Goal: Task Accomplishment & Management: Manage account settings

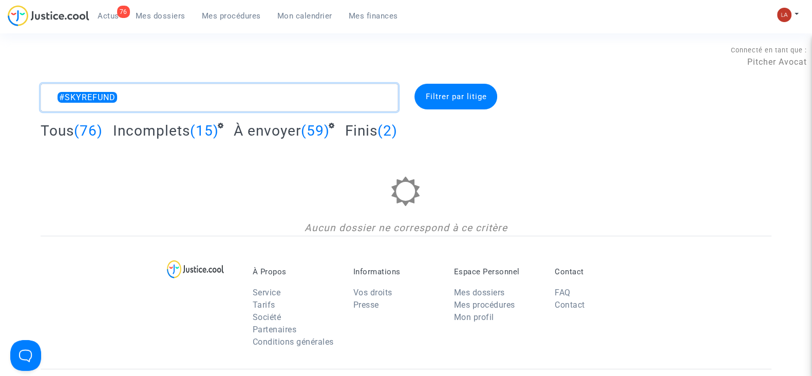
click at [157, 88] on textarea at bounding box center [220, 98] width 358 height 28
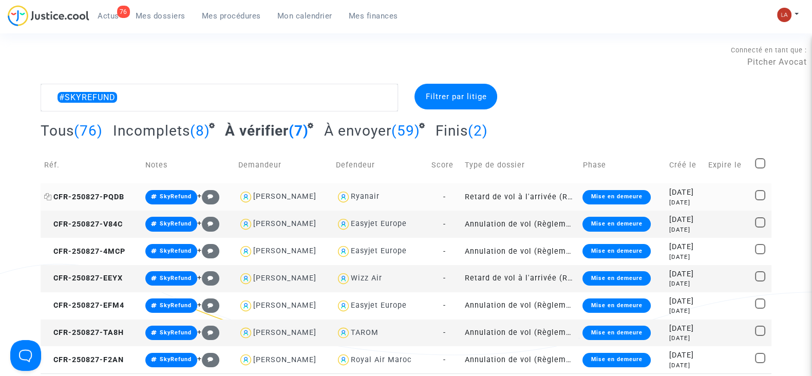
click at [99, 200] on span "CFR-250827-PQDB" at bounding box center [84, 197] width 80 height 9
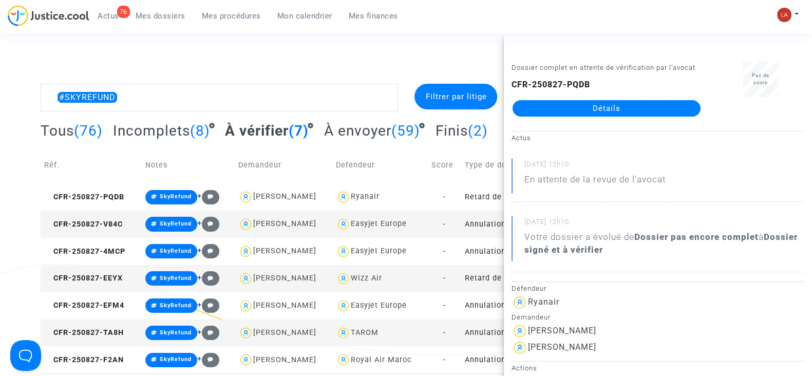
drag, startPoint x: 97, startPoint y: 224, endPoint x: 469, endPoint y: 168, distance: 376.6
click at [97, 223] on span "CFR-250827-V84C" at bounding box center [83, 224] width 79 height 9
click at [66, 248] on span "CFR-250827-4MCP" at bounding box center [84, 251] width 81 height 9
click at [105, 279] on span "CFR-250827-EEYX" at bounding box center [83, 278] width 79 height 9
click at [118, 304] on span "CFR-250827-EFM4" at bounding box center [84, 305] width 80 height 9
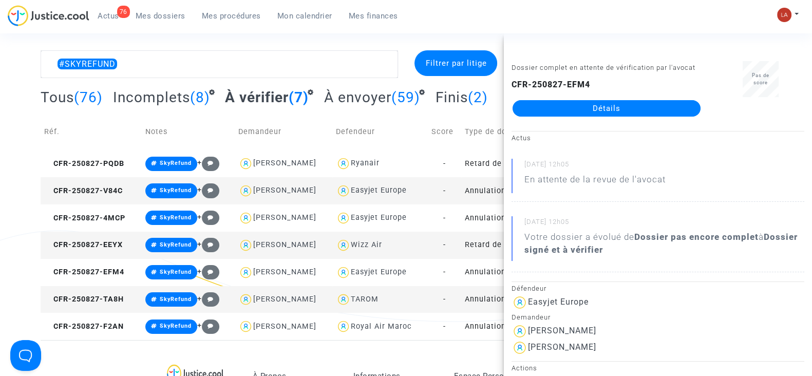
scroll to position [128, 0]
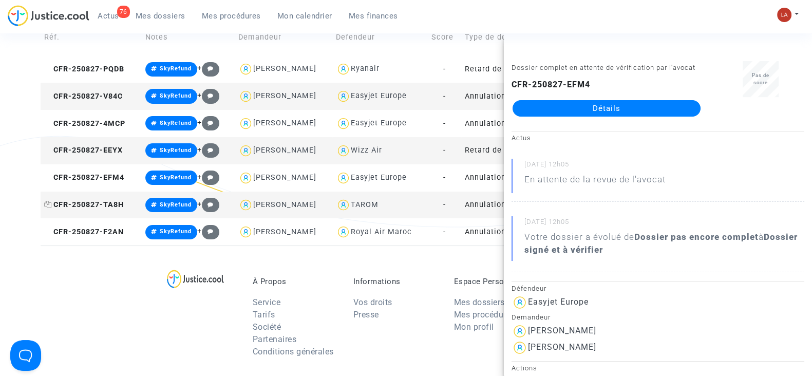
click at [89, 202] on span "CFR-250827-TA8H" at bounding box center [84, 204] width 80 height 9
drag, startPoint x: 90, startPoint y: 232, endPoint x: 287, endPoint y: 209, distance: 197.6
click at [90, 232] on span "CFR-250827-F2AN" at bounding box center [84, 232] width 80 height 9
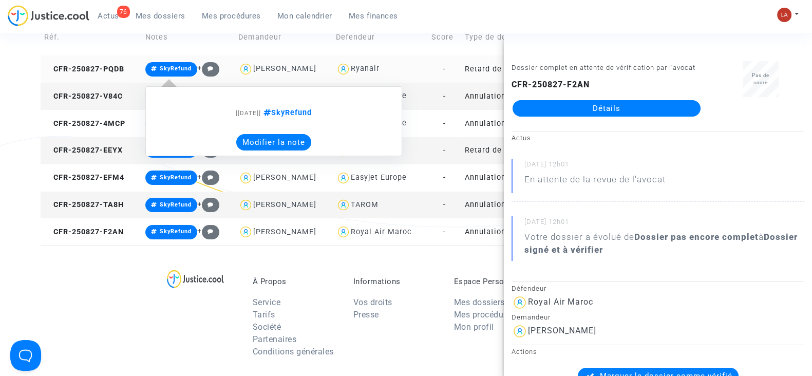
scroll to position [0, 0]
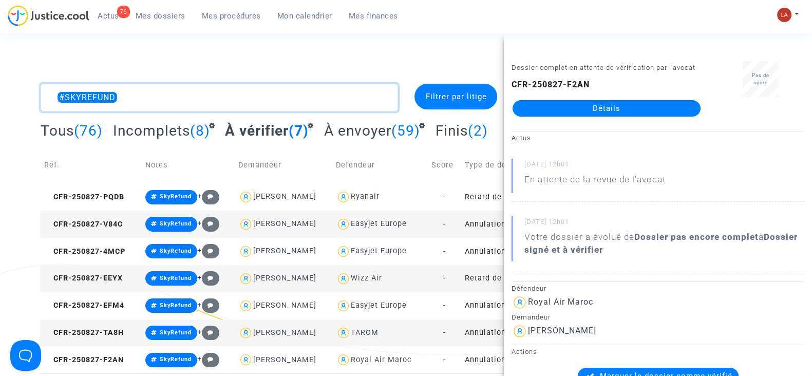
click at [194, 89] on textarea at bounding box center [220, 98] width 358 height 28
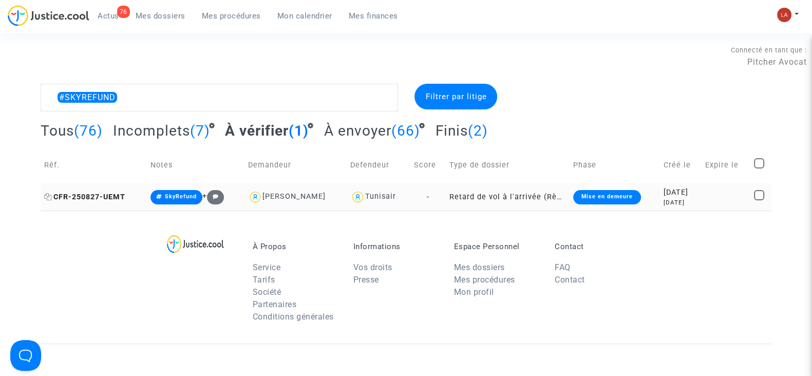
click at [116, 193] on span "CFR-250827-UEMT" at bounding box center [84, 197] width 81 height 9
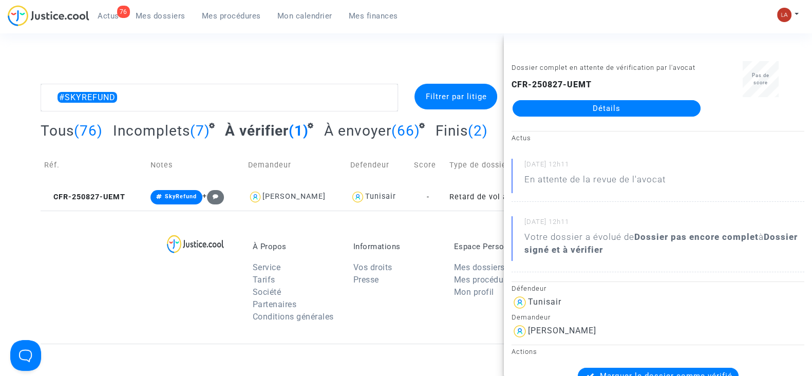
drag, startPoint x: 597, startPoint y: 129, endPoint x: 587, endPoint y: 123, distance: 12.0
click at [175, 93] on textarea at bounding box center [220, 98] width 358 height 28
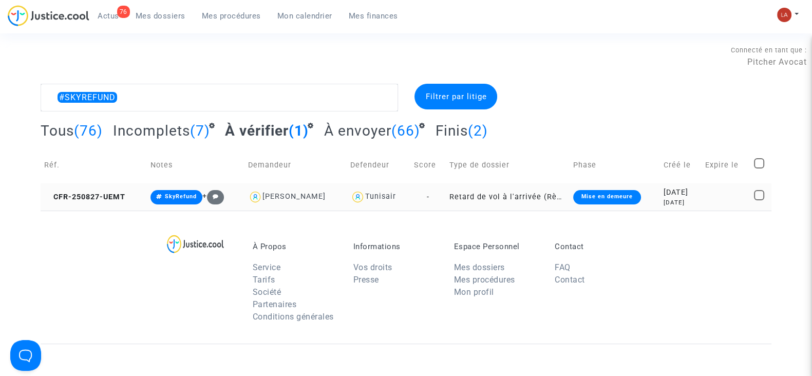
click at [95, 186] on td "CFR-250827-UEMT" at bounding box center [94, 196] width 106 height 27
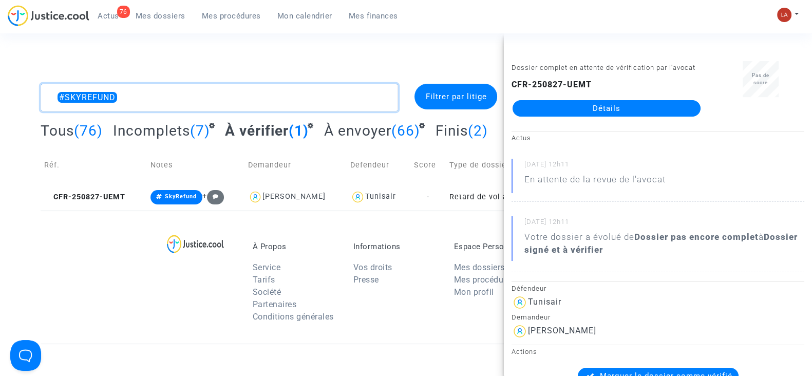
click at [129, 91] on textarea at bounding box center [220, 98] width 358 height 28
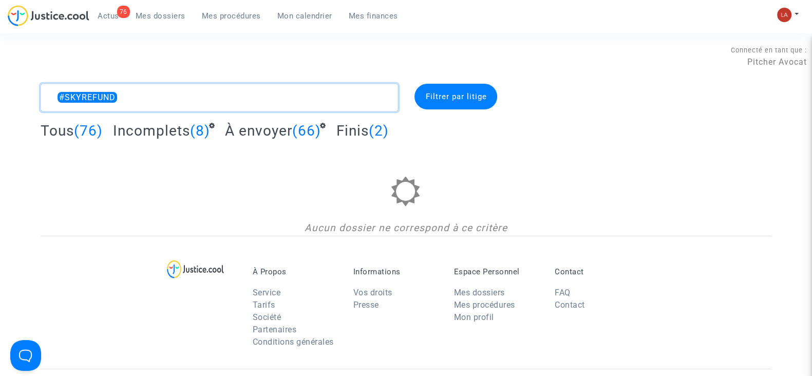
click at [55, 99] on textarea at bounding box center [220, 98] width 358 height 28
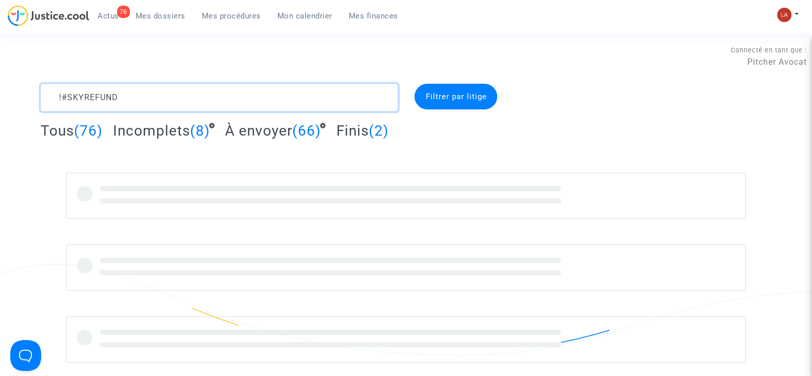
click at [193, 95] on textarea at bounding box center [220, 98] width 358 height 28
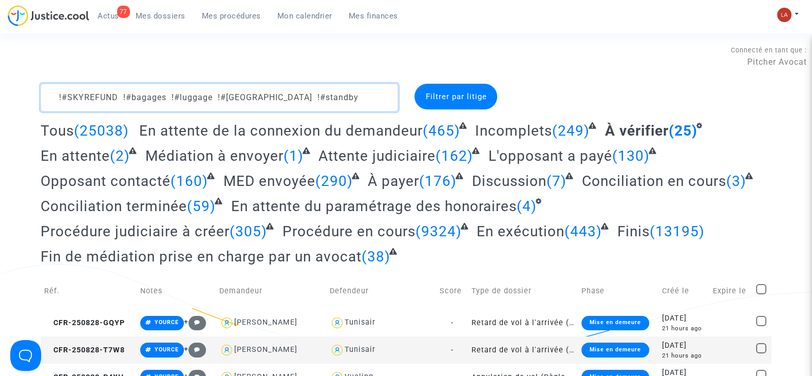
click at [320, 94] on textarea at bounding box center [220, 98] width 358 height 28
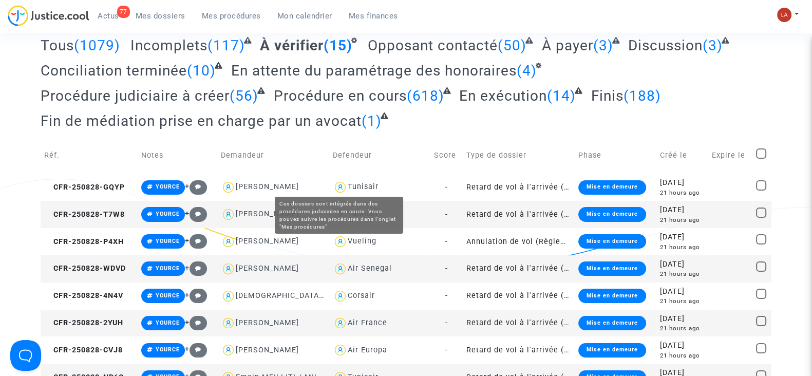
scroll to position [128, 0]
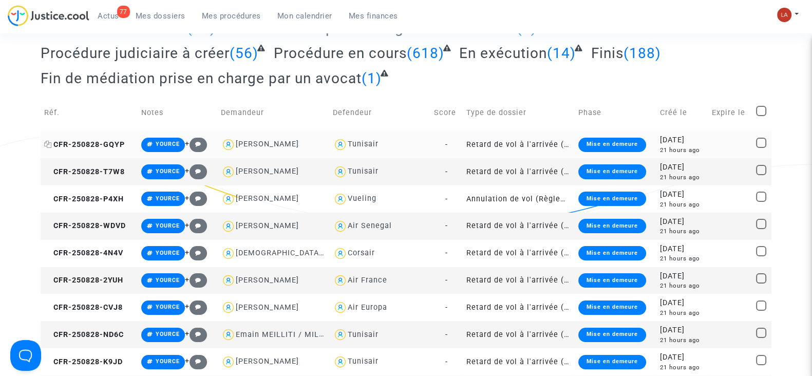
click at [103, 146] on span "CFR-250828-GQYP" at bounding box center [84, 144] width 81 height 9
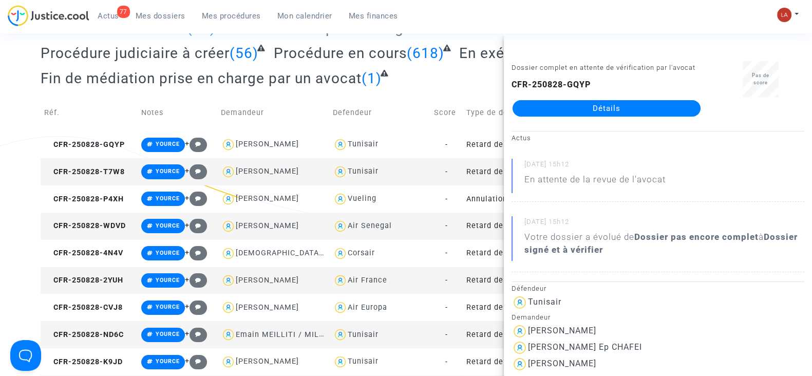
click at [104, 175] on td "CFR-250828-T7W8" at bounding box center [89, 171] width 97 height 27
click at [112, 204] on td "CFR-250828-P4XH" at bounding box center [89, 198] width 97 height 27
click at [116, 227] on span "CFR-250828-WDVD" at bounding box center [85, 225] width 82 height 9
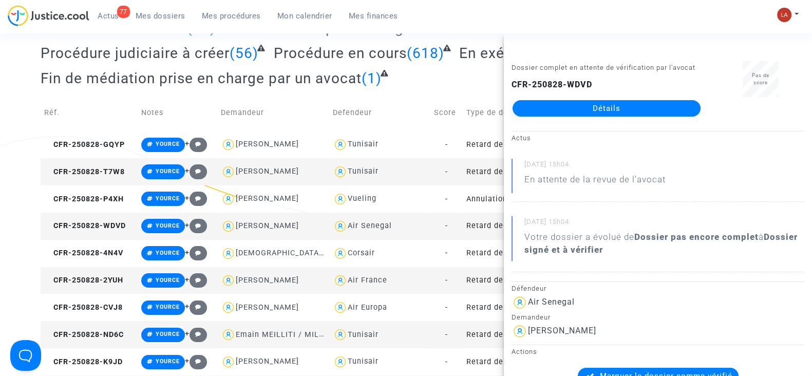
click at [106, 250] on span "CFR-250828-4N4V" at bounding box center [83, 253] width 79 height 9
drag, startPoint x: 104, startPoint y: 280, endPoint x: 135, endPoint y: 270, distance: 32.5
click at [104, 280] on span "CFR-250828-2YUH" at bounding box center [83, 280] width 79 height 9
click at [97, 309] on span "CFR-250828-CVJ8" at bounding box center [83, 307] width 79 height 9
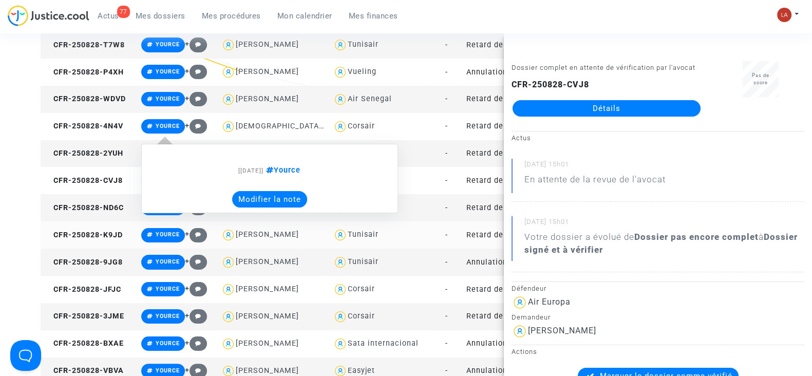
scroll to position [256, 0]
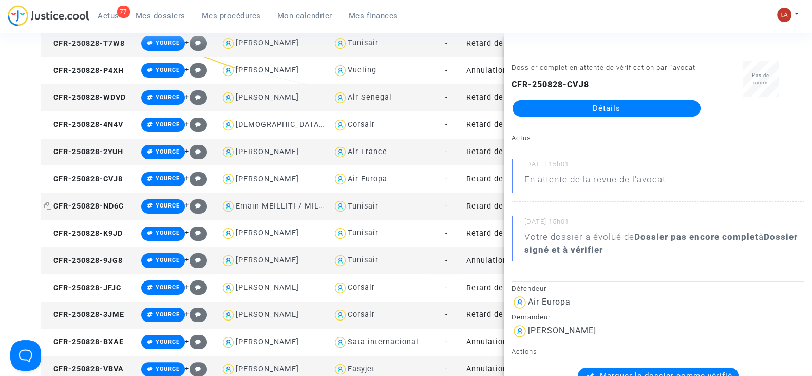
click at [122, 202] on span "CFR-250828-ND6C" at bounding box center [84, 206] width 80 height 9
drag, startPoint x: 624, startPoint y: 116, endPoint x: 616, endPoint y: 123, distance: 10.2
click at [126, 231] on td "CFR-250828-K9JD" at bounding box center [89, 233] width 97 height 27
click at [91, 270] on td "CFR-250828-9JG8" at bounding box center [89, 260] width 97 height 27
click at [109, 281] on td "CFR-250828-JFJC" at bounding box center [89, 287] width 97 height 27
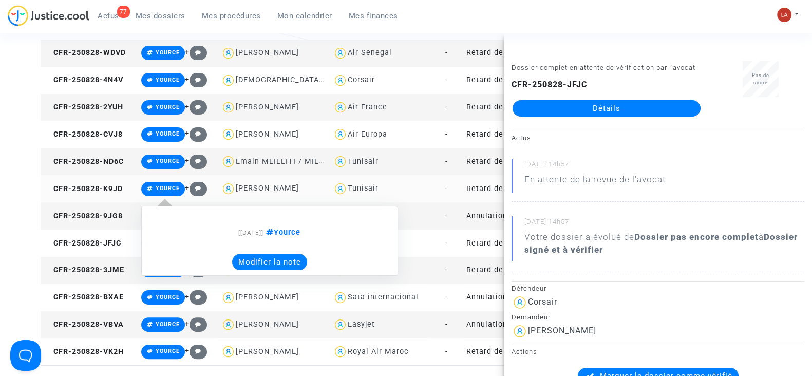
scroll to position [321, 0]
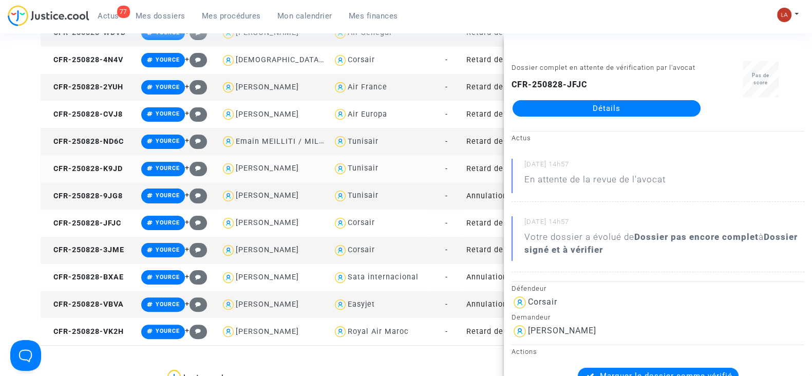
click at [121, 246] on span "CFR-250828-3JME" at bounding box center [84, 250] width 80 height 9
click at [104, 270] on td "CFR-250828-BXAE" at bounding box center [89, 277] width 97 height 27
click at [127, 302] on td "CFR-250828-VBVA" at bounding box center [89, 304] width 97 height 27
drag, startPoint x: 598, startPoint y: 111, endPoint x: 575, endPoint y: 121, distance: 24.4
click at [122, 322] on td "CFR-250828-VK2H" at bounding box center [89, 331] width 97 height 27
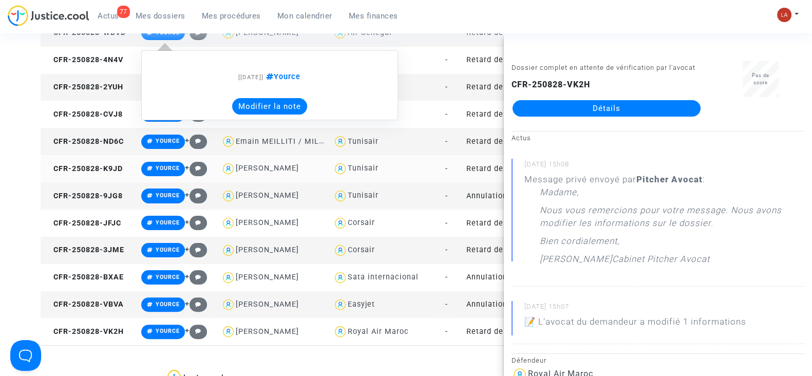
scroll to position [0, 0]
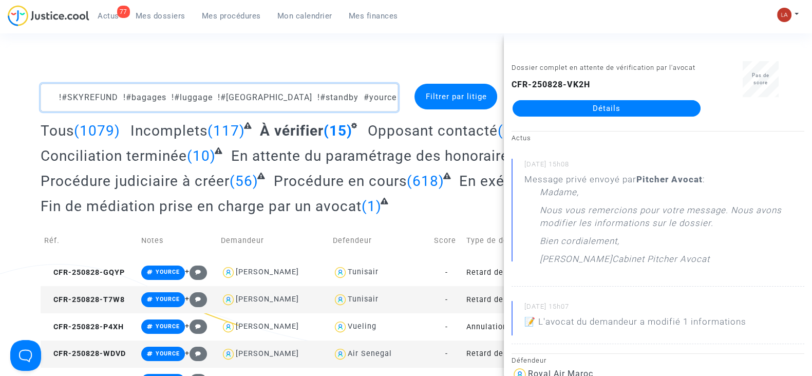
click at [369, 96] on textarea at bounding box center [220, 98] width 358 height 28
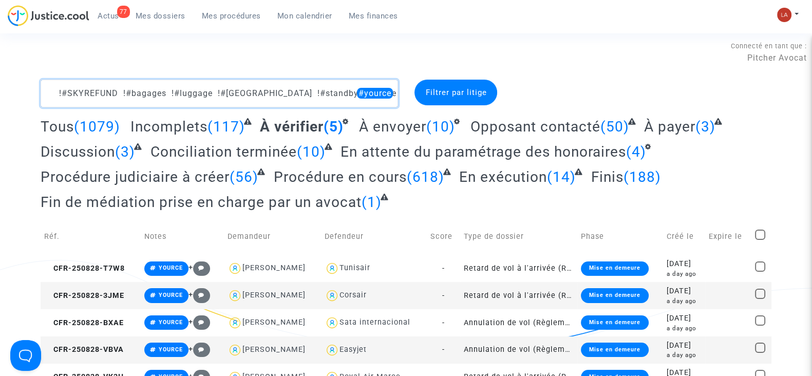
scroll to position [64, 0]
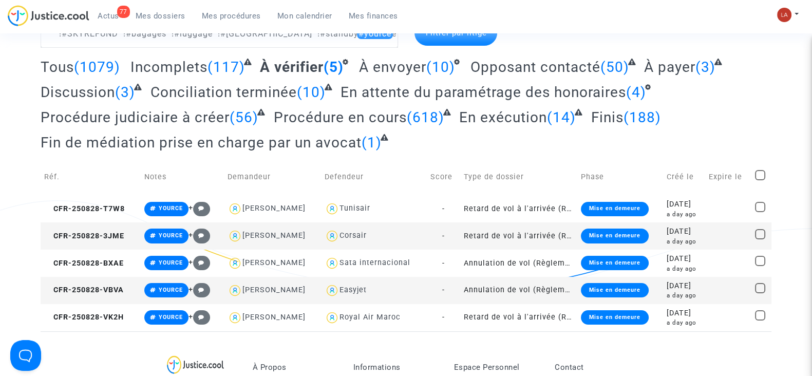
drag, startPoint x: 94, startPoint y: 211, endPoint x: 178, endPoint y: 183, distance: 88.0
click at [94, 211] on span "CFR-250828-T7W8" at bounding box center [84, 208] width 81 height 9
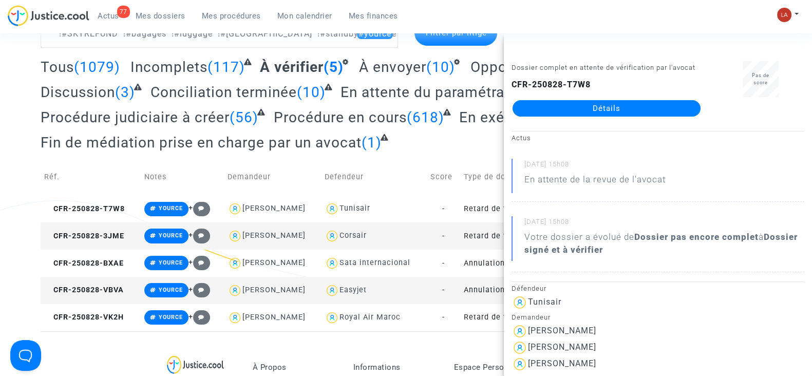
click at [105, 242] on td "CFR-250828-3JME" at bounding box center [91, 235] width 100 height 27
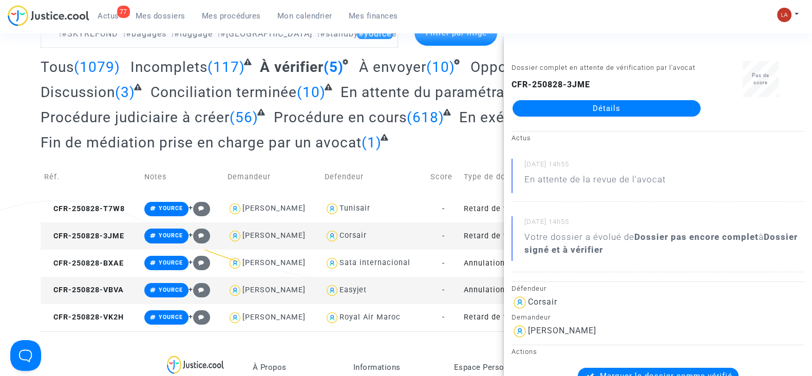
drag, startPoint x: 603, startPoint y: 129, endPoint x: 596, endPoint y: 124, distance: 7.7
click at [93, 267] on td "CFR-250828-BXAE" at bounding box center [91, 263] width 100 height 27
click at [110, 286] on span "CFR-250828-VBVA" at bounding box center [84, 290] width 80 height 9
click at [92, 325] on td "CFR-250828-VK2H" at bounding box center [91, 317] width 100 height 27
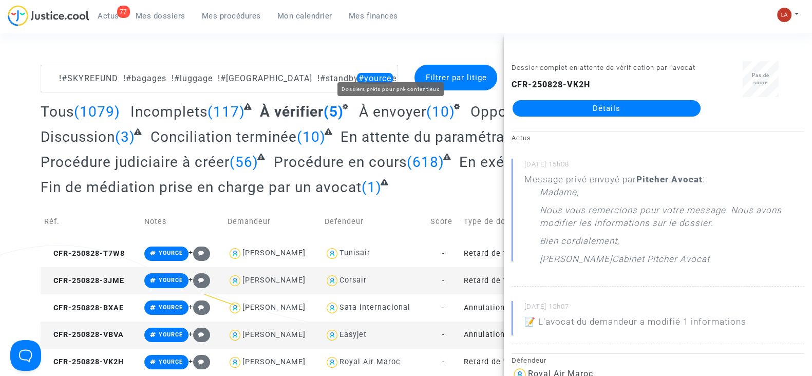
scroll to position [0, 0]
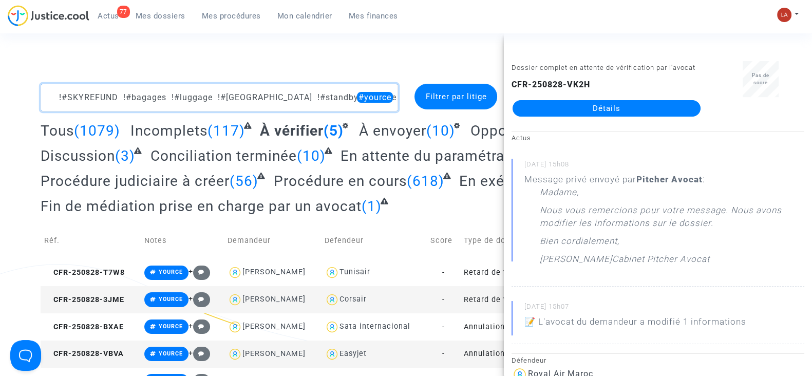
click at [358, 96] on textarea at bounding box center [220, 98] width 358 height 28
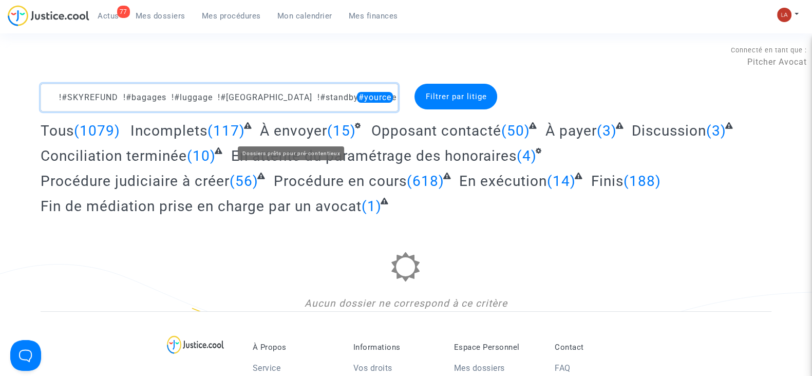
type textarea "!#SKYREFUND !#bagages !#luggage !#bordeaux !#standby #yource"
click at [313, 124] on span "À envoyer" at bounding box center [293, 130] width 67 height 17
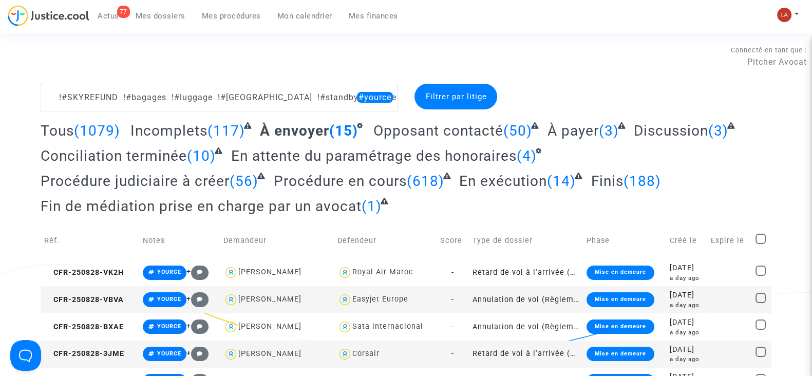
scroll to position [128, 0]
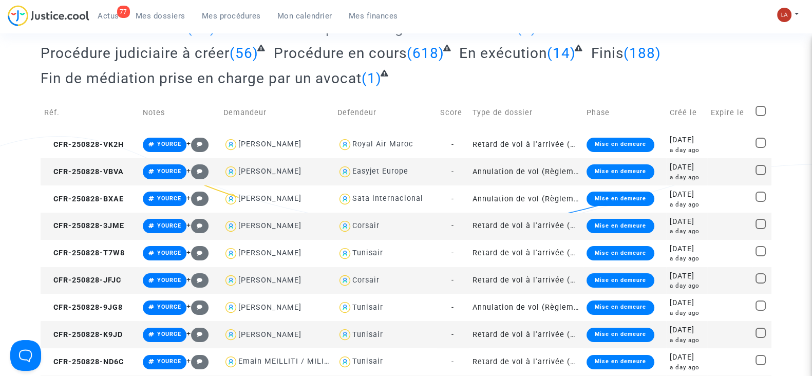
click at [758, 114] on span at bounding box center [761, 111] width 10 height 10
click at [760, 116] on input "checkbox" at bounding box center [760, 116] width 1 height 1
checkbox input "true"
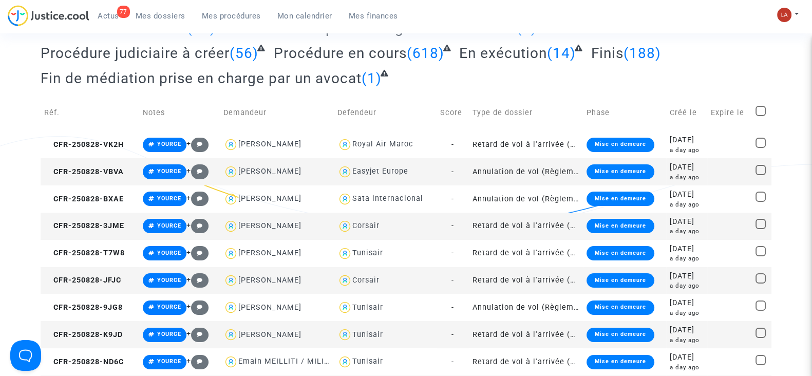
checkbox input "true"
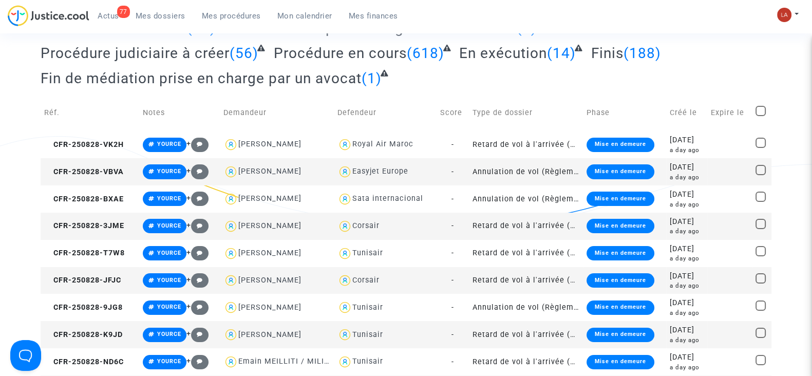
checkbox input "true"
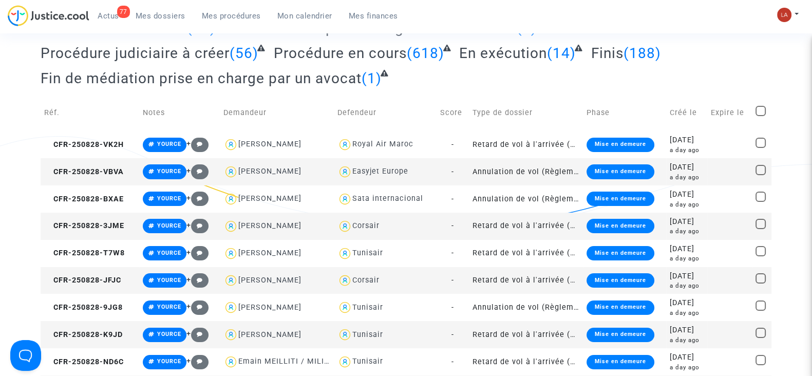
checkbox input "true"
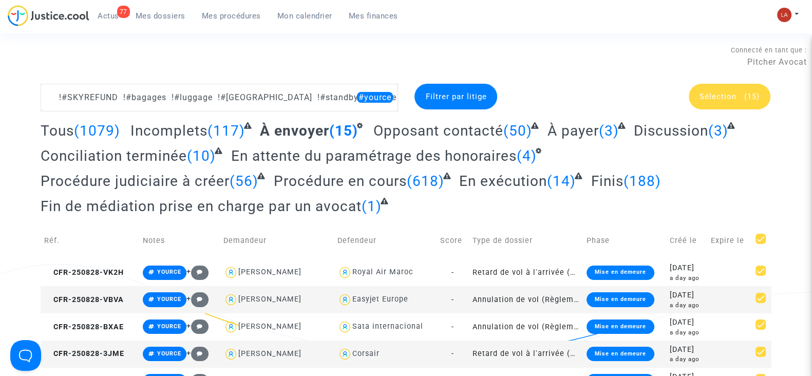
click at [723, 95] on span "Sélection" at bounding box center [718, 96] width 37 height 9
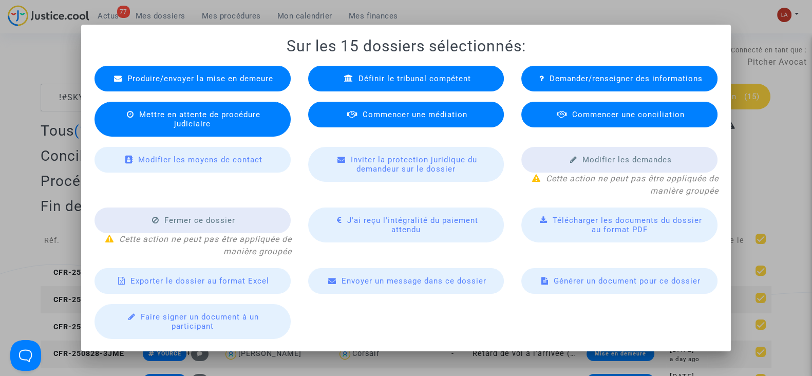
click at [439, 118] on span "Commencer une médiation" at bounding box center [415, 114] width 105 height 9
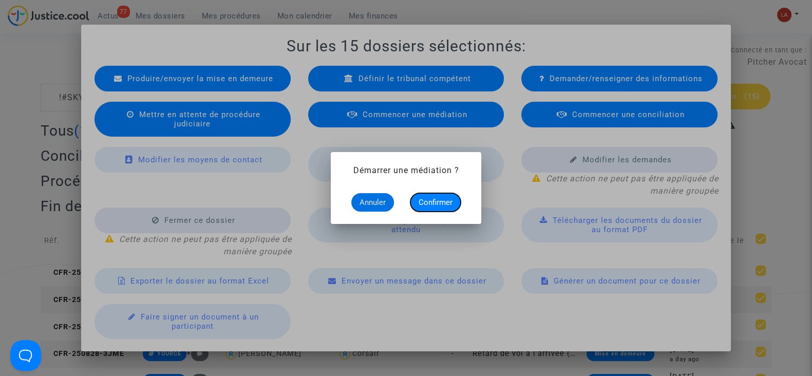
click at [426, 200] on span "Confirmer" at bounding box center [436, 202] width 34 height 9
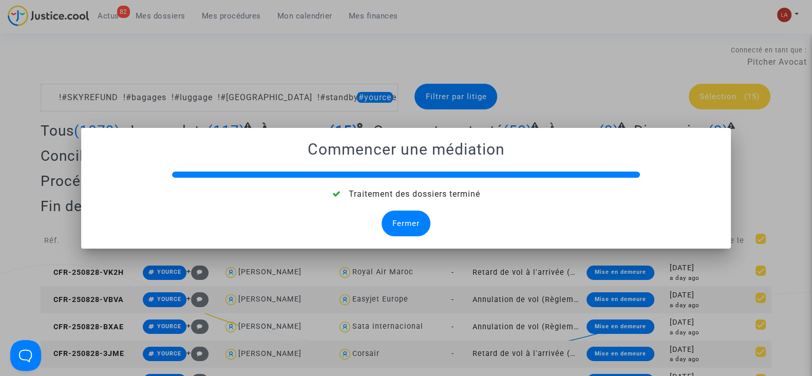
click at [422, 224] on div "Fermer" at bounding box center [406, 224] width 49 height 26
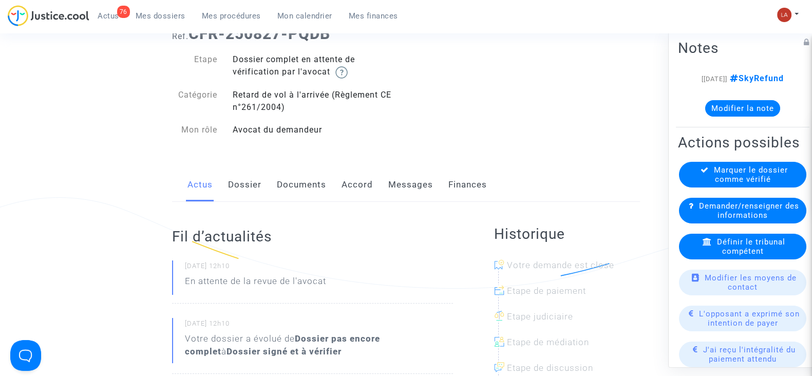
scroll to position [64, 0]
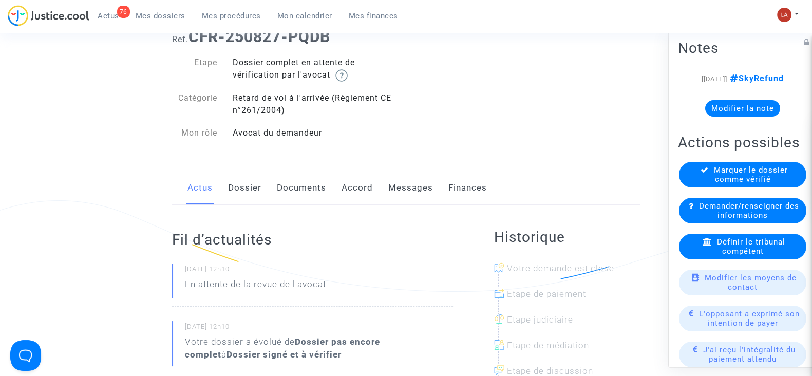
click at [240, 181] on link "Dossier" at bounding box center [244, 188] width 33 height 34
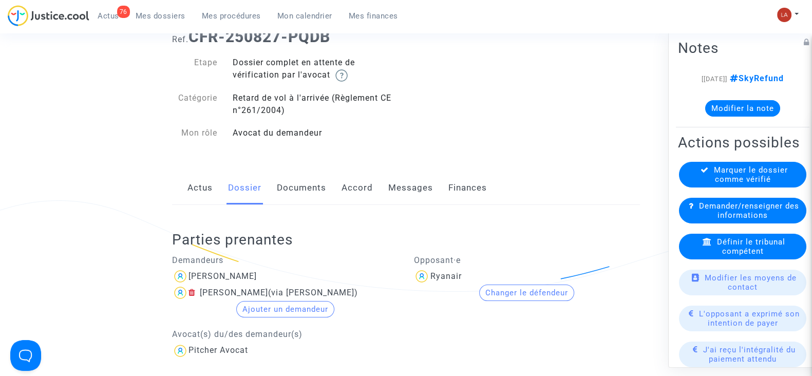
drag, startPoint x: 287, startPoint y: 183, endPoint x: 346, endPoint y: 201, distance: 61.1
click at [288, 183] on link "Documents" at bounding box center [301, 188] width 49 height 34
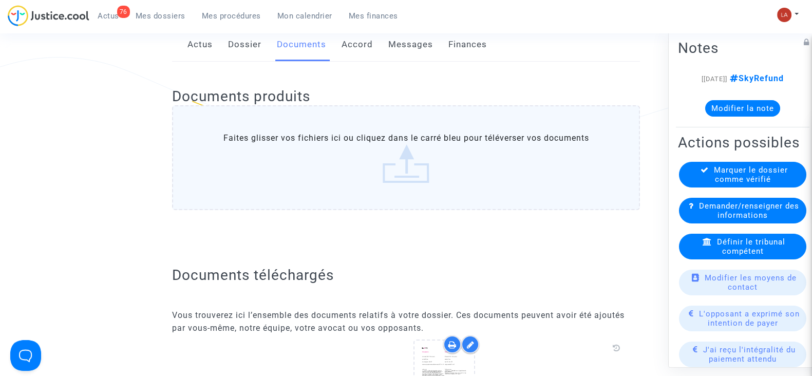
scroll to position [256, 0]
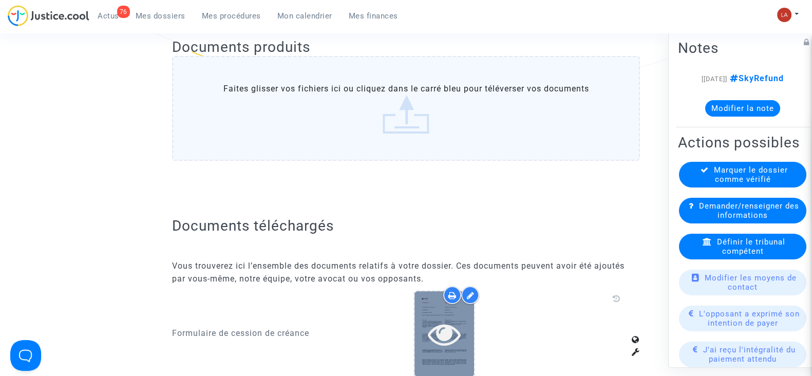
click at [461, 322] on div at bounding box center [445, 333] width 60 height 33
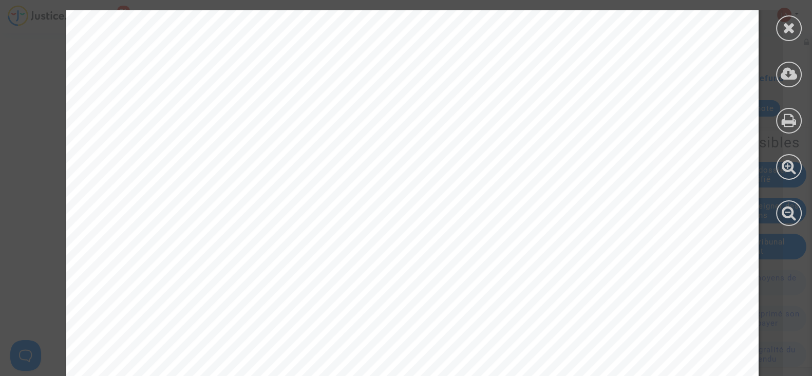
scroll to position [2954, 0]
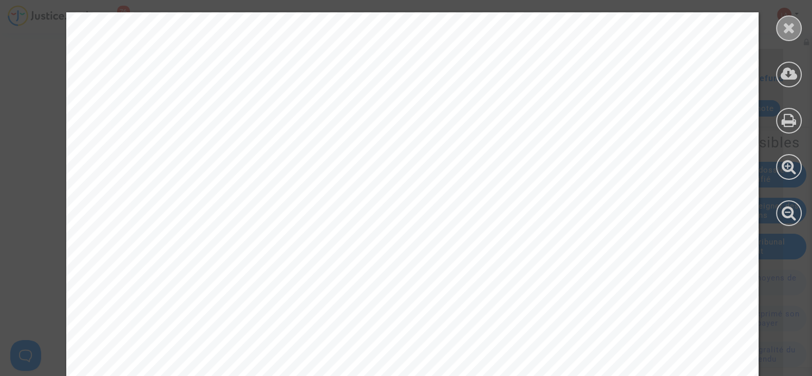
click at [790, 22] on icon at bounding box center [789, 27] width 13 height 15
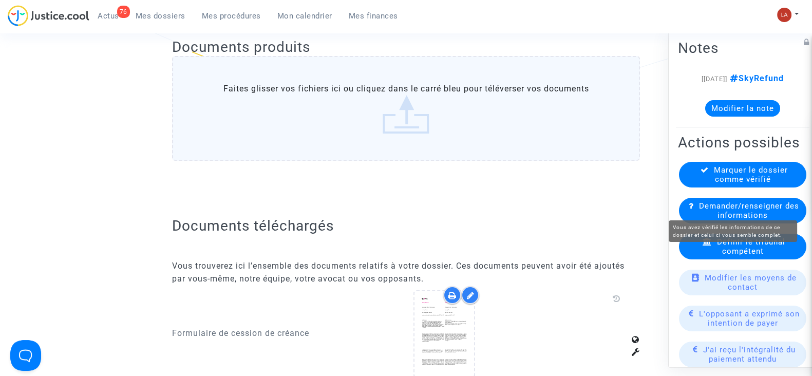
click at [771, 187] on div "Marquer le dossier comme vérifié" at bounding box center [742, 175] width 127 height 26
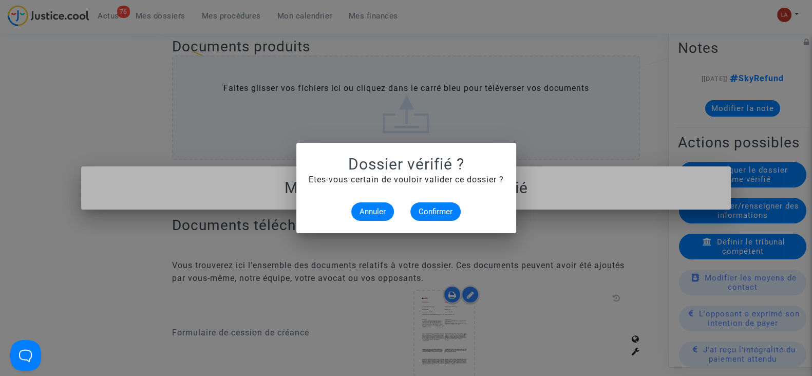
scroll to position [0, 0]
drag, startPoint x: 445, startPoint y: 219, endPoint x: 313, endPoint y: 86, distance: 187.4
click at [445, 219] on button "Confirmer" at bounding box center [435, 211] width 50 height 18
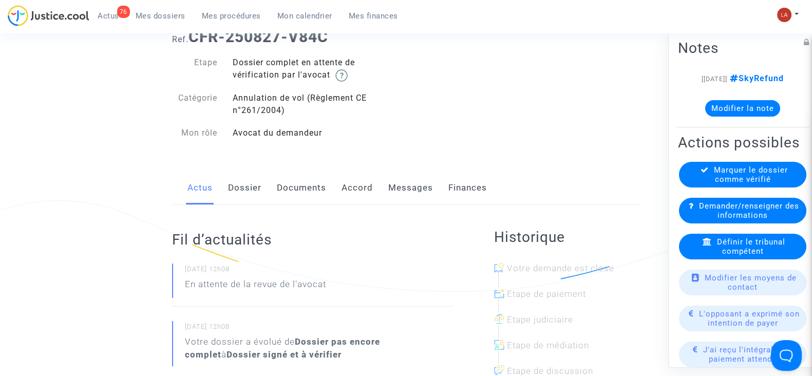
click at [291, 193] on link "Documents" at bounding box center [301, 188] width 49 height 34
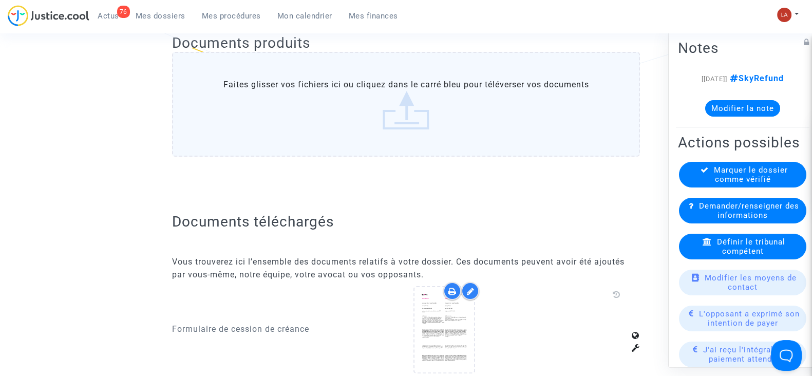
scroll to position [256, 0]
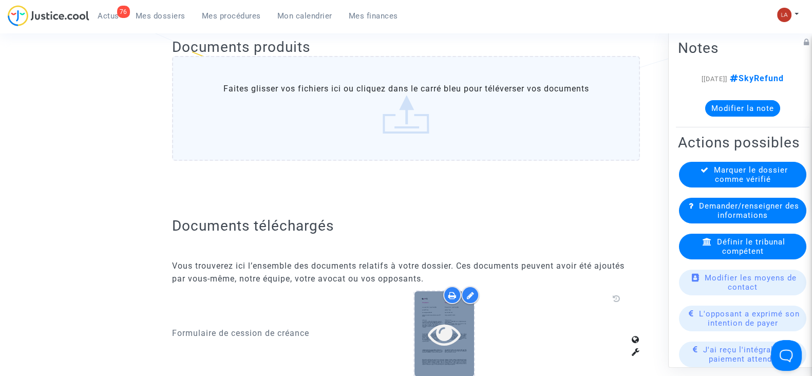
click at [454, 317] on icon at bounding box center [444, 333] width 33 height 33
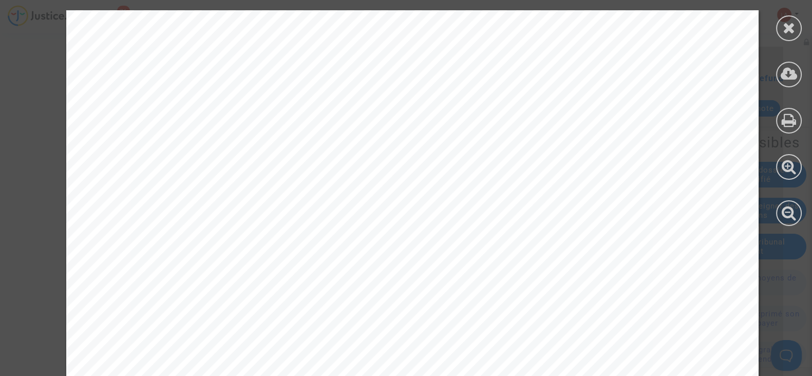
drag, startPoint x: 779, startPoint y: 25, endPoint x: 773, endPoint y: 27, distance: 6.4
click at [780, 25] on div at bounding box center [789, 28] width 26 height 26
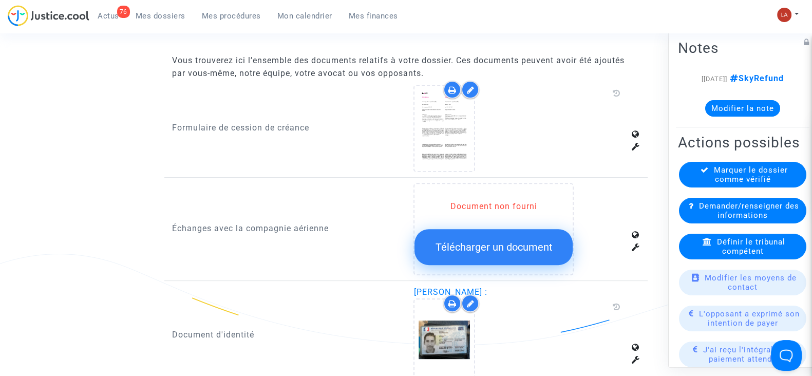
scroll to position [449, 0]
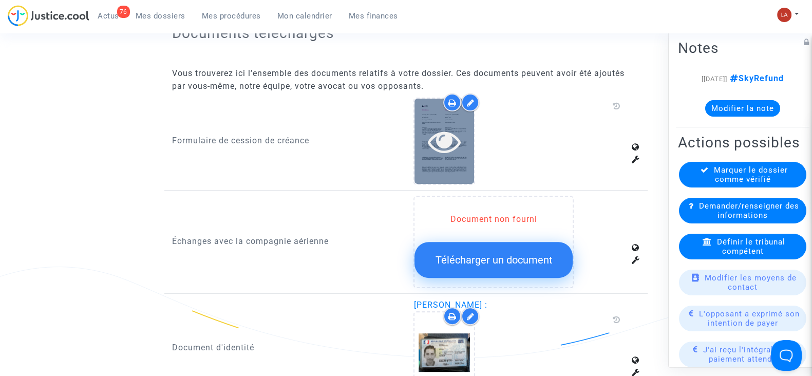
click at [426, 166] on div at bounding box center [445, 141] width 60 height 85
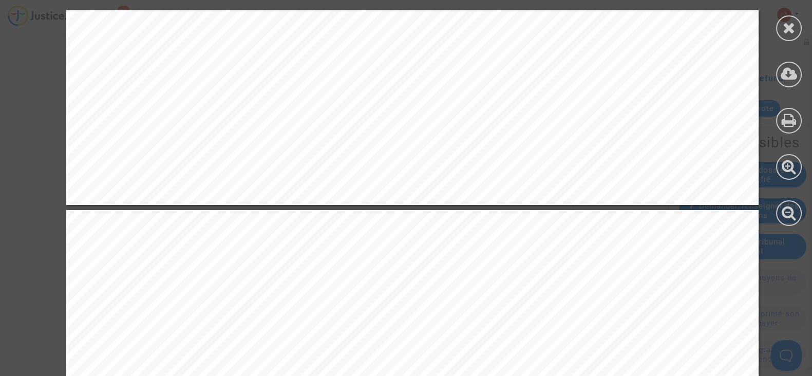
scroll to position [2889, 0]
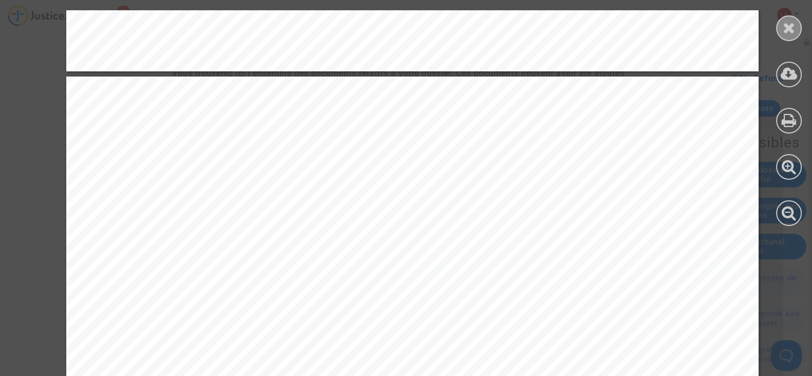
click at [791, 33] on icon at bounding box center [789, 27] width 13 height 15
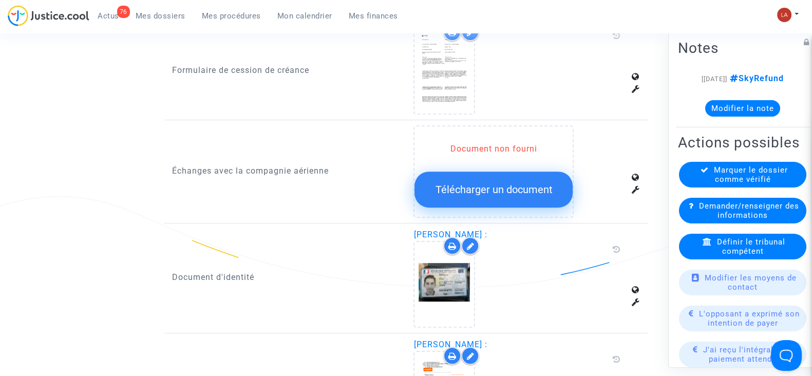
scroll to position [513, 0]
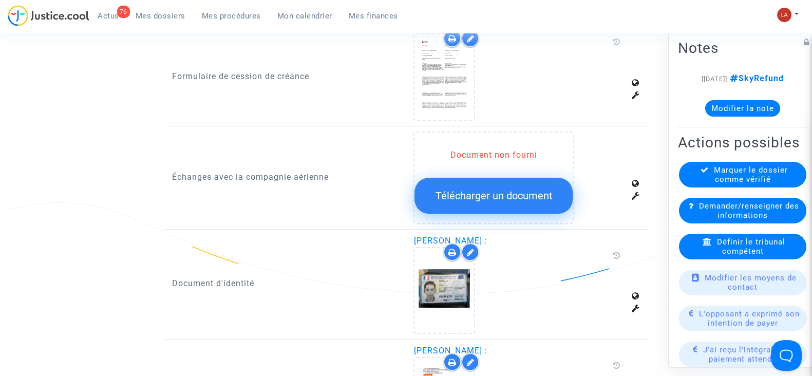
click at [469, 36] on icon at bounding box center [470, 38] width 8 height 8
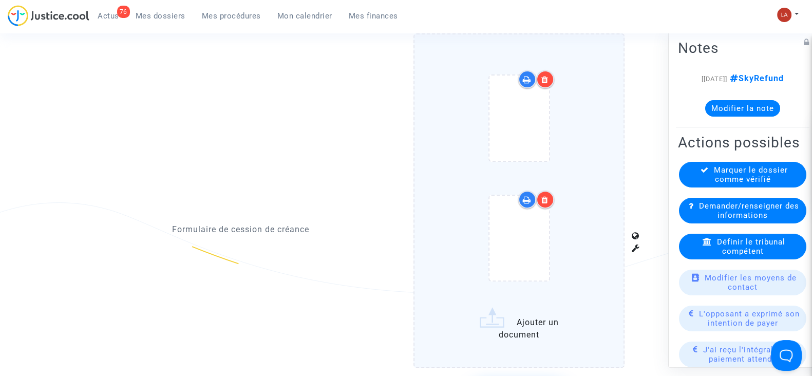
click at [544, 80] on icon at bounding box center [544, 80] width 7 height 8
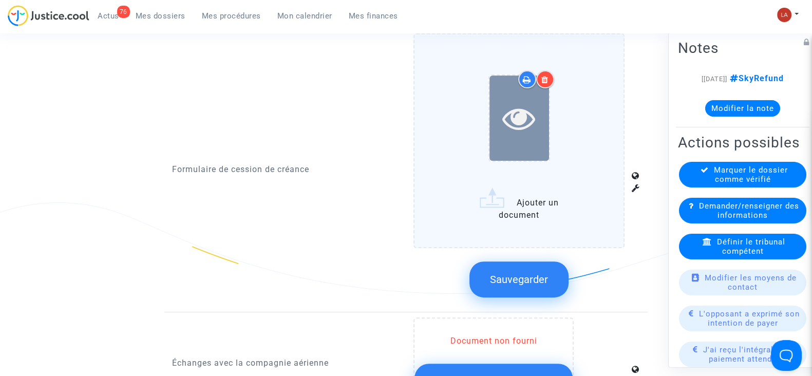
click at [513, 136] on div at bounding box center [520, 118] width 60 height 85
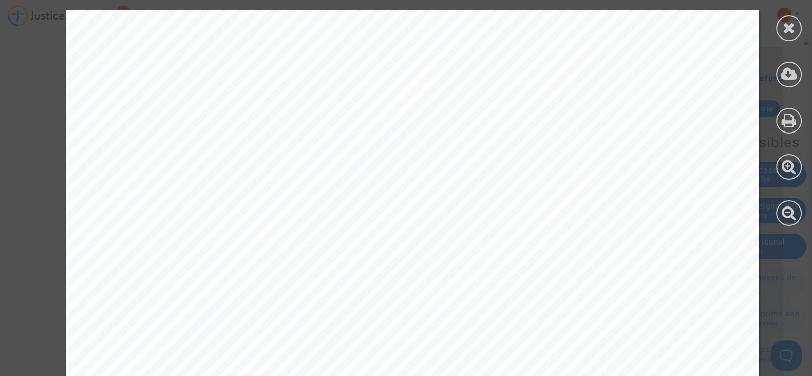
click at [786, 43] on div at bounding box center [789, 118] width 46 height 236
click at [784, 28] on icon at bounding box center [789, 27] width 13 height 15
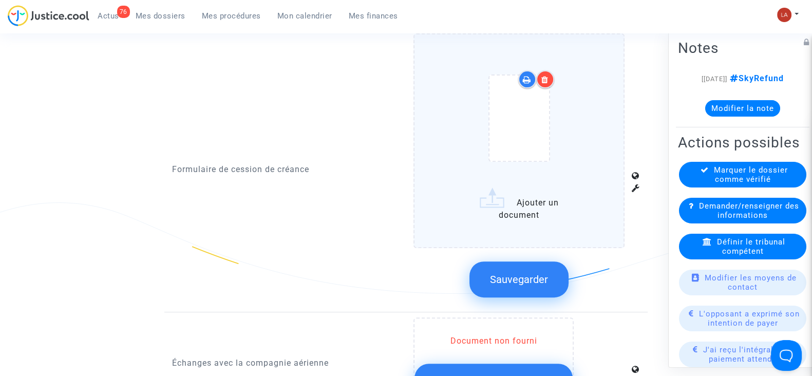
click at [553, 266] on button "Sauvegarder" at bounding box center [518, 279] width 99 height 36
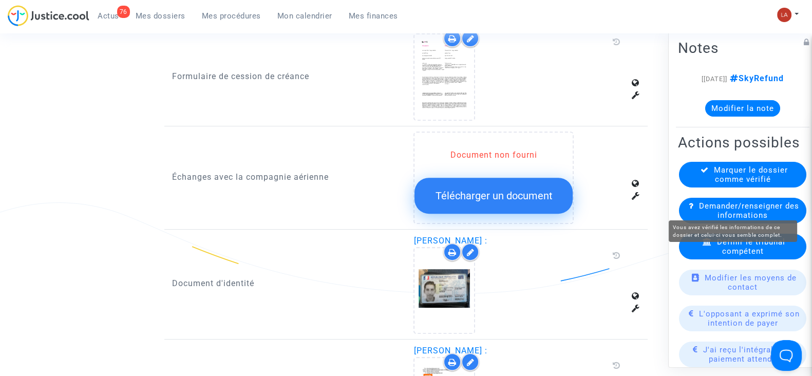
click at [721, 184] on span "Marquer le dossier comme vérifié" at bounding box center [751, 174] width 74 height 18
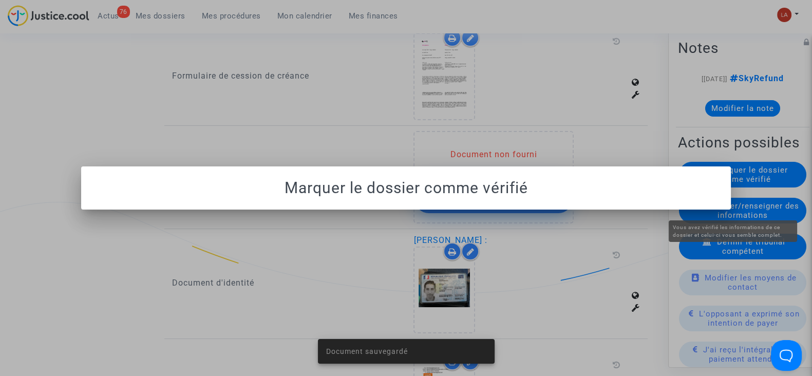
scroll to position [0, 0]
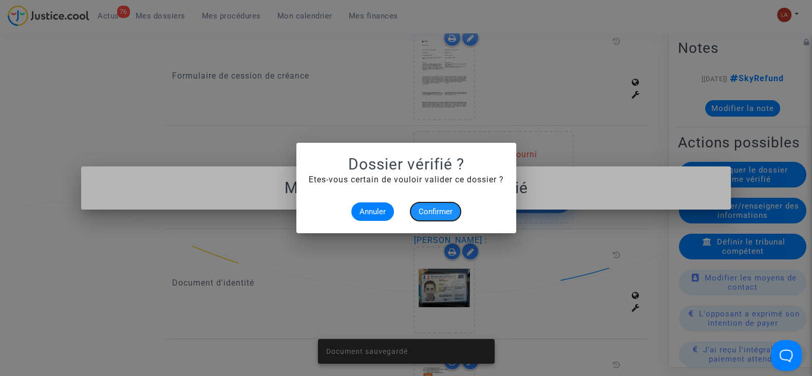
drag, startPoint x: 438, startPoint y: 214, endPoint x: 286, endPoint y: 172, distance: 158.1
click at [439, 214] on span "Confirmer" at bounding box center [436, 211] width 34 height 9
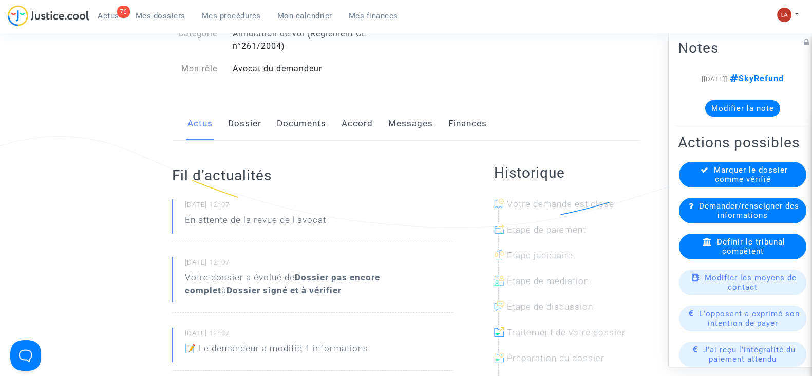
drag, startPoint x: 317, startPoint y: 130, endPoint x: 371, endPoint y: 139, distance: 54.1
click at [317, 130] on link "Documents" at bounding box center [301, 124] width 49 height 34
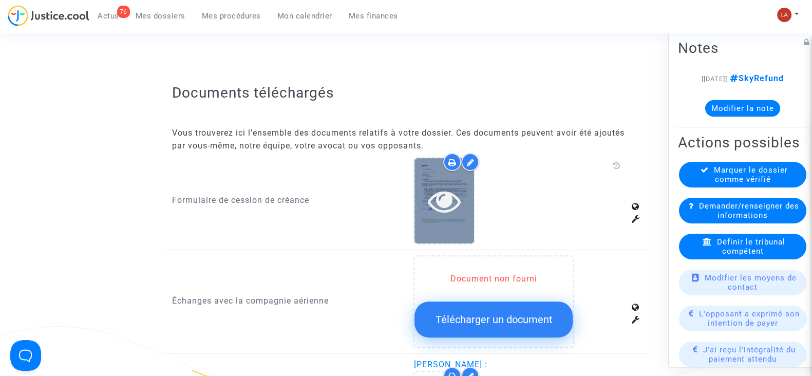
scroll to position [385, 0]
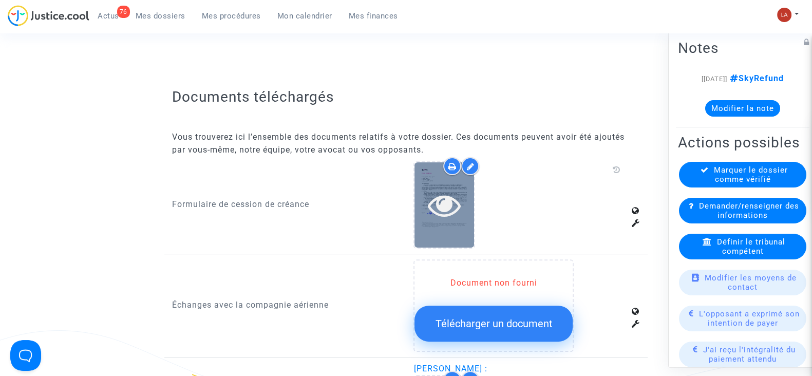
click at [444, 212] on icon at bounding box center [444, 205] width 33 height 33
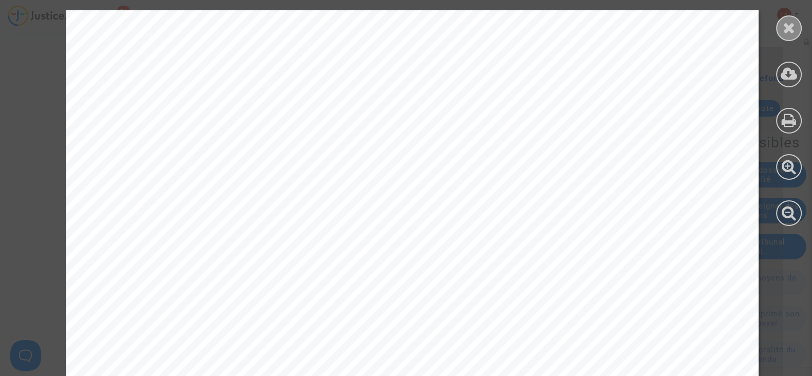
click at [788, 22] on icon at bounding box center [789, 27] width 13 height 15
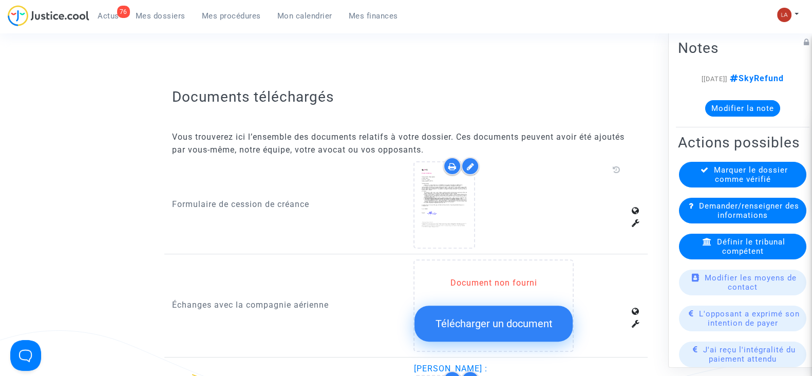
click at [688, 187] on div "Marquer le dossier comme vérifié" at bounding box center [742, 175] width 127 height 26
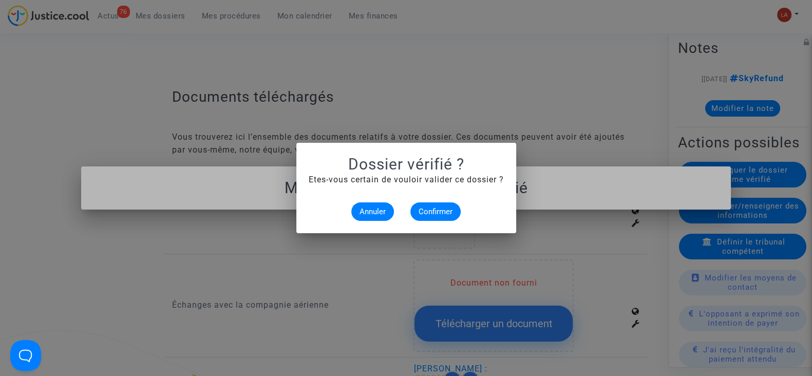
scroll to position [0, 0]
drag, startPoint x: 457, startPoint y: 203, endPoint x: 450, endPoint y: 210, distance: 9.4
click at [456, 205] on div "Annuler Confirmer" at bounding box center [406, 211] width 195 height 18
click at [450, 210] on span "Confirmer" at bounding box center [436, 211] width 34 height 9
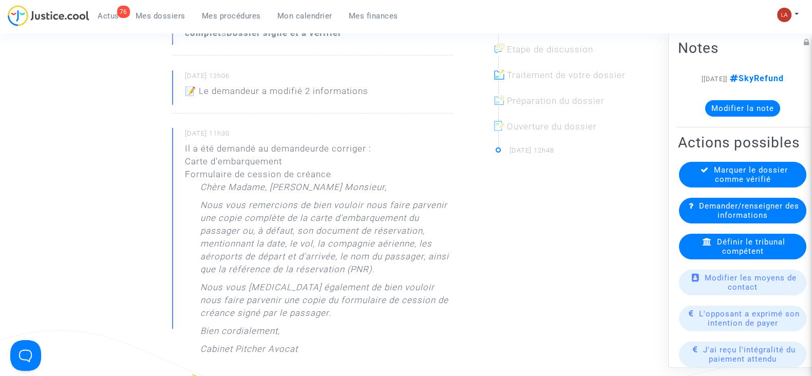
scroll to position [128, 0]
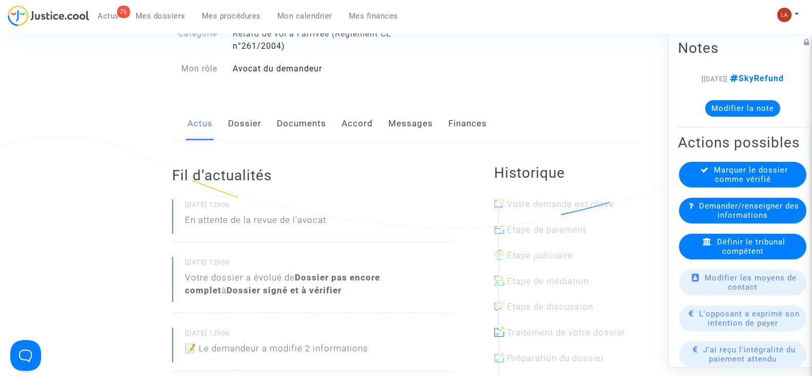
click at [312, 128] on link "Documents" at bounding box center [301, 124] width 49 height 34
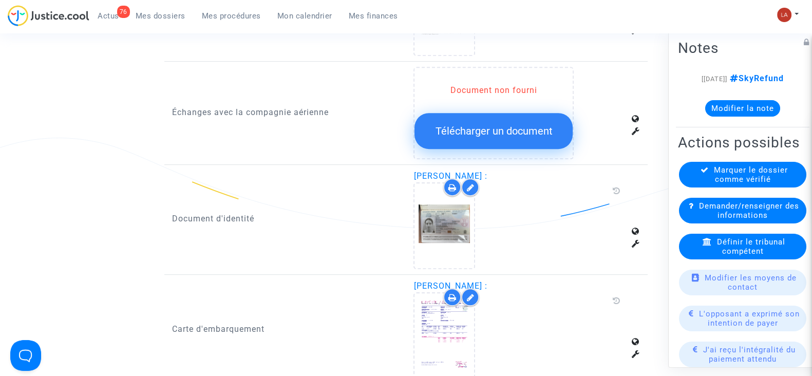
scroll to position [513, 0]
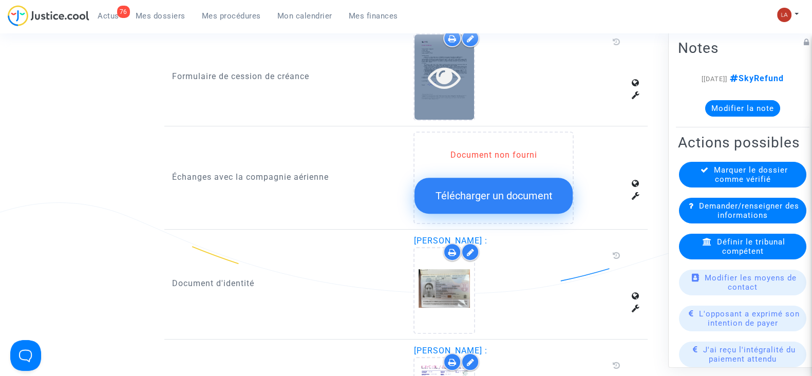
click at [434, 94] on div at bounding box center [445, 76] width 60 height 85
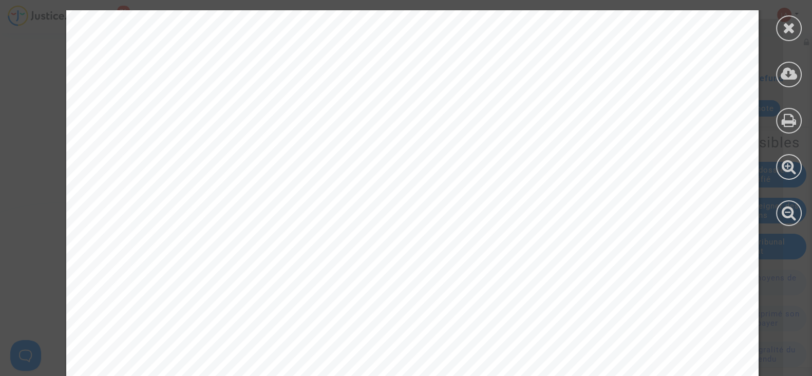
scroll to position [64, 0]
click at [786, 22] on icon at bounding box center [789, 27] width 13 height 15
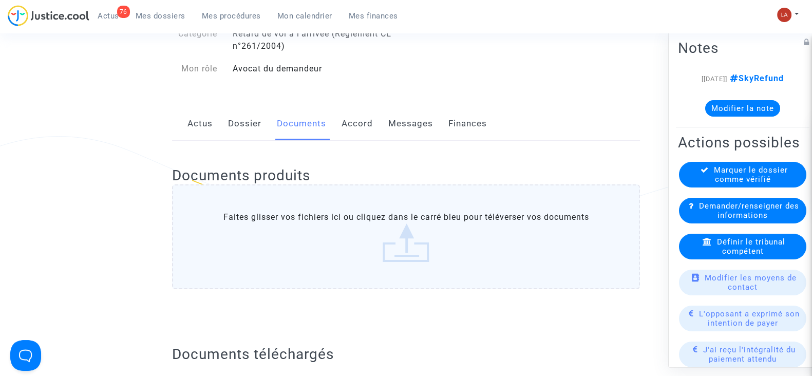
click at [249, 124] on link "Dossier" at bounding box center [244, 124] width 33 height 34
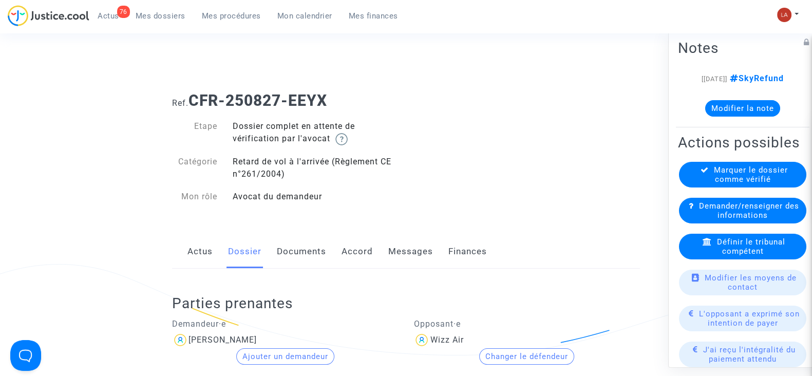
click at [313, 240] on link "Documents" at bounding box center [301, 252] width 49 height 34
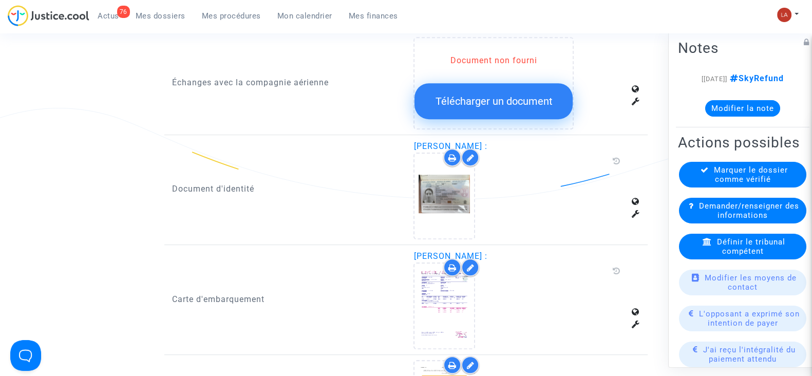
scroll to position [771, 0]
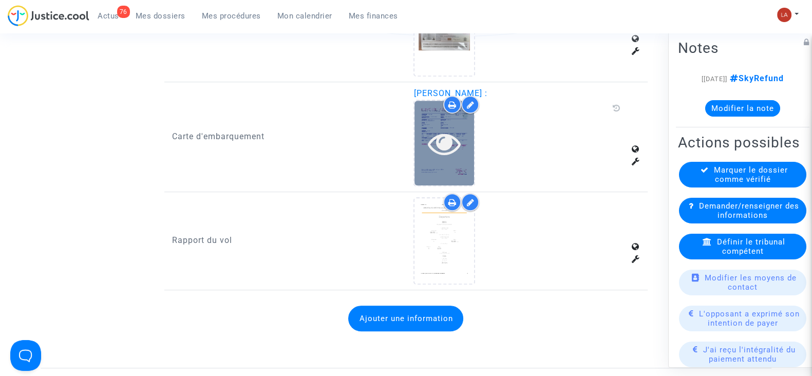
click at [447, 170] on div at bounding box center [445, 143] width 60 height 85
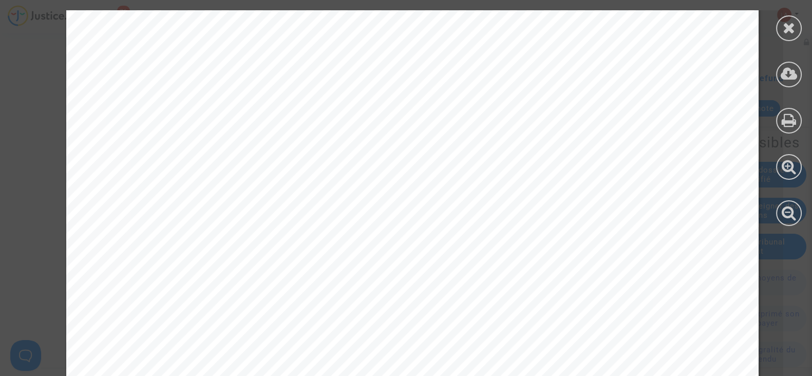
scroll to position [1990, 0]
click at [788, 21] on icon at bounding box center [789, 27] width 13 height 15
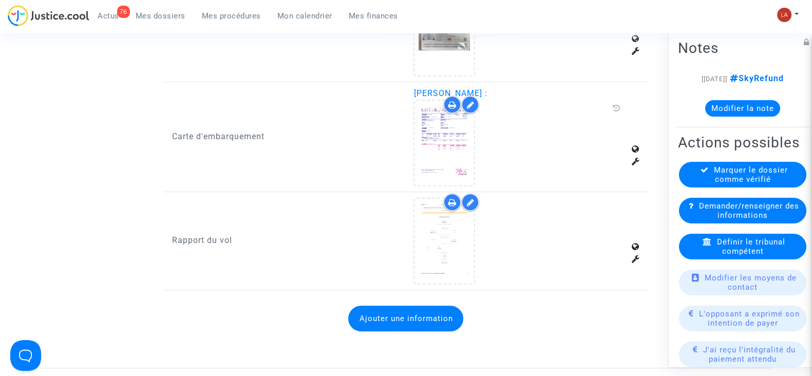
click at [474, 98] on div at bounding box center [470, 105] width 18 height 18
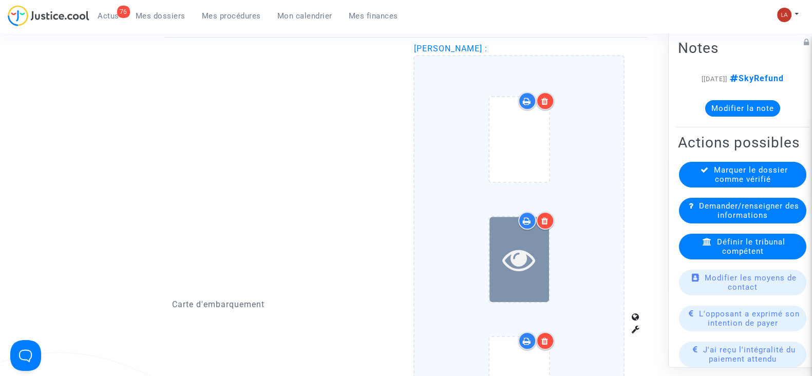
scroll to position [834, 0]
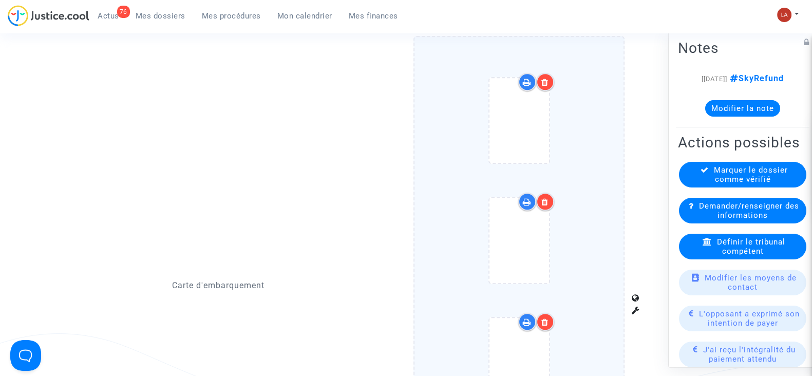
click at [545, 313] on div at bounding box center [545, 322] width 18 height 18
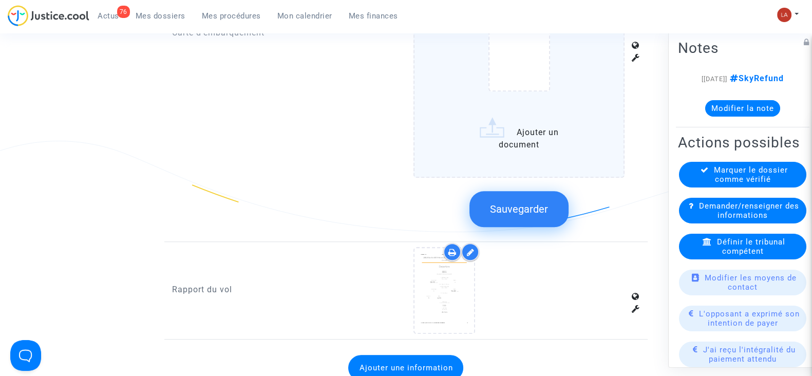
click at [501, 162] on label "Ajouter un document" at bounding box center [519, 10] width 211 height 334
click at [0, 0] on input "Ajouter un document" at bounding box center [0, 0] width 0 height 0
click at [535, 204] on span "Sauvegarder" at bounding box center [519, 209] width 58 height 12
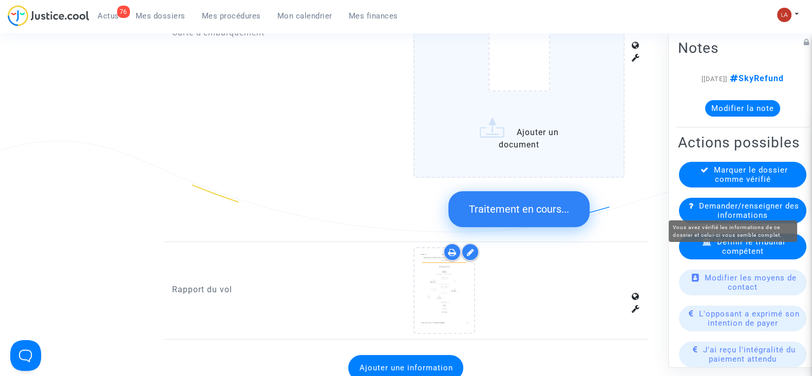
click at [735, 184] on span "Marquer le dossier comme vérifié" at bounding box center [751, 174] width 74 height 18
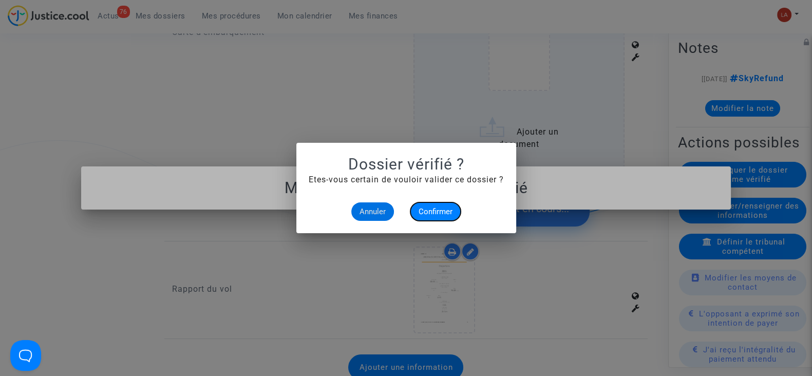
click at [443, 209] on span "Confirmer" at bounding box center [436, 211] width 34 height 9
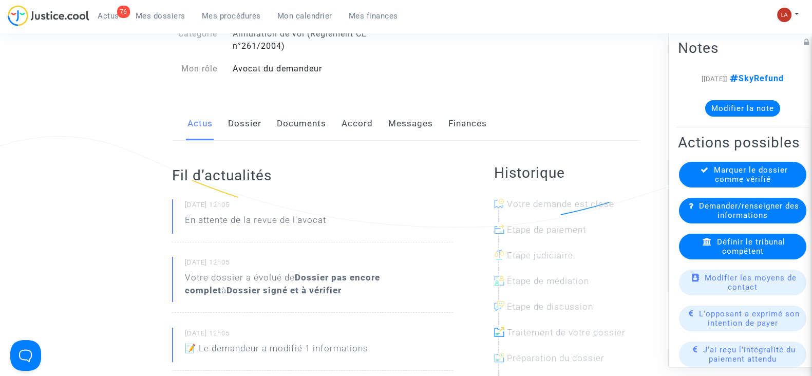
click at [293, 123] on link "Documents" at bounding box center [301, 124] width 49 height 34
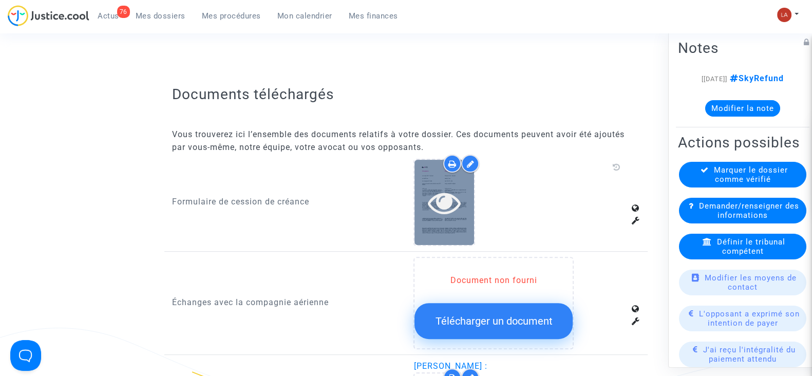
scroll to position [385, 0]
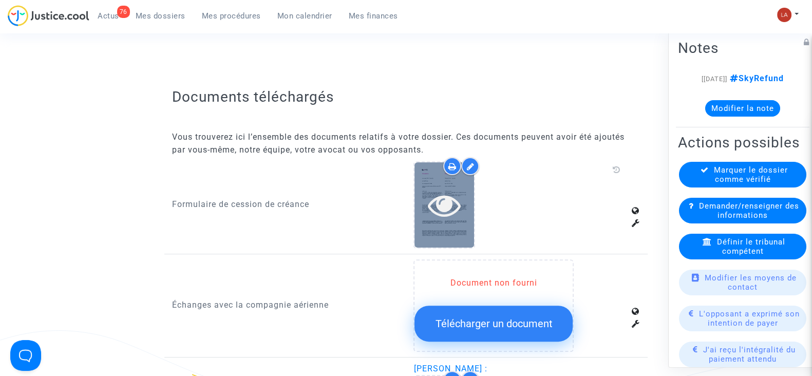
click at [432, 197] on icon at bounding box center [444, 205] width 33 height 33
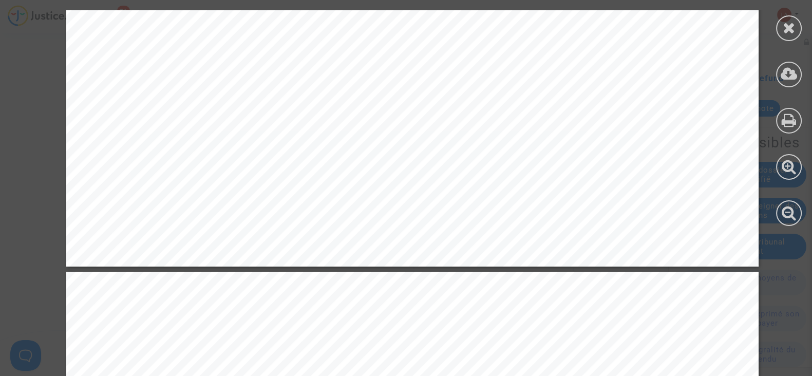
scroll to position [2954, 0]
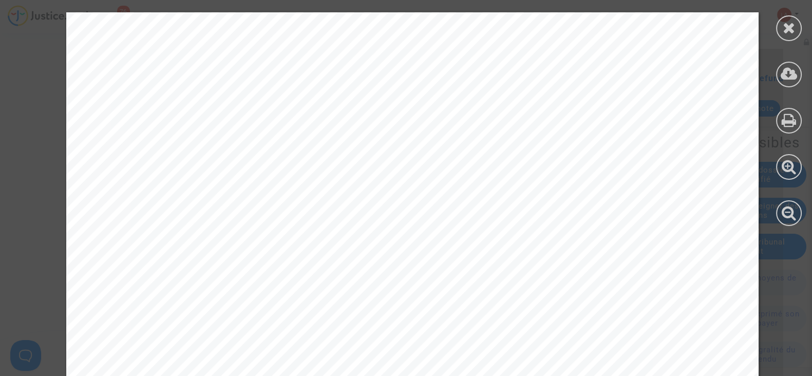
click at [795, 27] on icon at bounding box center [789, 27] width 13 height 15
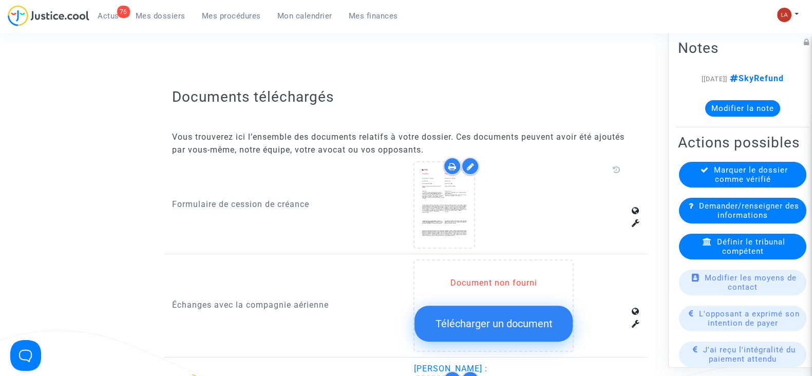
click at [703, 187] on div "Marquer le dossier comme vérifié" at bounding box center [742, 175] width 127 height 26
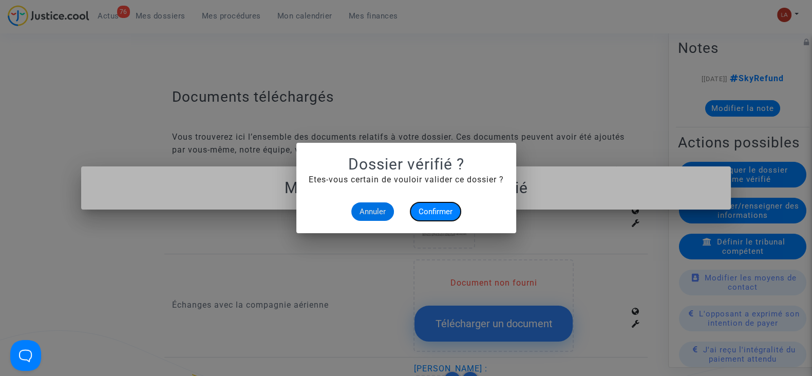
click at [431, 219] on button "Confirmer" at bounding box center [435, 211] width 50 height 18
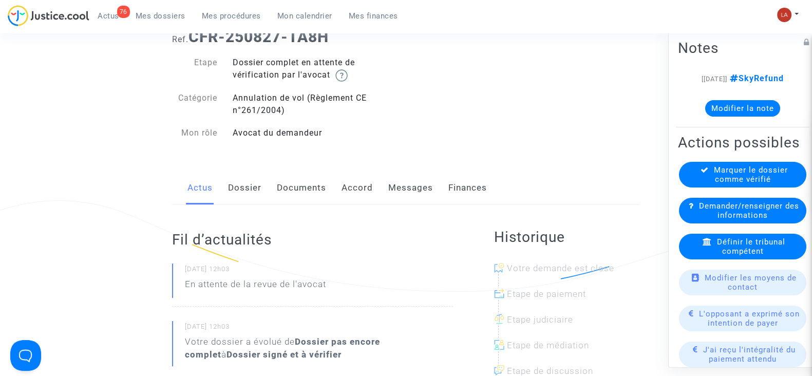
click at [317, 189] on link "Documents" at bounding box center [301, 188] width 49 height 34
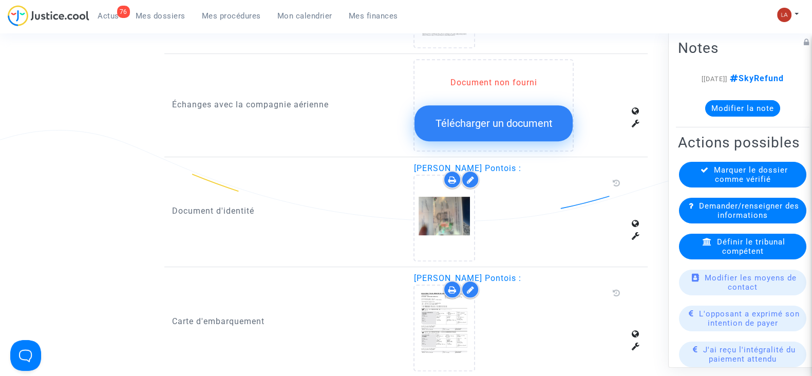
scroll to position [385, 0]
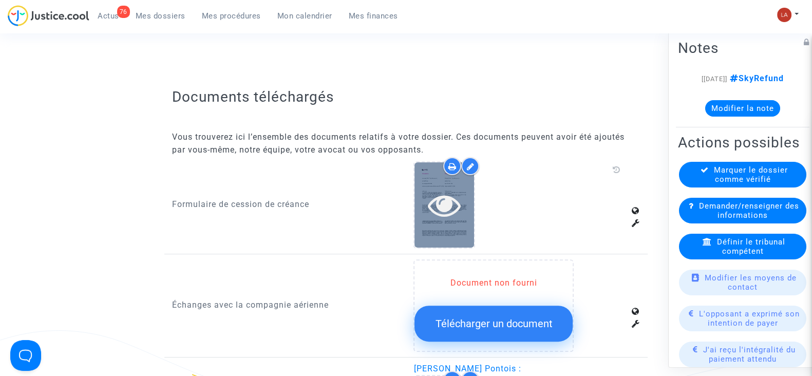
click at [437, 200] on icon at bounding box center [444, 205] width 33 height 33
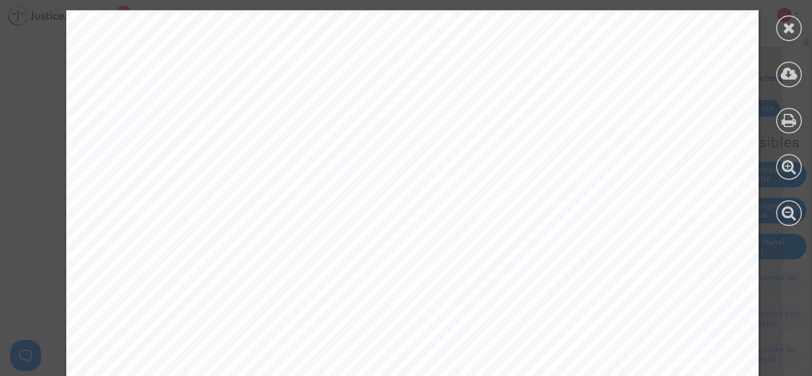
scroll to position [128, 0]
click at [778, 28] on div at bounding box center [789, 28] width 26 height 26
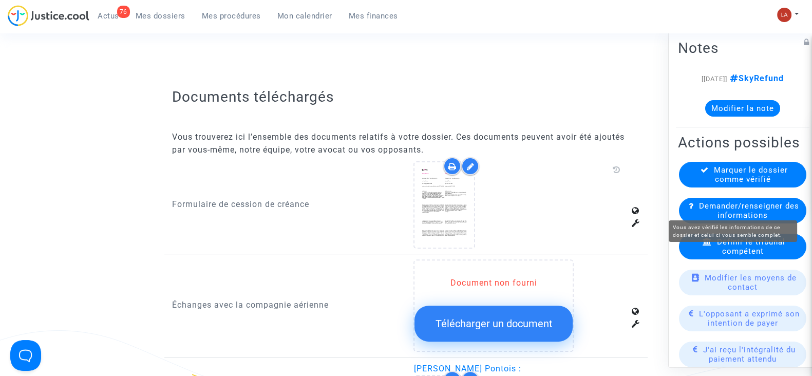
click at [714, 184] on span "Marquer le dossier comme vérifié" at bounding box center [751, 174] width 74 height 18
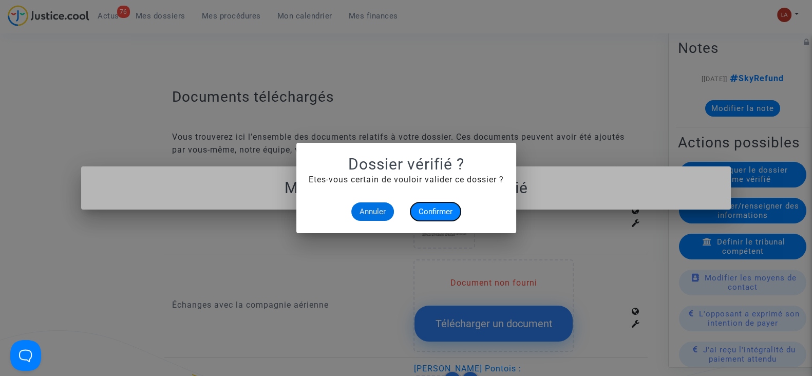
click at [420, 212] on span "Confirmer" at bounding box center [436, 211] width 34 height 9
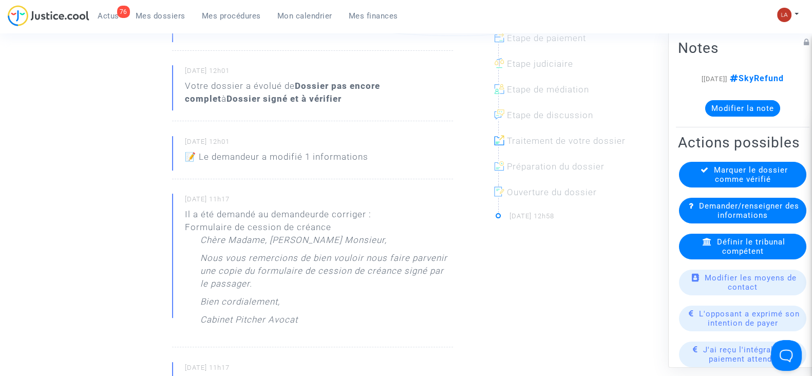
scroll to position [193, 0]
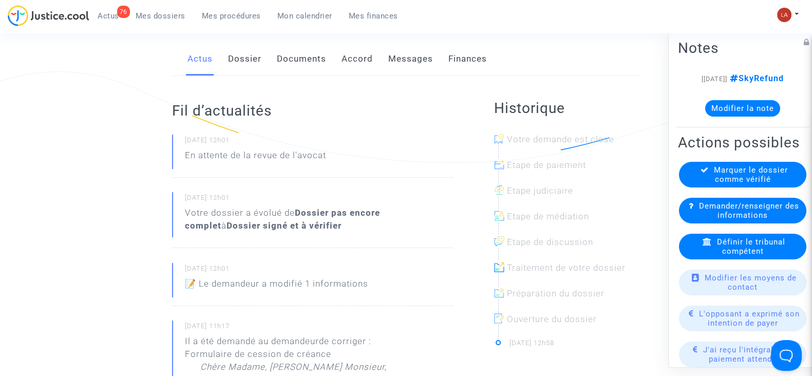
drag, startPoint x: 304, startPoint y: 68, endPoint x: 325, endPoint y: 72, distance: 21.6
click at [304, 68] on link "Documents" at bounding box center [301, 59] width 49 height 34
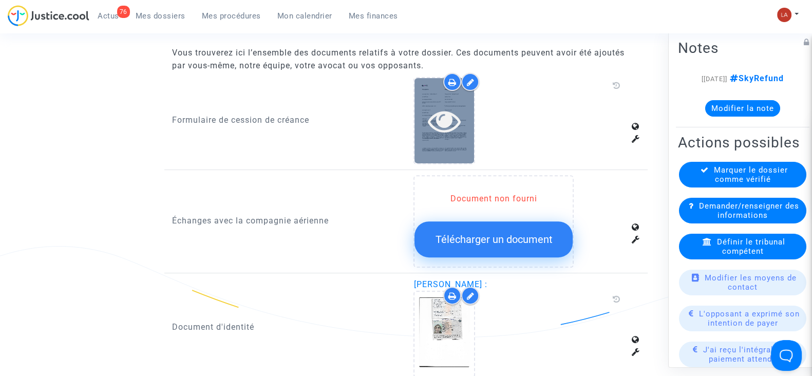
scroll to position [449, 0]
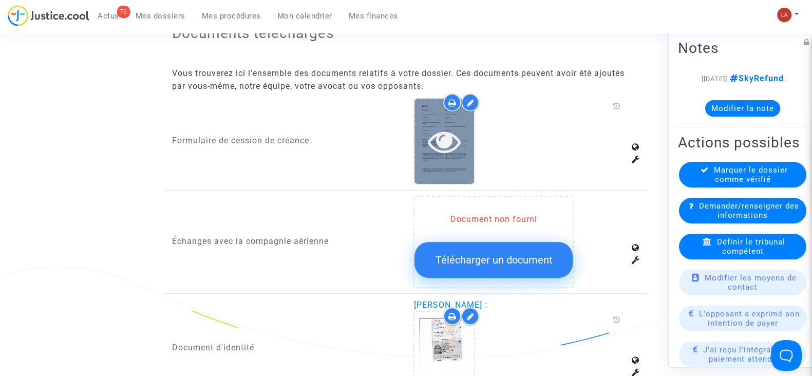
click at [445, 142] on icon at bounding box center [444, 141] width 33 height 33
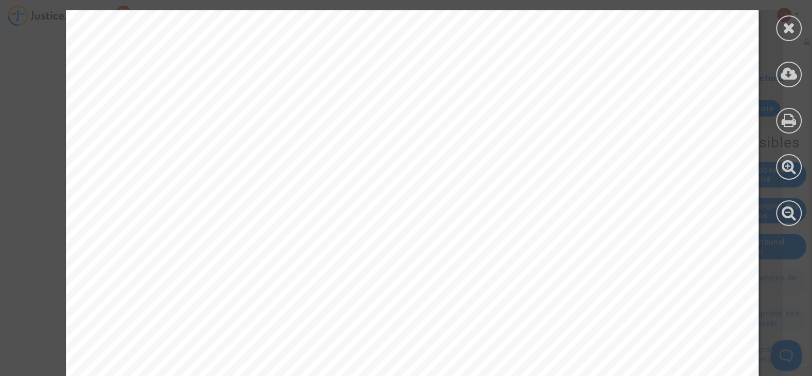
scroll to position [2954, 0]
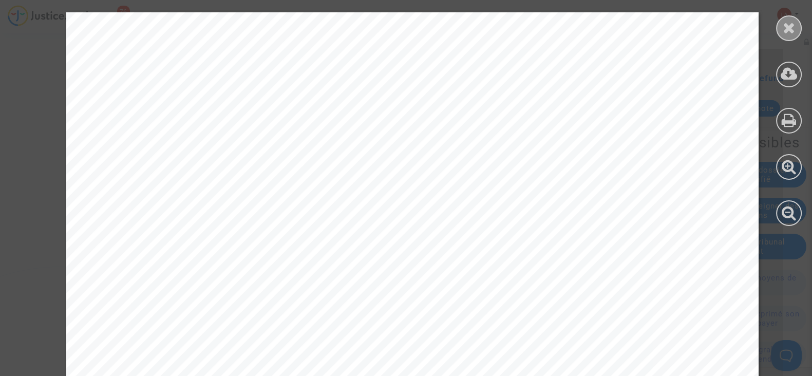
click at [784, 29] on icon at bounding box center [789, 27] width 13 height 15
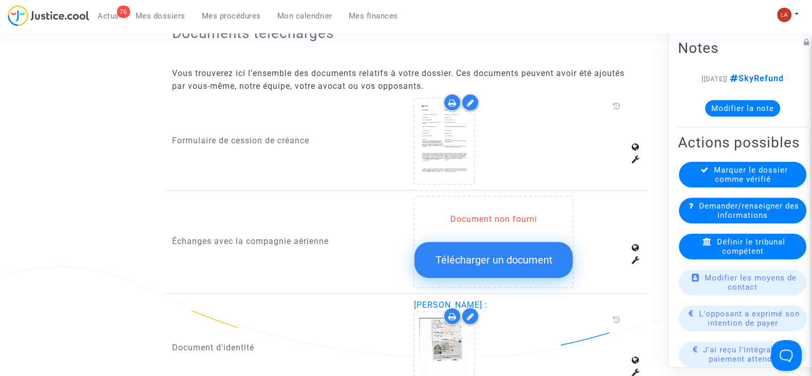
click at [472, 99] on icon at bounding box center [470, 103] width 8 height 8
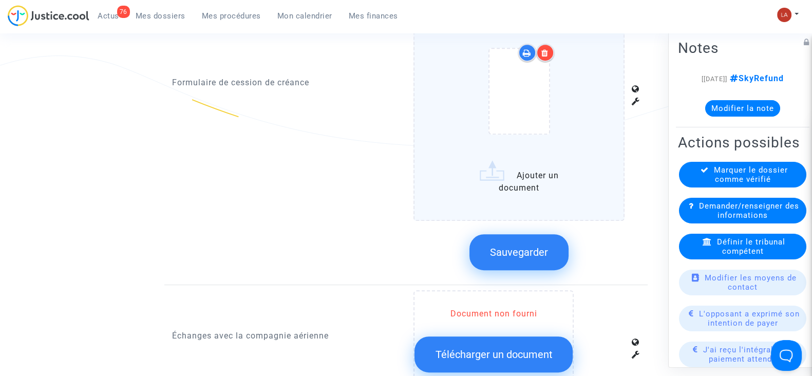
scroll to position [513, 0]
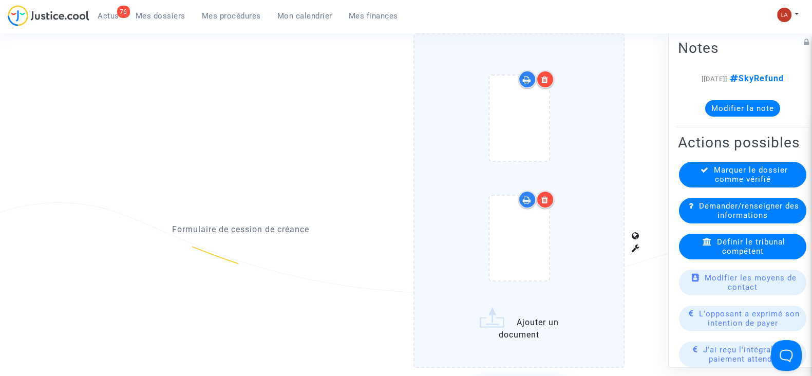
click at [544, 77] on icon at bounding box center [544, 80] width 7 height 8
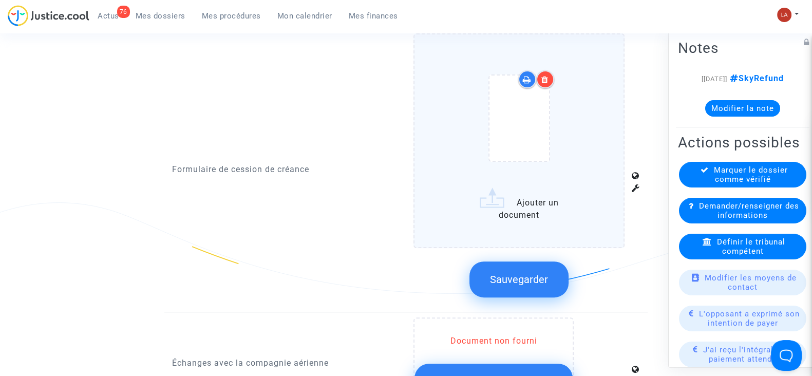
drag, startPoint x: 508, startPoint y: 253, endPoint x: 508, endPoint y: 261, distance: 7.7
click at [508, 260] on div "Sauvegarder" at bounding box center [519, 279] width 211 height 54
click at [509, 262] on button "Sauvegarder" at bounding box center [518, 279] width 99 height 36
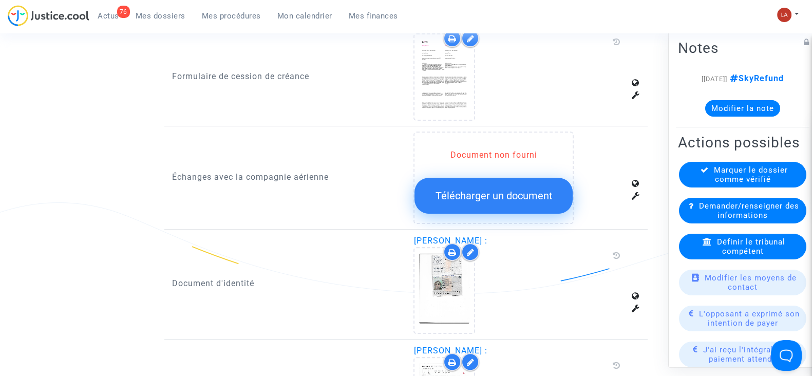
click at [685, 187] on div "Marquer le dossier comme vérifié" at bounding box center [742, 175] width 127 height 26
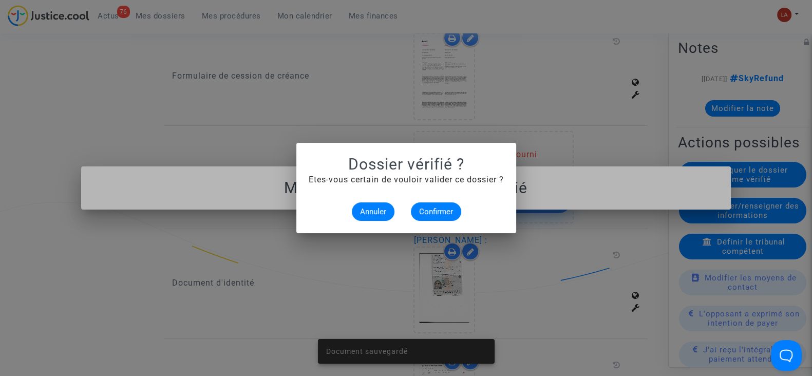
scroll to position [0, 0]
click at [443, 213] on span "Confirmer" at bounding box center [436, 211] width 34 height 9
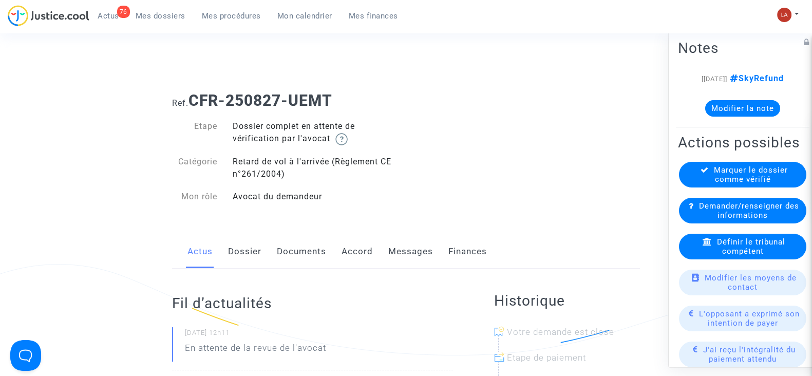
click at [246, 20] on span "Mes procédures" at bounding box center [231, 15] width 59 height 9
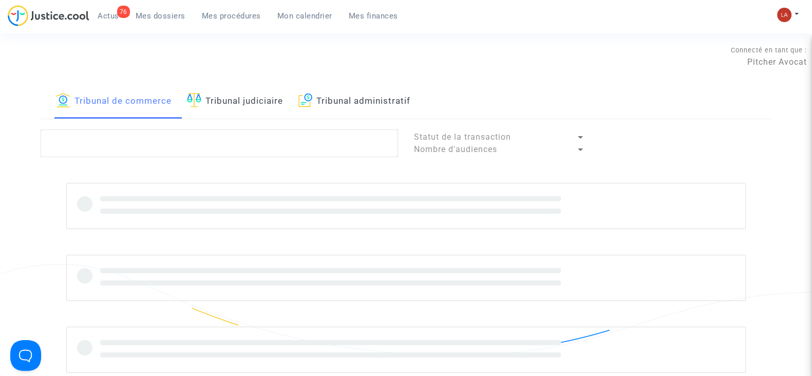
click at [264, 95] on link "Tribunal judiciaire" at bounding box center [235, 101] width 96 height 35
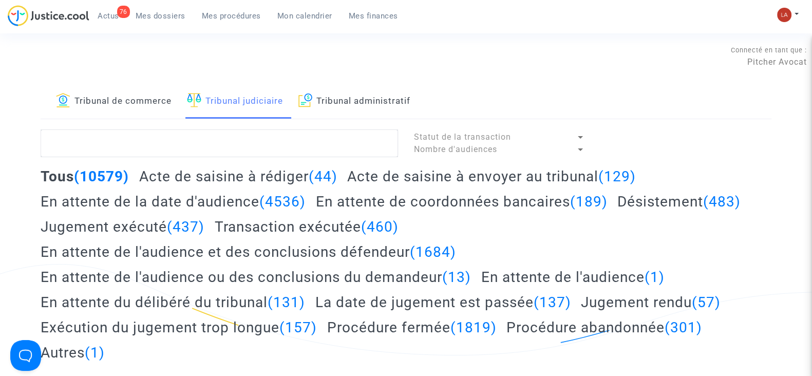
click at [451, 172] on h2 "Acte de saisine à envoyer au tribunal (129)" at bounding box center [491, 176] width 289 height 18
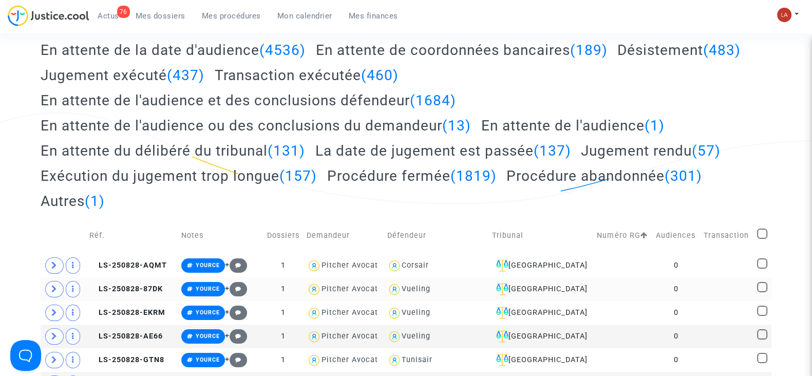
scroll to position [193, 0]
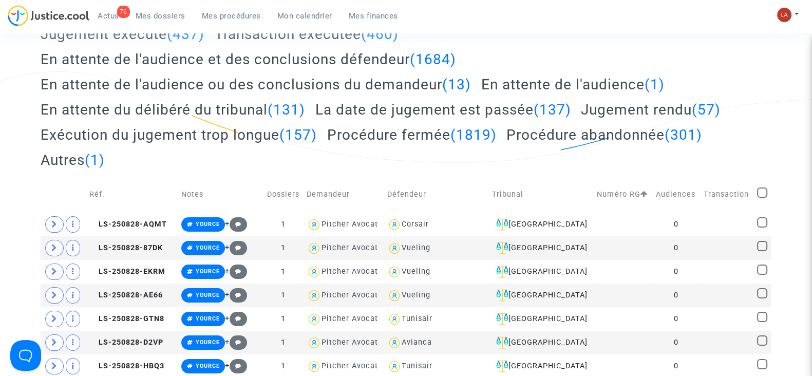
click at [760, 193] on span at bounding box center [762, 192] width 10 height 10
click at [762, 198] on input "checkbox" at bounding box center [762, 198] width 1 height 1
checkbox input "true"
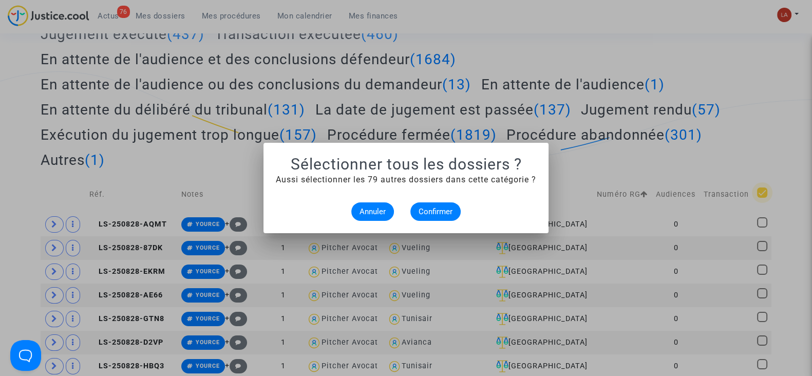
scroll to position [0, 0]
click at [437, 210] on span "Confirmer" at bounding box center [436, 211] width 34 height 9
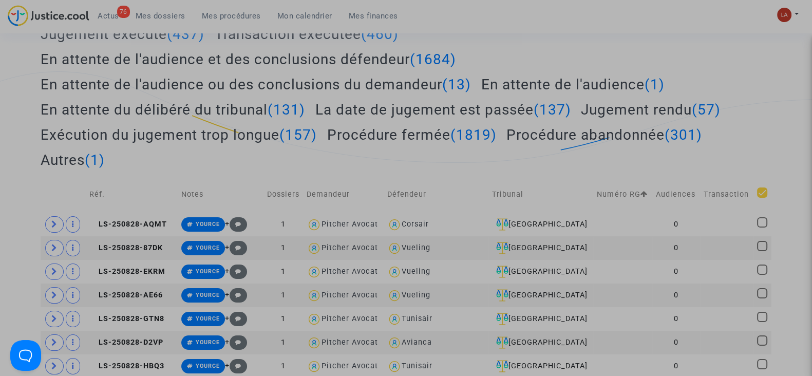
checkbox input "true"
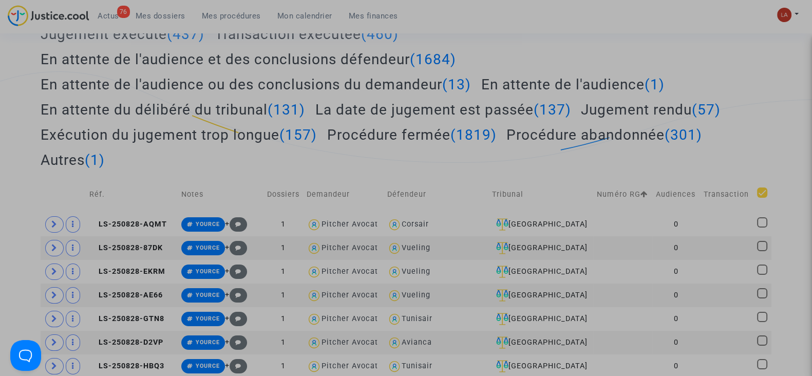
checkbox input "true"
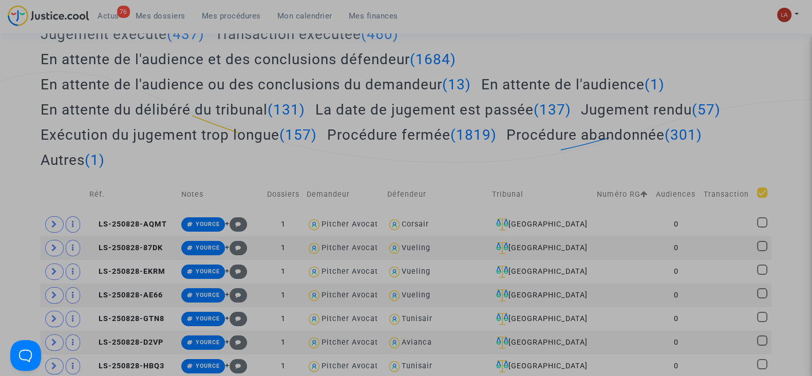
checkbox input "true"
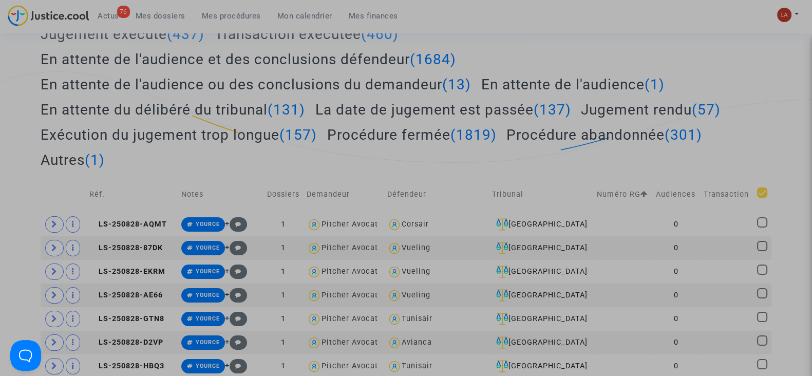
checkbox input "true"
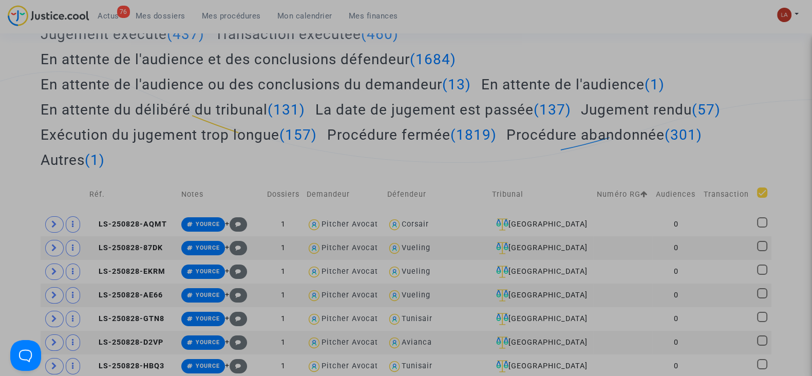
checkbox input "true"
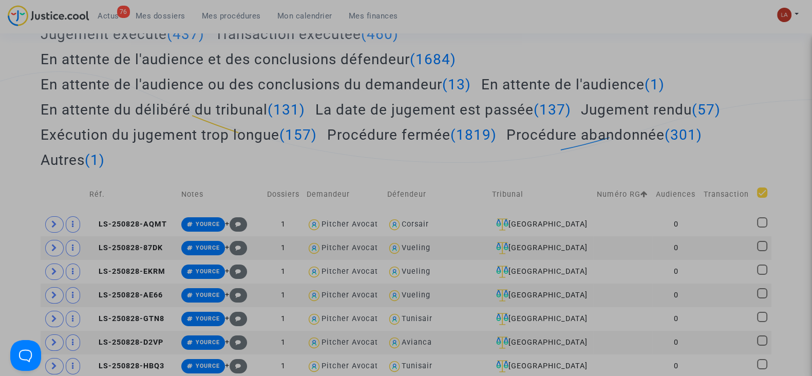
checkbox input "true"
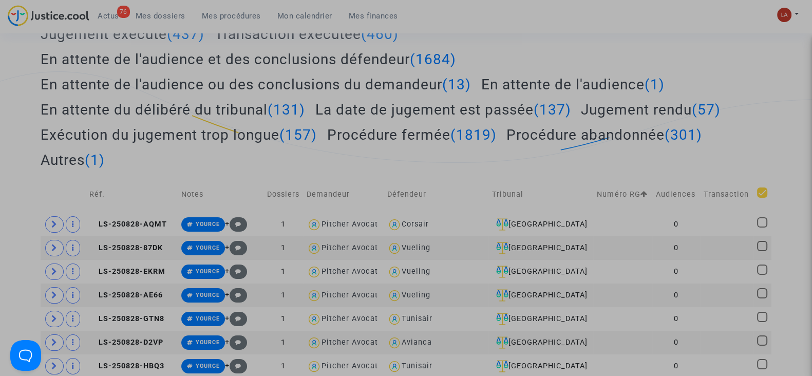
checkbox input "true"
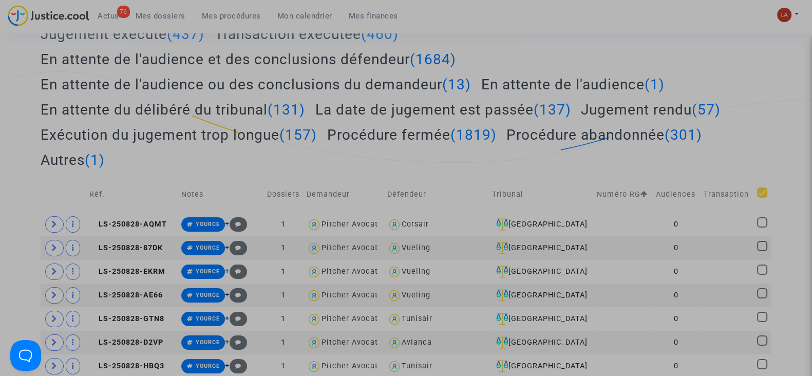
checkbox input "true"
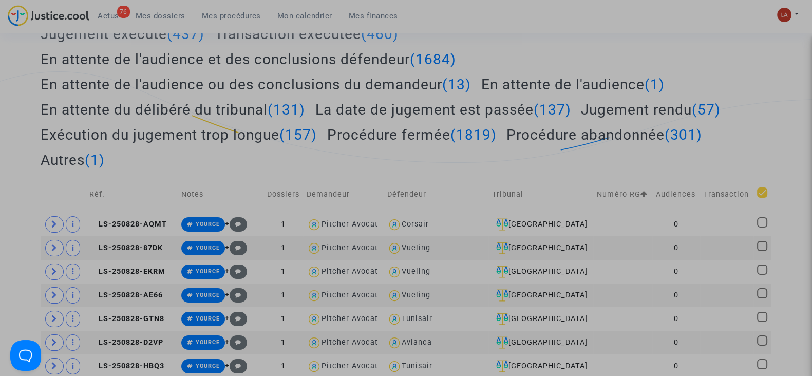
checkbox input "true"
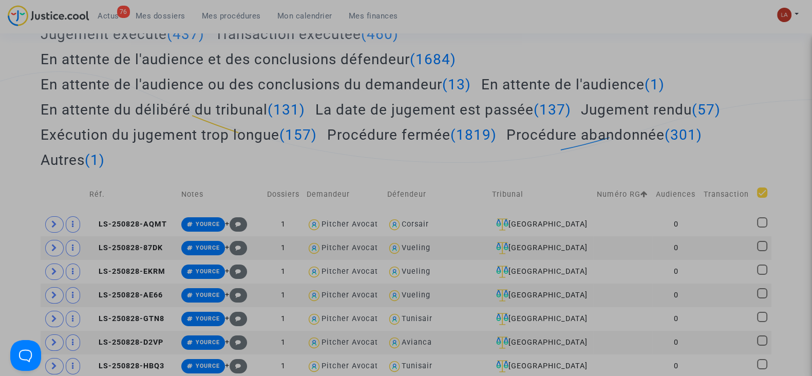
checkbox input "true"
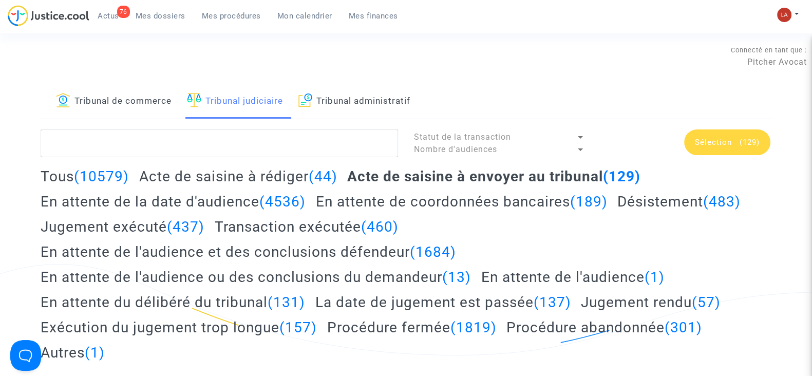
click at [739, 147] on div "Sélection (129)" at bounding box center [727, 142] width 86 height 26
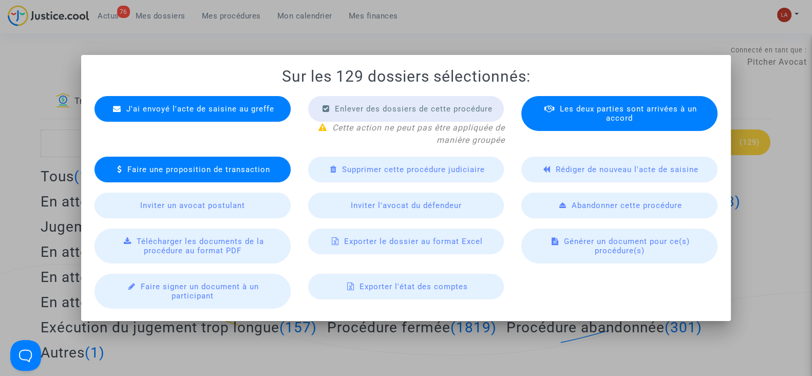
click at [213, 105] on span "J'ai envoyé l'acte de saisine au greffe" at bounding box center [200, 108] width 148 height 9
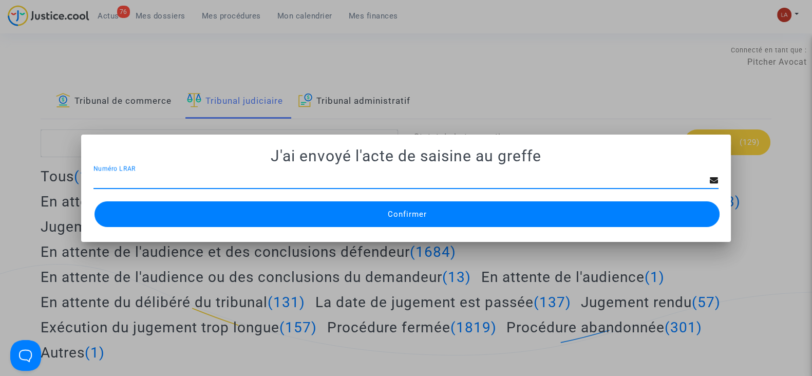
click at [378, 214] on button "Confirmer" at bounding box center [407, 214] width 625 height 26
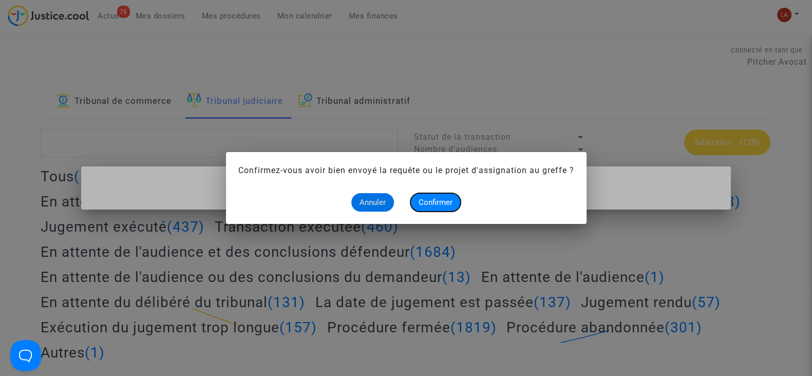
click at [437, 198] on span "Confirmer" at bounding box center [436, 202] width 34 height 9
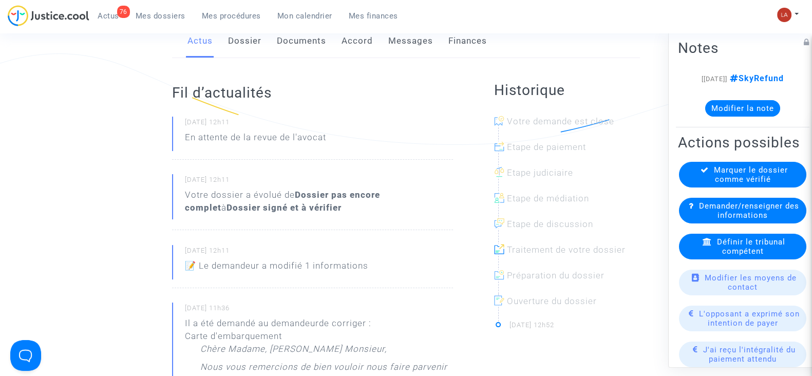
scroll to position [385, 0]
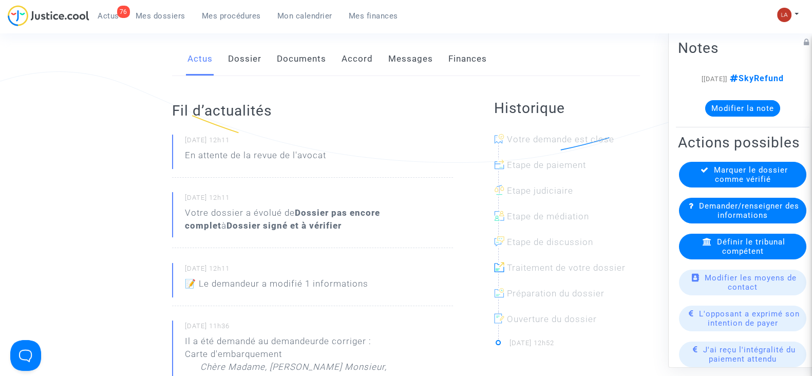
click at [252, 59] on link "Dossier" at bounding box center [244, 59] width 33 height 34
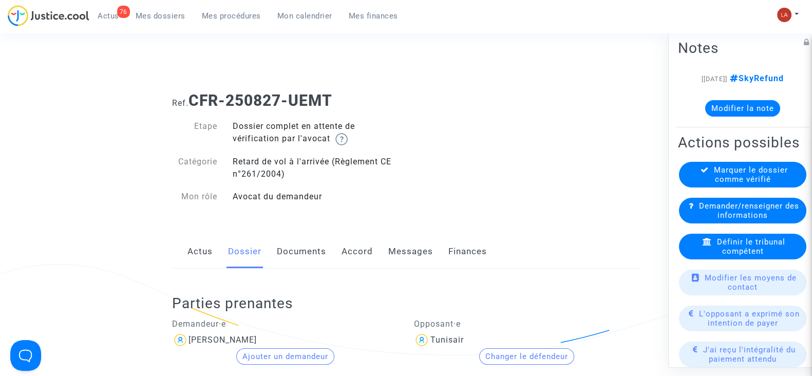
click at [299, 249] on link "Documents" at bounding box center [301, 252] width 49 height 34
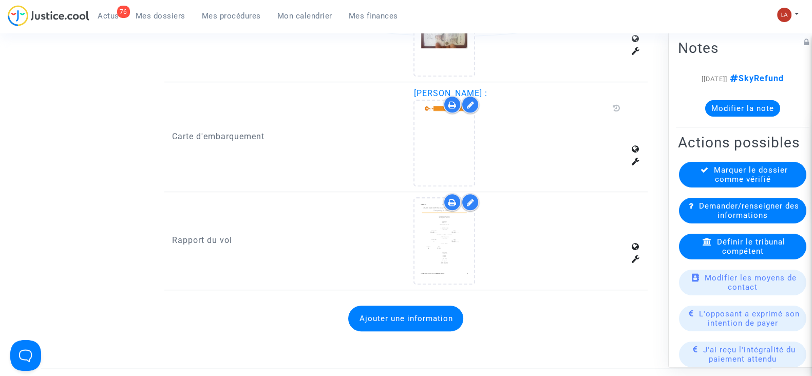
scroll to position [706, 0]
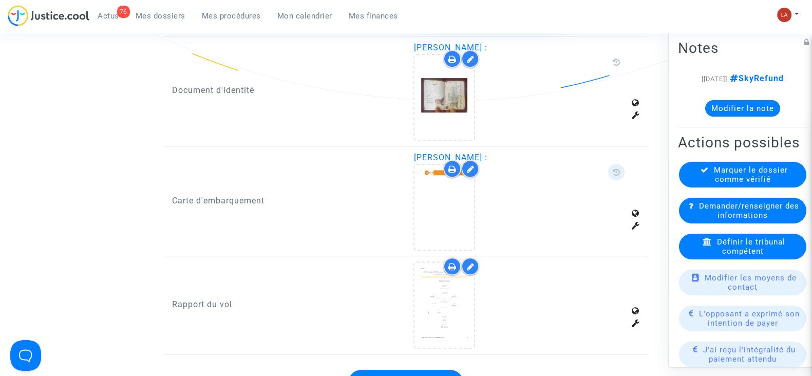
click at [611, 168] on span at bounding box center [616, 172] width 16 height 16
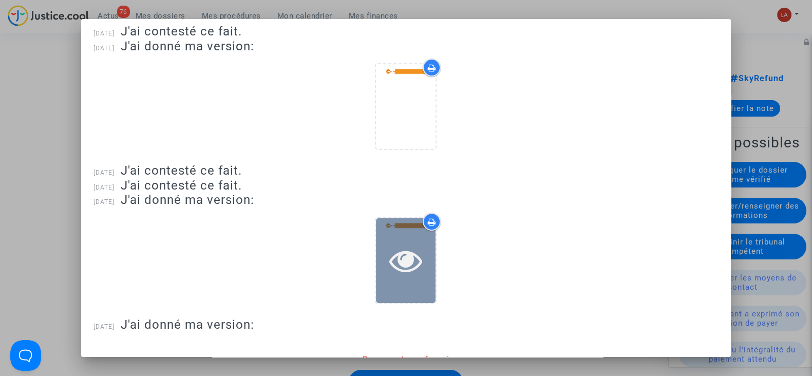
scroll to position [487, 0]
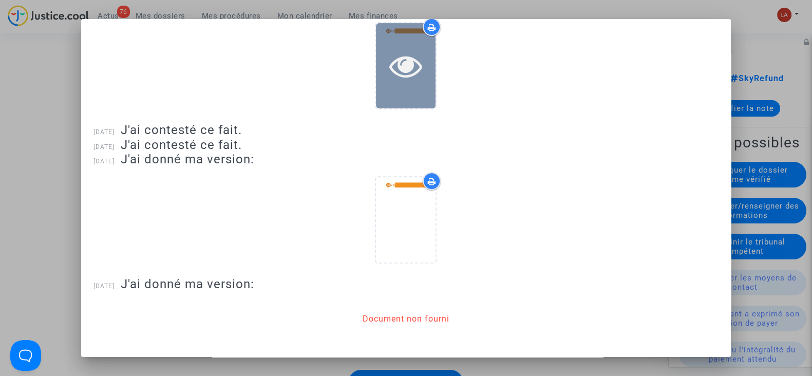
click at [388, 102] on div at bounding box center [406, 65] width 60 height 85
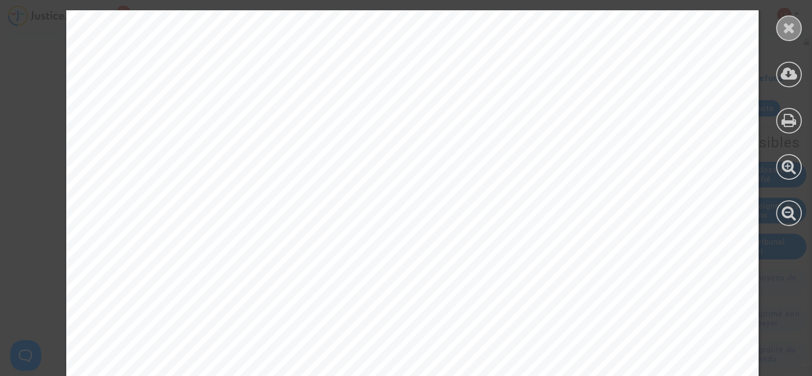
scroll to position [629, 0]
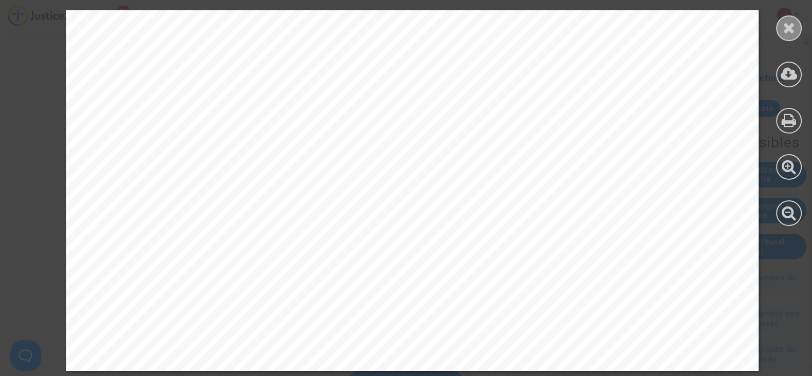
click at [785, 34] on icon at bounding box center [789, 27] width 13 height 15
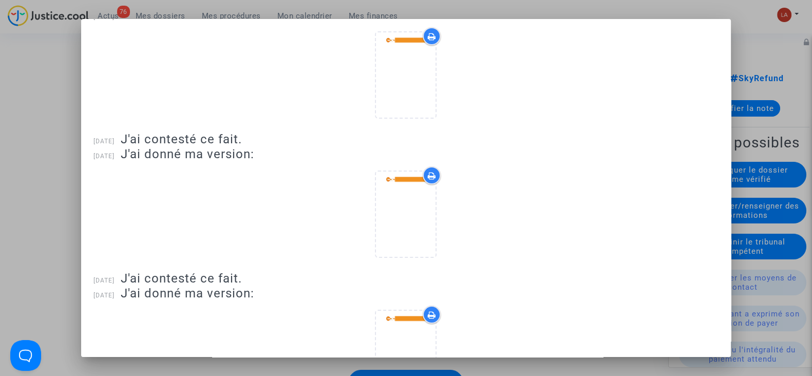
scroll to position [0, 0]
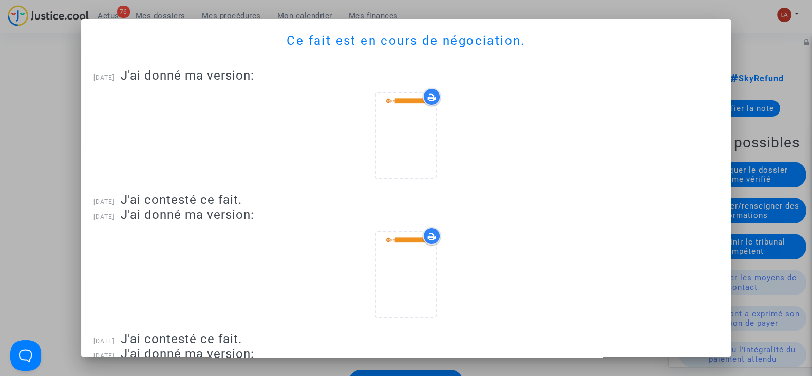
click at [41, 146] on div at bounding box center [406, 188] width 812 height 376
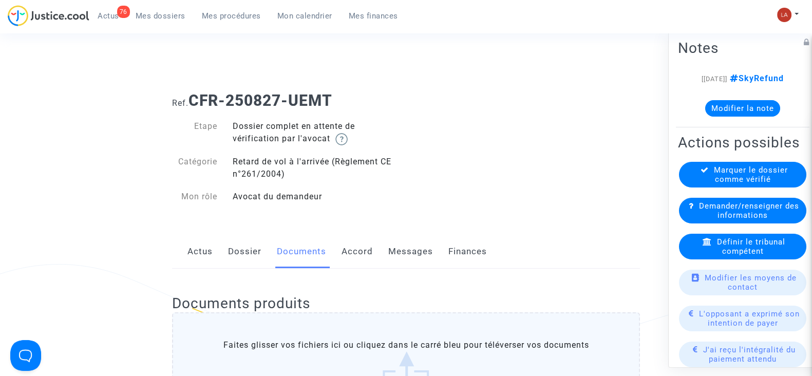
scroll to position [706, 0]
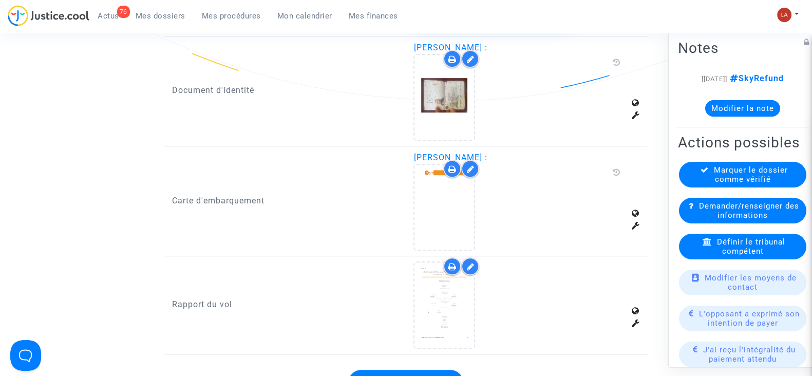
click at [473, 160] on div at bounding box center [470, 169] width 18 height 18
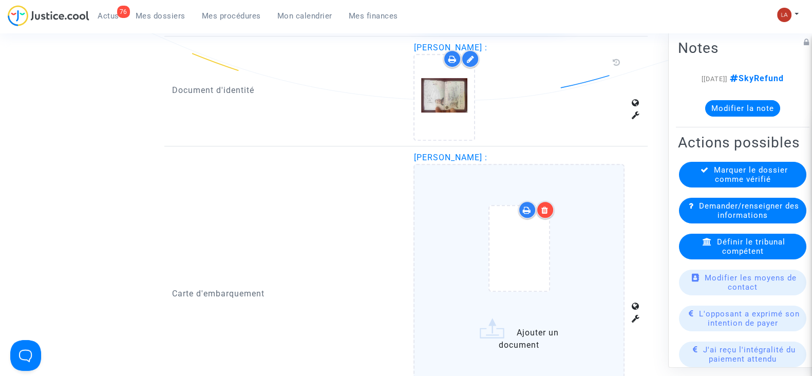
click at [539, 206] on div at bounding box center [545, 210] width 18 height 18
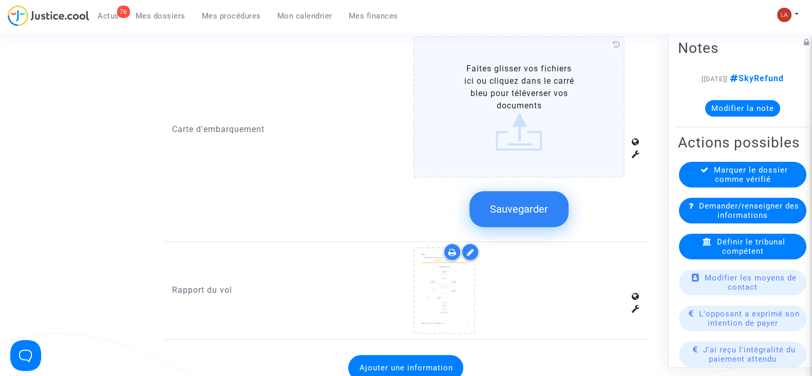
click at [524, 221] on button "Sauvegarder" at bounding box center [518, 209] width 99 height 36
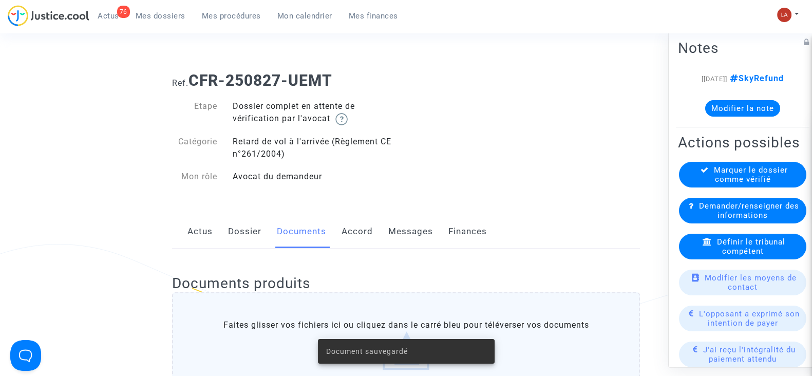
scroll to position [0, 0]
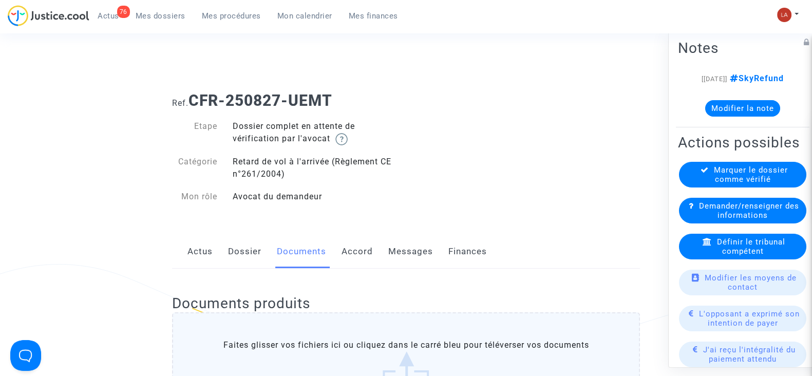
click at [192, 255] on link "Actus" at bounding box center [199, 252] width 25 height 34
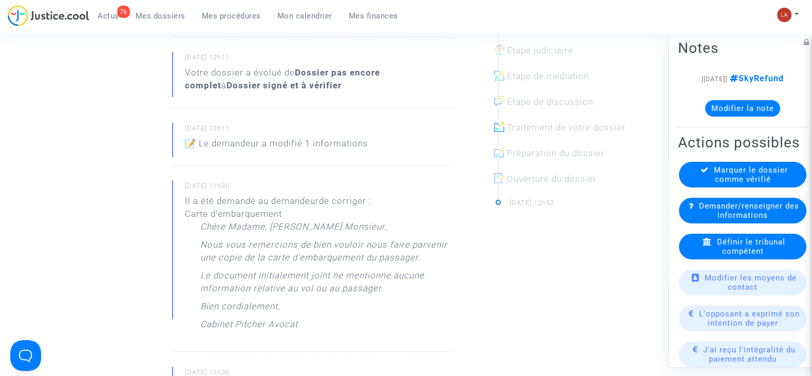
scroll to position [385, 0]
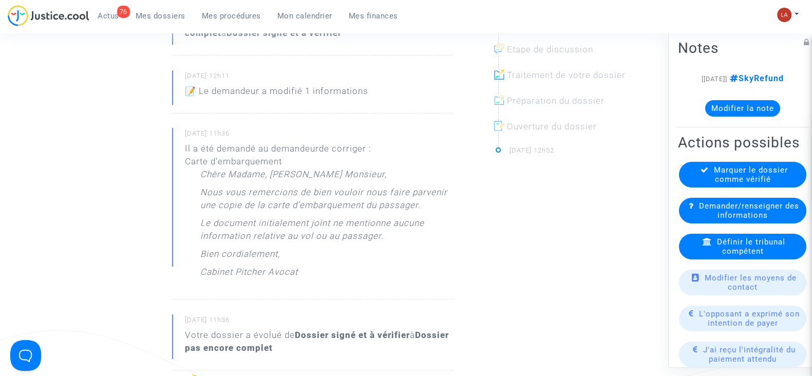
drag, startPoint x: 395, startPoint y: 210, endPoint x: 214, endPoint y: 199, distance: 181.1
click at [214, 199] on p "Nous vous remercions de bien vouloir nous faire parvenir une copie de la carte …" at bounding box center [326, 201] width 253 height 31
click at [321, 219] on p "Le document initialement joint ne mentionne aucune information relative au vol …" at bounding box center [326, 232] width 253 height 31
drag, startPoint x: 399, startPoint y: 237, endPoint x: 201, endPoint y: 227, distance: 198.5
click at [201, 227] on p "Le document initialement joint ne mentionne aucune information relative au vol …" at bounding box center [326, 232] width 253 height 31
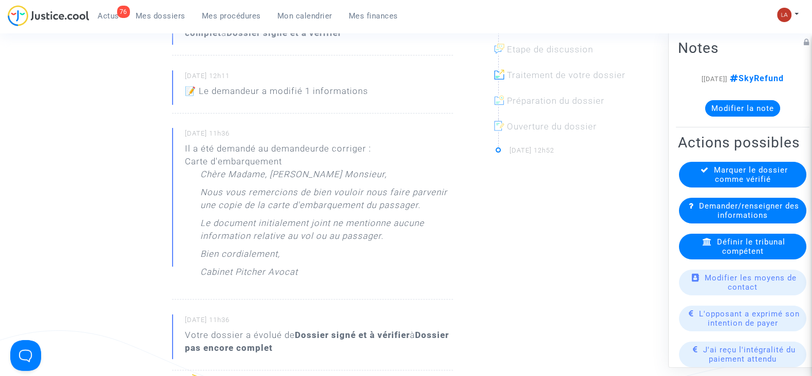
copy p "Le document initialement joint ne mentionne aucune information relative au vol …"
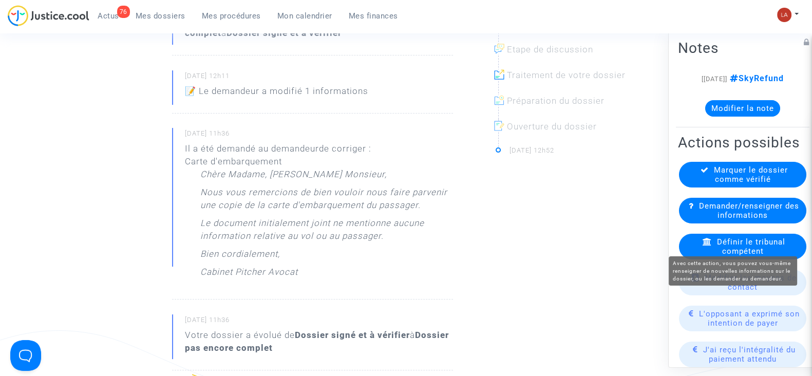
click at [726, 220] on span "Demander/renseigner des informations" at bounding box center [749, 210] width 100 height 18
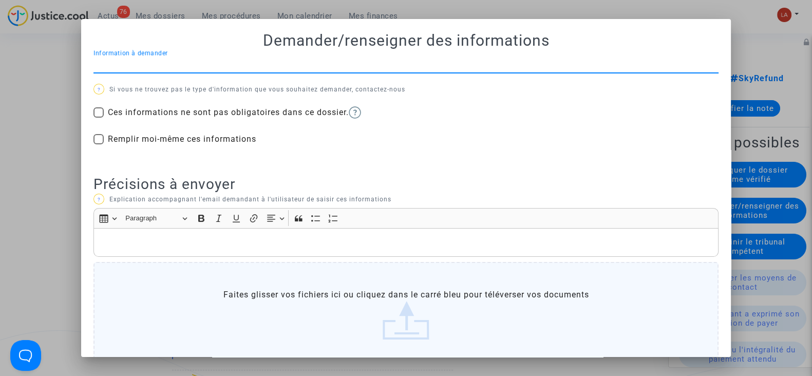
scroll to position [0, 0]
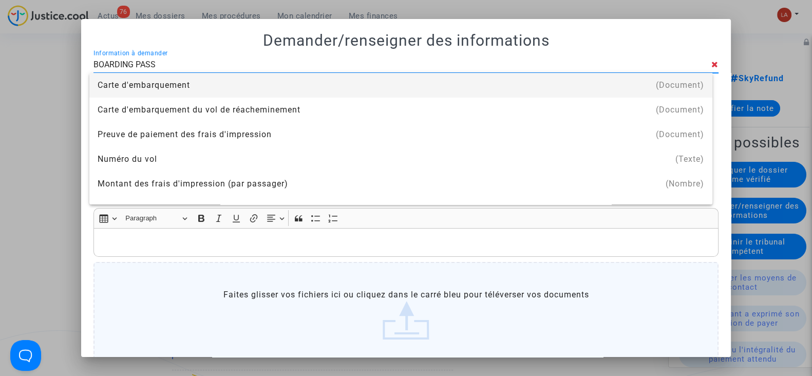
type input "BOARDING PASS"
click at [464, 93] on div "Carte d'embarquement" at bounding box center [401, 85] width 607 height 25
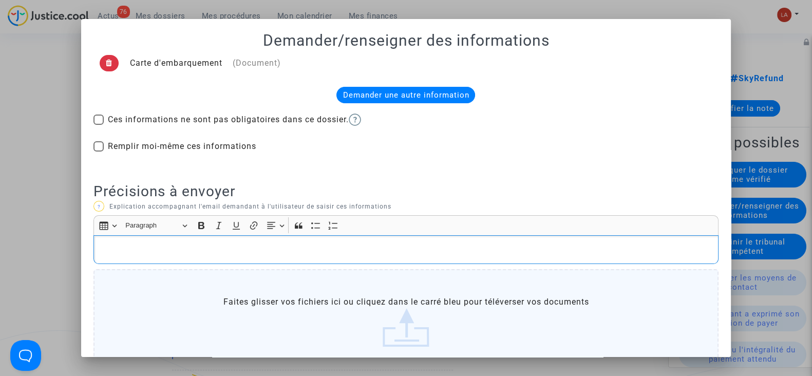
click at [236, 252] on p "Rich Text Editor, main" at bounding box center [406, 249] width 614 height 13
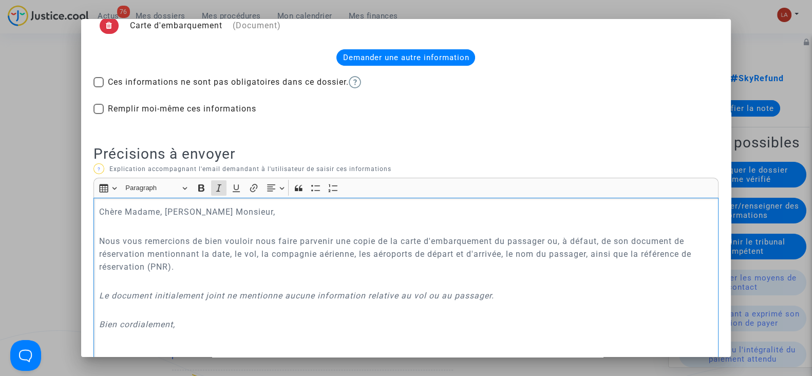
scroll to position [38, 0]
drag, startPoint x: 201, startPoint y: 294, endPoint x: 90, endPoint y: 291, distance: 111.5
click at [93, 291] on div "Chère Madame, Cher Monsieur, Nous vous remercions de bien vouloir nous faire pa…" at bounding box center [405, 282] width 625 height 170
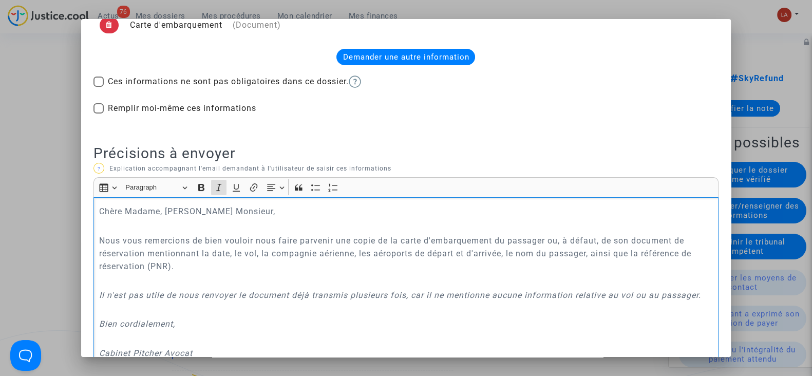
scroll to position [39, 0]
click at [706, 293] on p "Il n'est pas utile de nous renvoyer le document déjà transmis plusieurs fois, c…" at bounding box center [406, 294] width 614 height 13
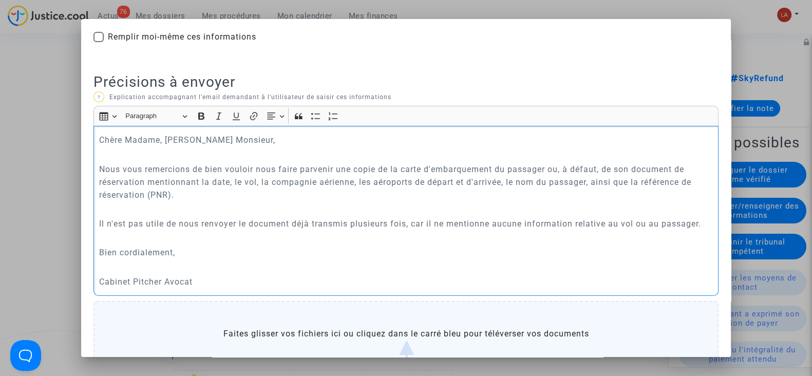
scroll to position [219, 0]
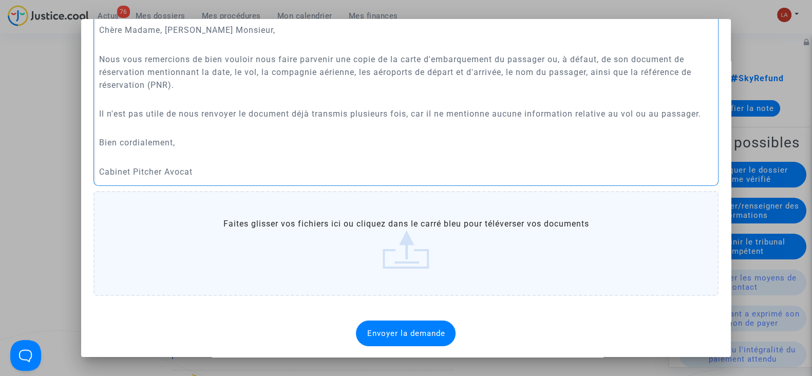
click at [377, 342] on div "Envoyer la demande" at bounding box center [406, 334] width 100 height 26
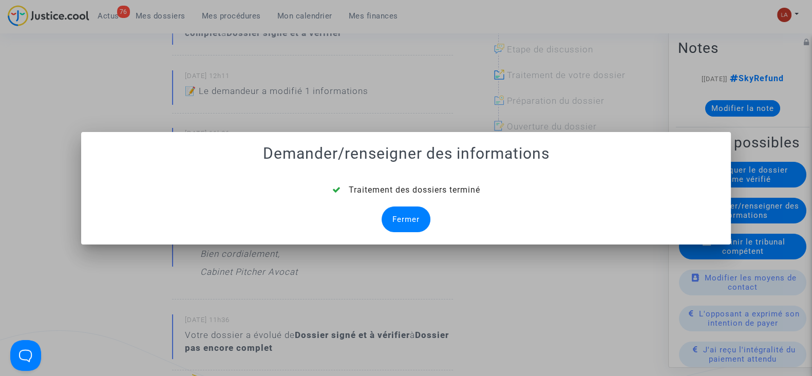
drag, startPoint x: 400, startPoint y: 209, endPoint x: 381, endPoint y: 167, distance: 46.0
click at [400, 209] on div "Fermer" at bounding box center [406, 219] width 49 height 26
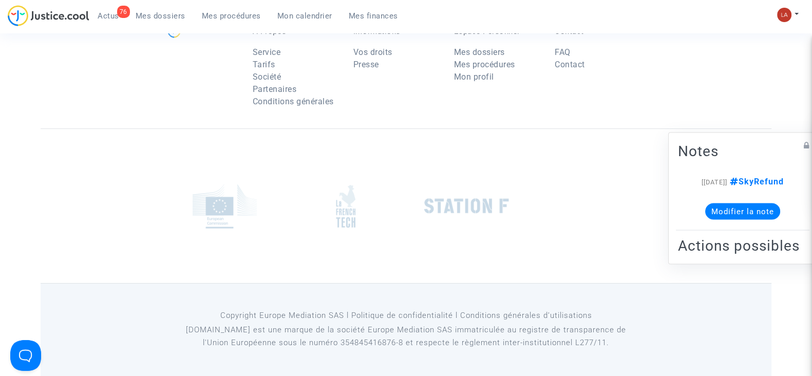
scroll to position [385, 0]
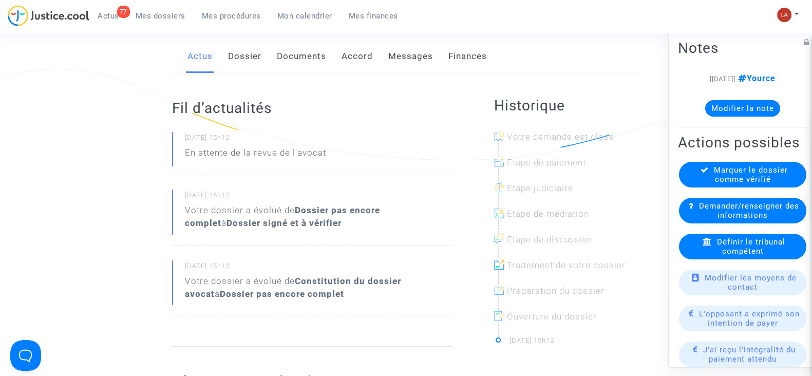
scroll to position [64, 0]
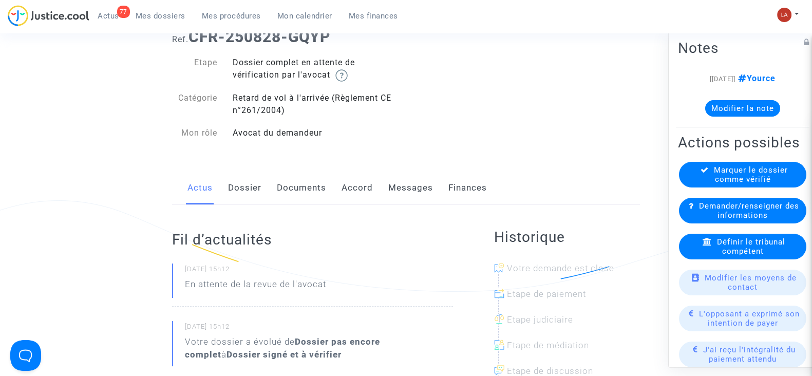
click at [289, 177] on link "Documents" at bounding box center [301, 188] width 49 height 34
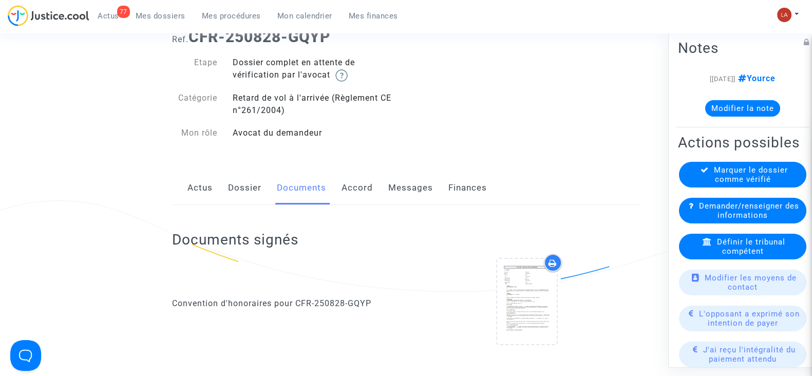
click at [243, 192] on link "Dossier" at bounding box center [244, 188] width 33 height 34
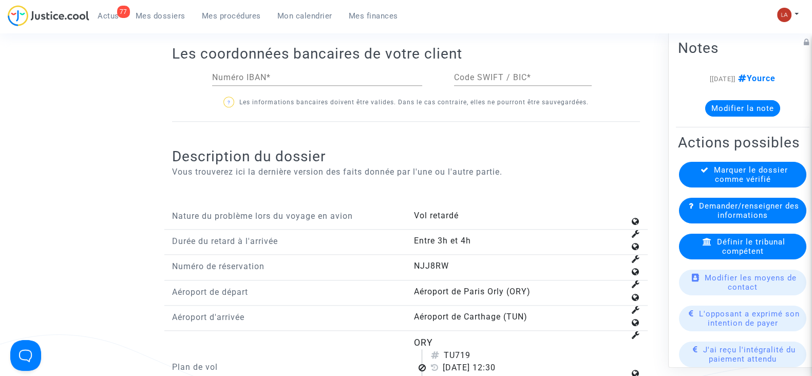
scroll to position [1348, 0]
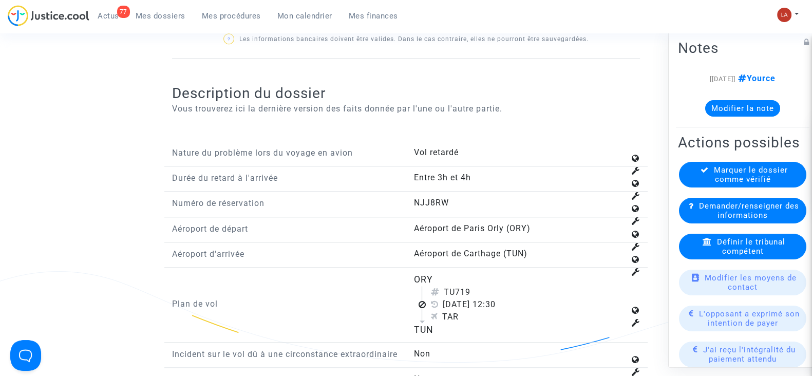
drag, startPoint x: 459, startPoint y: 289, endPoint x: 475, endPoint y: 290, distance: 16.4
click at [475, 290] on div "TU719" at bounding box center [527, 292] width 194 height 12
copy div "719"
click at [710, 259] on div "Définir le tribunal compétent" at bounding box center [742, 247] width 127 height 26
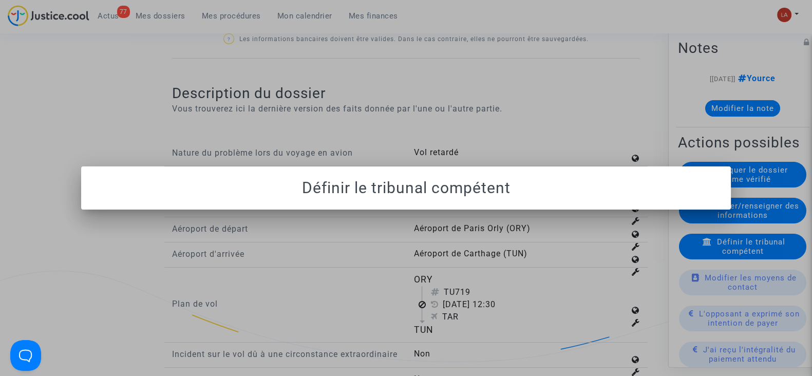
scroll to position [0, 0]
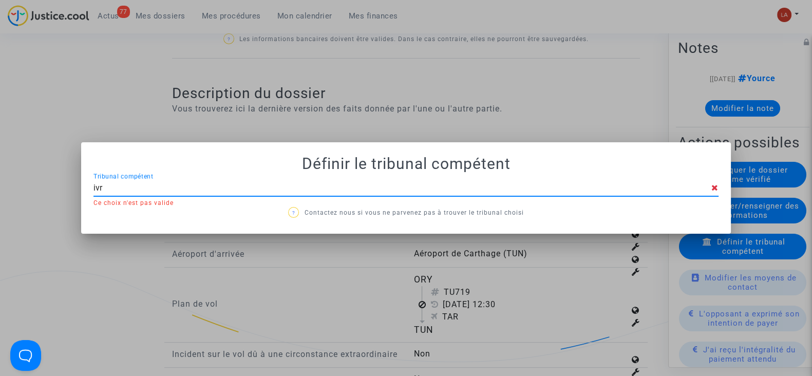
type input "ivry"
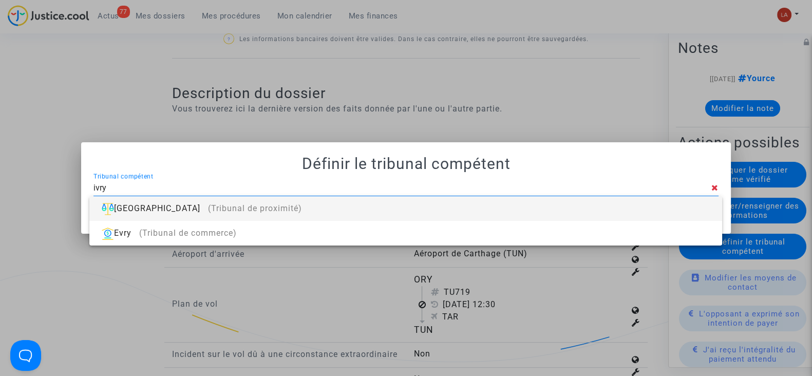
click at [506, 209] on div "[GEOGRAPHIC_DATA] (Tribunal de proximité)" at bounding box center [406, 208] width 616 height 25
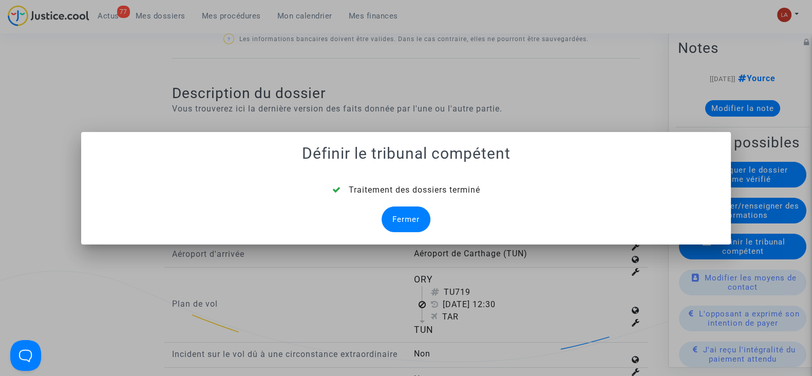
drag, startPoint x: 410, startPoint y: 236, endPoint x: 408, endPoint y: 229, distance: 7.5
click at [410, 236] on mat-dialog-container "Définir le tribunal compétent Traitement des dossiers terminé Fermer" at bounding box center [406, 188] width 650 height 112
drag, startPoint x: 408, startPoint y: 228, endPoint x: 347, endPoint y: 194, distance: 70.6
click at [406, 224] on div "Fermer" at bounding box center [406, 219] width 49 height 26
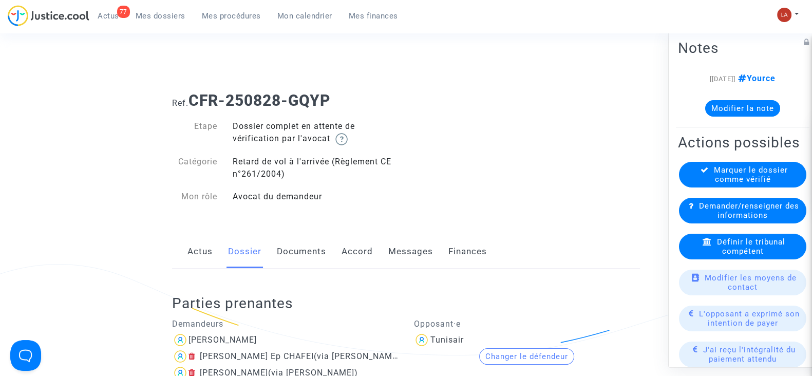
click at [303, 251] on link "Documents" at bounding box center [301, 252] width 49 height 34
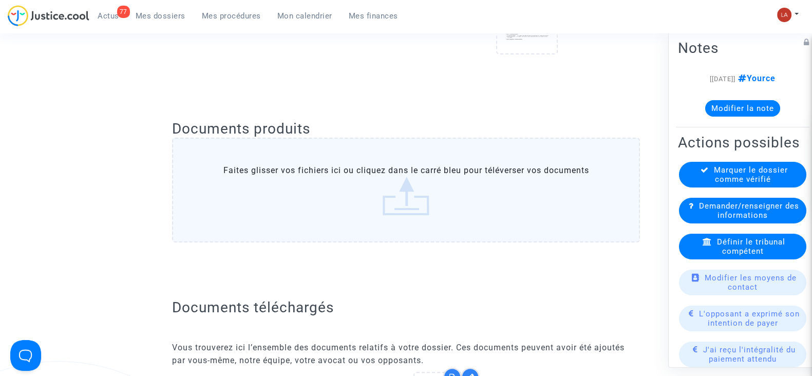
scroll to position [642, 0]
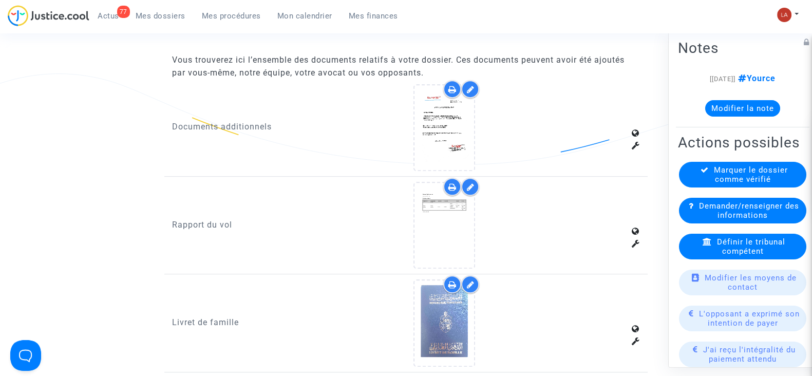
click at [471, 190] on div at bounding box center [470, 187] width 18 height 18
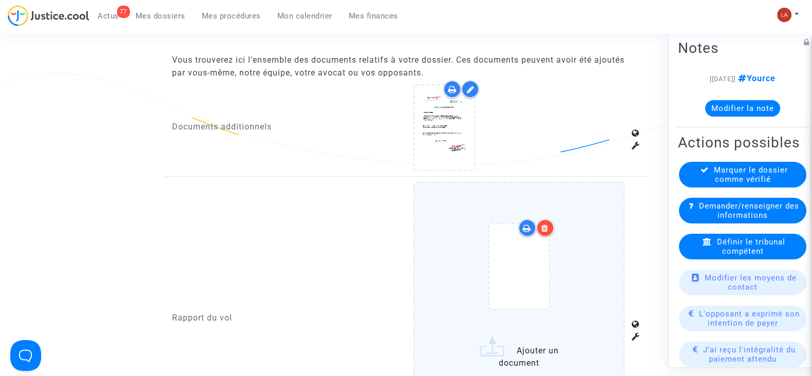
click at [606, 229] on label "Ajouter un document" at bounding box center [519, 289] width 211 height 214
click at [0, 0] on input "Ajouter un document" at bounding box center [0, 0] width 0 height 0
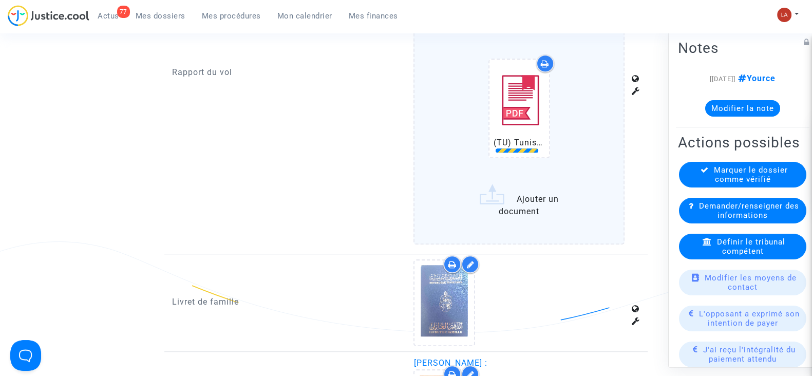
scroll to position [963, 0]
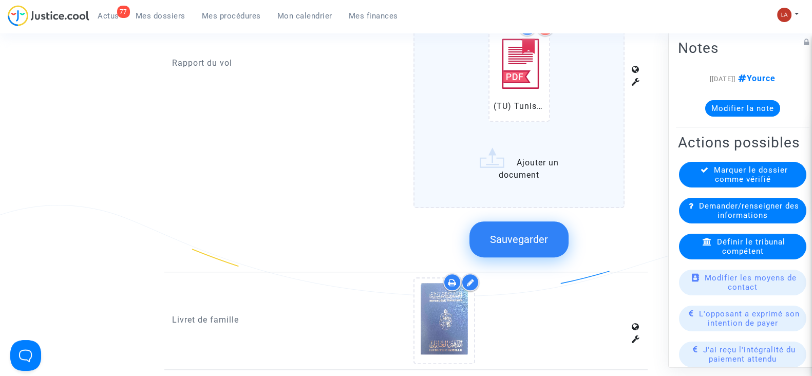
click at [528, 233] on span "Sauvegarder" at bounding box center [519, 239] width 58 height 12
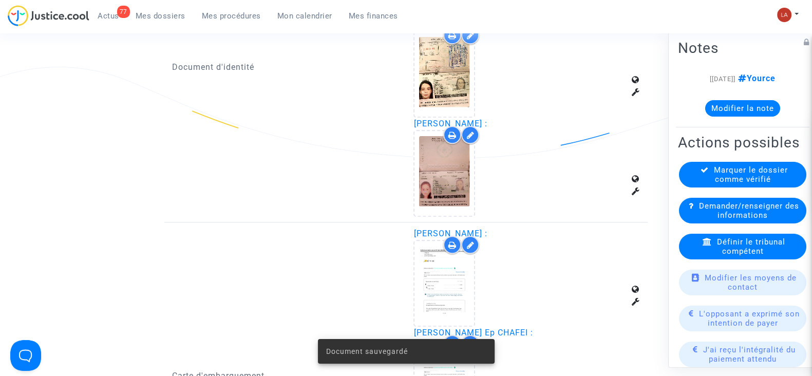
scroll to position [1092, 0]
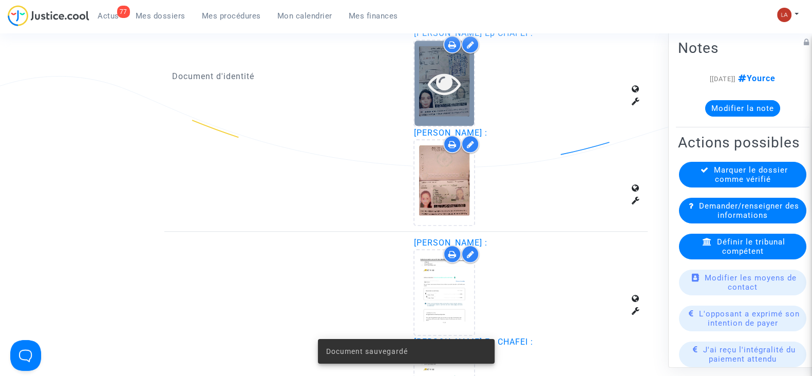
click at [445, 90] on icon at bounding box center [444, 83] width 33 height 33
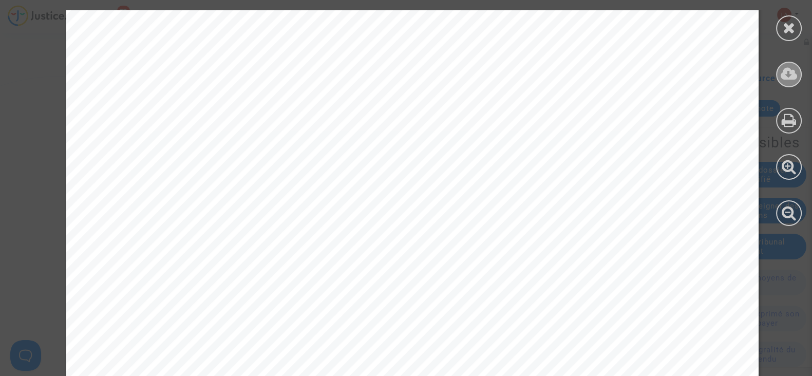
scroll to position [385, 0]
click at [783, 35] on div at bounding box center [789, 28] width 26 height 26
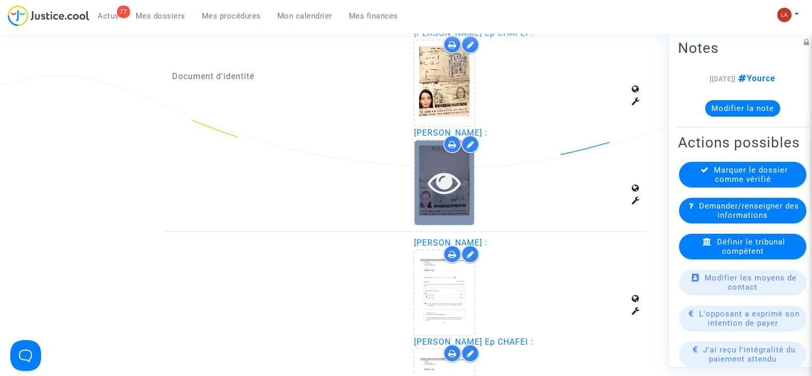
click at [415, 192] on div at bounding box center [445, 182] width 60 height 33
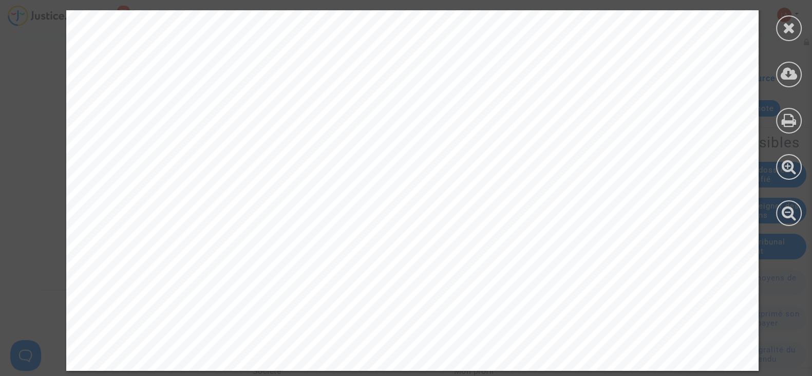
scroll to position [1541, 0]
click at [795, 22] on icon at bounding box center [789, 27] width 13 height 15
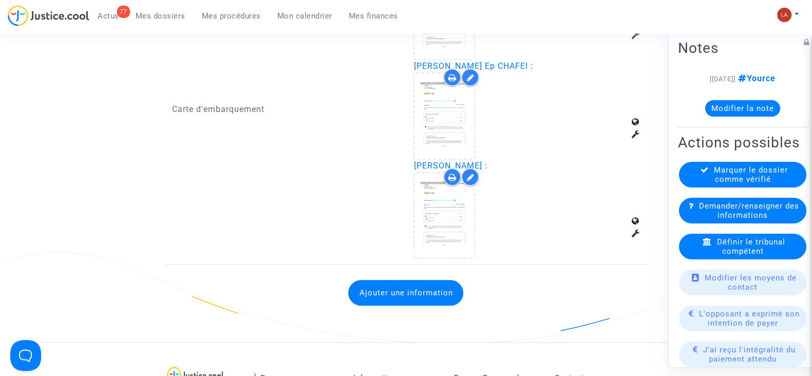
scroll to position [1257, 0]
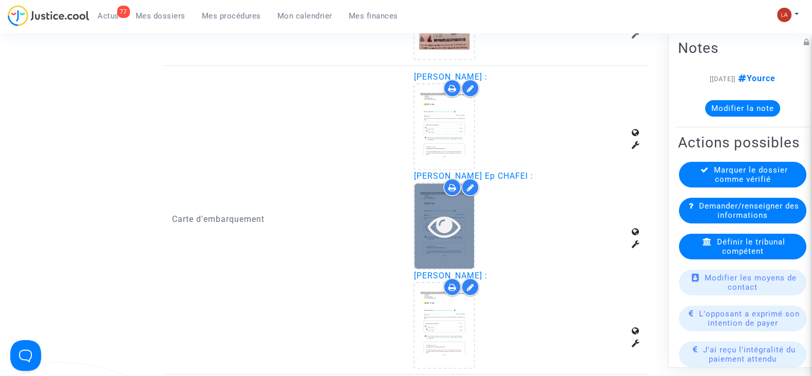
click at [450, 216] on icon at bounding box center [444, 226] width 33 height 33
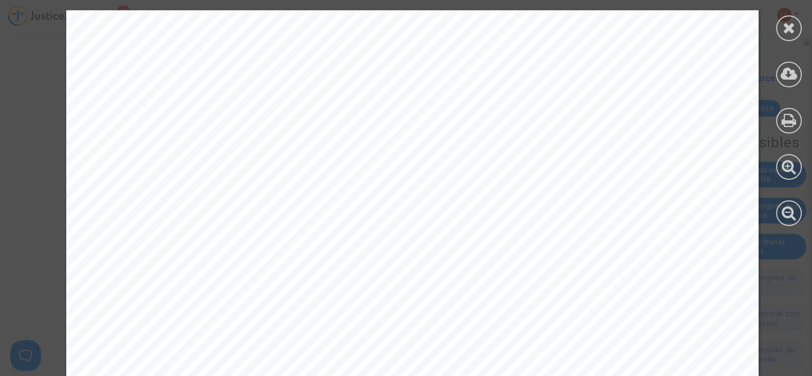
scroll to position [2376, 0]
click at [792, 36] on div at bounding box center [789, 28] width 26 height 26
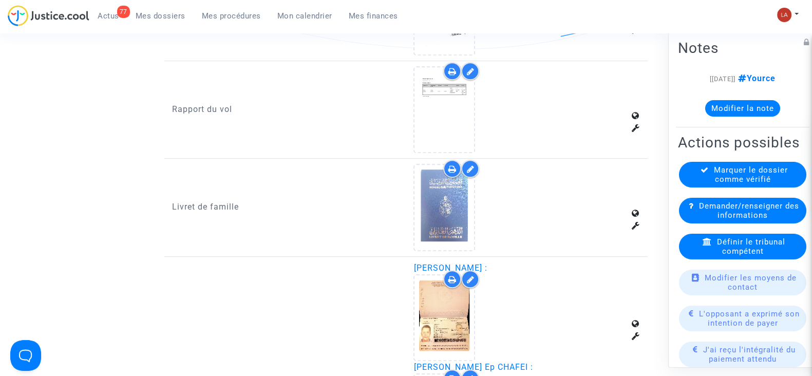
scroll to position [551, 0]
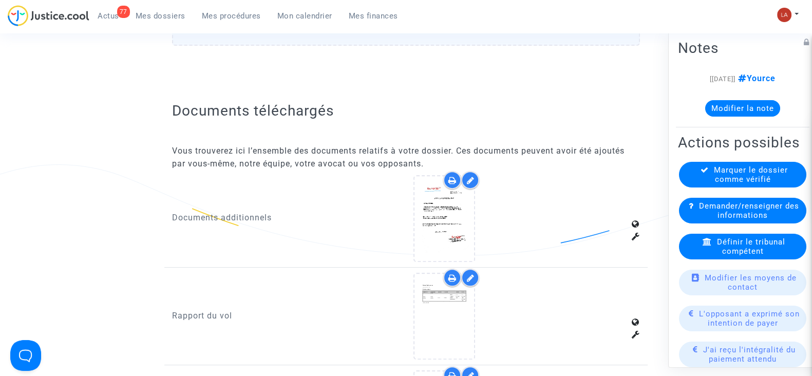
click at [701, 174] on icon at bounding box center [705, 170] width 8 height 8
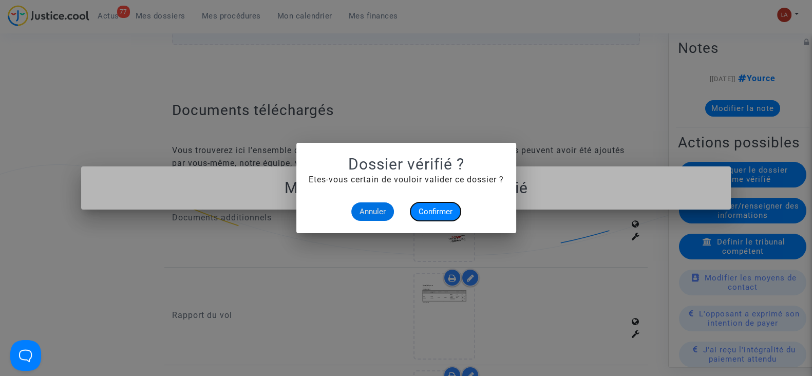
drag, startPoint x: 446, startPoint y: 211, endPoint x: 237, endPoint y: 55, distance: 260.9
click at [445, 211] on span "Confirmer" at bounding box center [436, 211] width 34 height 9
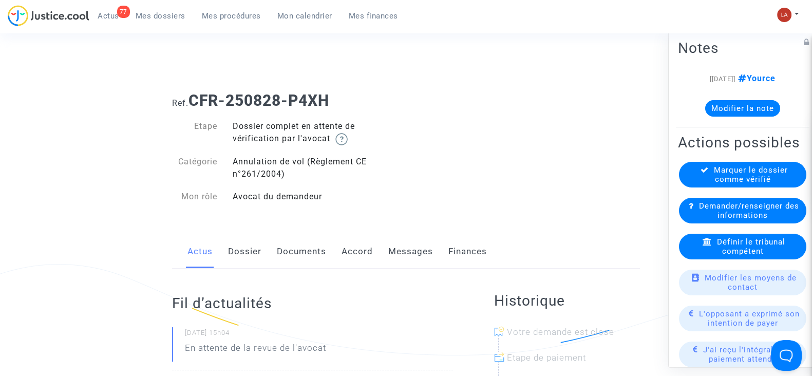
click at [239, 246] on link "Dossier" at bounding box center [244, 252] width 33 height 34
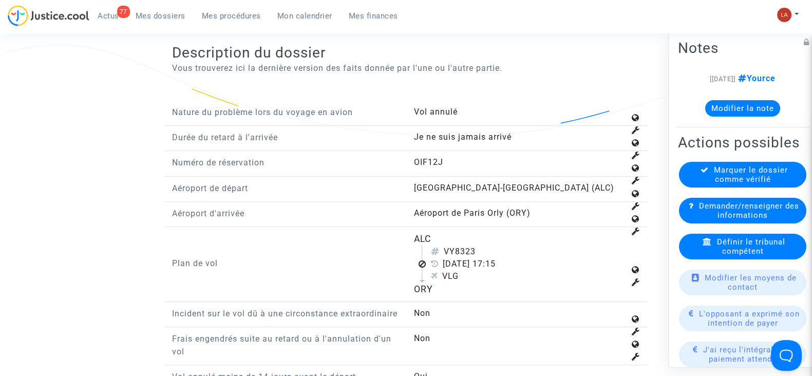
scroll to position [1220, 0]
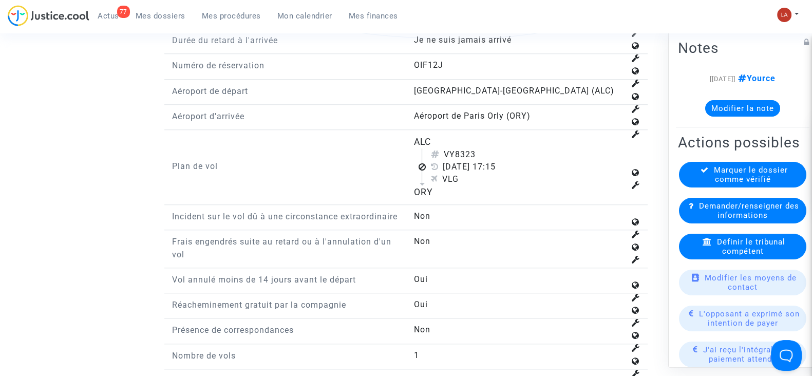
drag, startPoint x: 456, startPoint y: 149, endPoint x: 504, endPoint y: 153, distance: 48.9
click at [504, 153] on div "VY8323" at bounding box center [527, 154] width 194 height 12
copy div "8323"
click at [757, 256] on span "Définir le tribunal compétent" at bounding box center [751, 246] width 68 height 18
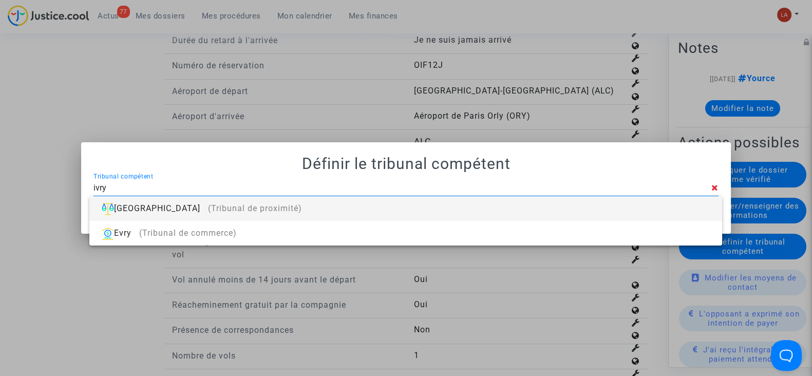
type input "ivry"
drag, startPoint x: 664, startPoint y: 199, endPoint x: 618, endPoint y: 145, distance: 71.1
click at [663, 201] on div "[GEOGRAPHIC_DATA] (Tribunal de proximité)" at bounding box center [406, 208] width 616 height 25
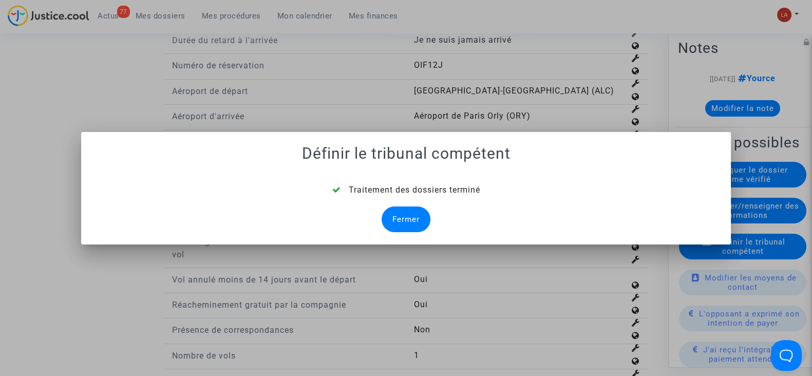
click at [401, 214] on div "Fermer" at bounding box center [406, 219] width 49 height 26
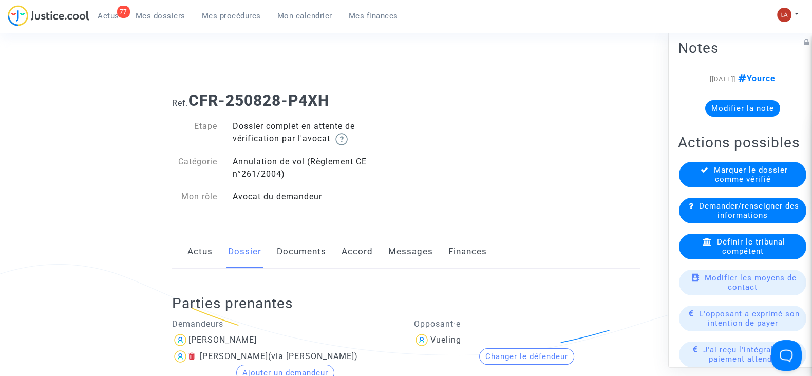
click at [303, 257] on link "Documents" at bounding box center [301, 252] width 49 height 34
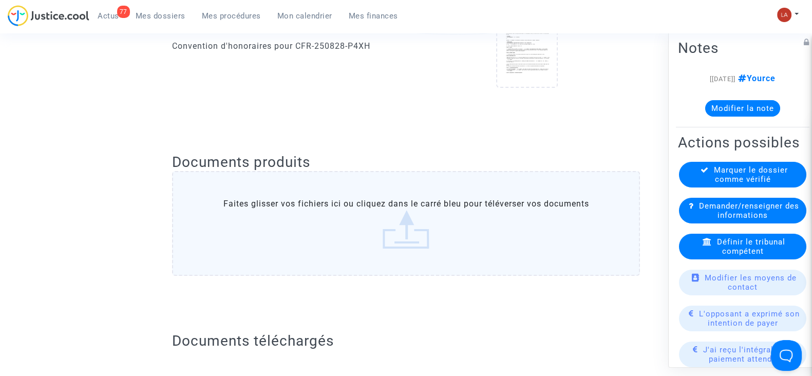
scroll to position [642, 0]
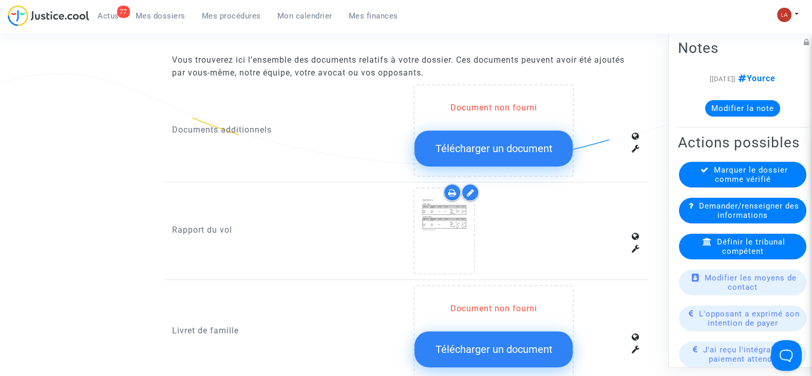
click at [468, 191] on icon at bounding box center [470, 193] width 8 height 8
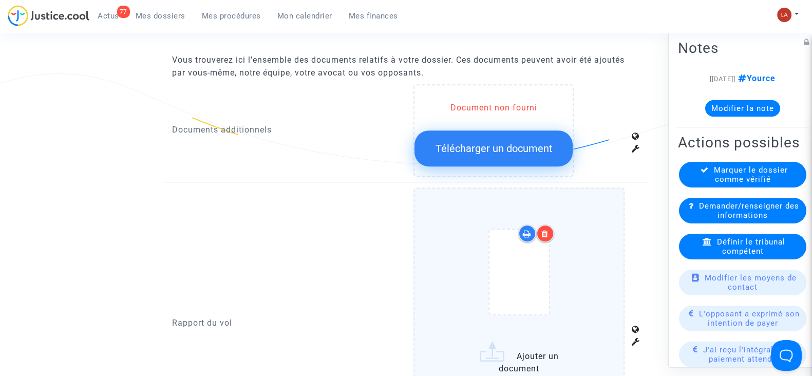
click at [604, 260] on label "Ajouter un document" at bounding box center [519, 294] width 211 height 214
click at [0, 0] on input "Ajouter un document" at bounding box center [0, 0] width 0 height 0
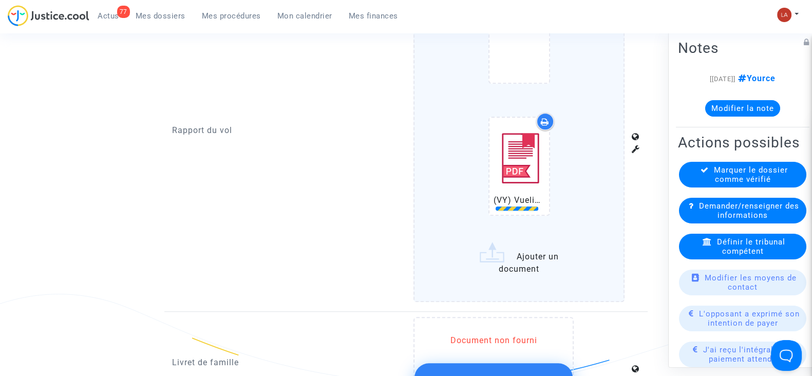
scroll to position [963, 0]
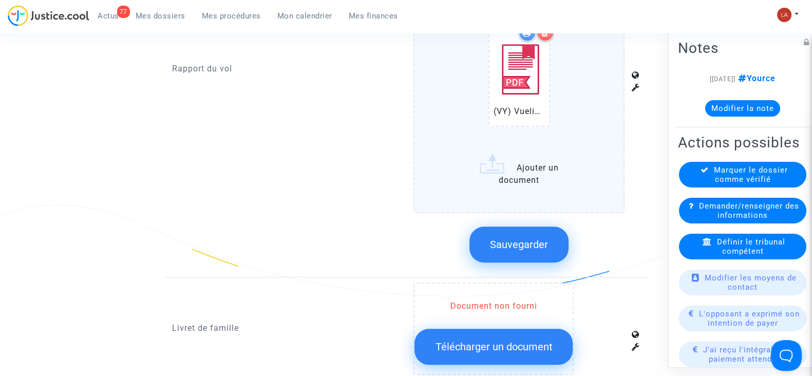
click at [518, 233] on button "Sauvegarder" at bounding box center [518, 245] width 99 height 36
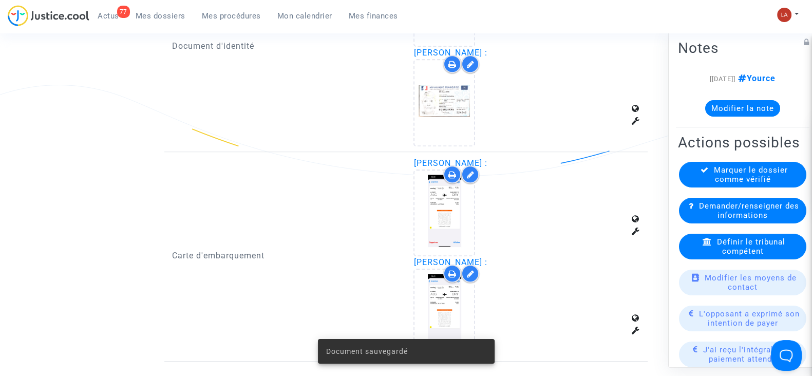
scroll to position [1156, 0]
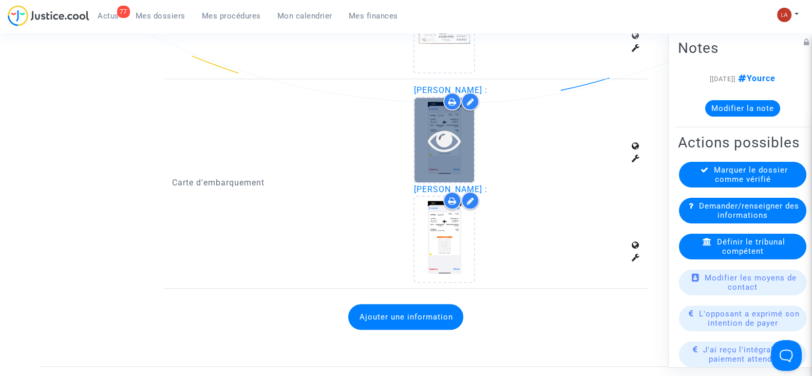
click at [449, 129] on icon at bounding box center [444, 140] width 33 height 33
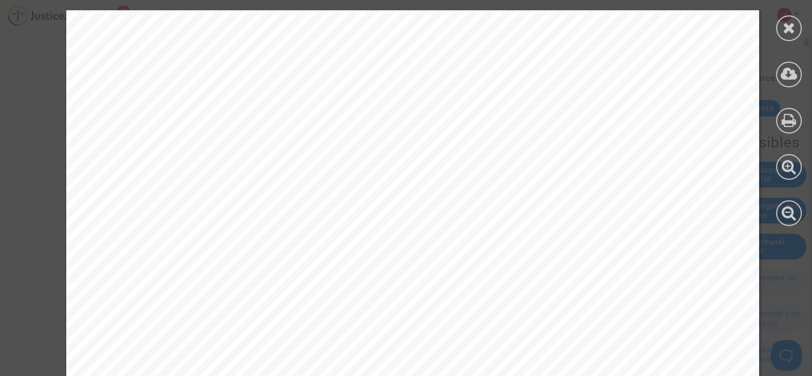
scroll to position [116, 0]
click at [787, 21] on icon at bounding box center [789, 27] width 13 height 15
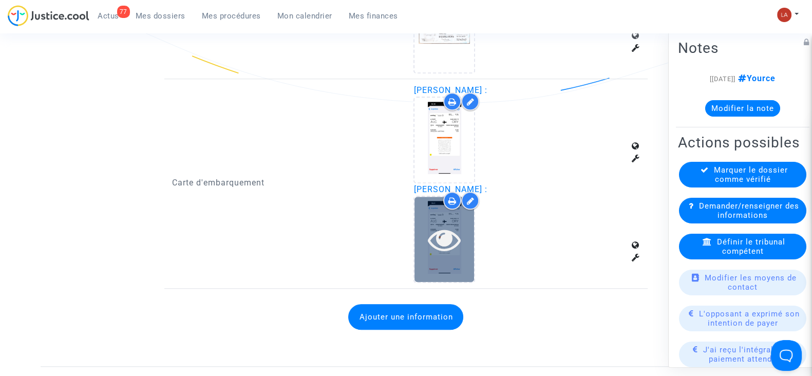
click at [453, 224] on icon at bounding box center [444, 239] width 33 height 33
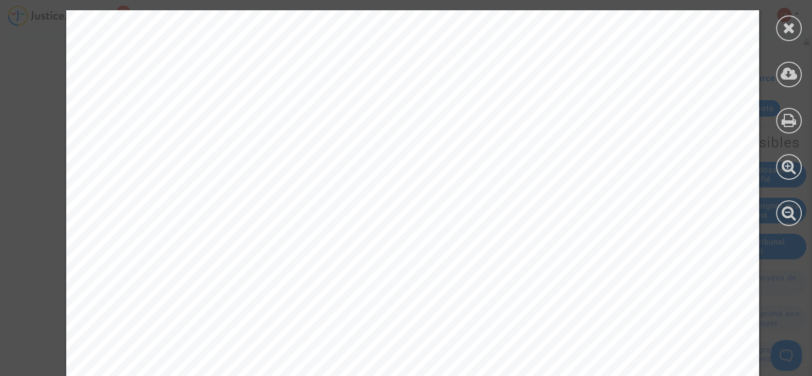
scroll to position [0, 0]
click at [776, 25] on div at bounding box center [789, 118] width 46 height 236
drag, startPoint x: 778, startPoint y: 25, endPoint x: 764, endPoint y: 78, distance: 55.3
click at [778, 25] on div at bounding box center [789, 28] width 26 height 26
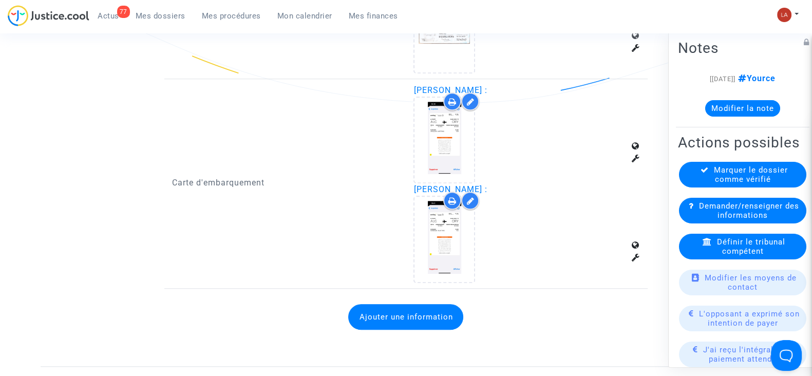
click at [726, 184] on span "Marquer le dossier comme vérifié" at bounding box center [751, 174] width 74 height 18
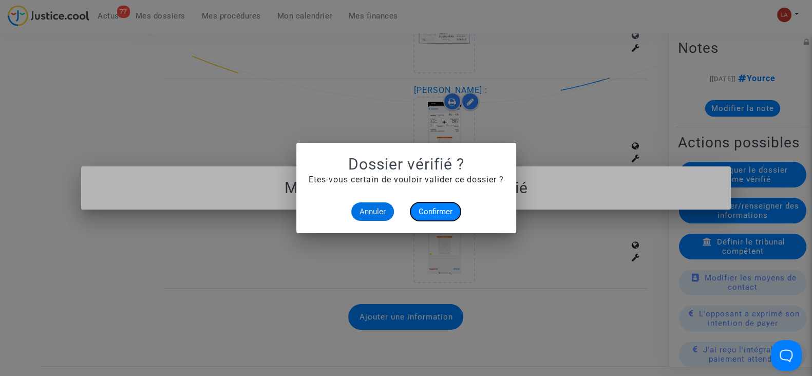
click at [440, 208] on span "Confirmer" at bounding box center [436, 211] width 34 height 9
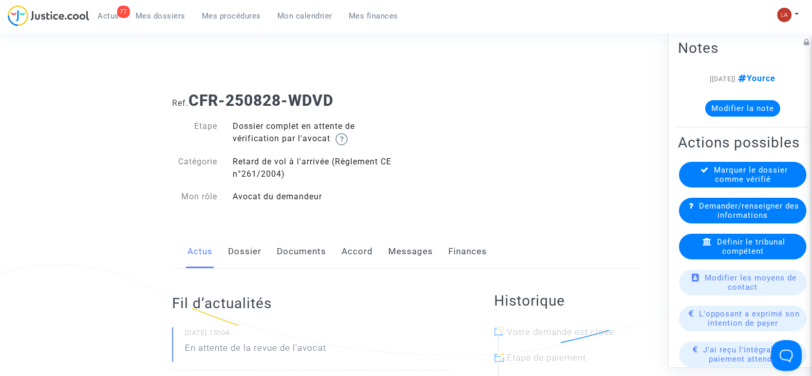
click at [249, 245] on link "Dossier" at bounding box center [244, 252] width 33 height 34
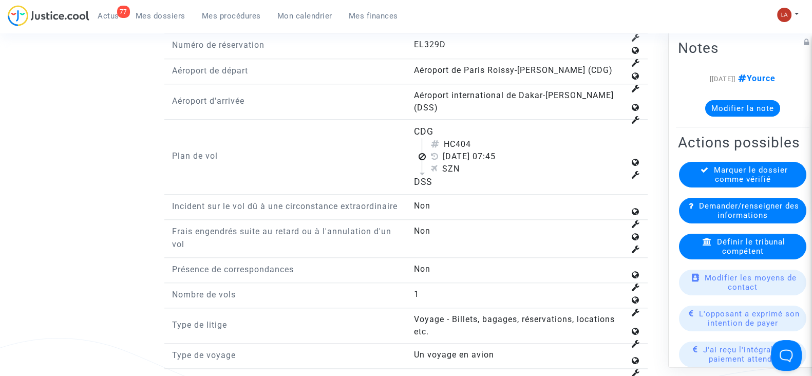
scroll to position [1284, 0]
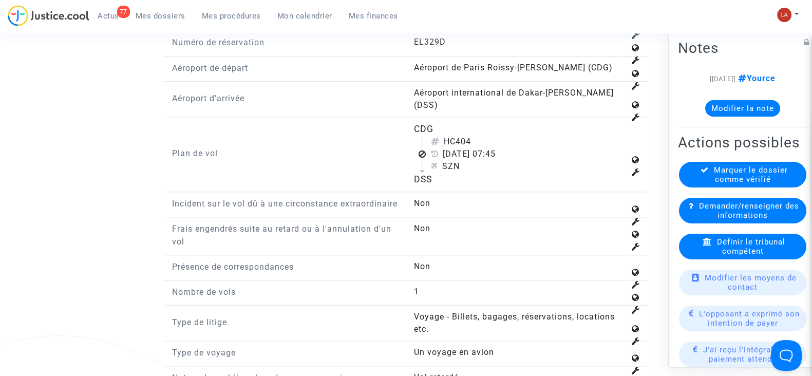
drag, startPoint x: 457, startPoint y: 135, endPoint x: 479, endPoint y: 138, distance: 21.9
click at [479, 138] on div "HC404" at bounding box center [527, 142] width 194 height 12
copy div "404"
click at [731, 256] on span "Définir le tribunal compétent" at bounding box center [751, 246] width 68 height 18
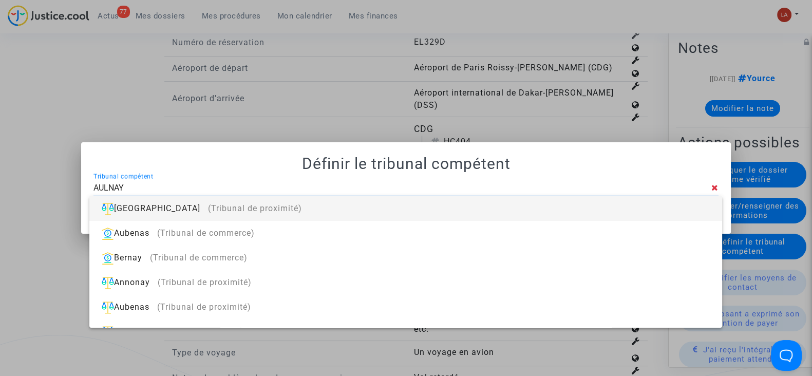
type input "AULNAY"
click at [546, 209] on div "Aulnay-sous-Bois (Tribunal de proximité)" at bounding box center [406, 208] width 616 height 25
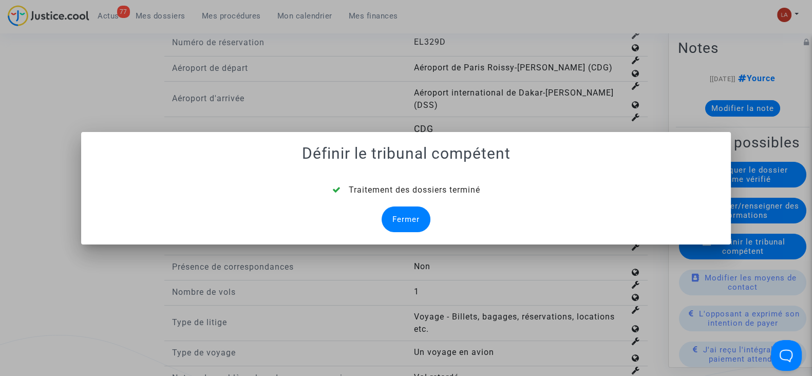
click at [401, 220] on div "Fermer" at bounding box center [406, 219] width 49 height 26
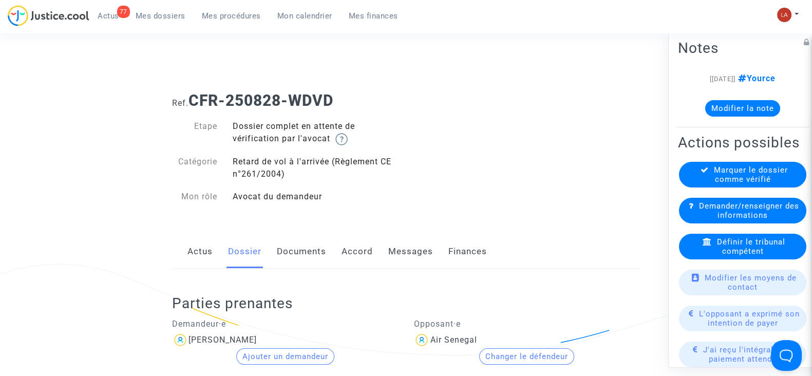
drag, startPoint x: 286, startPoint y: 251, endPoint x: 309, endPoint y: 241, distance: 25.6
click at [286, 251] on link "Documents" at bounding box center [301, 252] width 49 height 34
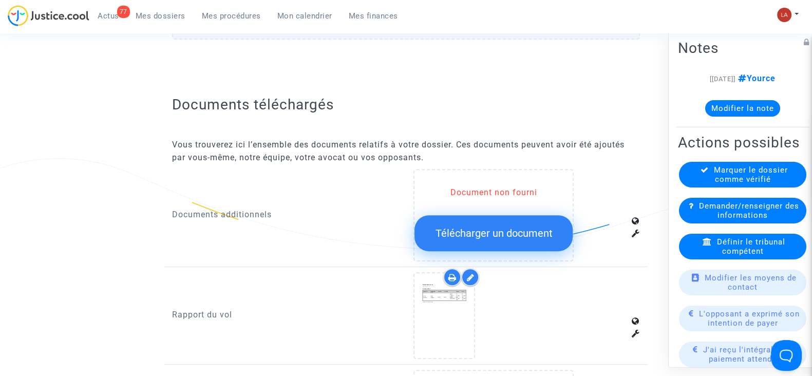
scroll to position [642, 0]
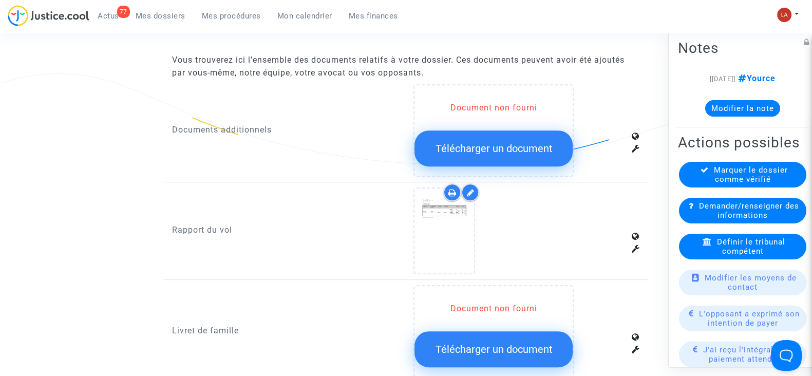
click at [473, 190] on icon at bounding box center [470, 193] width 8 height 8
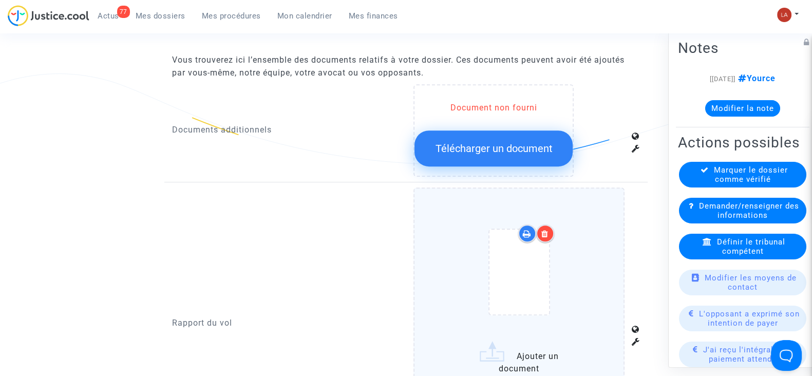
click at [572, 237] on div at bounding box center [519, 274] width 168 height 120
click at [0, 0] on input "Ajouter un document" at bounding box center [0, 0] width 0 height 0
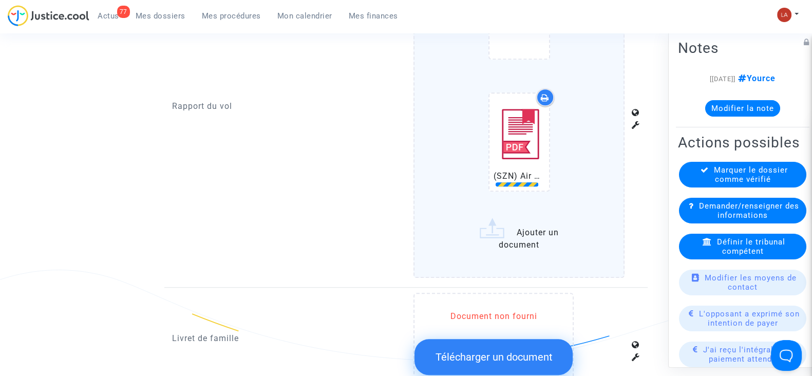
scroll to position [898, 0]
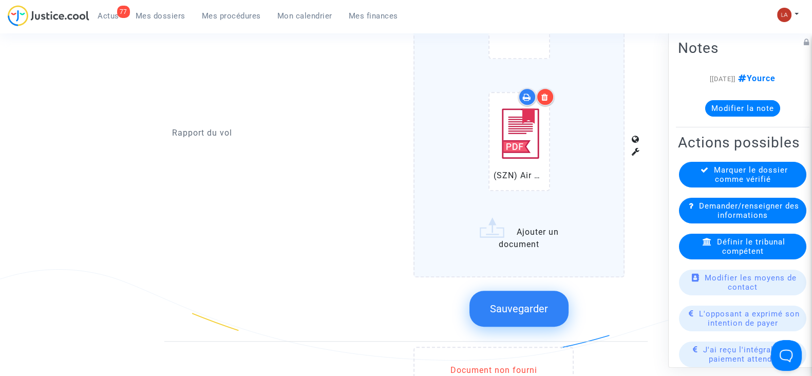
click at [527, 291] on button "Sauvegarder" at bounding box center [518, 309] width 99 height 36
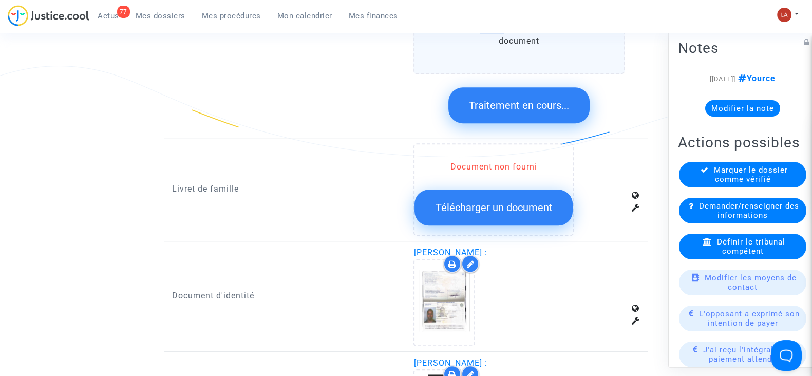
scroll to position [1156, 0]
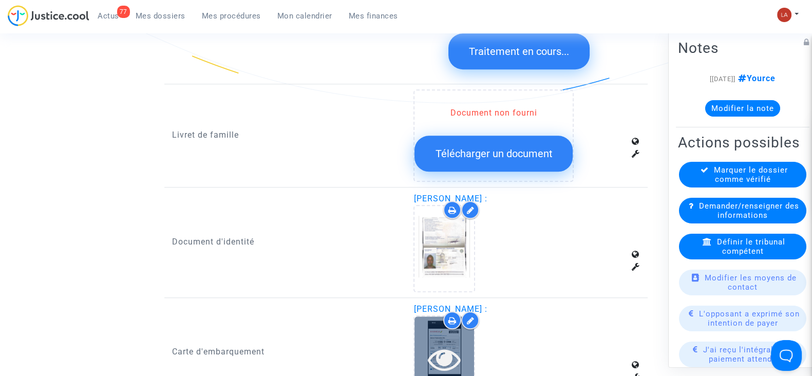
click at [450, 343] on icon at bounding box center [444, 359] width 33 height 33
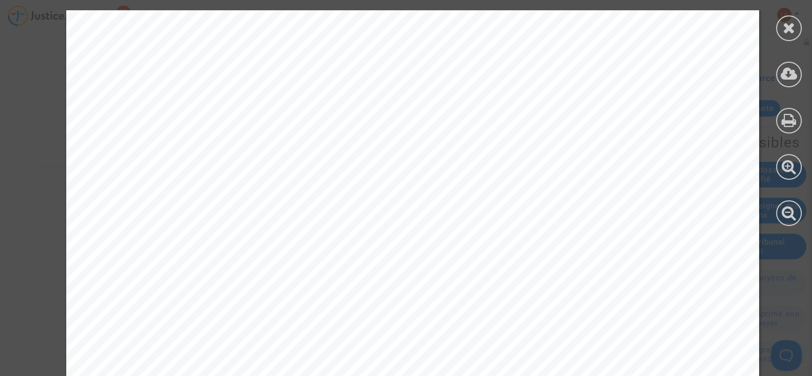
scroll to position [128, 0]
click at [790, 29] on icon at bounding box center [789, 27] width 13 height 15
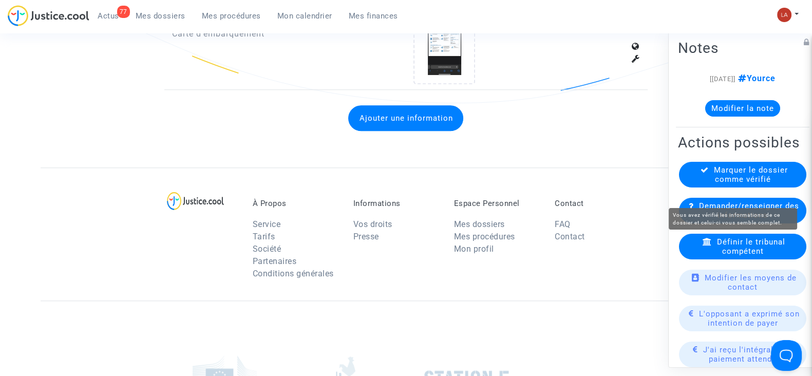
click at [737, 184] on span "Marquer le dossier comme vérifié" at bounding box center [751, 174] width 74 height 18
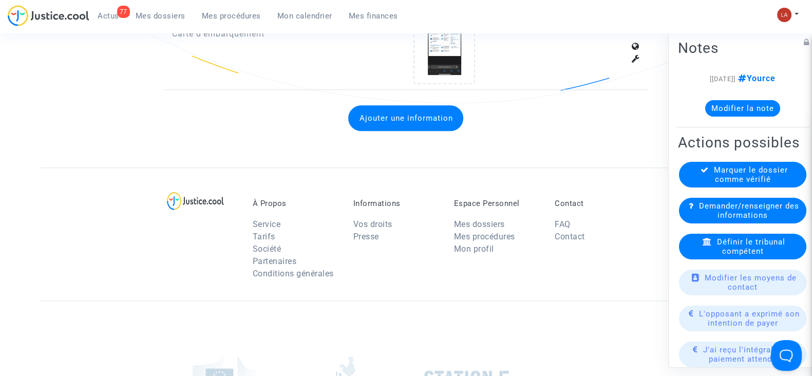
scroll to position [0, 0]
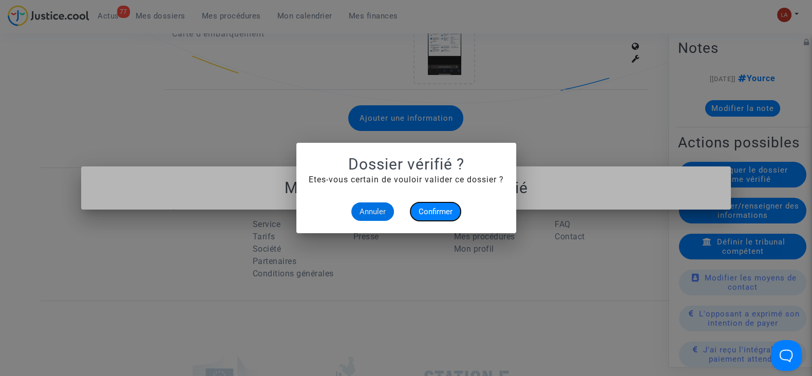
click at [431, 211] on span "Confirmer" at bounding box center [436, 211] width 34 height 9
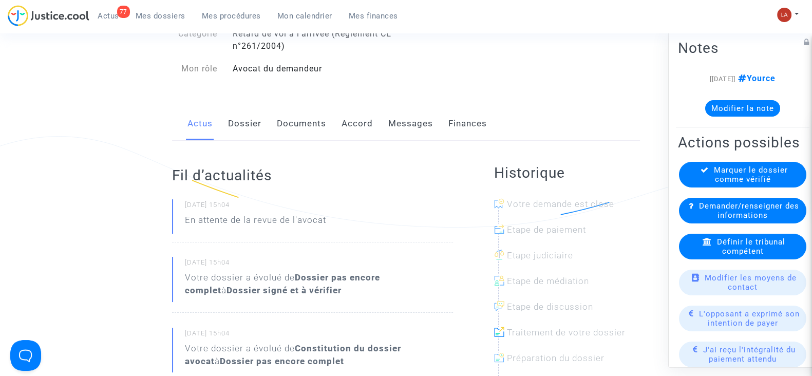
click at [242, 116] on link "Dossier" at bounding box center [244, 124] width 33 height 34
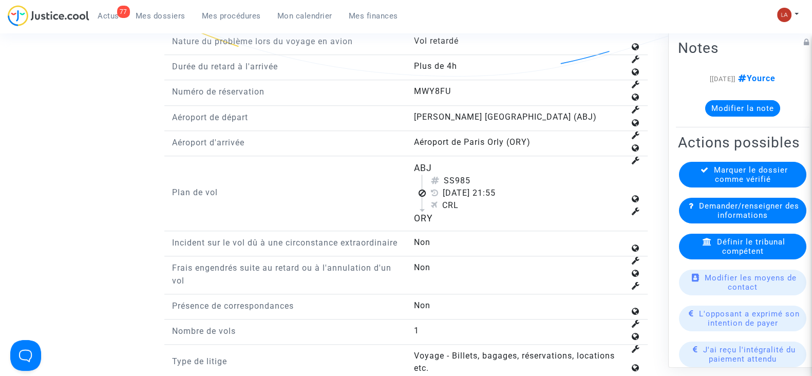
scroll to position [1220, 0]
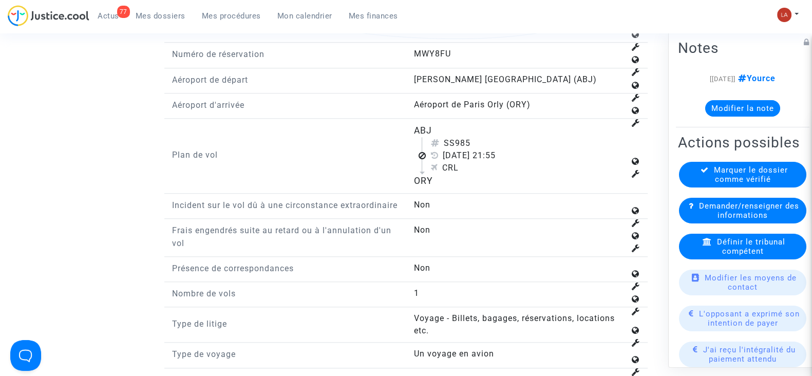
drag, startPoint x: 457, startPoint y: 138, endPoint x: 470, endPoint y: 142, distance: 13.5
click at [470, 142] on div "SS985" at bounding box center [527, 143] width 194 height 12
copy div "985"
click at [764, 256] on span "Définir le tribunal compétent" at bounding box center [751, 246] width 68 height 18
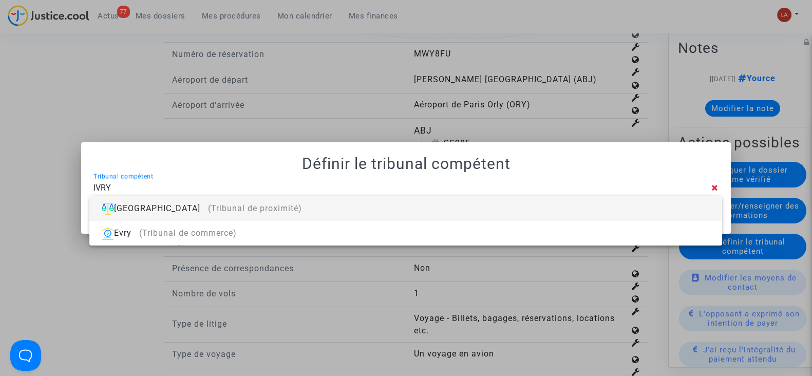
type input "IVRY"
click at [637, 199] on div "Ivry-sur-Seine (Tribunal de proximité)" at bounding box center [406, 208] width 616 height 25
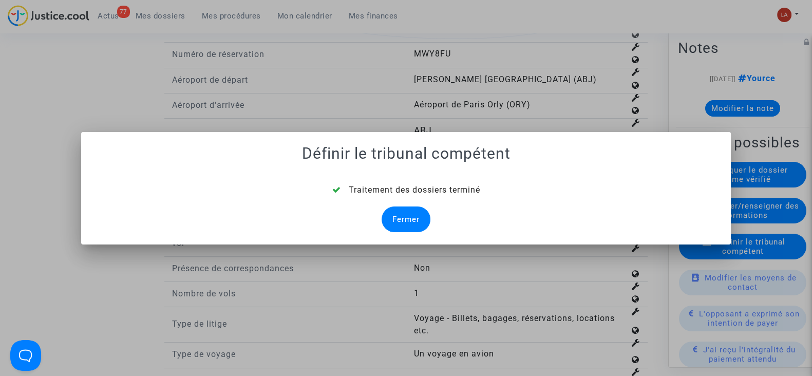
click at [414, 223] on div "Fermer" at bounding box center [406, 219] width 49 height 26
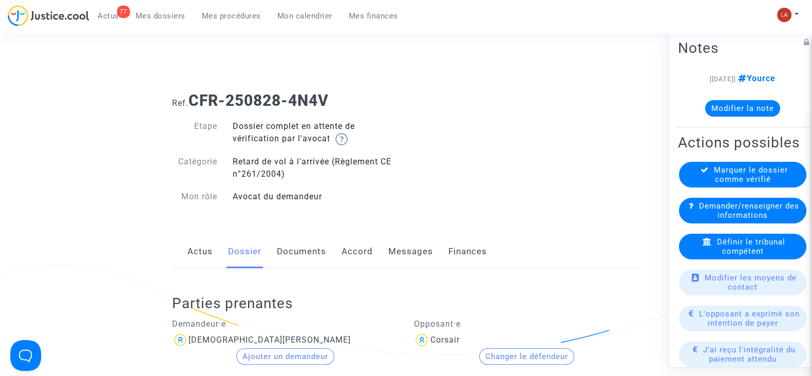
click at [290, 262] on link "Documents" at bounding box center [301, 252] width 49 height 34
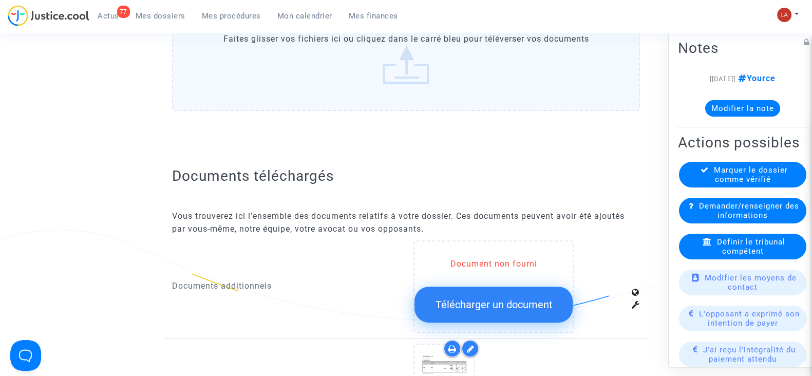
scroll to position [642, 0]
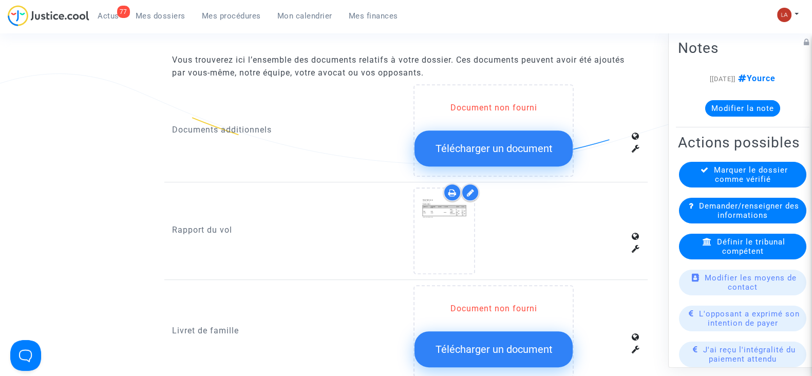
click at [471, 192] on icon at bounding box center [470, 193] width 8 height 8
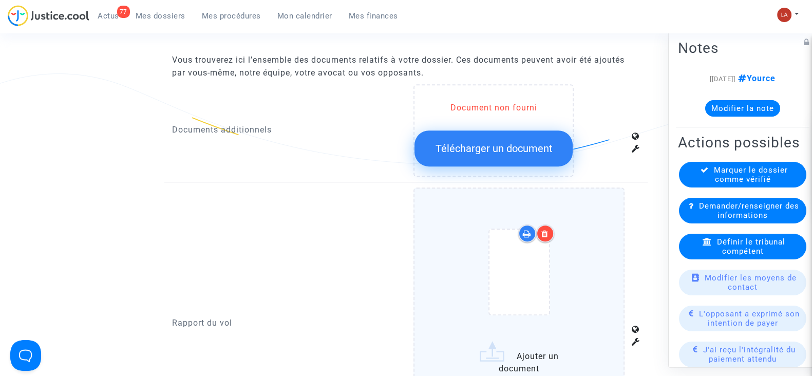
click at [590, 237] on div at bounding box center [519, 274] width 168 height 120
click at [0, 0] on input "Ajouter un document" at bounding box center [0, 0] width 0 height 0
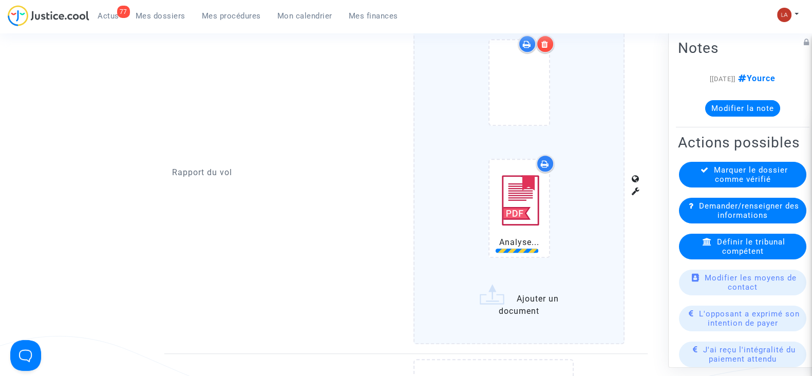
scroll to position [898, 0]
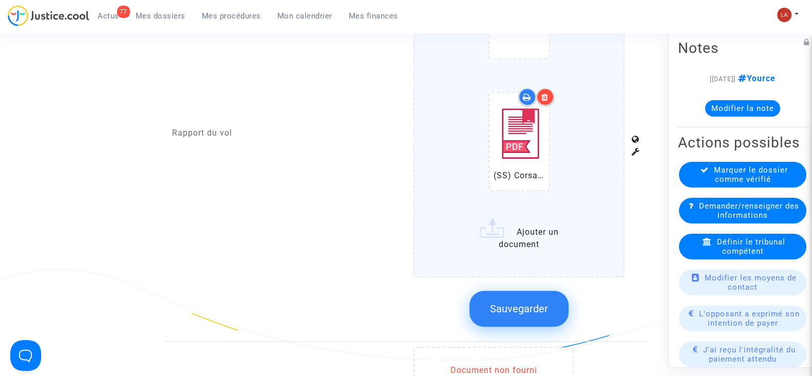
click at [519, 295] on button "Sauvegarder" at bounding box center [518, 309] width 99 height 36
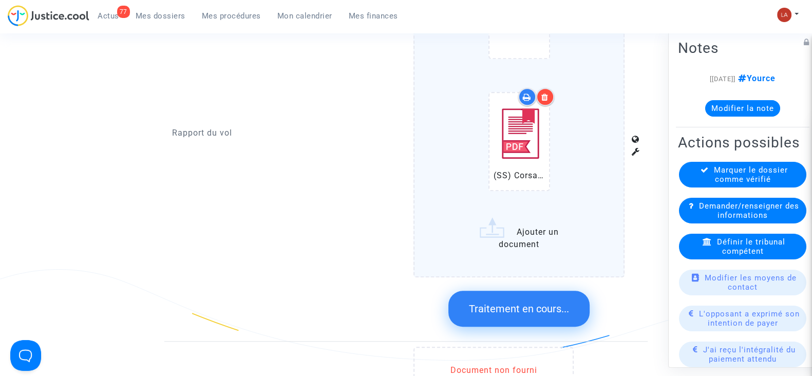
scroll to position [1220, 0]
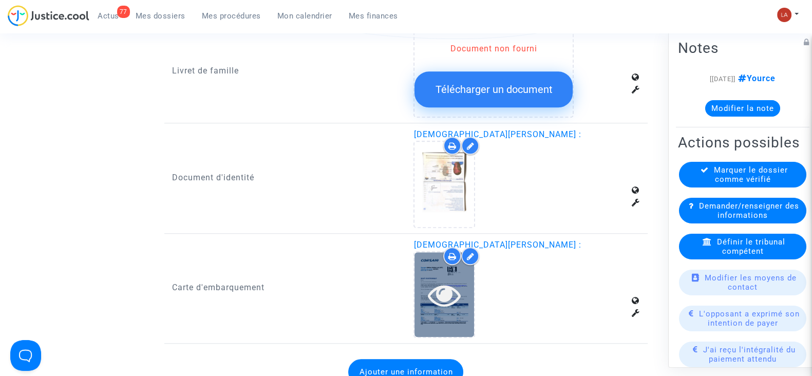
click at [434, 288] on icon at bounding box center [444, 294] width 33 height 33
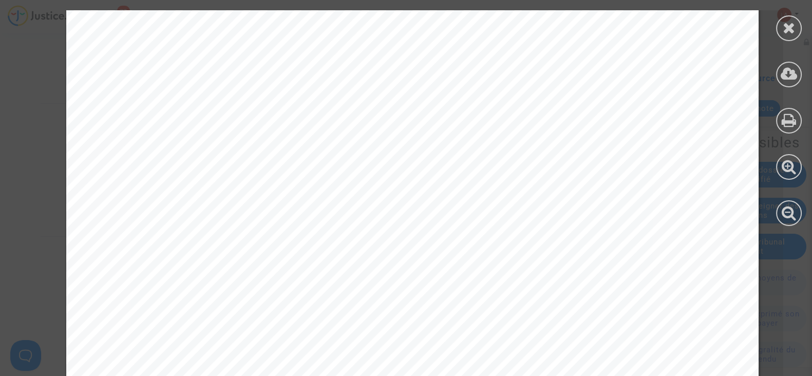
scroll to position [513, 0]
click at [784, 25] on icon at bounding box center [789, 27] width 13 height 15
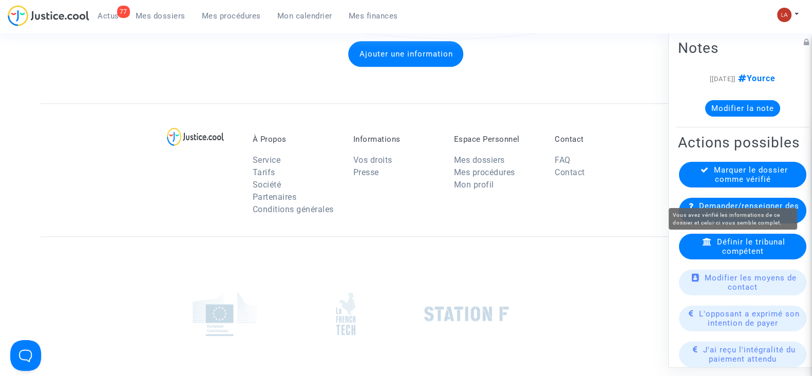
click at [722, 184] on span "Marquer le dossier comme vérifié" at bounding box center [751, 174] width 74 height 18
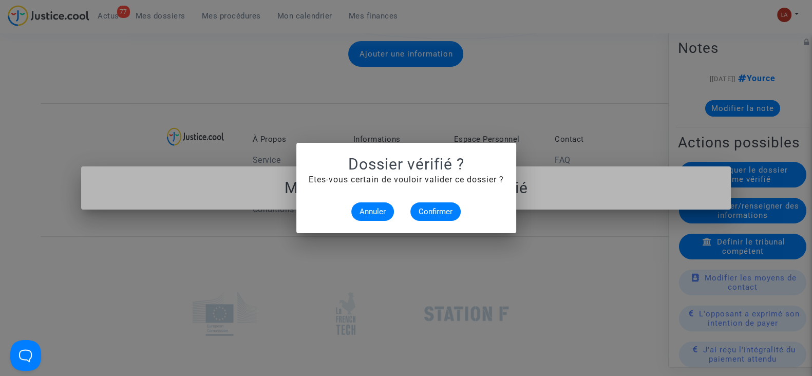
drag, startPoint x: 428, startPoint y: 200, endPoint x: 431, endPoint y: 213, distance: 13.1
click at [428, 200] on alert-dialogs "Dossier vérifié ? Etes-vous certain de vouloir valider ce dossier ? Annuler Con…" at bounding box center [406, 188] width 195 height 66
click at [431, 214] on span "Confirmer" at bounding box center [436, 211] width 34 height 9
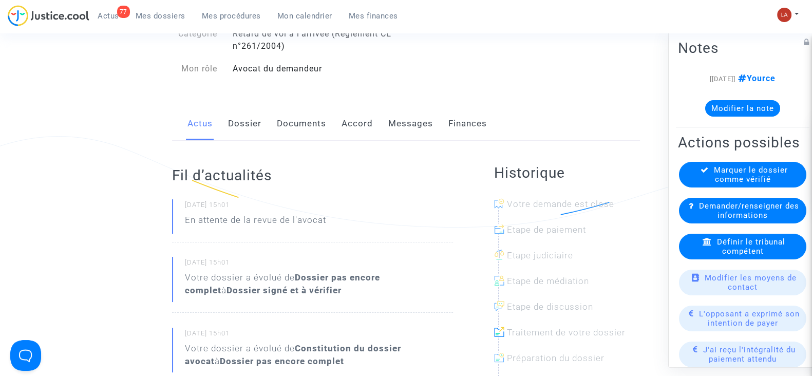
click at [247, 134] on link "Dossier" at bounding box center [244, 124] width 33 height 34
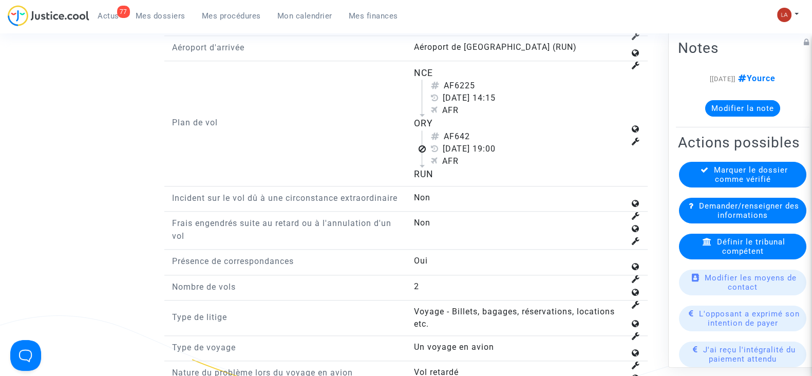
scroll to position [1284, 0]
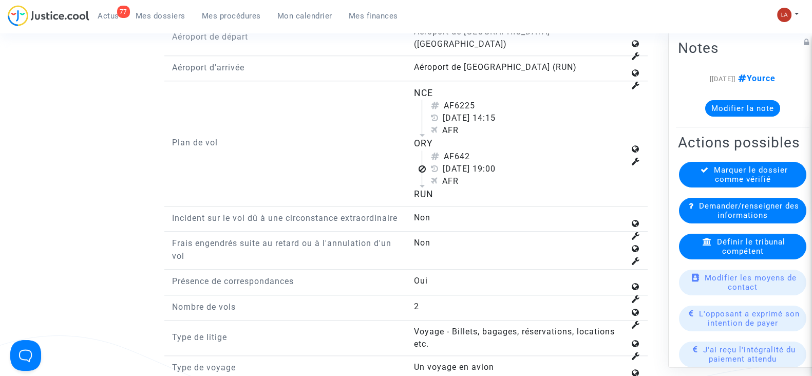
drag, startPoint x: 456, startPoint y: 140, endPoint x: 476, endPoint y: 139, distance: 19.5
click at [476, 151] on div "AF642" at bounding box center [527, 157] width 194 height 12
copy div "642"
click at [703, 252] on div "Définir le tribunal compétent" at bounding box center [742, 247] width 127 height 26
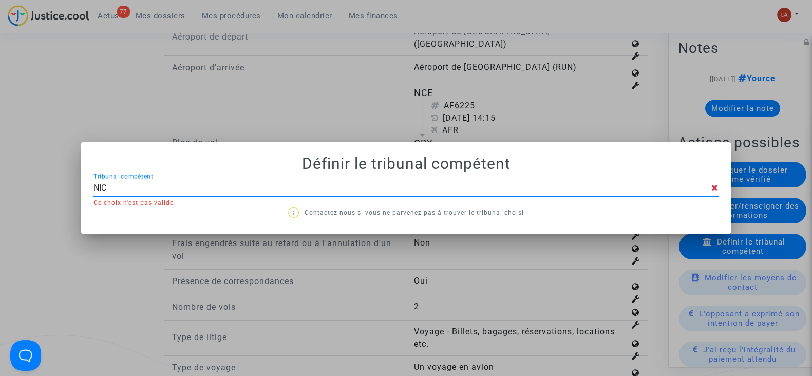
type input "NICE"
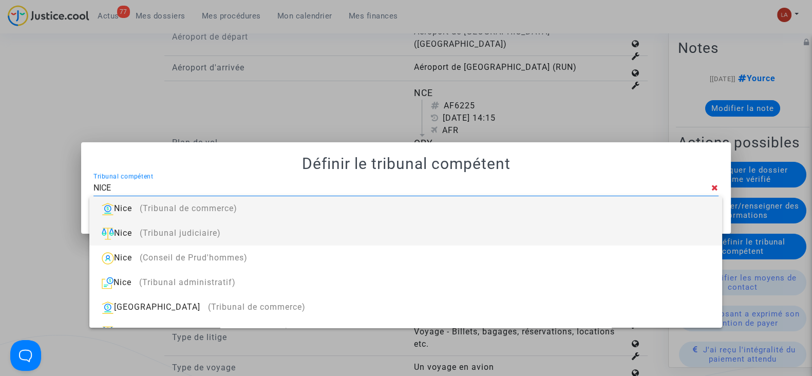
click at [470, 231] on div "Nice (Tribunal judiciaire)" at bounding box center [406, 233] width 616 height 25
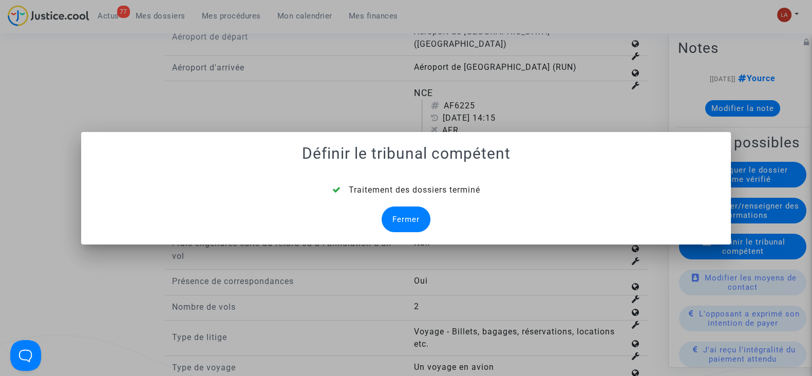
click at [420, 227] on div "Fermer" at bounding box center [406, 219] width 49 height 26
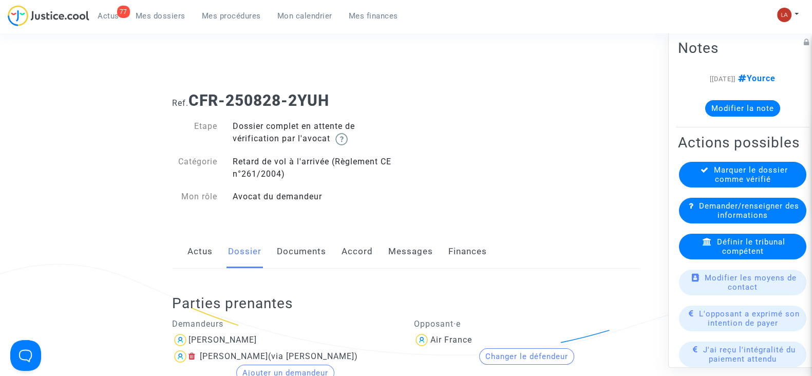
click at [290, 252] on link "Documents" at bounding box center [301, 252] width 49 height 34
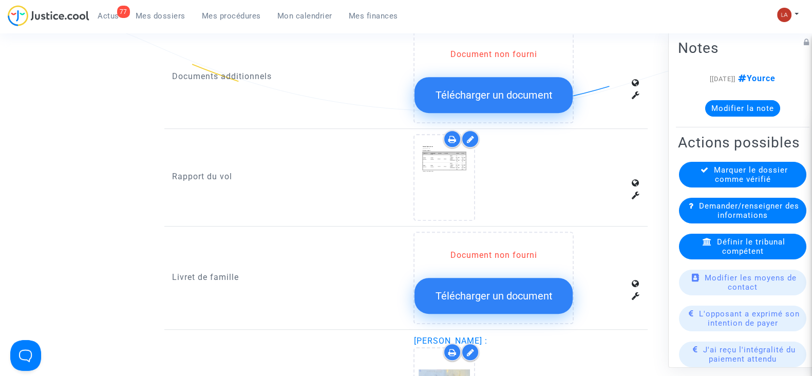
scroll to position [771, 0]
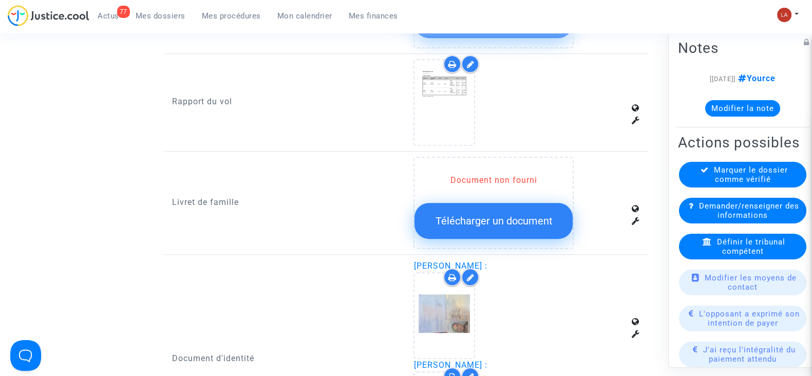
click at [465, 63] on div at bounding box center [470, 64] width 18 height 18
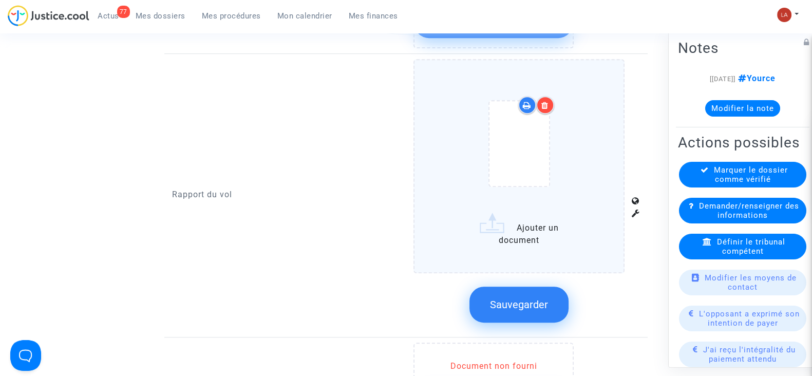
click at [560, 175] on div at bounding box center [519, 146] width 90 height 120
click at [0, 0] on input "Ajouter un document" at bounding box center [0, 0] width 0 height 0
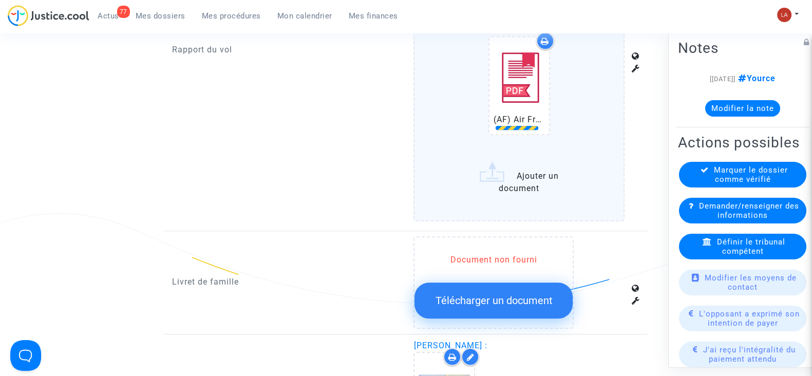
scroll to position [1027, 0]
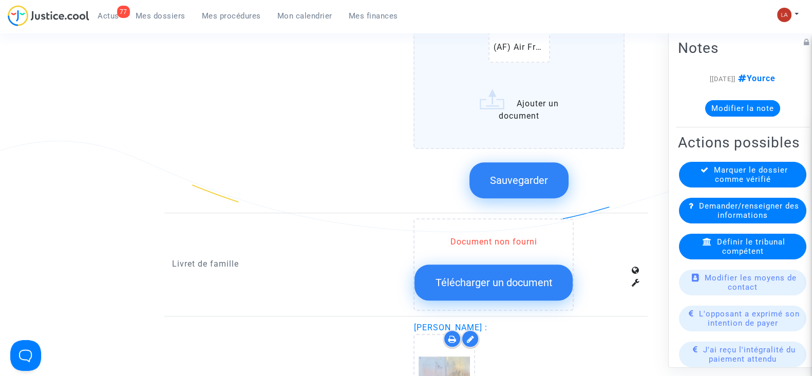
click at [522, 164] on button "Sauvegarder" at bounding box center [518, 180] width 99 height 36
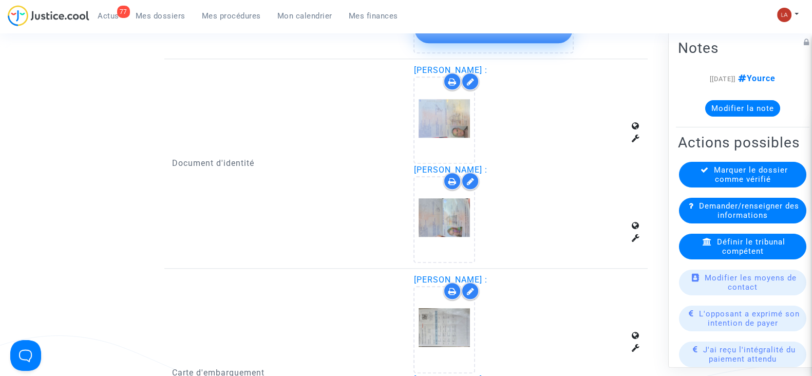
scroll to position [1348, 0]
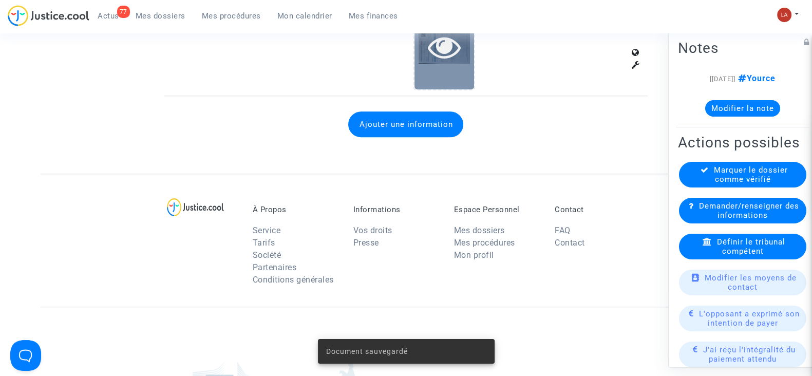
click at [442, 50] on icon at bounding box center [444, 46] width 33 height 33
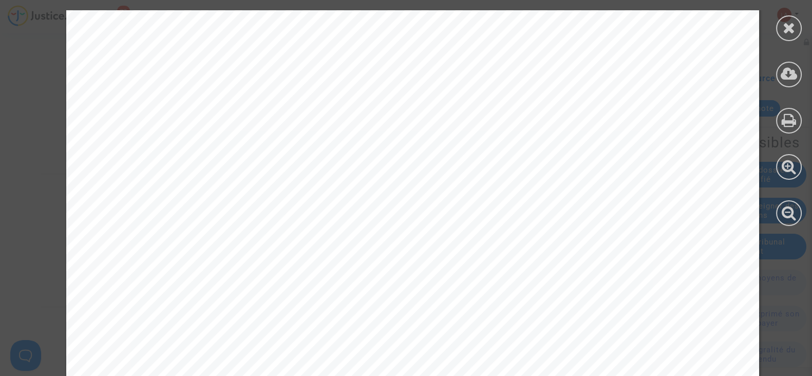
scroll to position [629, 0]
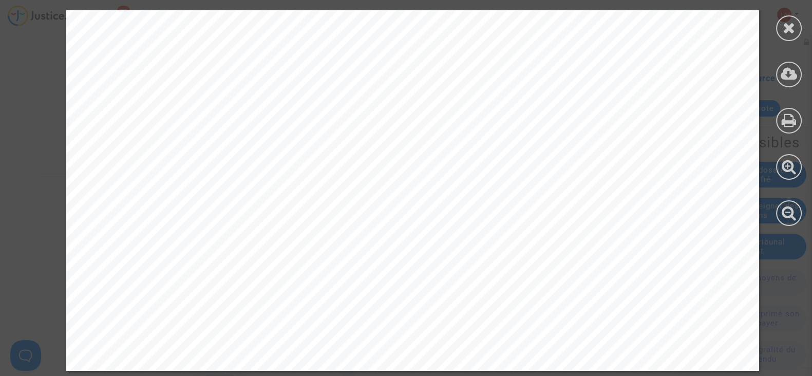
click at [788, 27] on icon at bounding box center [789, 27] width 13 height 15
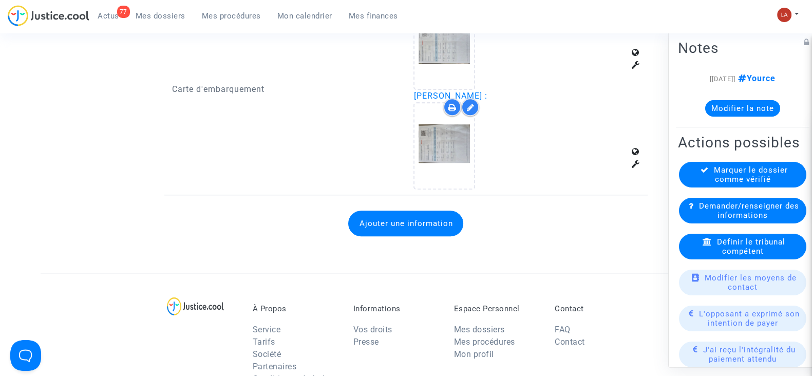
scroll to position [1156, 0]
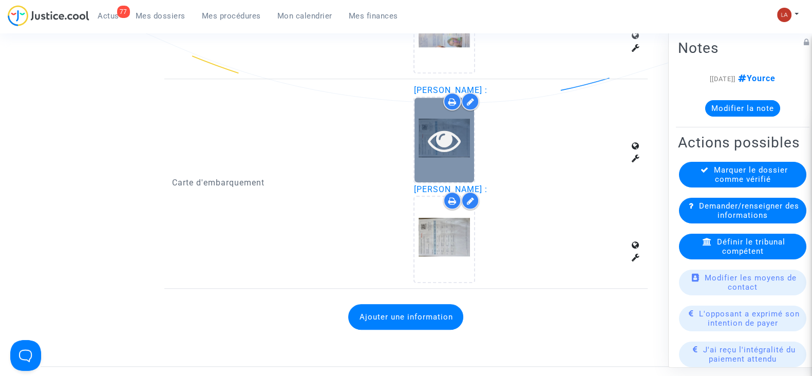
click at [442, 148] on icon at bounding box center [444, 140] width 33 height 33
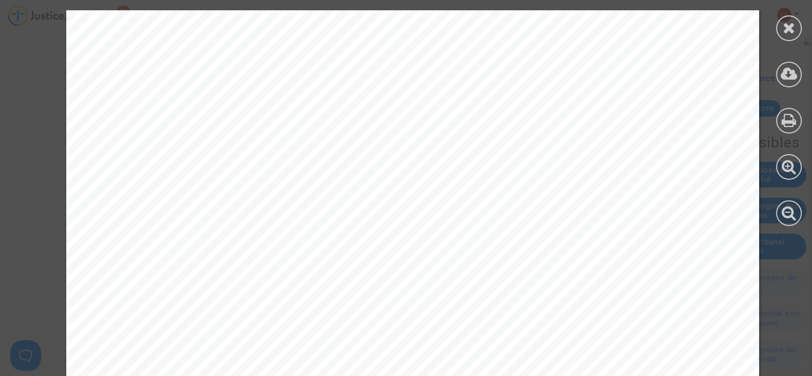
scroll to position [193, 0]
click at [795, 33] on icon at bounding box center [789, 27] width 13 height 15
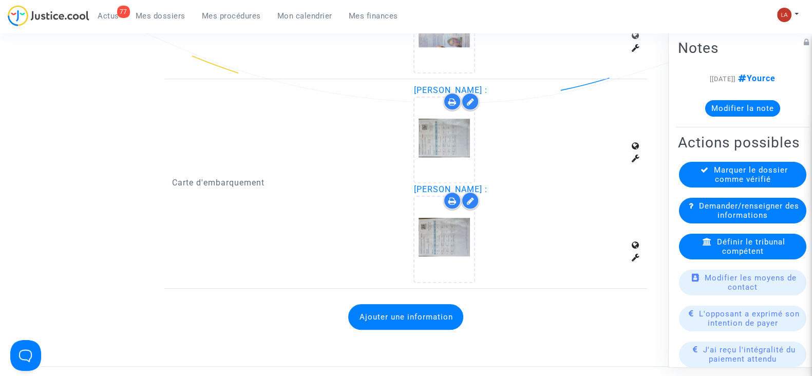
drag, startPoint x: 707, startPoint y: 193, endPoint x: 699, endPoint y: 192, distance: 7.9
click at [705, 187] on div "Marquer le dossier comme vérifié" at bounding box center [742, 175] width 127 height 26
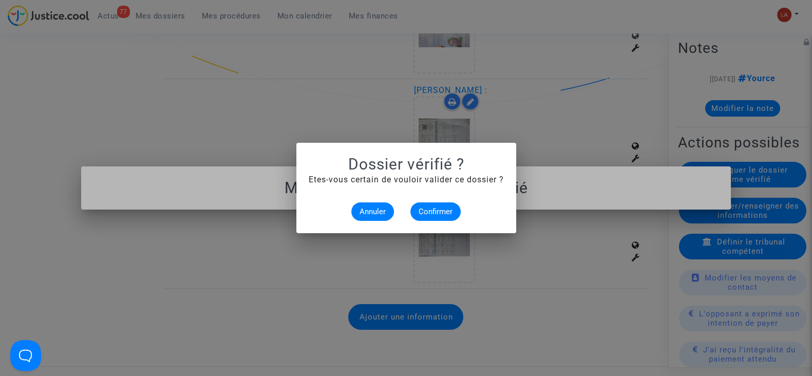
scroll to position [0, 0]
click at [426, 222] on mat-dialog-container "Dossier vérifié ? Etes-vous certain de vouloir valider ce dossier ? Annuler Con…" at bounding box center [406, 188] width 220 height 90
click at [425, 207] on span "Confirmer" at bounding box center [436, 211] width 34 height 9
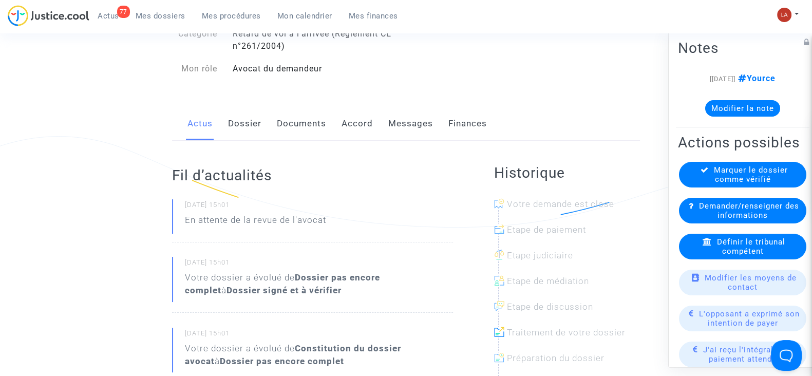
drag, startPoint x: 254, startPoint y: 119, endPoint x: 275, endPoint y: 127, distance: 22.4
click at [254, 119] on link "Dossier" at bounding box center [244, 124] width 33 height 34
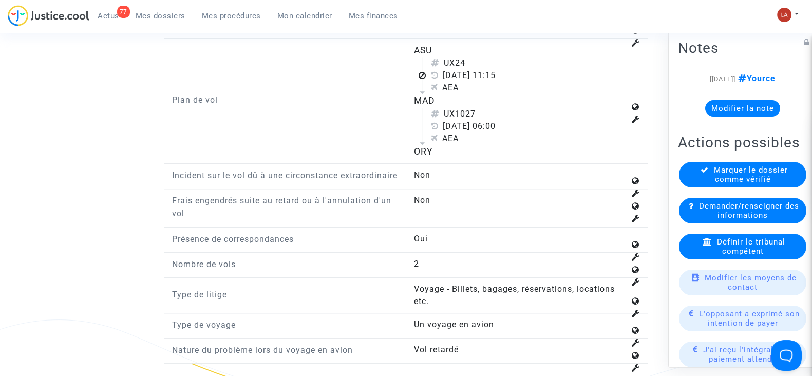
scroll to position [1220, 0]
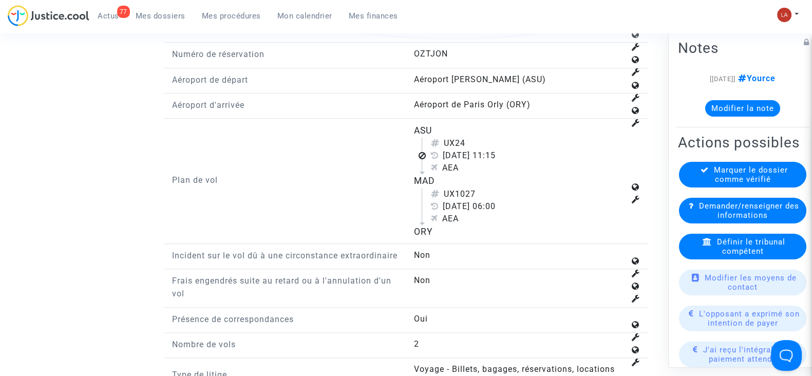
drag, startPoint x: 457, startPoint y: 139, endPoint x: 475, endPoint y: 139, distance: 17.5
click at [475, 139] on div "UX24" at bounding box center [527, 143] width 194 height 12
copy div "24"
click at [735, 256] on span "Définir le tribunal compétent" at bounding box center [751, 246] width 68 height 18
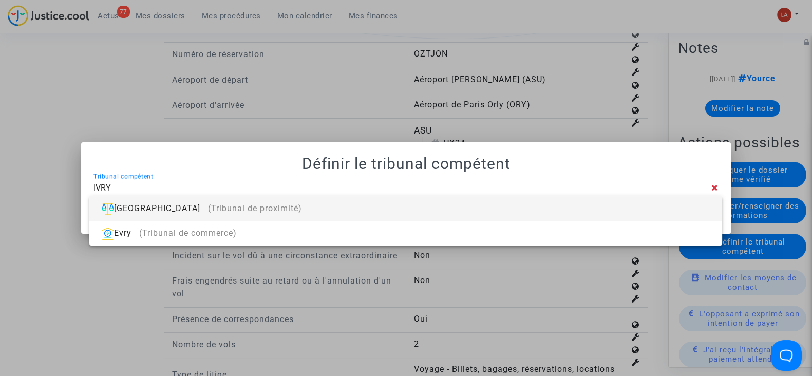
type input "IVRY"
click at [659, 216] on div "[GEOGRAPHIC_DATA] (Tribunal de proximité)" at bounding box center [406, 208] width 616 height 25
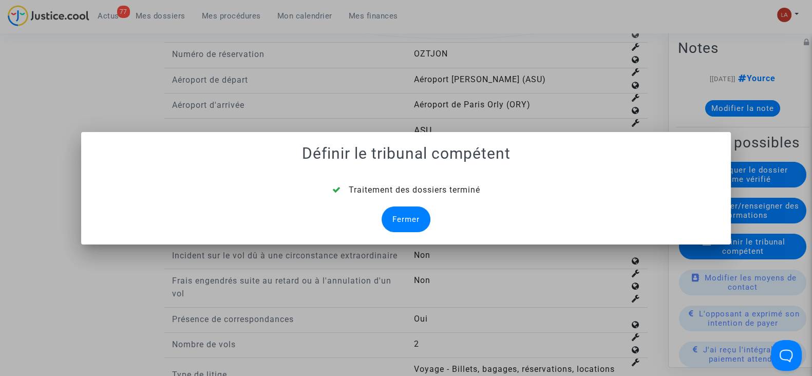
click at [403, 217] on div "Fermer" at bounding box center [406, 219] width 49 height 26
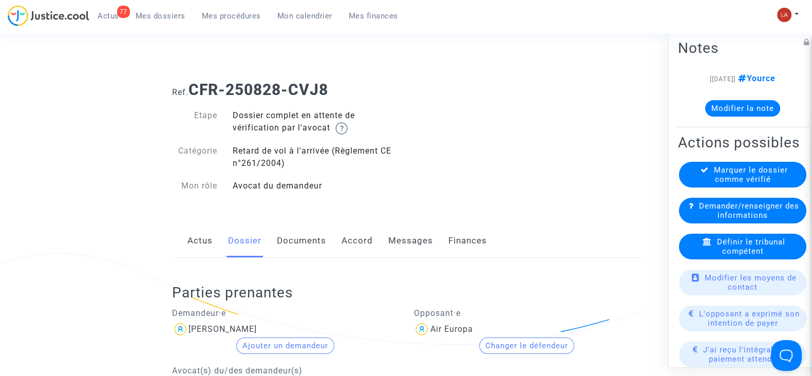
click at [295, 235] on link "Documents" at bounding box center [301, 241] width 49 height 34
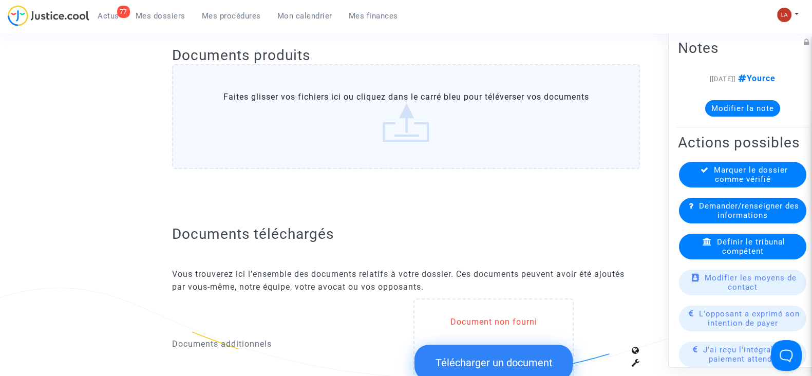
scroll to position [589, 0]
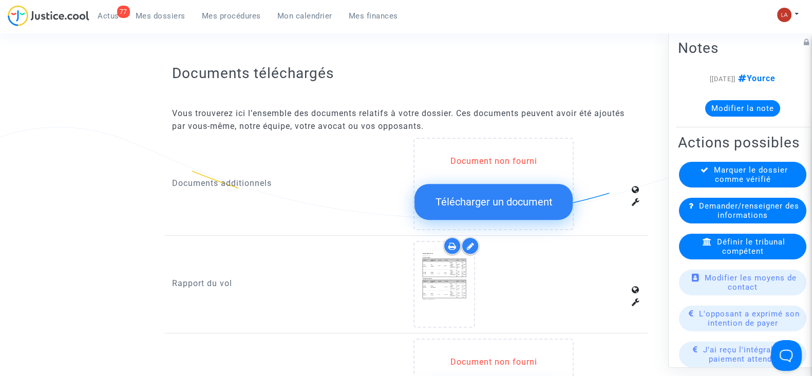
click at [473, 245] on icon at bounding box center [470, 246] width 8 height 8
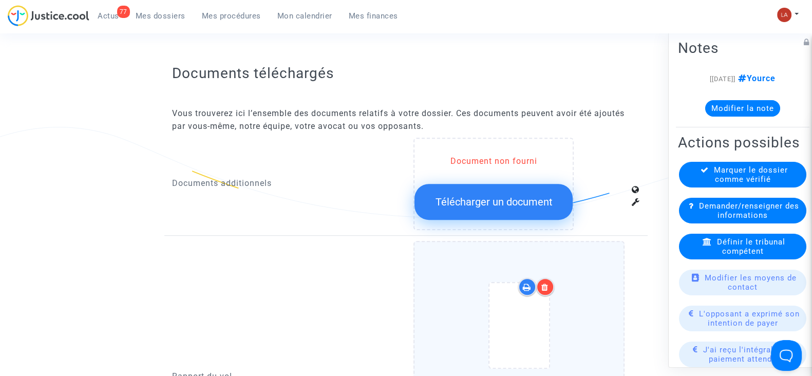
click at [590, 285] on div at bounding box center [519, 328] width 168 height 120
click at [0, 0] on input "Ajouter un document" at bounding box center [0, 0] width 0 height 0
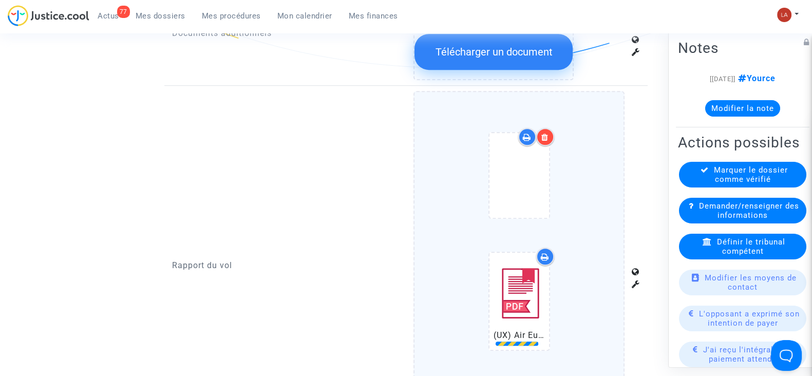
scroll to position [846, 0]
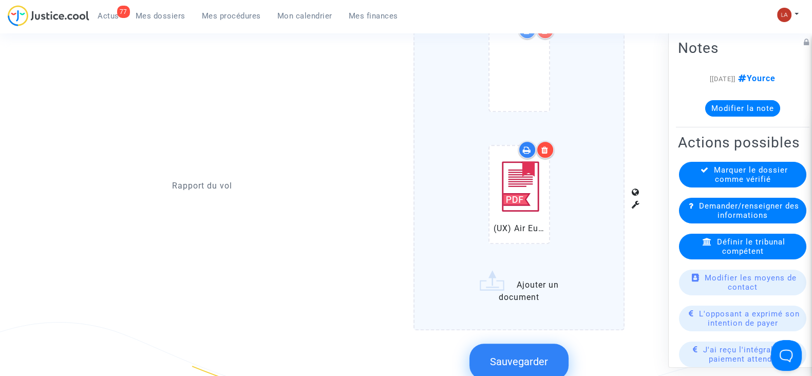
click at [519, 349] on button "Sauvegarder" at bounding box center [518, 362] width 99 height 36
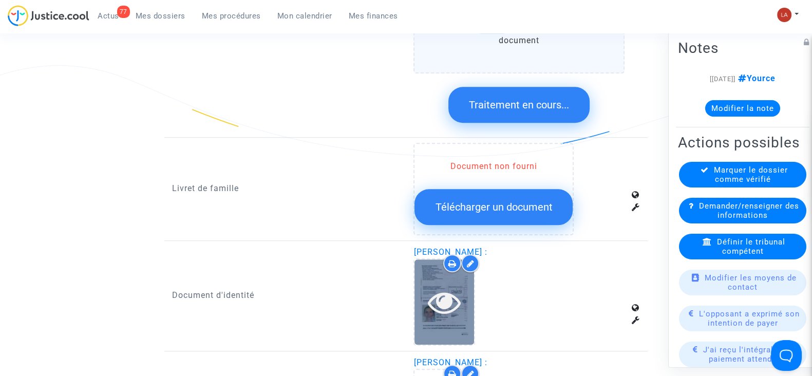
scroll to position [1295, 0]
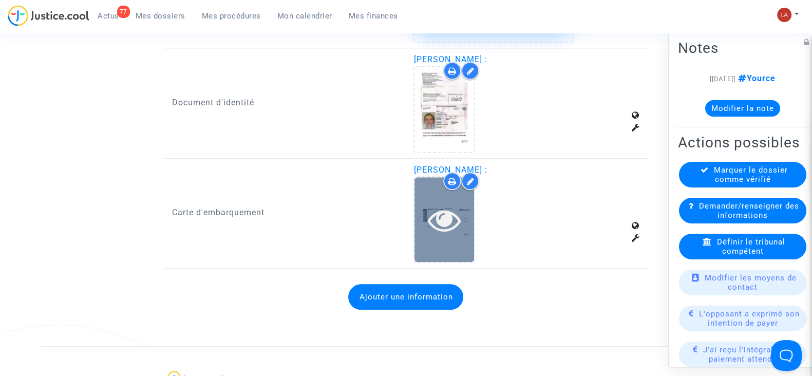
click at [447, 221] on icon at bounding box center [444, 219] width 33 height 33
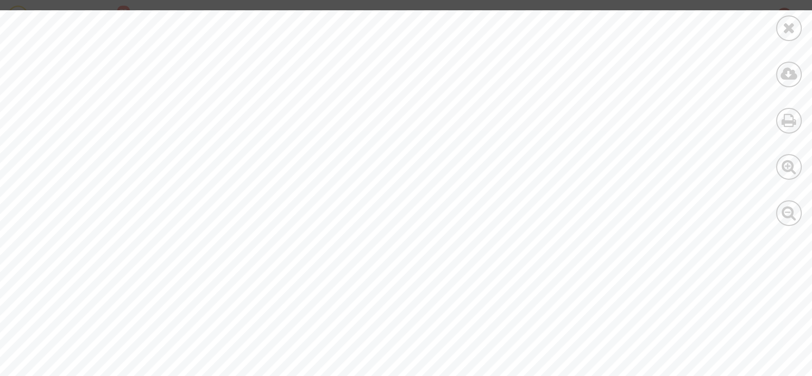
scroll to position [352, 0]
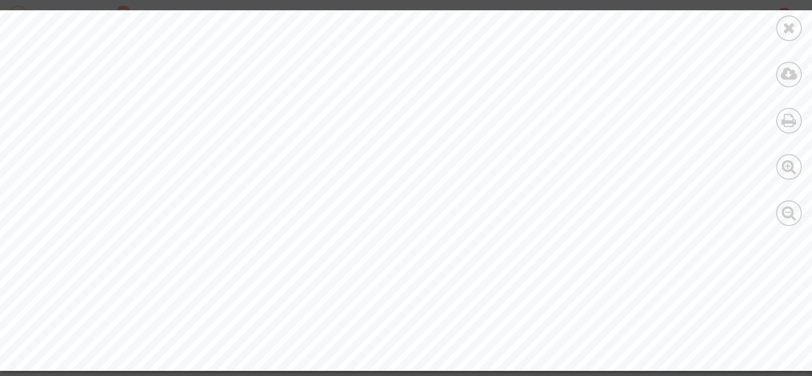
click at [777, 39] on div at bounding box center [789, 118] width 46 height 236
click at [781, 33] on div at bounding box center [789, 28] width 26 height 26
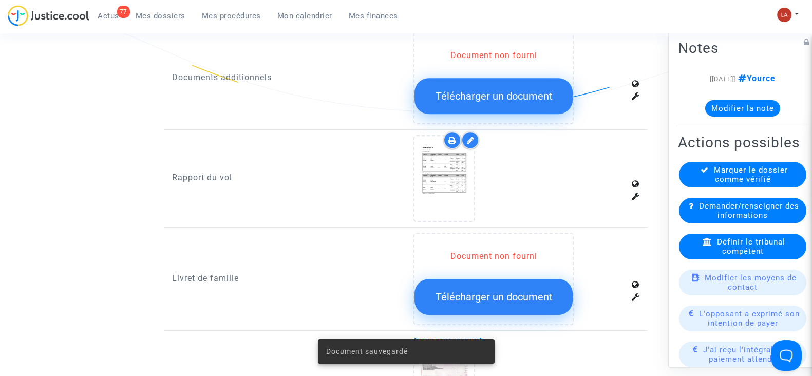
scroll to position [617, 0]
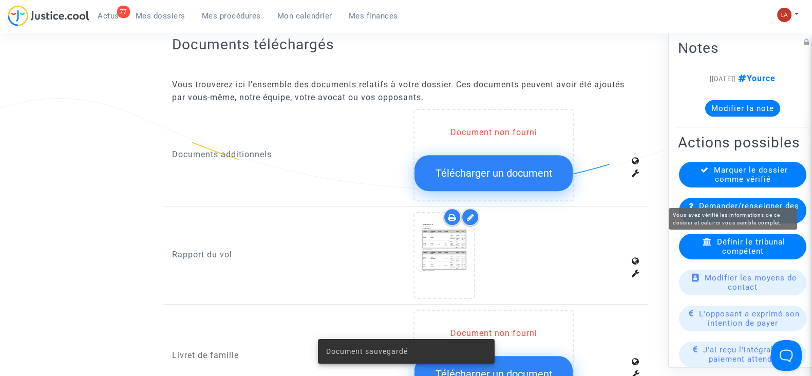
click at [714, 184] on span "Marquer le dossier comme vérifié" at bounding box center [751, 174] width 74 height 18
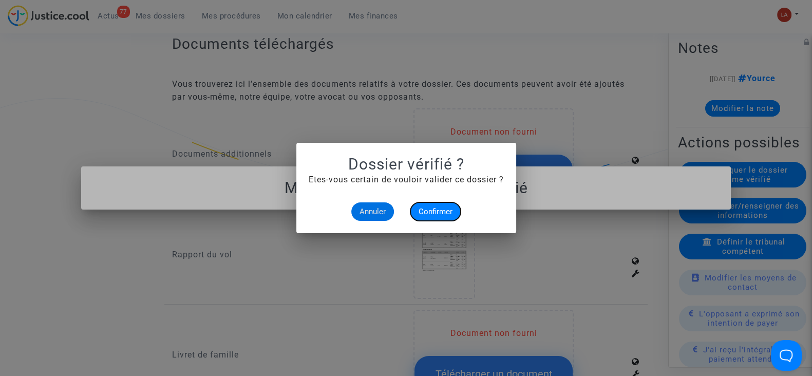
click at [439, 210] on span "Confirmer" at bounding box center [436, 211] width 34 height 9
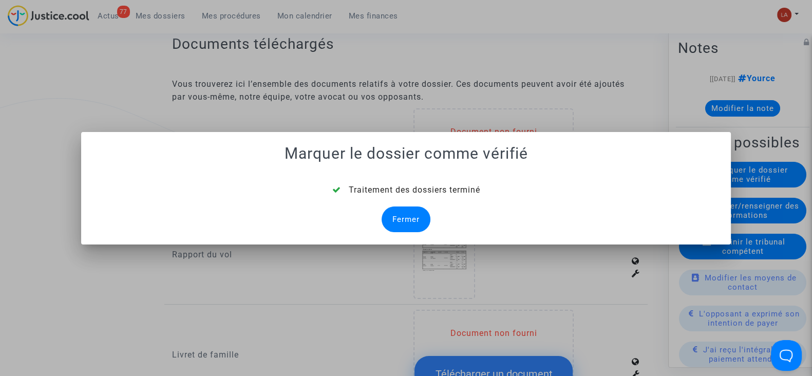
click at [407, 217] on div "Fermer" at bounding box center [406, 219] width 49 height 26
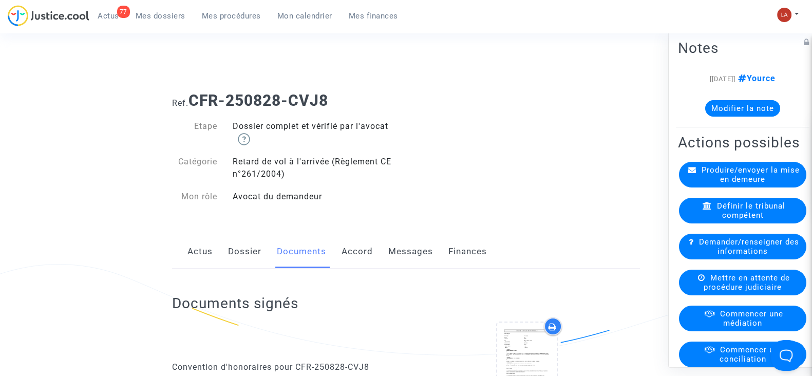
click at [418, 256] on link "Messages" at bounding box center [410, 252] width 45 height 34
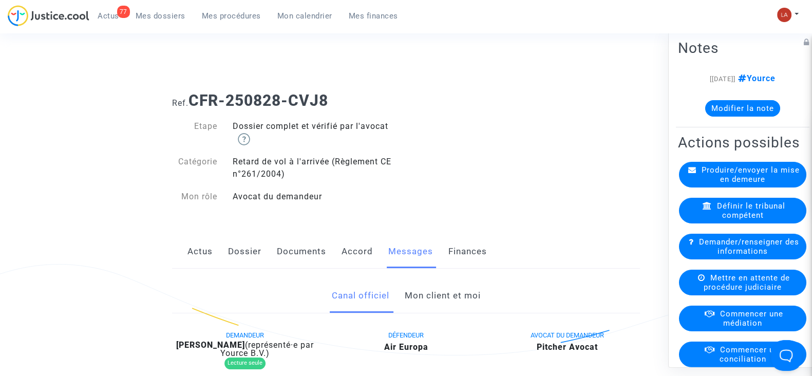
click at [427, 292] on link "Mon client et moi" at bounding box center [442, 296] width 76 height 34
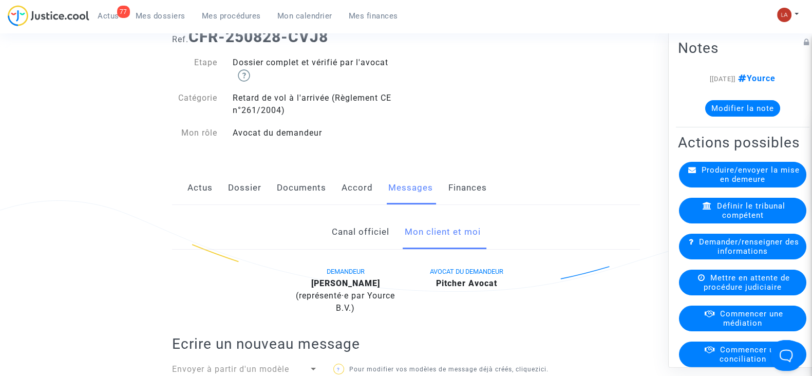
click at [315, 194] on link "Documents" at bounding box center [301, 188] width 49 height 34
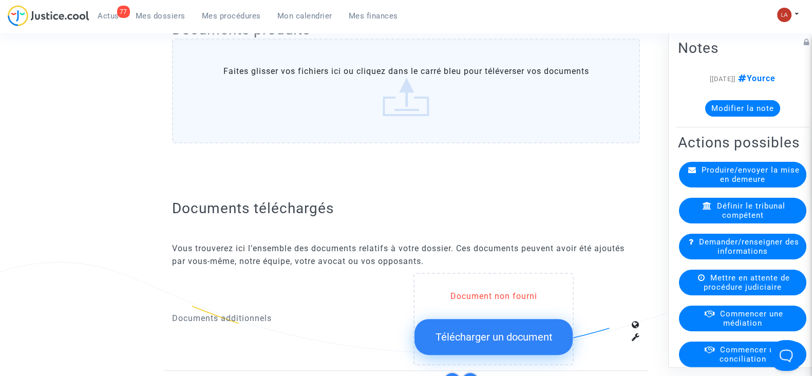
scroll to position [834, 0]
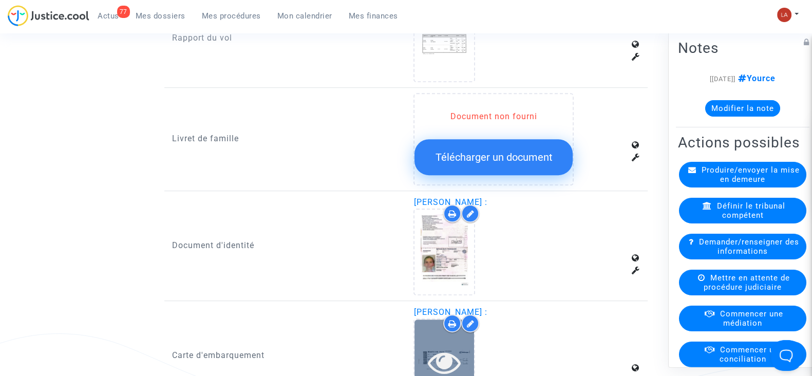
click at [421, 346] on div at bounding box center [445, 362] width 60 height 33
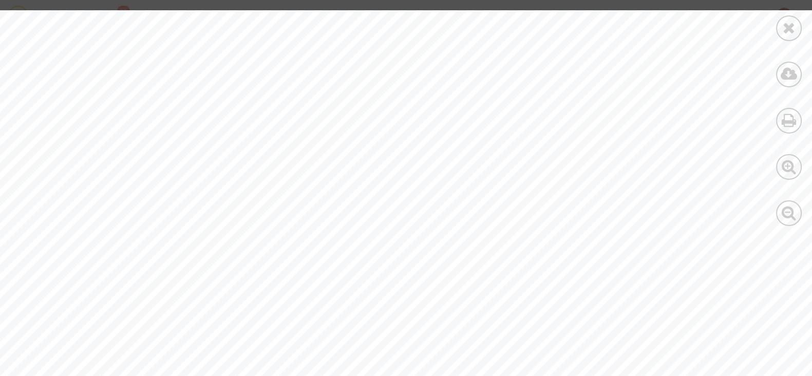
scroll to position [193, 0]
click at [782, 34] on div at bounding box center [789, 28] width 26 height 26
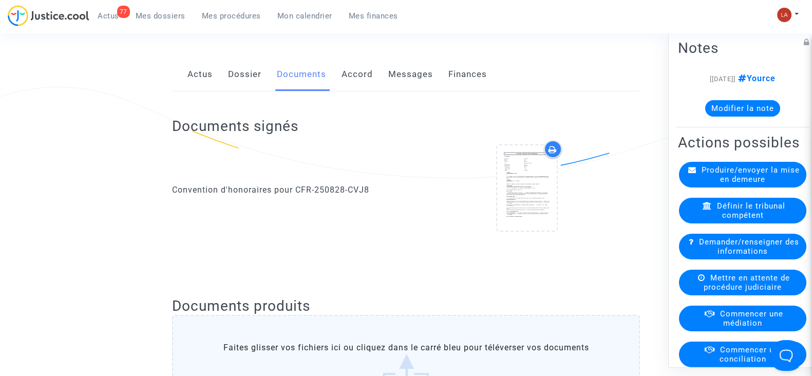
scroll to position [0, 0]
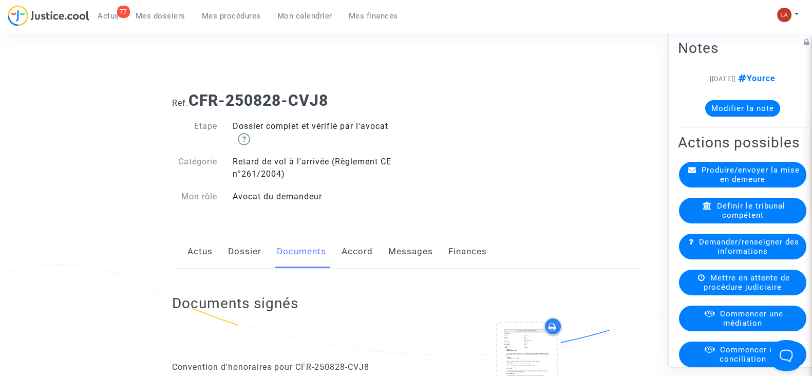
click at [408, 260] on link "Messages" at bounding box center [410, 252] width 45 height 34
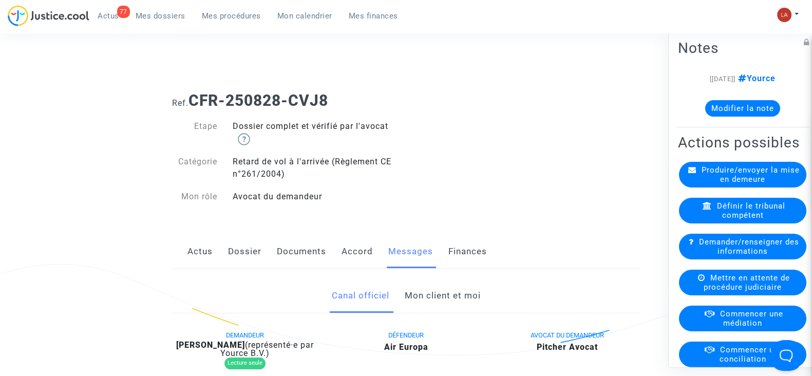
click at [426, 295] on link "Mon client et moi" at bounding box center [442, 296] width 76 height 34
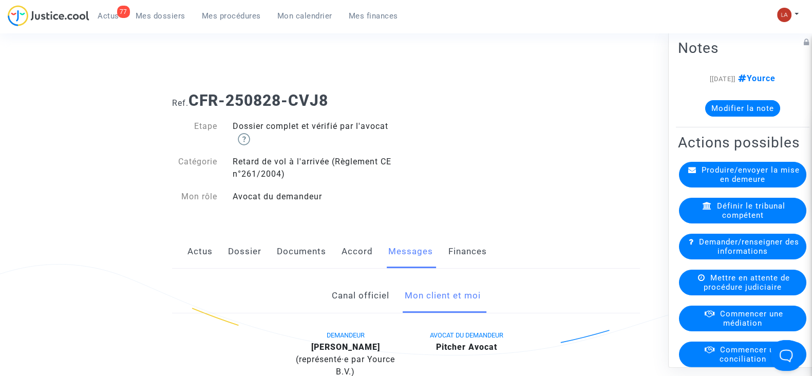
scroll to position [128, 0]
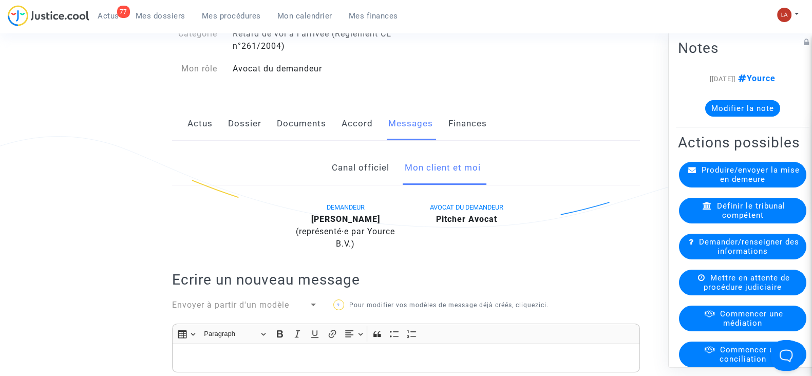
click at [416, 348] on div "Rich Text Editor, main" at bounding box center [406, 358] width 468 height 29
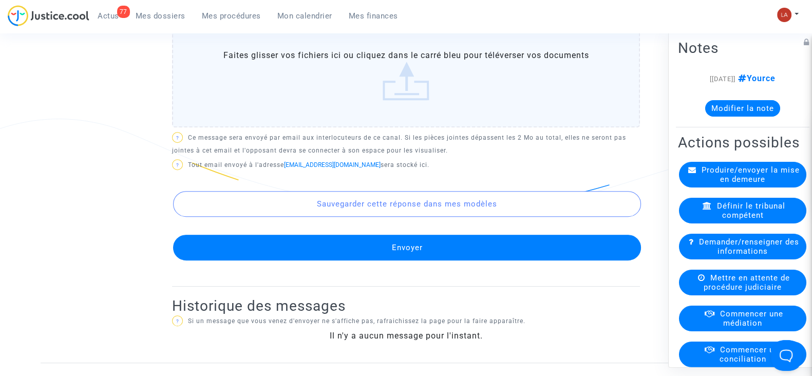
scroll to position [689, 0]
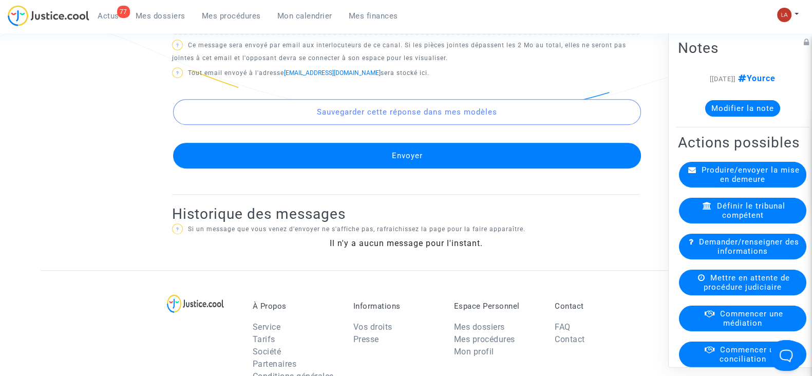
click at [421, 162] on button "Envoyer" at bounding box center [407, 156] width 468 height 26
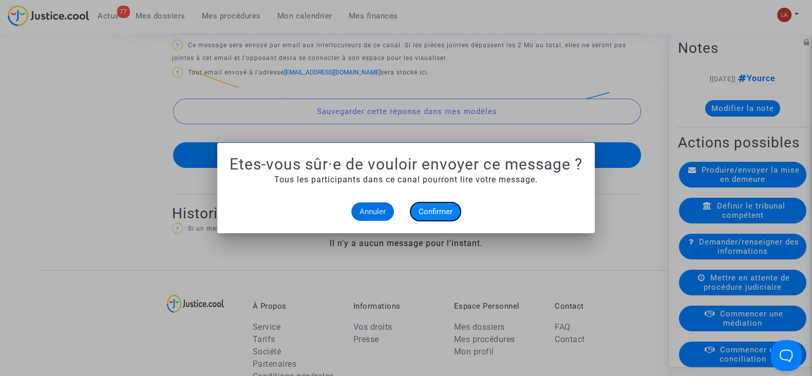
click at [435, 204] on button "Confirmer" at bounding box center [435, 211] width 50 height 18
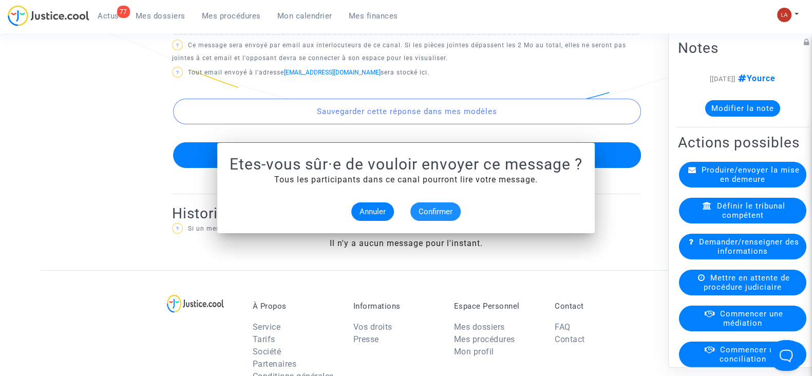
scroll to position [689, 0]
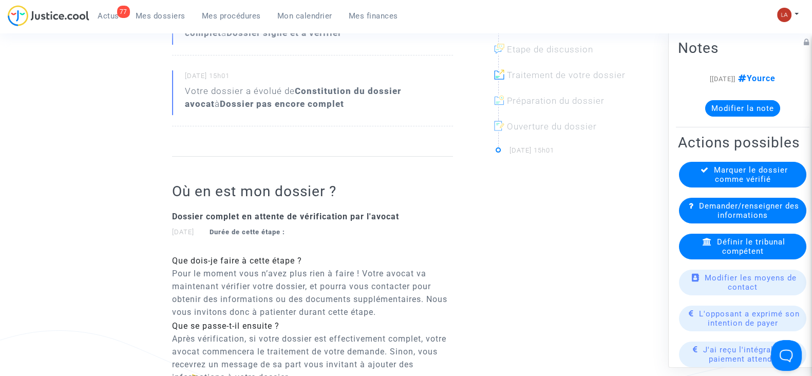
scroll to position [64, 0]
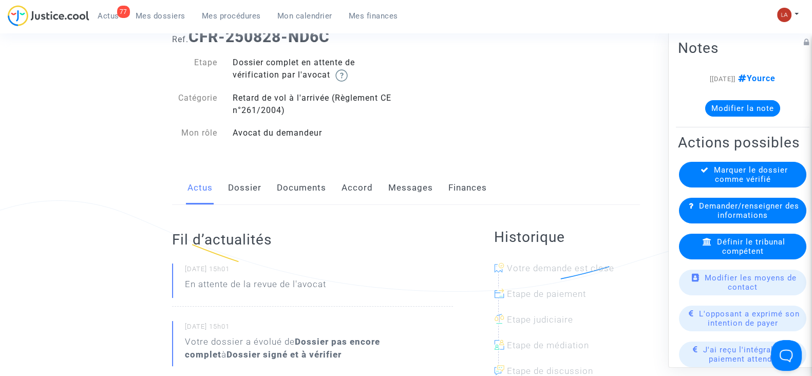
drag, startPoint x: 236, startPoint y: 189, endPoint x: 358, endPoint y: 189, distance: 121.7
click at [236, 189] on link "Dossier" at bounding box center [244, 188] width 33 height 34
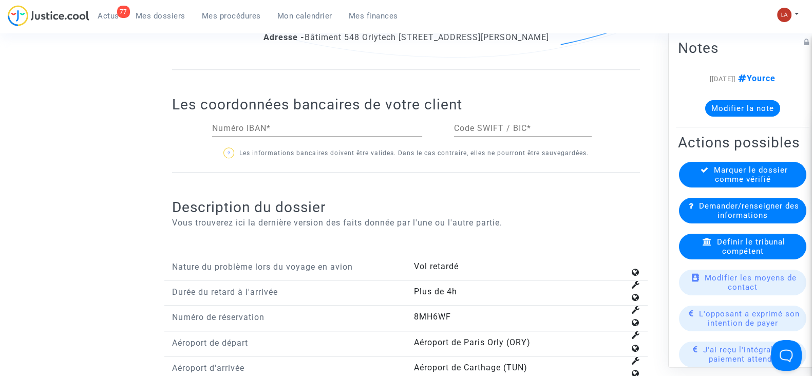
scroll to position [1284, 0]
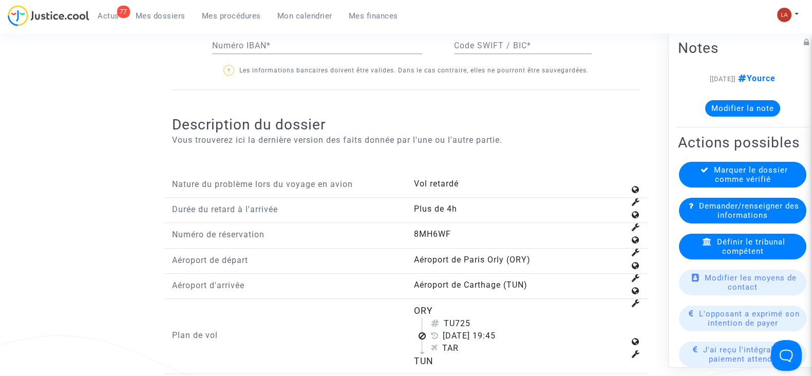
drag, startPoint x: 456, startPoint y: 316, endPoint x: 479, endPoint y: 316, distance: 23.6
click at [479, 317] on div "TU725" at bounding box center [527, 323] width 194 height 12
copy div "725"
click at [697, 255] on div "Définir le tribunal compétent" at bounding box center [742, 247] width 127 height 26
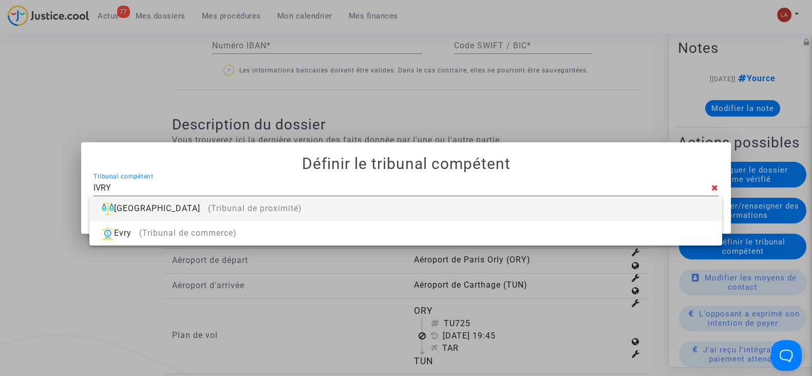
type input "IVRY"
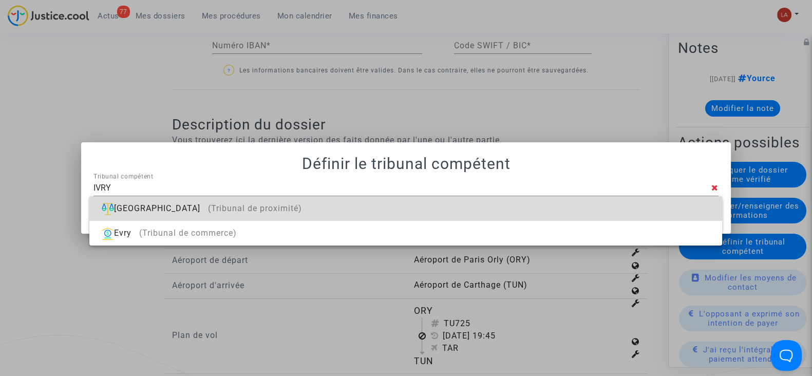
click at [598, 198] on div "[GEOGRAPHIC_DATA] (Tribunal de proximité)" at bounding box center [406, 208] width 616 height 25
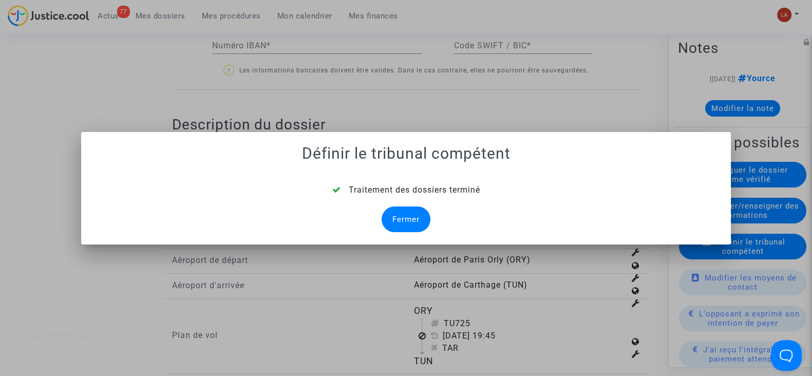
click at [408, 216] on div "Fermer" at bounding box center [406, 219] width 49 height 26
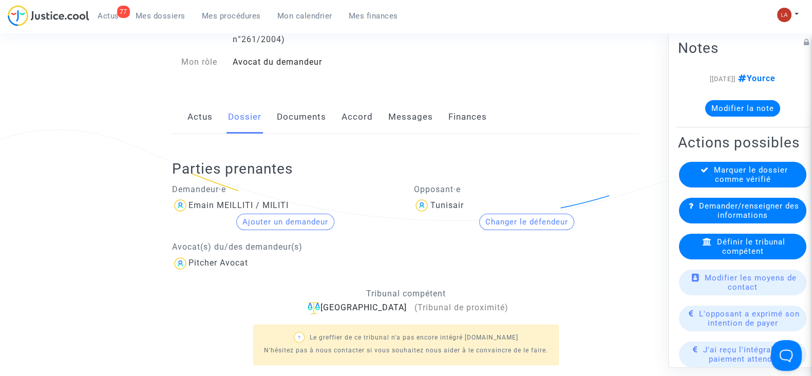
click at [316, 127] on link "Documents" at bounding box center [301, 117] width 49 height 34
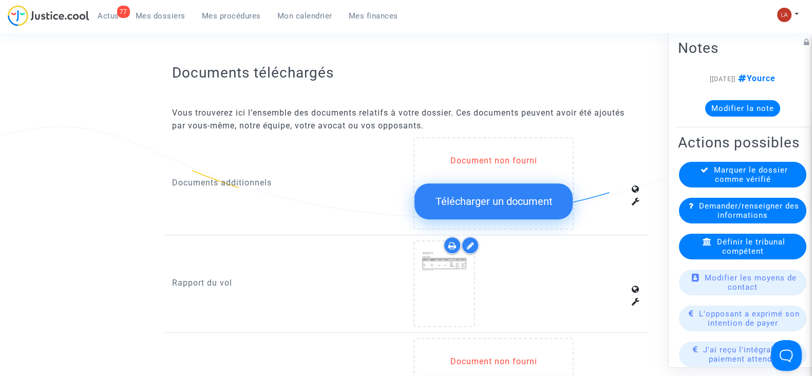
scroll to position [648, 0]
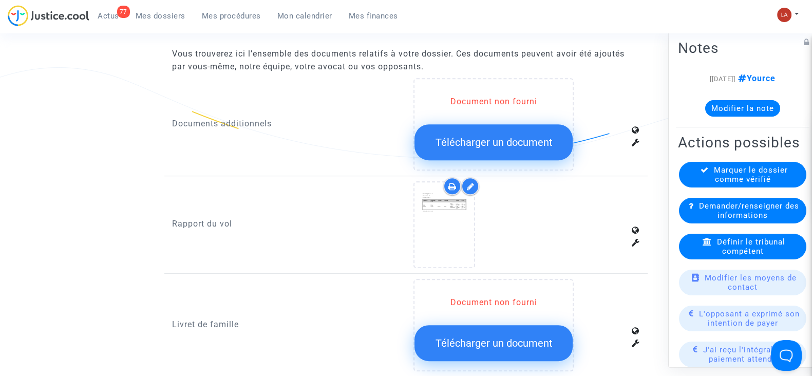
click at [467, 184] on icon at bounding box center [470, 186] width 8 height 8
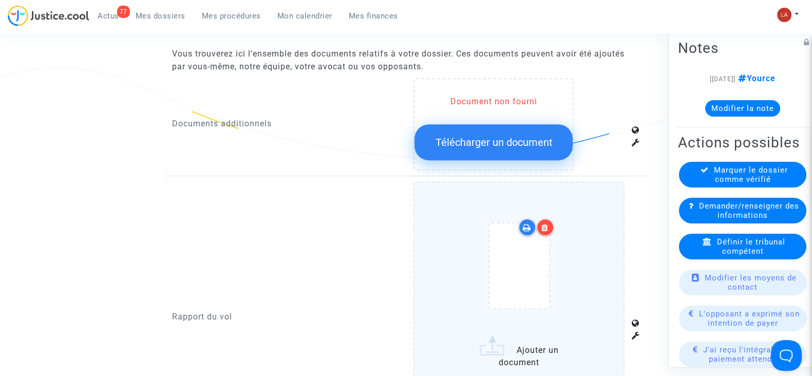
click at [573, 230] on div at bounding box center [519, 268] width 168 height 120
click at [0, 0] on input "Ajouter un document" at bounding box center [0, 0] width 0 height 0
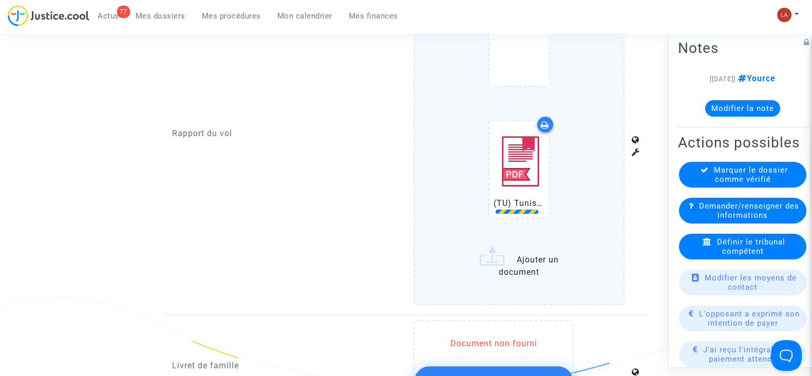
scroll to position [905, 0]
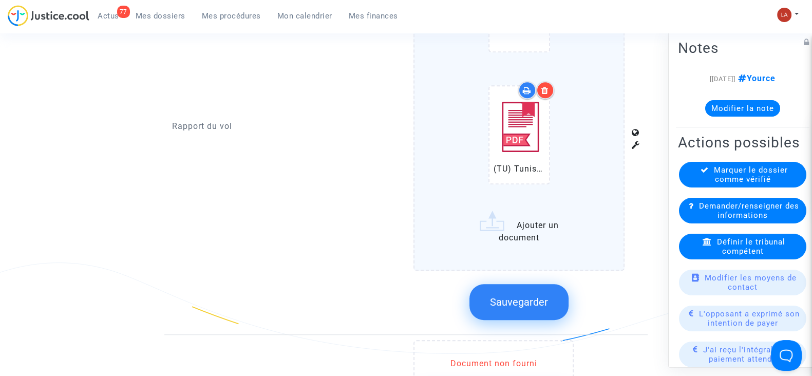
click at [524, 296] on span "Sauvegarder" at bounding box center [519, 302] width 58 height 12
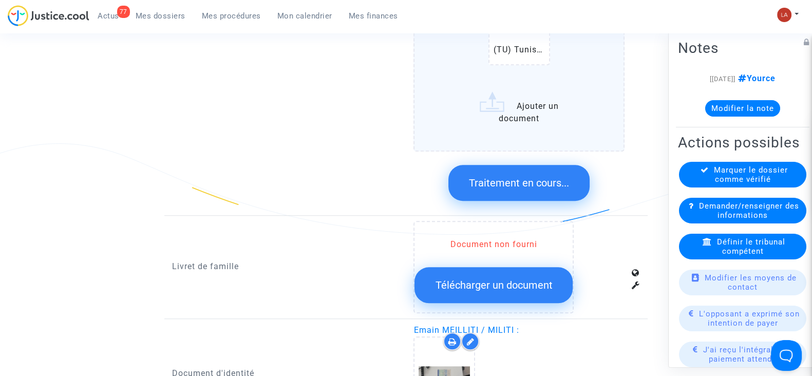
scroll to position [1162, 0]
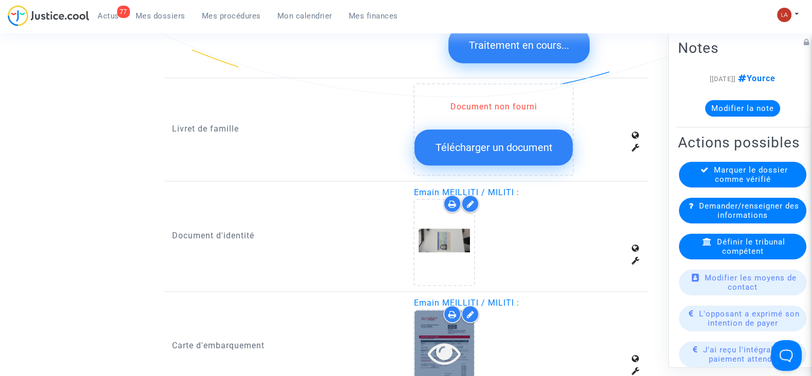
click at [459, 345] on icon at bounding box center [444, 352] width 33 height 33
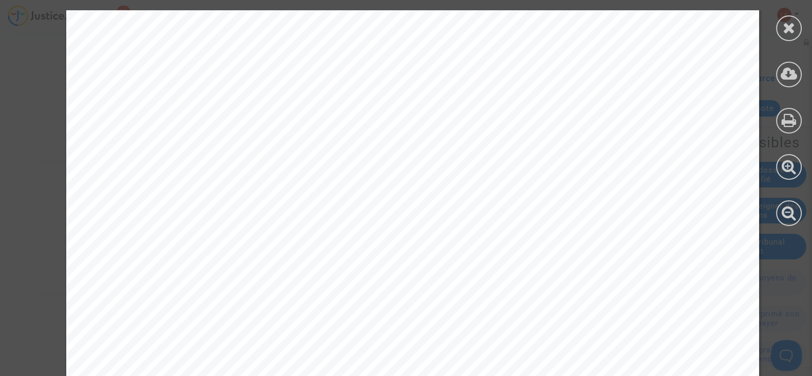
scroll to position [256, 0]
click at [776, 21] on div at bounding box center [789, 118] width 46 height 236
click at [788, 37] on div at bounding box center [789, 28] width 26 height 26
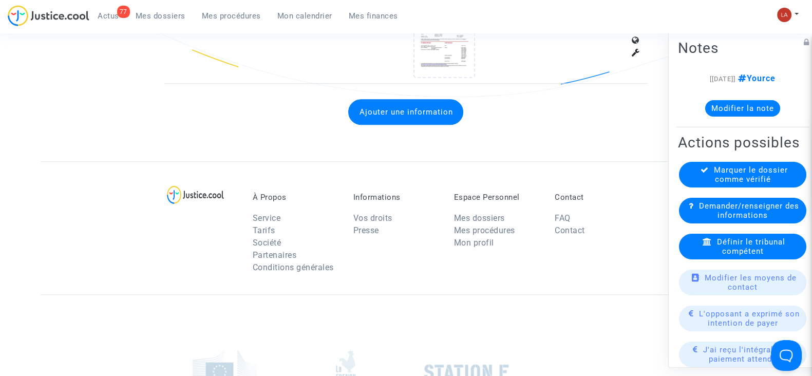
drag, startPoint x: 731, startPoint y: 208, endPoint x: 730, endPoint y: 196, distance: 11.3
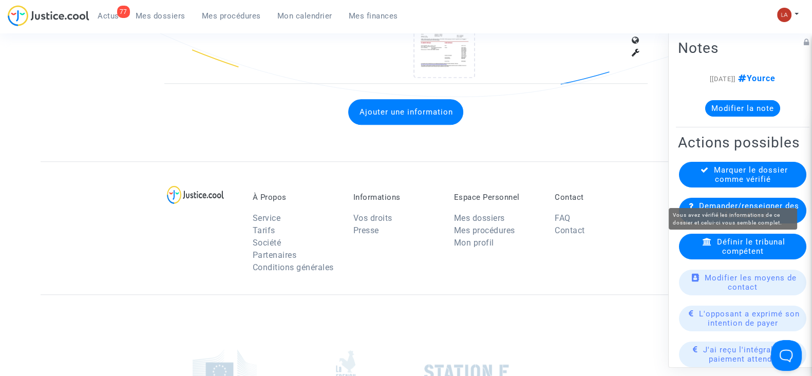
drag, startPoint x: 729, startPoint y: 194, endPoint x: 724, endPoint y: 193, distance: 5.2
click at [728, 184] on span "Marquer le dossier comme vérifié" at bounding box center [751, 174] width 74 height 18
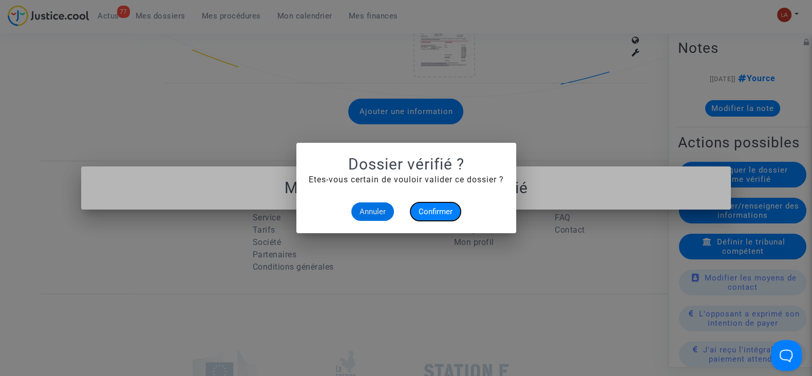
click at [445, 204] on button "Confirmer" at bounding box center [435, 211] width 50 height 18
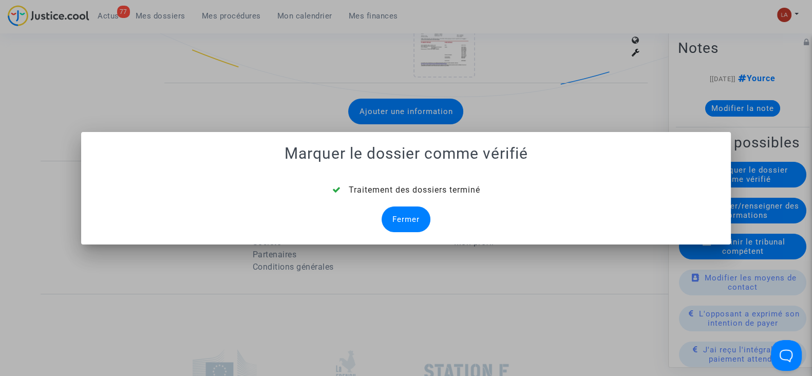
click at [431, 217] on div "Traitement des dossiers terminé Fermer" at bounding box center [405, 208] width 625 height 48
click at [427, 218] on div "Fermer" at bounding box center [406, 219] width 49 height 26
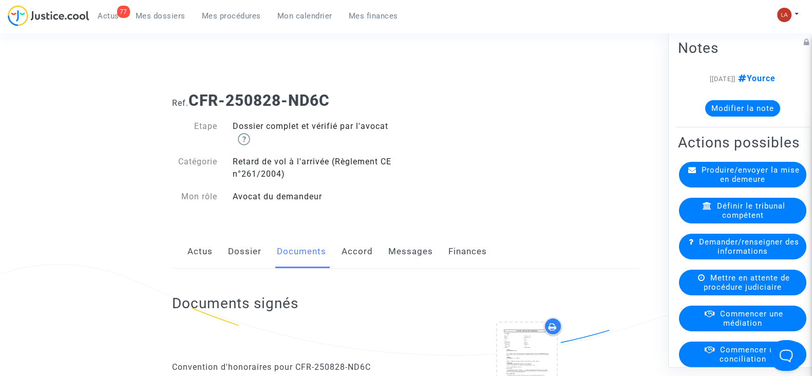
drag, startPoint x: 250, startPoint y: 247, endPoint x: 370, endPoint y: 228, distance: 121.8
click at [249, 247] on link "Dossier" at bounding box center [244, 252] width 33 height 34
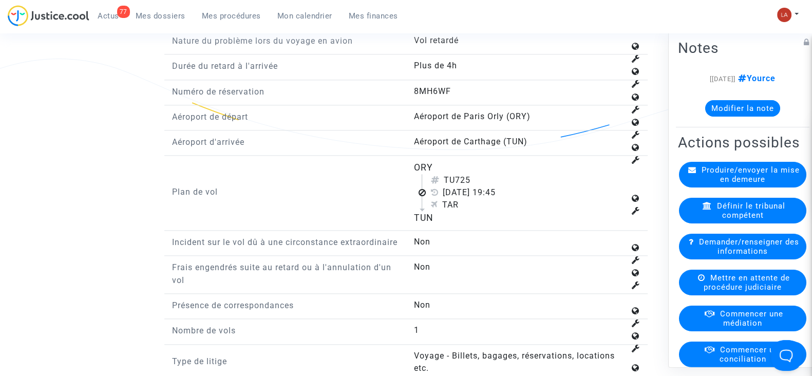
scroll to position [1541, 0]
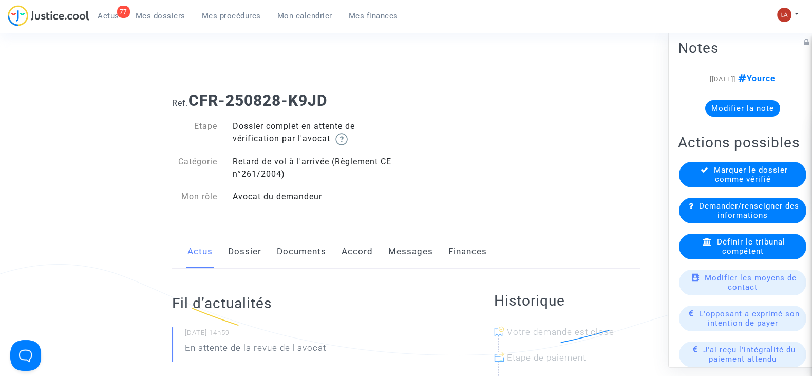
drag, startPoint x: 248, startPoint y: 255, endPoint x: 279, endPoint y: 248, distance: 31.6
click at [248, 255] on link "Dossier" at bounding box center [244, 252] width 33 height 34
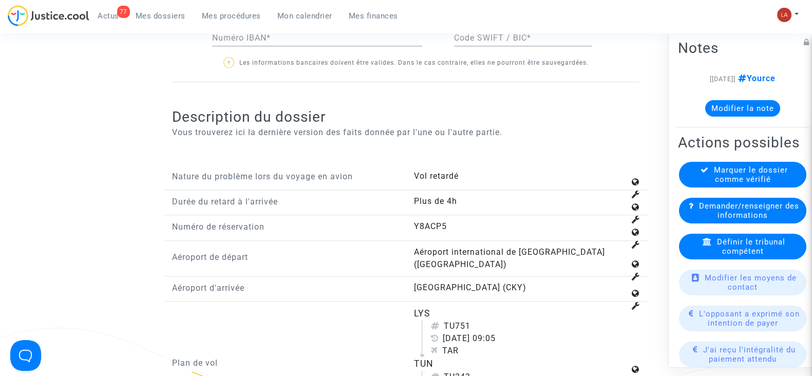
scroll to position [1348, 0]
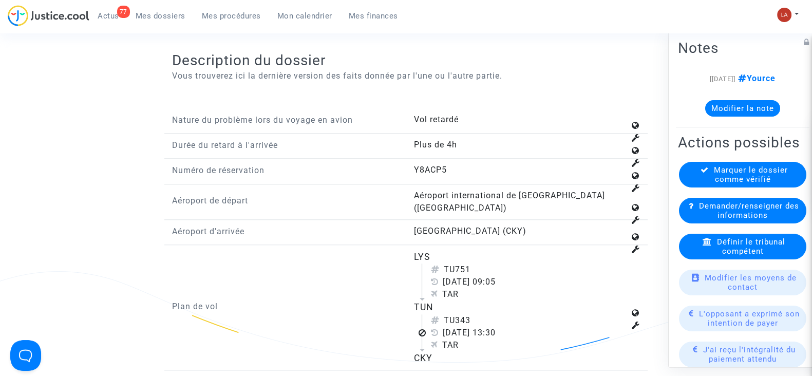
drag, startPoint x: 461, startPoint y: 306, endPoint x: 479, endPoint y: 306, distance: 18.0
click at [479, 314] on div "TU343" at bounding box center [527, 320] width 194 height 12
copy div "343"
drag, startPoint x: 738, startPoint y: 281, endPoint x: 740, endPoint y: 275, distance: 6.9
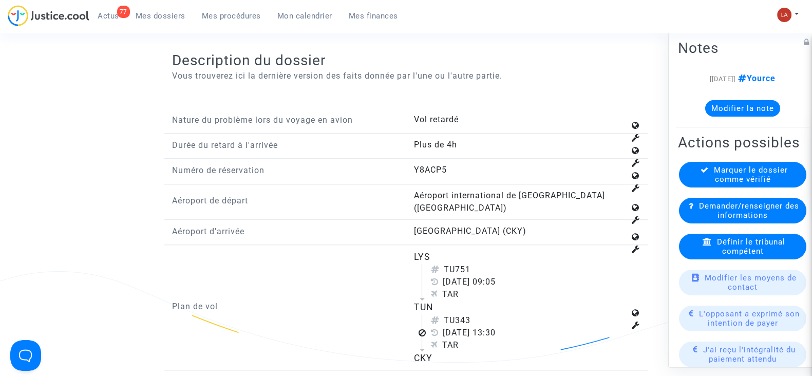
click at [740, 256] on span "Définir le tribunal compétent" at bounding box center [751, 246] width 68 height 18
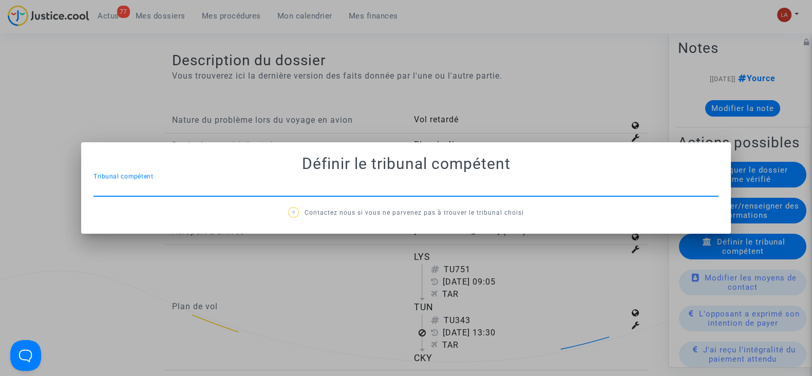
scroll to position [0, 0]
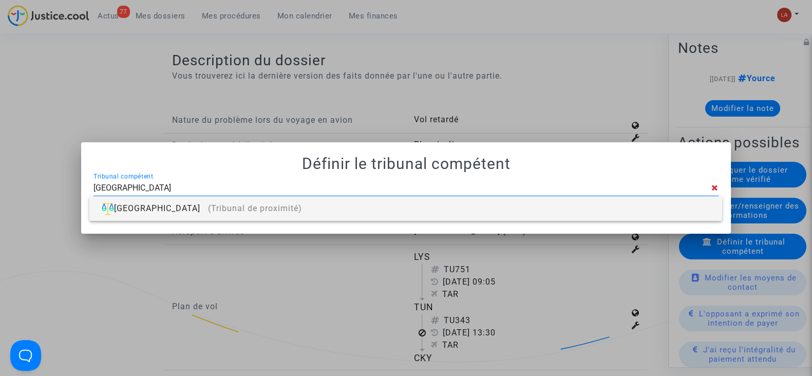
type input "[GEOGRAPHIC_DATA]"
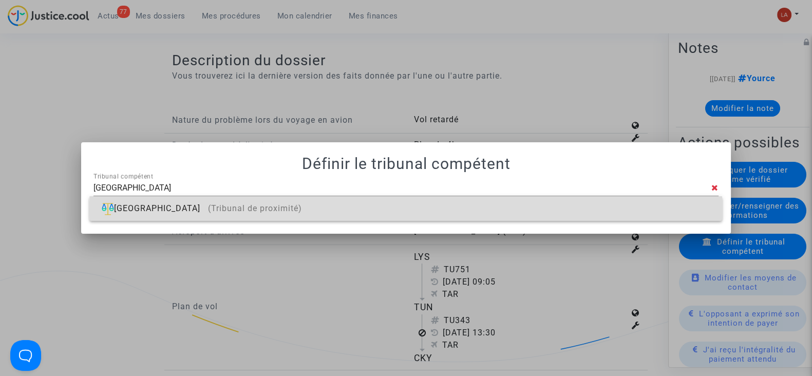
click at [604, 210] on div "Villeurbanne (Tribunal de proximité)" at bounding box center [406, 208] width 616 height 25
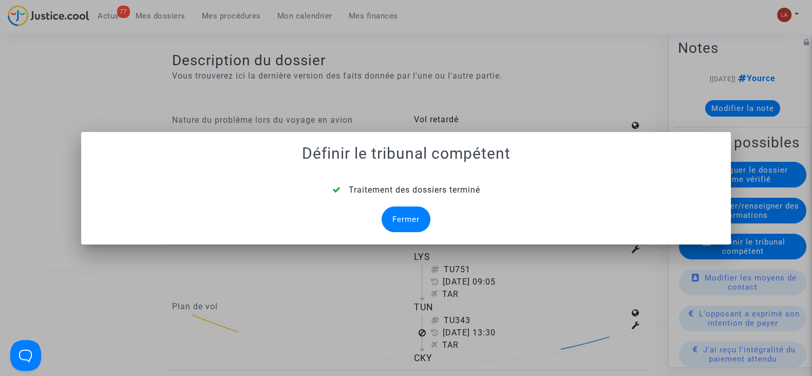
click at [408, 208] on div "Fermer" at bounding box center [406, 219] width 49 height 26
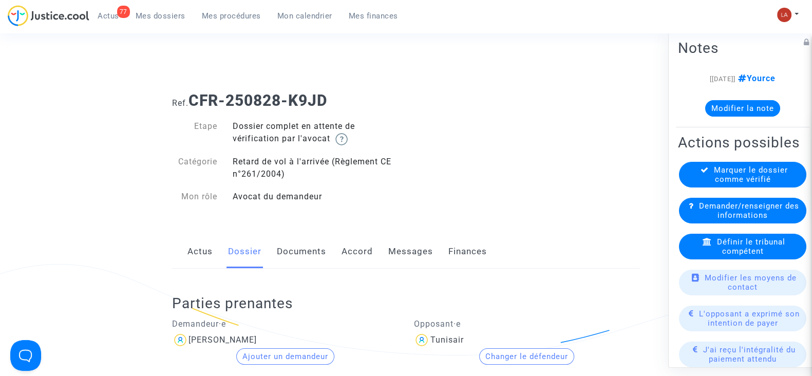
click at [312, 259] on link "Documents" at bounding box center [301, 252] width 49 height 34
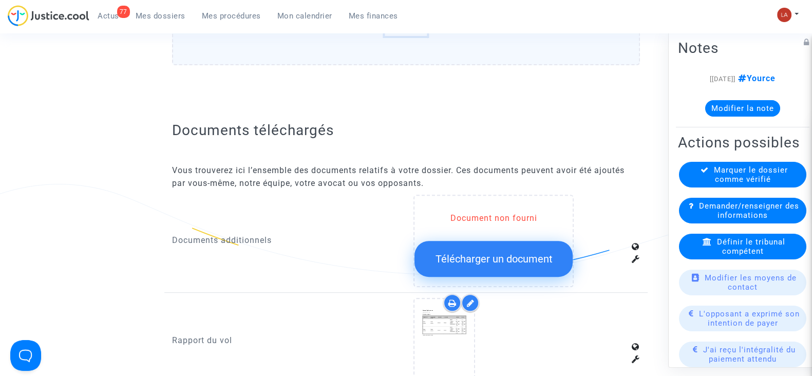
scroll to position [578, 0]
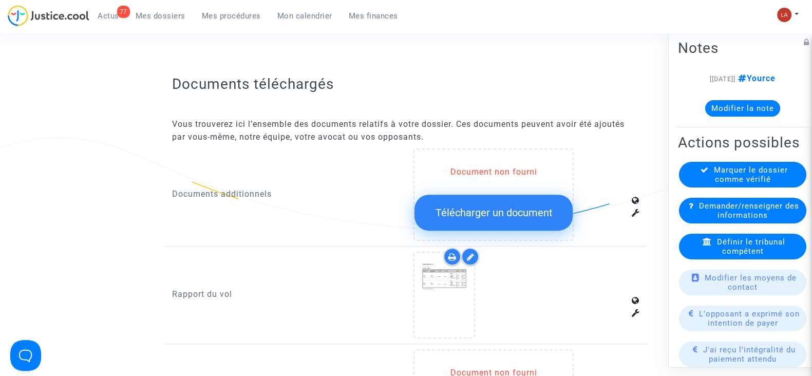
click at [478, 252] on div at bounding box center [470, 257] width 18 height 18
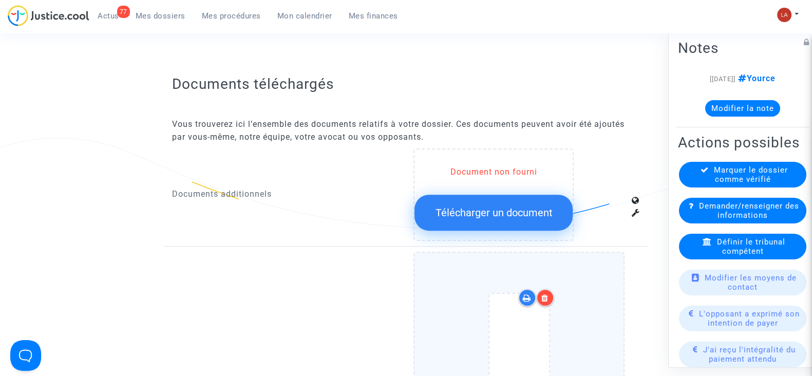
click at [567, 310] on div at bounding box center [519, 338] width 168 height 120
click at [0, 0] on input "Ajouter un document" at bounding box center [0, 0] width 0 height 0
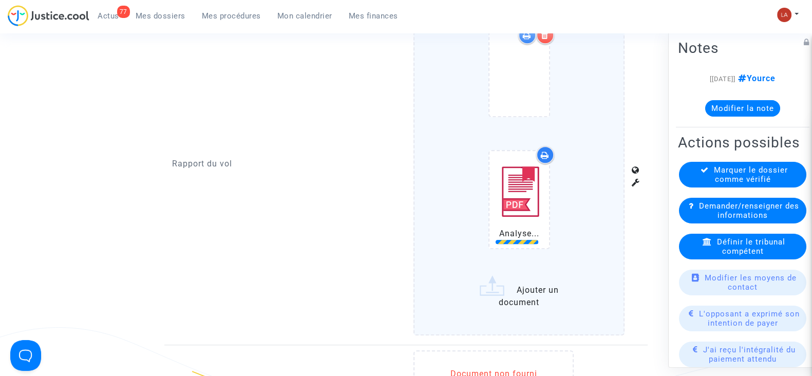
scroll to position [963, 0]
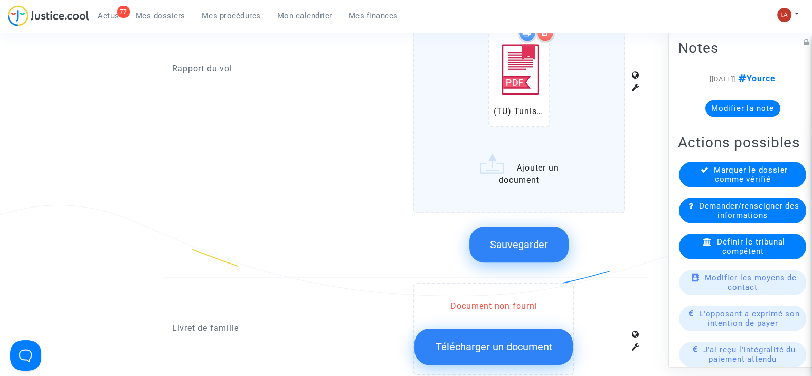
click at [509, 230] on button "Sauvegarder" at bounding box center [518, 245] width 99 height 36
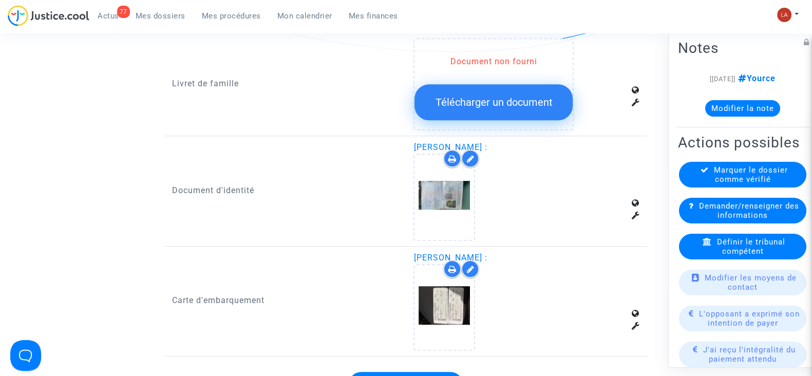
scroll to position [1220, 0]
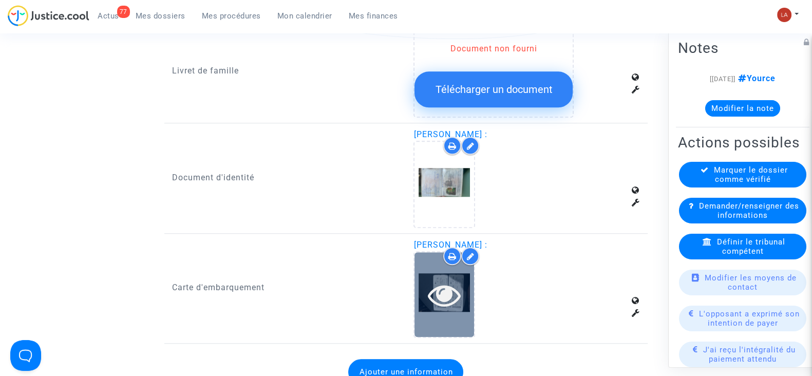
click at [454, 304] on icon at bounding box center [444, 294] width 33 height 33
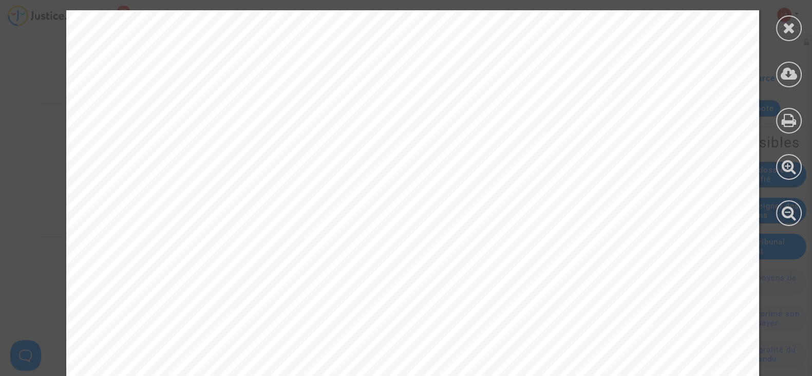
scroll to position [629, 0]
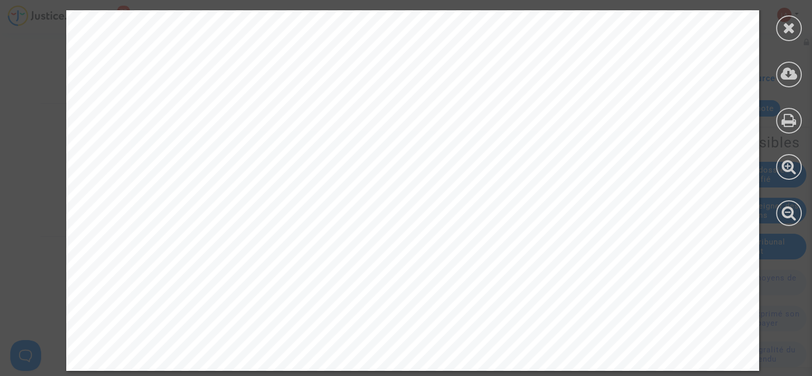
click at [785, 17] on div at bounding box center [789, 28] width 26 height 26
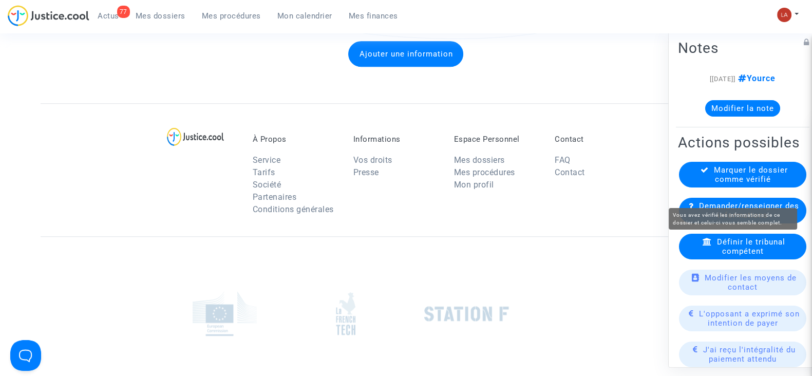
click at [742, 184] on span "Marquer le dossier comme vérifié" at bounding box center [751, 174] width 74 height 18
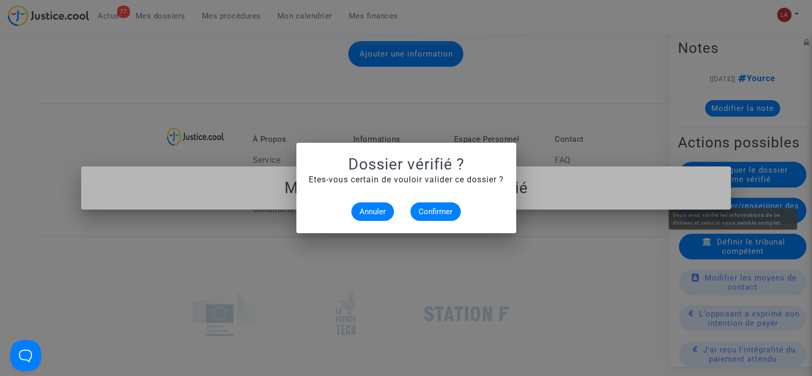
scroll to position [0, 0]
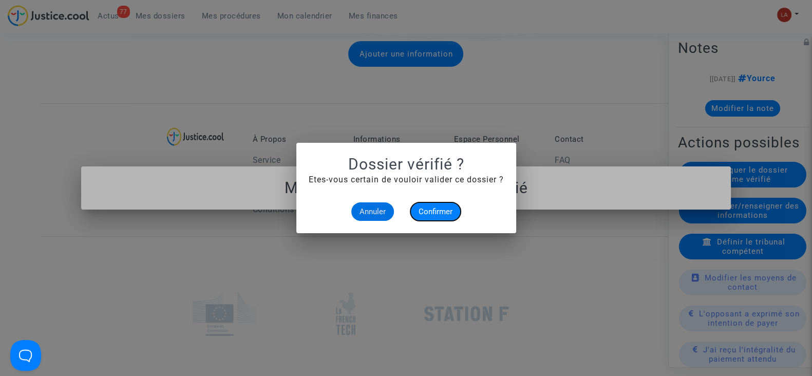
click at [419, 209] on span "Confirmer" at bounding box center [436, 211] width 34 height 9
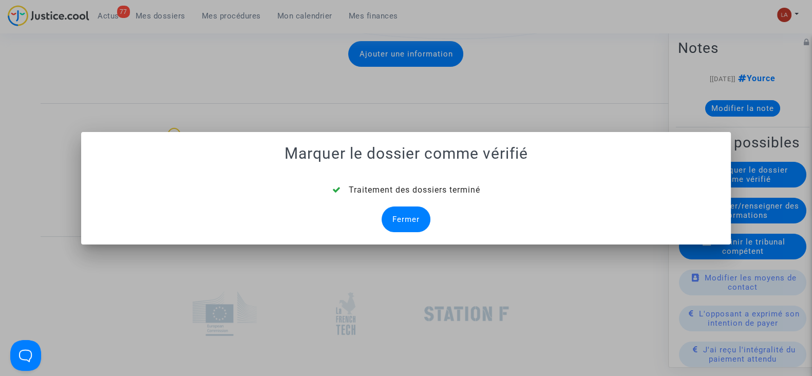
click at [399, 221] on div "Fermer" at bounding box center [406, 219] width 49 height 26
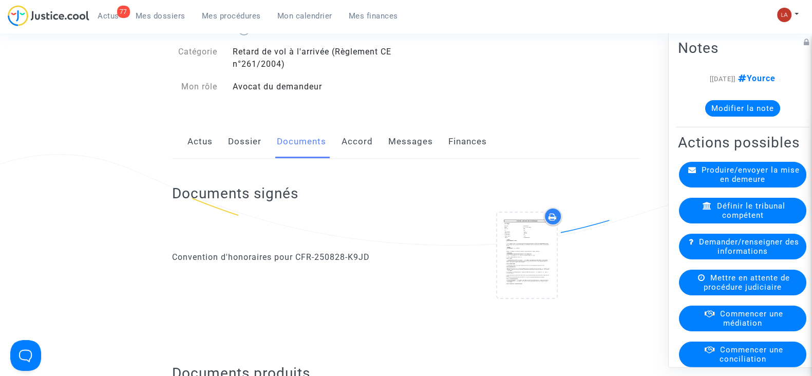
scroll to position [104, 0]
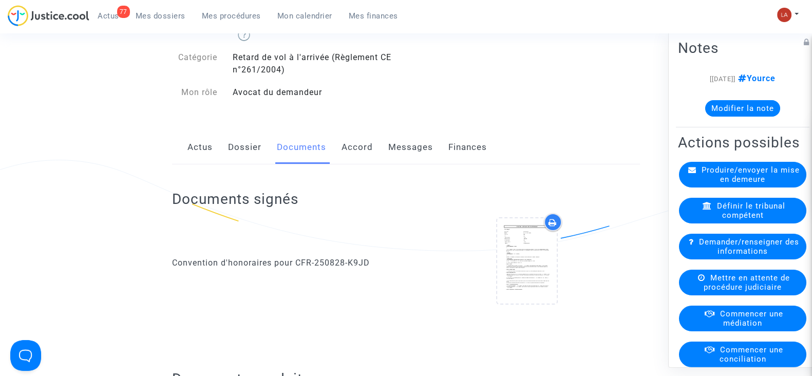
click at [421, 143] on link "Messages" at bounding box center [410, 147] width 45 height 34
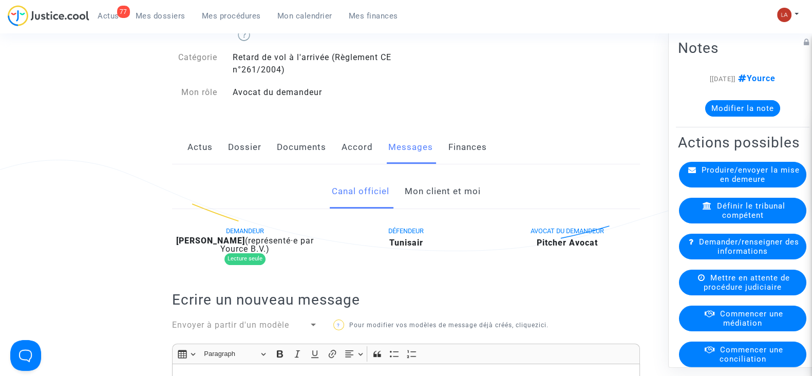
click at [436, 184] on link "Mon client et moi" at bounding box center [442, 192] width 76 height 34
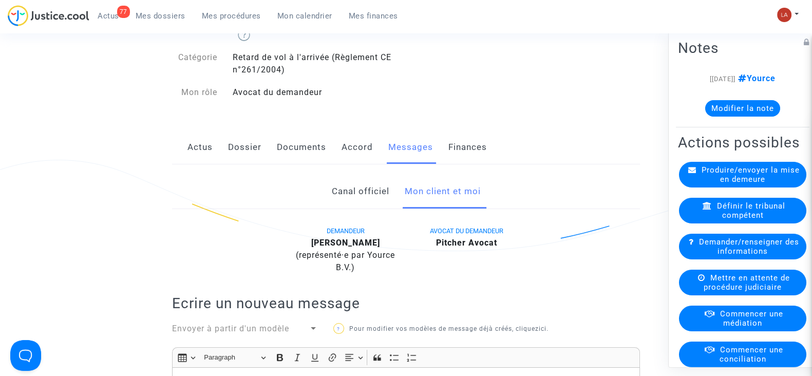
scroll to position [361, 0]
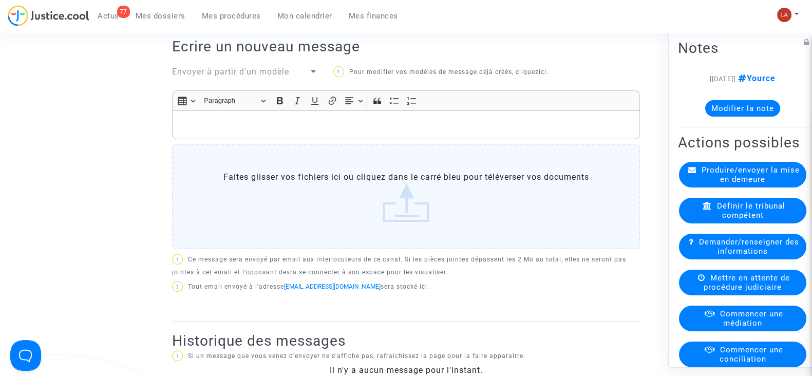
click at [457, 132] on div "Rich Text Editor, main" at bounding box center [406, 124] width 468 height 29
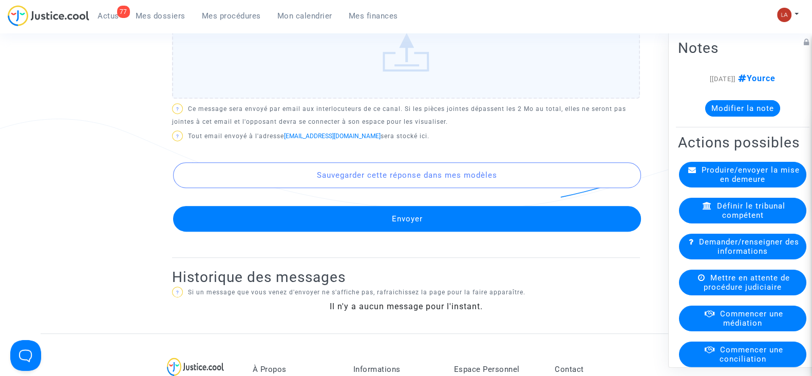
scroll to position [746, 0]
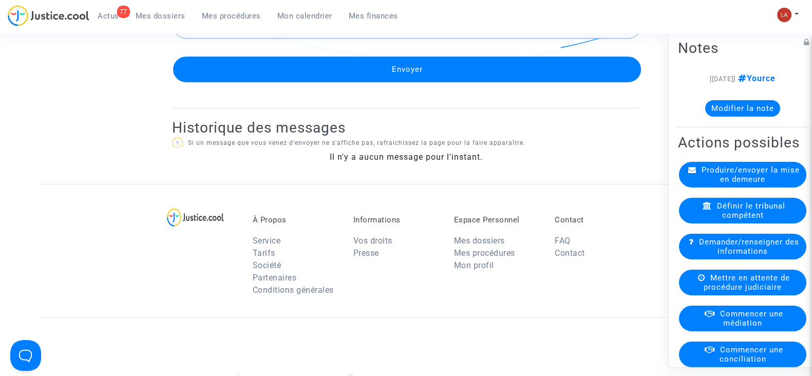
click at [421, 76] on button "Envoyer" at bounding box center [407, 70] width 468 height 26
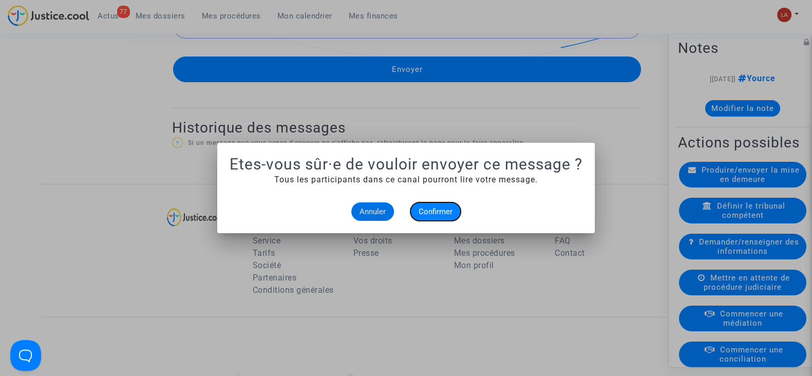
click at [434, 202] on button "Confirmer" at bounding box center [435, 211] width 50 height 18
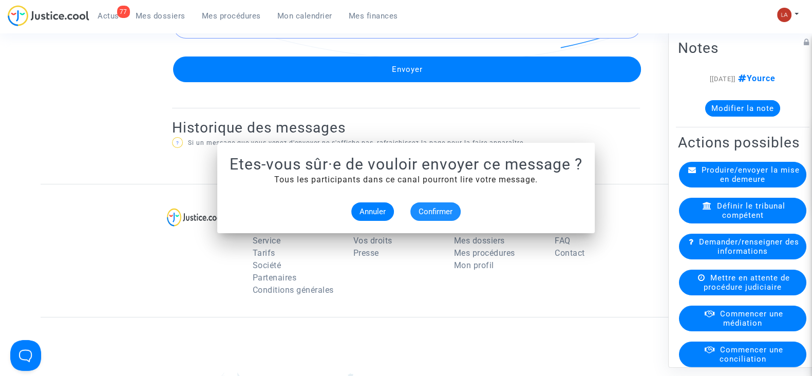
scroll to position [746, 0]
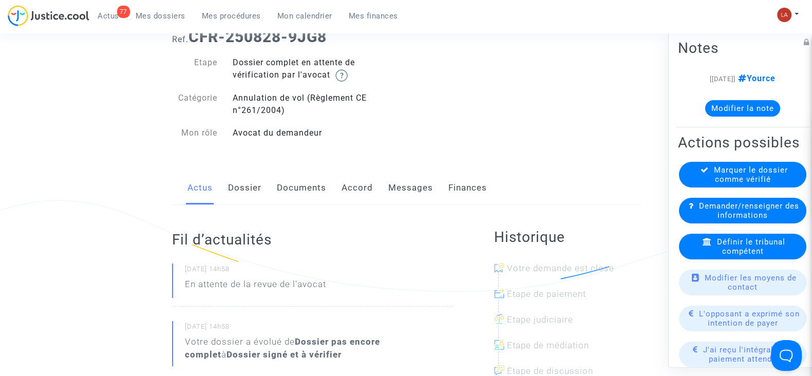
click at [255, 184] on link "Dossier" at bounding box center [244, 188] width 33 height 34
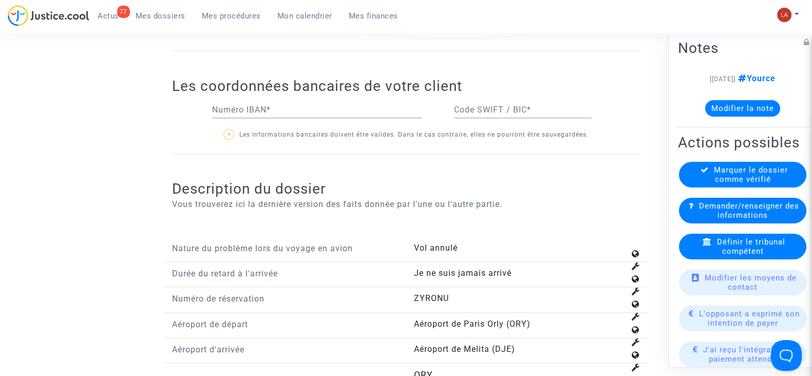
scroll to position [1477, 0]
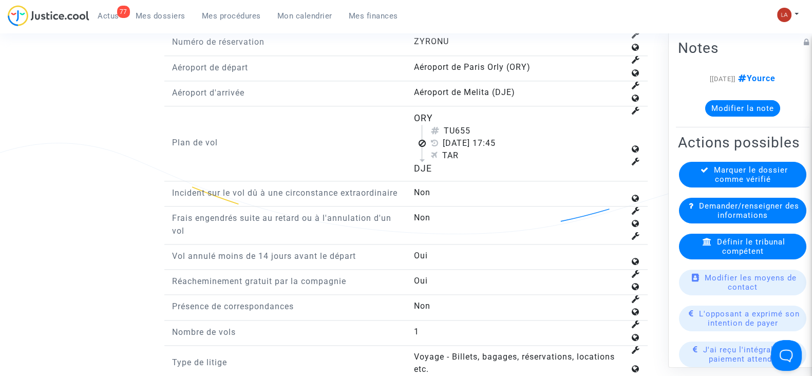
drag, startPoint x: 457, startPoint y: 126, endPoint x: 493, endPoint y: 129, distance: 35.6
click at [493, 129] on div "TU655" at bounding box center [527, 131] width 194 height 12
copy div "655"
click at [727, 253] on div "Définir le tribunal compétent" at bounding box center [742, 247] width 127 height 26
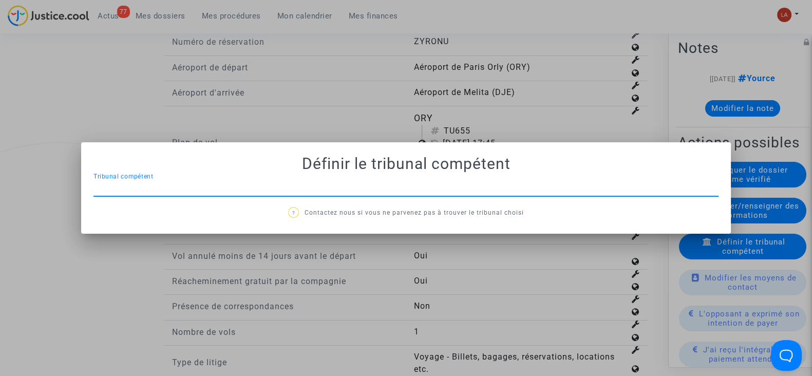
scroll to position [0, 0]
type input "ivry"
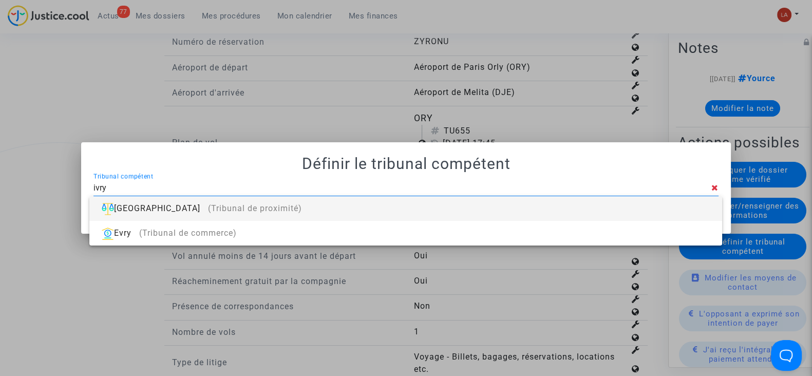
click at [658, 202] on div "[GEOGRAPHIC_DATA] (Tribunal de proximité)" at bounding box center [406, 208] width 616 height 25
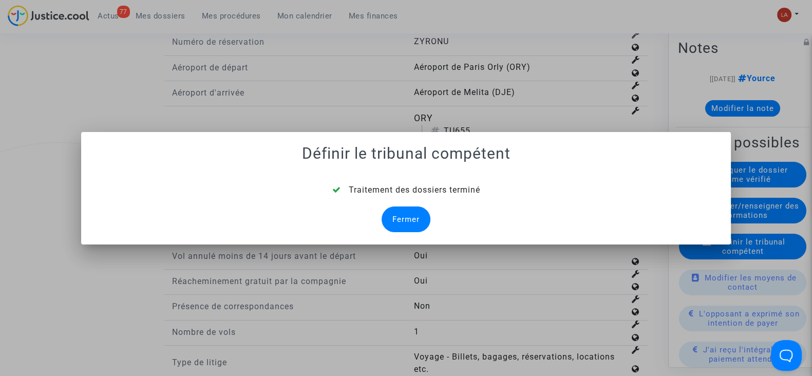
drag, startPoint x: 414, startPoint y: 218, endPoint x: 365, endPoint y: 196, distance: 54.0
click at [415, 218] on div "Fermer" at bounding box center [406, 219] width 49 height 26
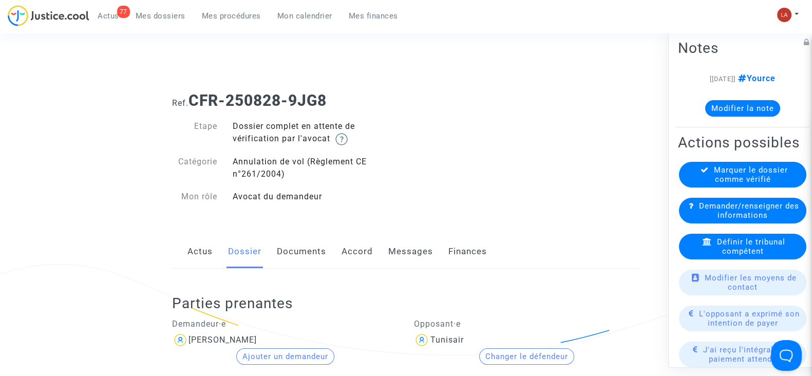
click at [322, 258] on link "Documents" at bounding box center [301, 252] width 49 height 34
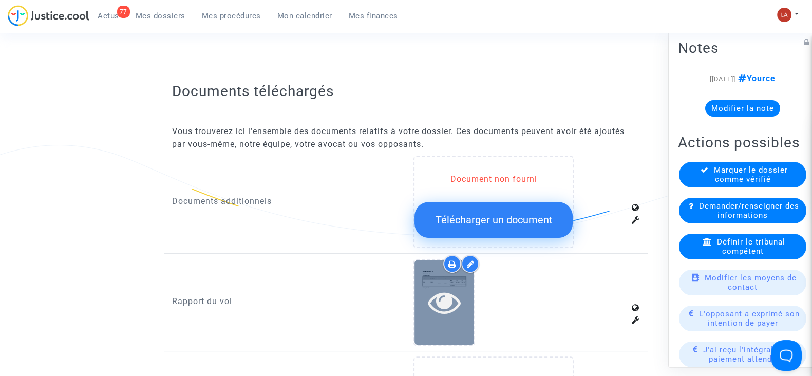
scroll to position [642, 0]
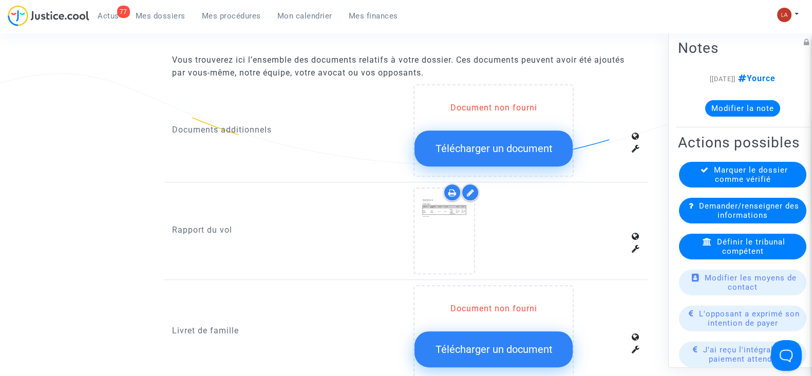
click at [471, 189] on icon at bounding box center [470, 193] width 8 height 8
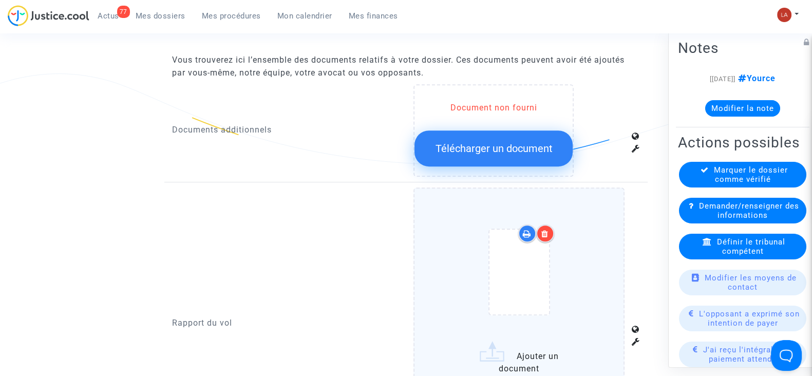
click at [565, 245] on div at bounding box center [519, 274] width 168 height 120
click at [0, 0] on input "Ajouter un document" at bounding box center [0, 0] width 0 height 0
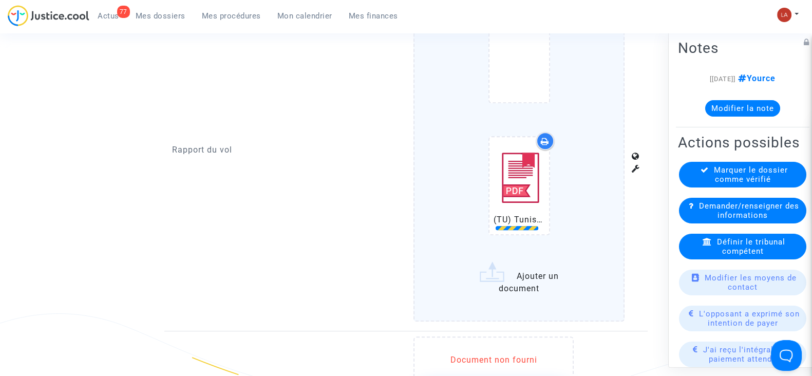
scroll to position [898, 0]
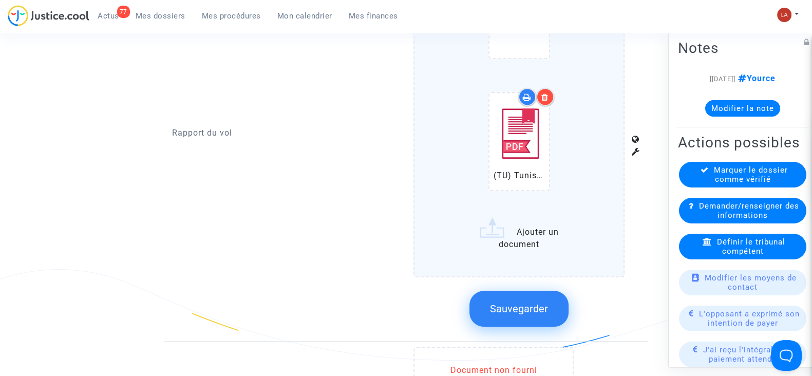
click at [520, 297] on button "Sauvegarder" at bounding box center [518, 309] width 99 height 36
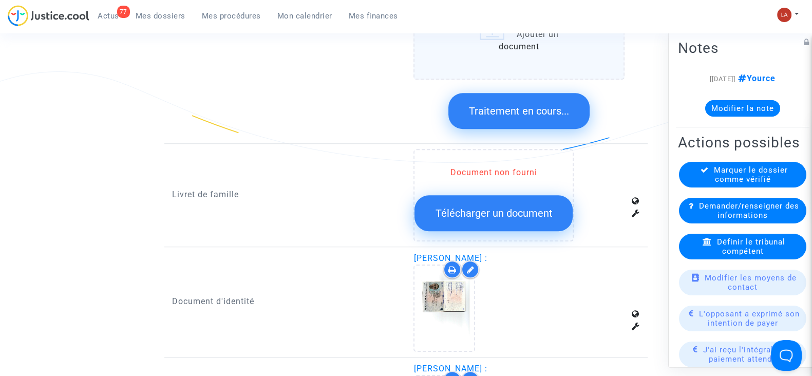
scroll to position [1284, 0]
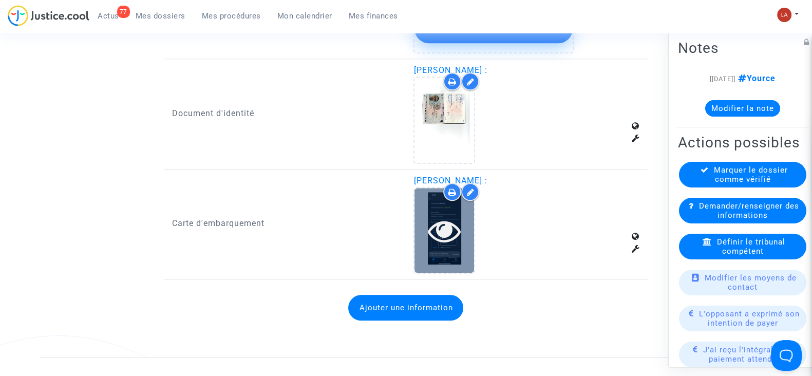
click at [427, 249] on div at bounding box center [445, 230] width 60 height 85
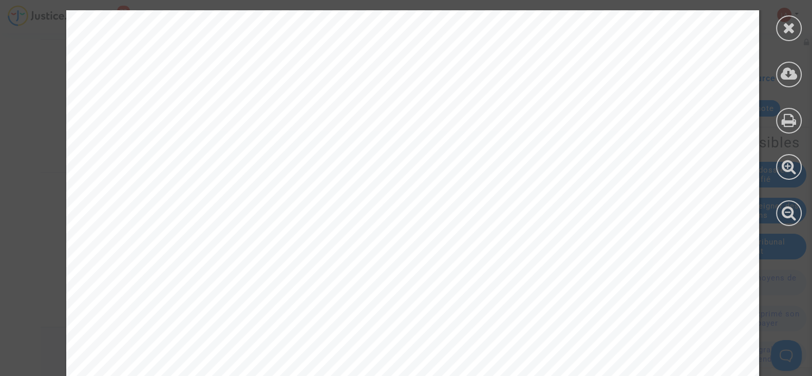
scroll to position [449, 0]
click at [792, 32] on icon at bounding box center [789, 27] width 13 height 15
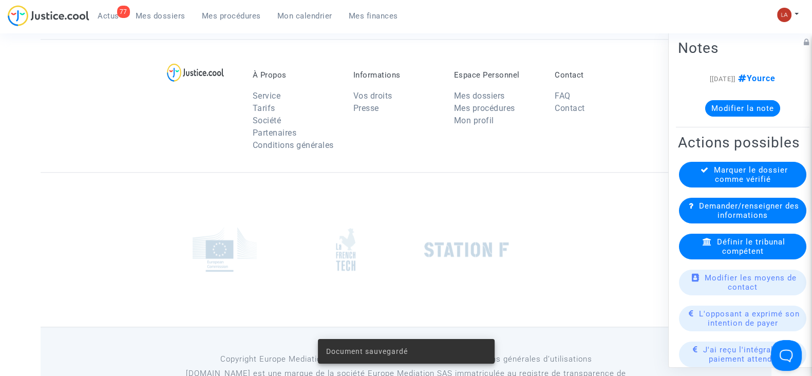
drag, startPoint x: 746, startPoint y: 185, endPoint x: 740, endPoint y: 186, distance: 6.4
click at [745, 184] on span "Marquer le dossier comme vérifié" at bounding box center [751, 174] width 74 height 18
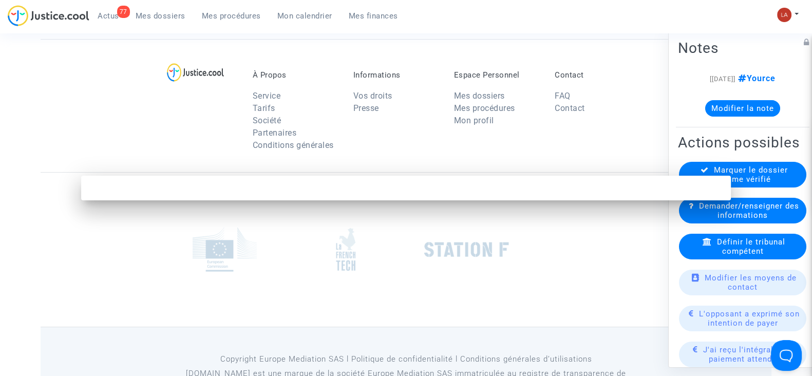
scroll to position [0, 0]
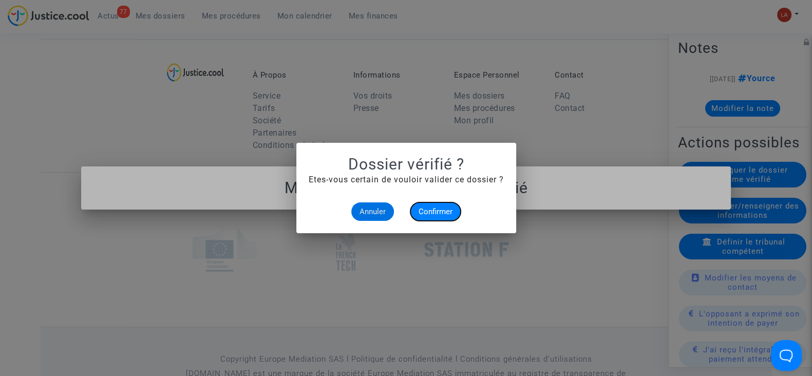
click at [427, 211] on span "Confirmer" at bounding box center [436, 211] width 34 height 9
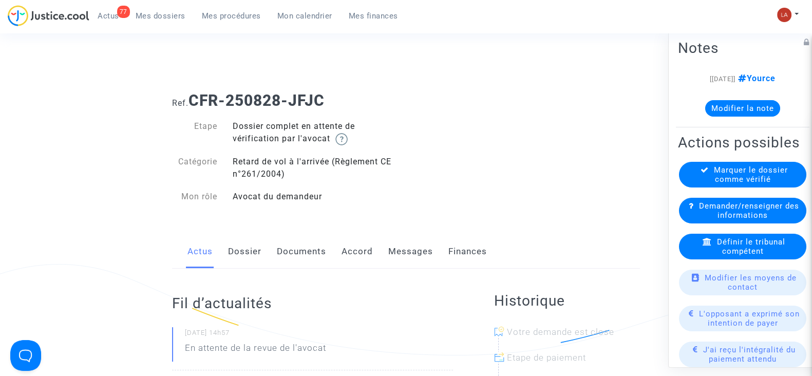
click at [243, 250] on link "Dossier" at bounding box center [244, 252] width 33 height 34
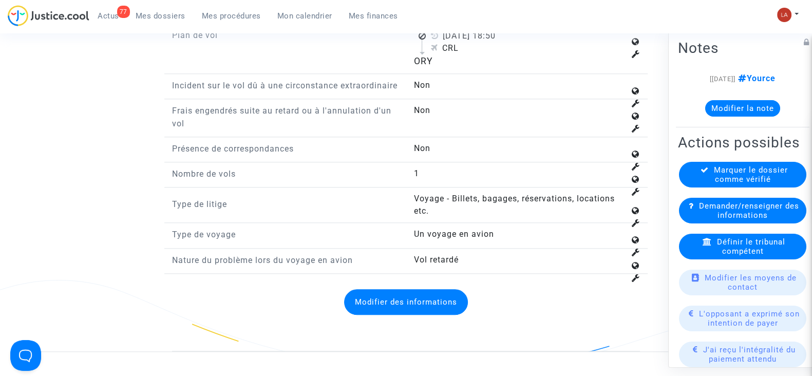
scroll to position [1220, 0]
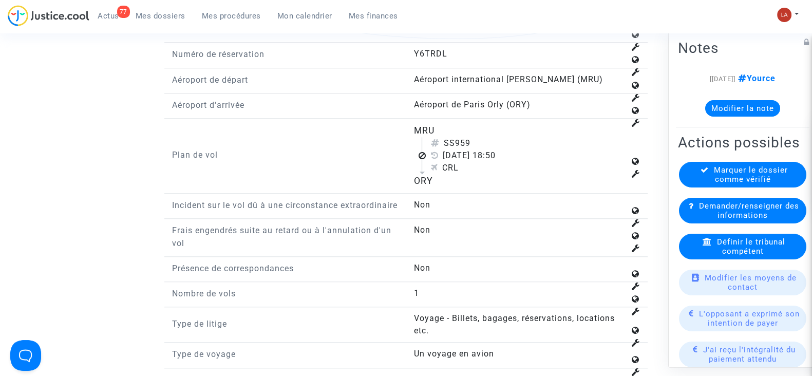
drag, startPoint x: 458, startPoint y: 149, endPoint x: 491, endPoint y: 149, distance: 32.9
click at [491, 149] on div "SS959" at bounding box center [527, 143] width 194 height 12
copy div "959"
click at [703, 259] on div "Définir le tribunal compétent" at bounding box center [742, 247] width 127 height 26
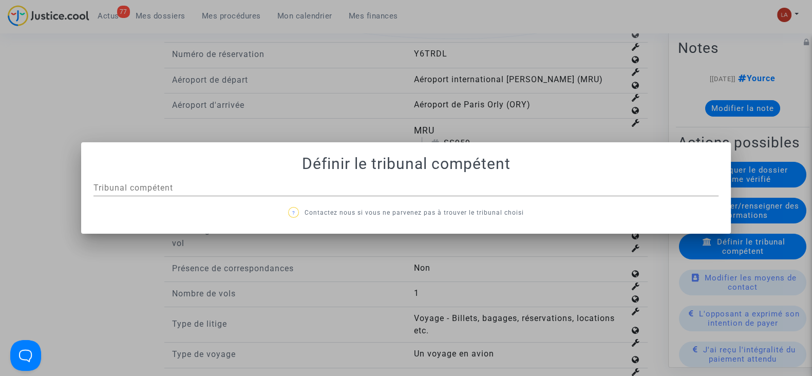
scroll to position [0, 0]
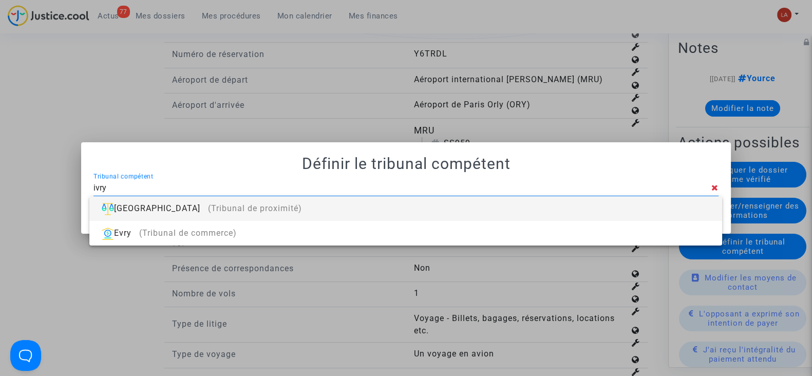
type input "ivry"
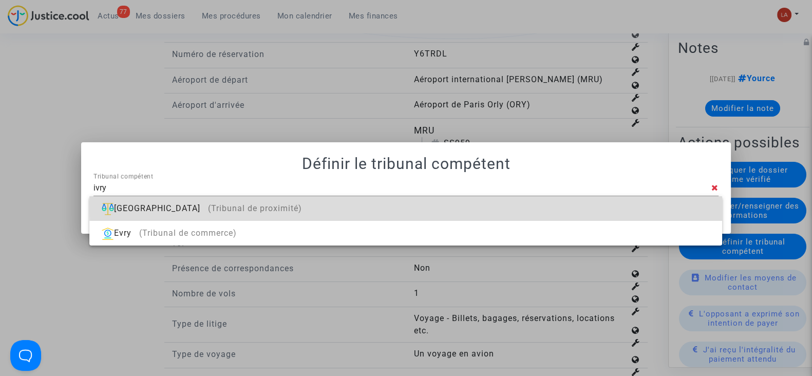
click at [672, 203] on div "[GEOGRAPHIC_DATA] (Tribunal de proximité)" at bounding box center [406, 208] width 616 height 25
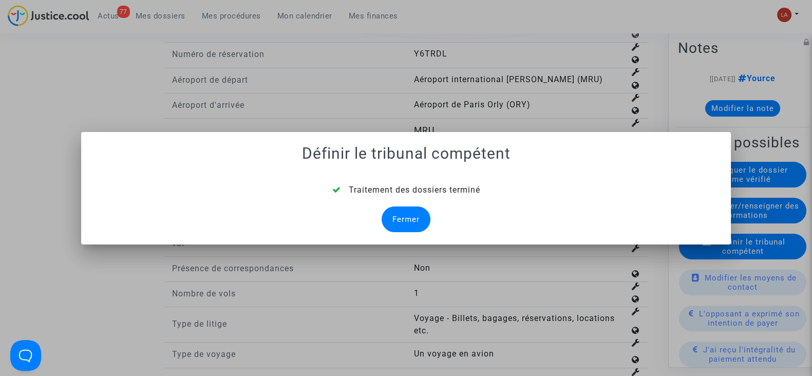
click at [408, 212] on div "Fermer" at bounding box center [406, 219] width 49 height 26
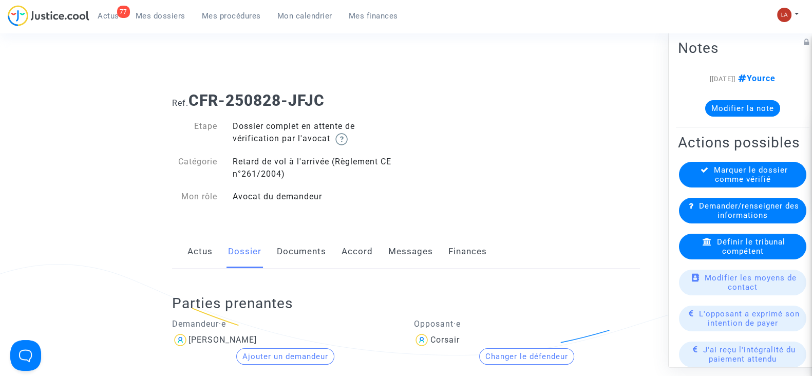
click at [304, 246] on link "Documents" at bounding box center [301, 252] width 49 height 34
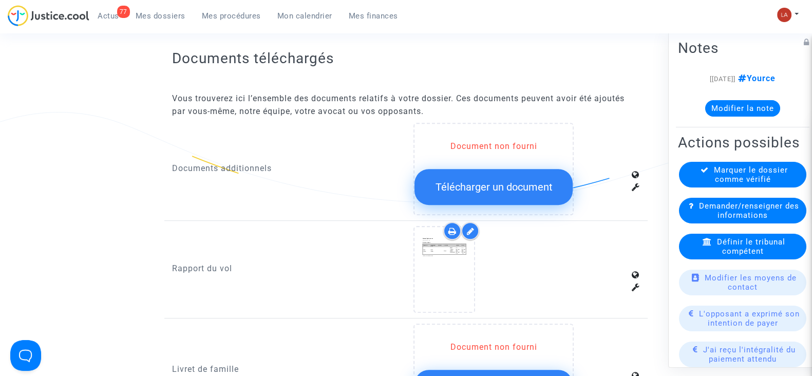
scroll to position [706, 0]
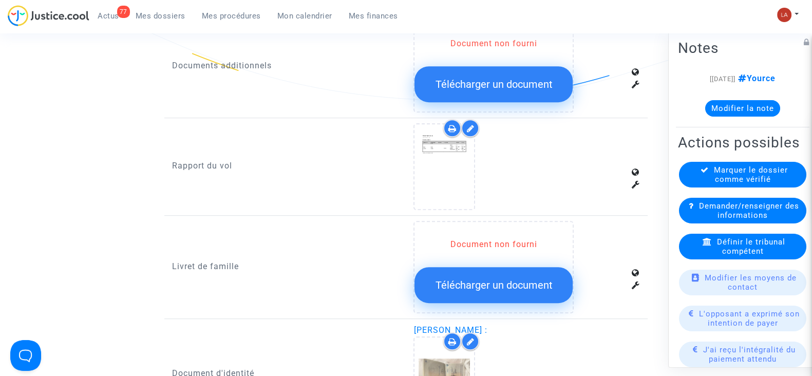
click at [470, 124] on icon at bounding box center [470, 128] width 8 height 8
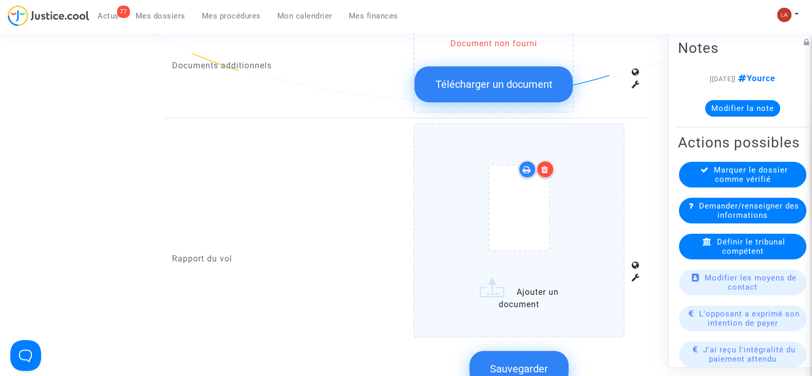
click at [579, 178] on div at bounding box center [519, 210] width 168 height 120
click at [0, 0] on input "Ajouter un document" at bounding box center [0, 0] width 0 height 0
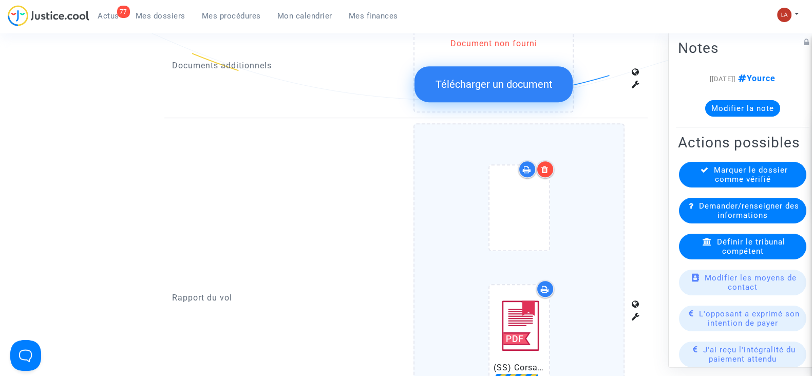
scroll to position [898, 0]
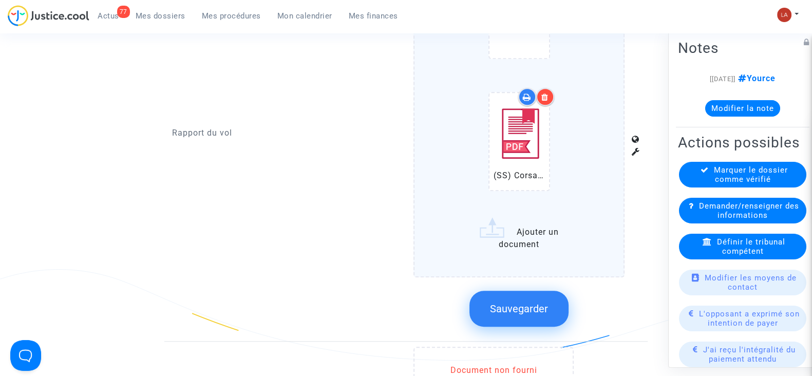
click at [522, 291] on button "Sauvegarder" at bounding box center [518, 309] width 99 height 36
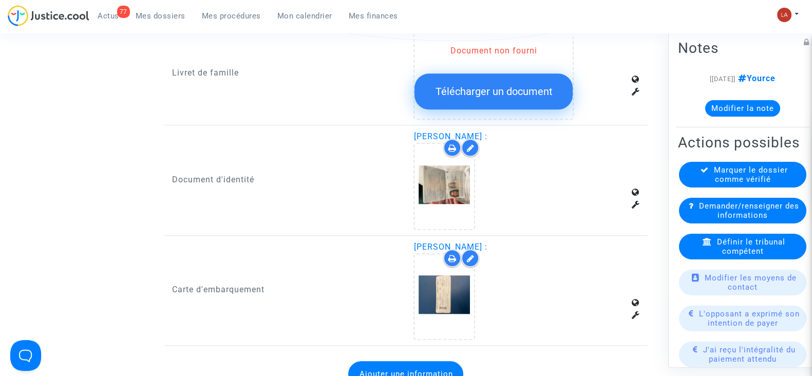
scroll to position [1220, 0]
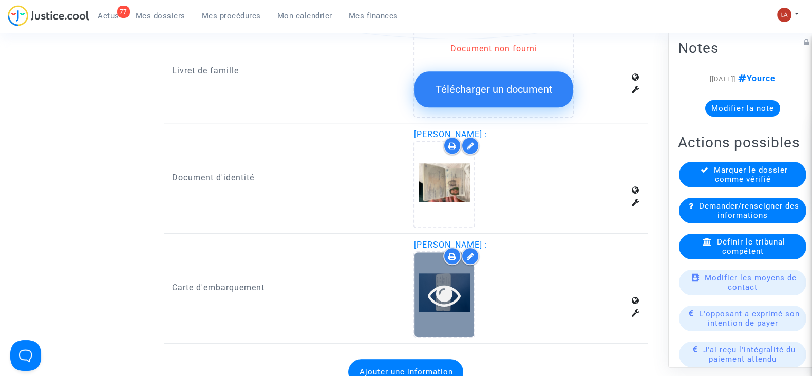
click at [473, 295] on div at bounding box center [445, 294] width 60 height 33
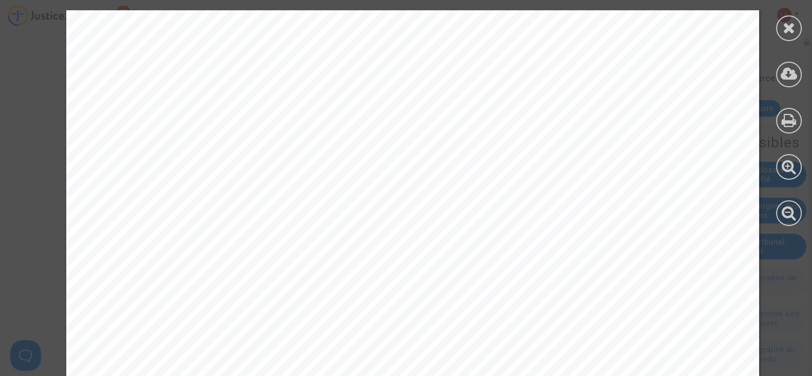
scroll to position [64, 0]
click at [791, 25] on icon at bounding box center [789, 27] width 13 height 15
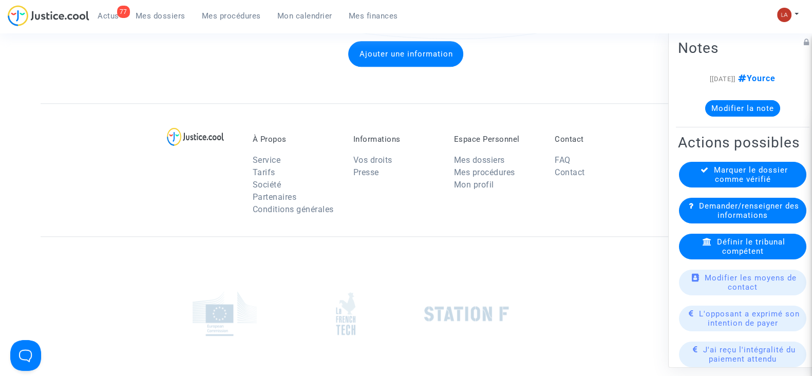
click at [751, 184] on span "Marquer le dossier comme vérifié" at bounding box center [751, 174] width 74 height 18
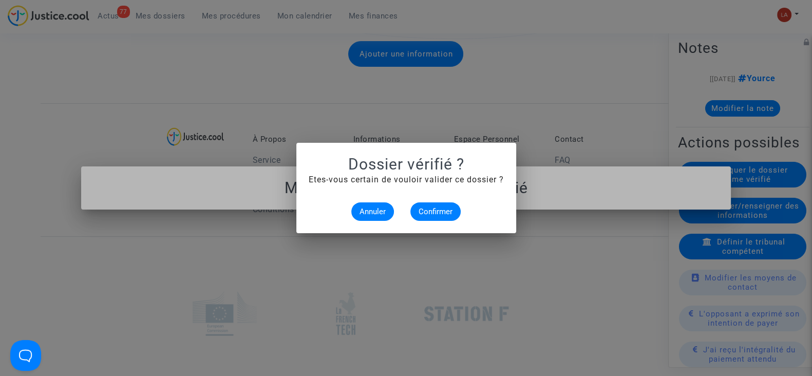
scroll to position [0, 0]
click at [420, 204] on button "Confirmer" at bounding box center [435, 211] width 50 height 18
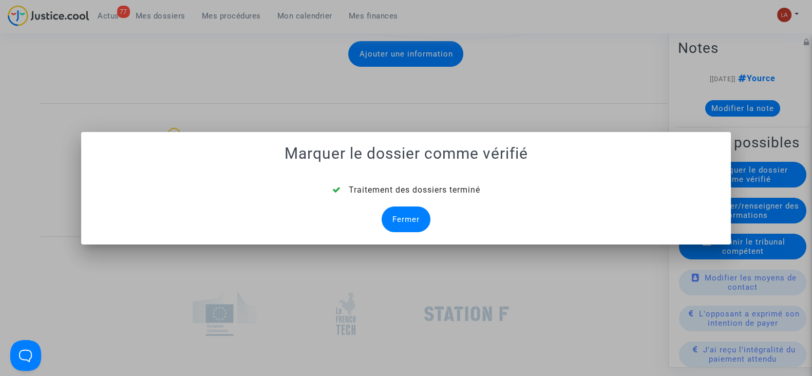
click at [415, 219] on div "Fermer" at bounding box center [406, 219] width 49 height 26
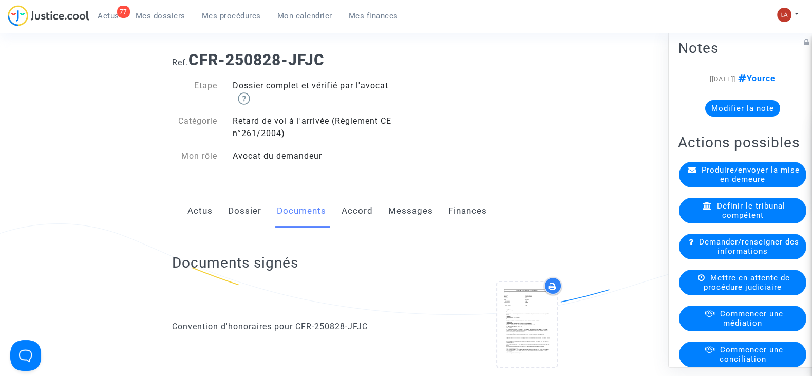
scroll to position [40, 0]
click at [407, 201] on link "Messages" at bounding box center [410, 212] width 45 height 34
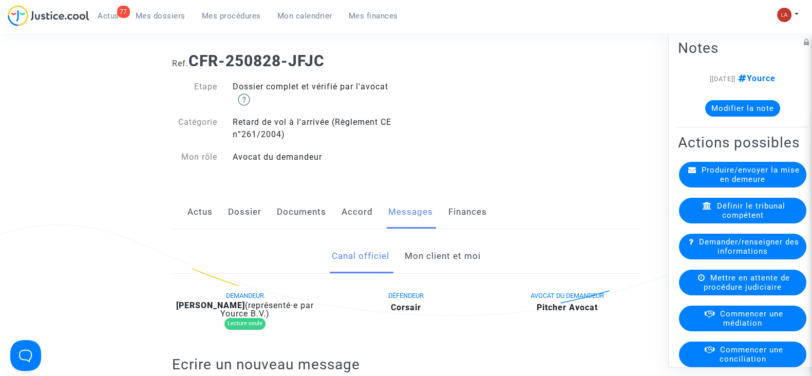
click at [417, 247] on link "Mon client et moi" at bounding box center [442, 256] width 76 height 34
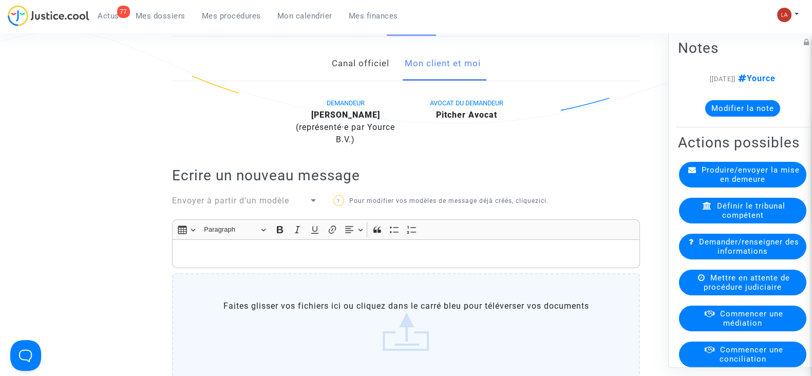
click at [456, 240] on div "Rich Text Editor, main" at bounding box center [406, 253] width 468 height 29
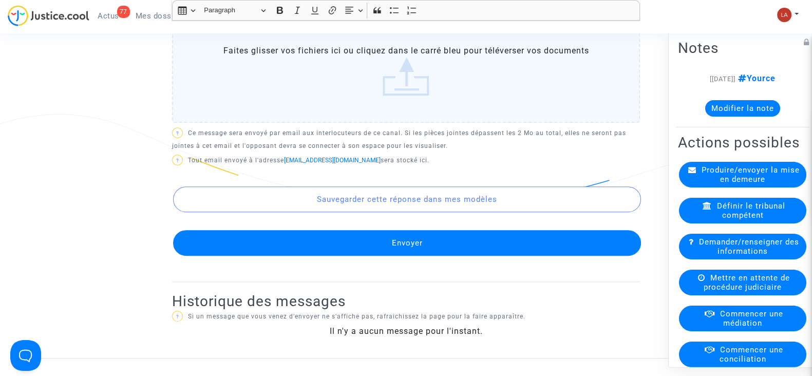
scroll to position [689, 0]
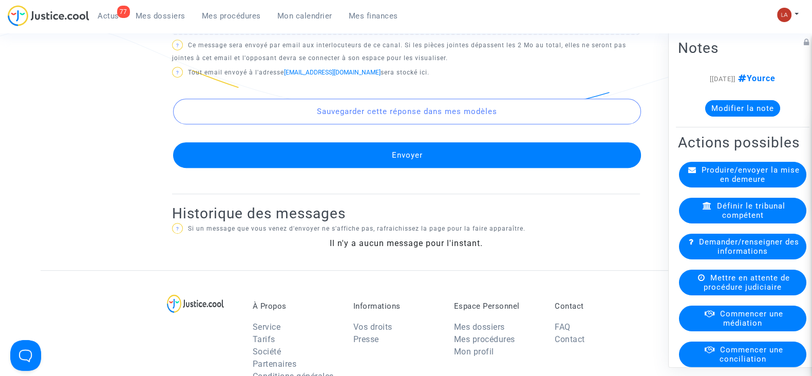
click at [428, 142] on button "Envoyer" at bounding box center [407, 155] width 468 height 26
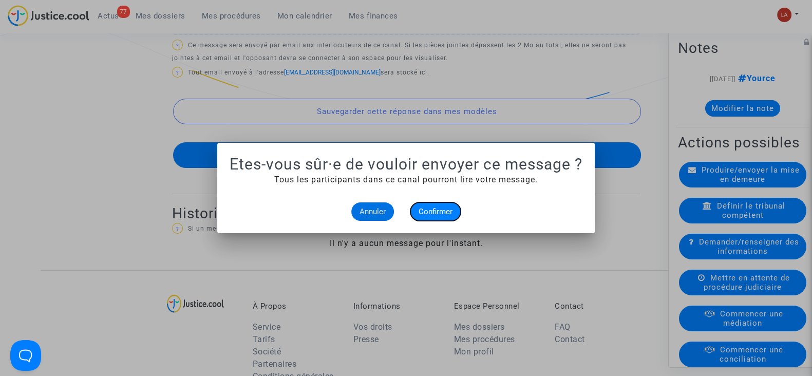
click at [437, 205] on button "Confirmer" at bounding box center [435, 211] width 50 height 18
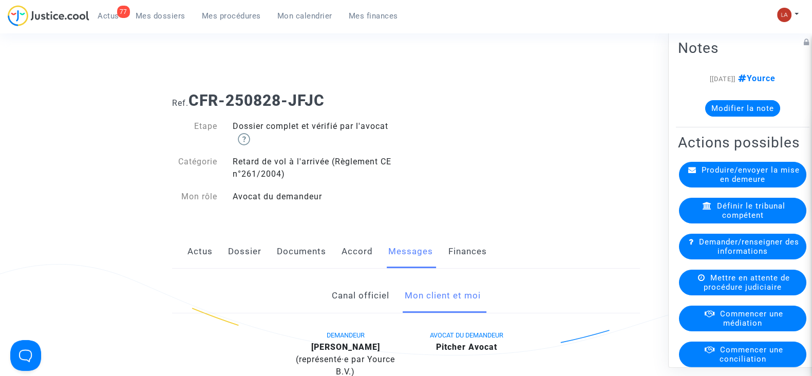
scroll to position [689, 0]
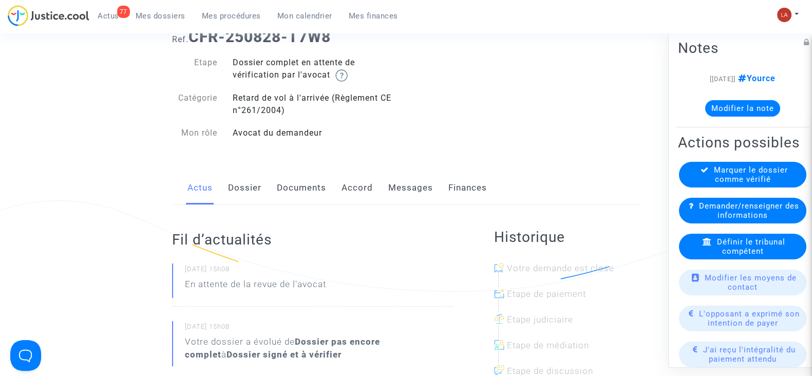
click at [240, 191] on link "Dossier" at bounding box center [244, 188] width 33 height 34
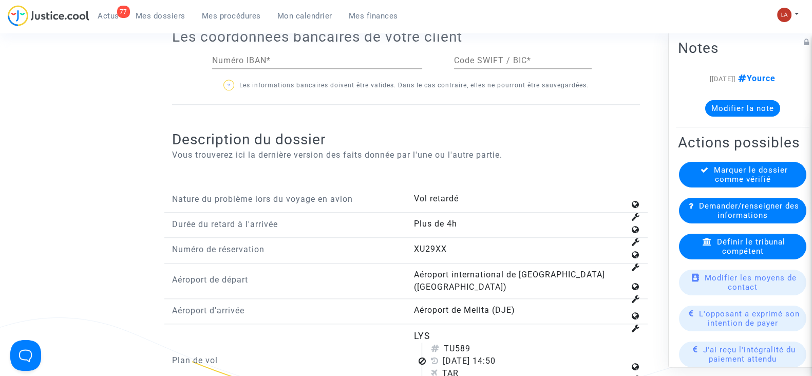
scroll to position [1541, 0]
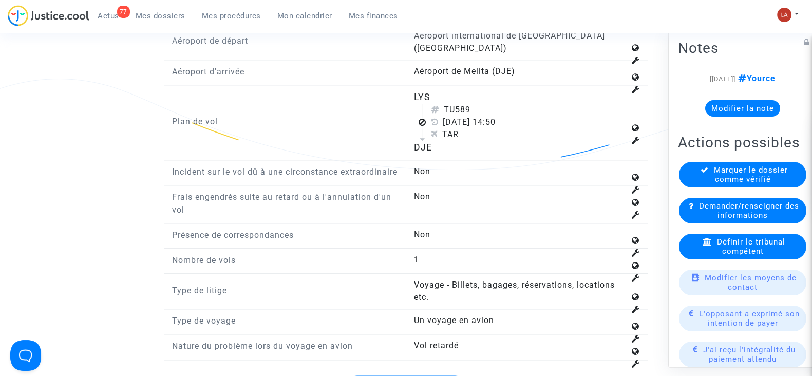
drag, startPoint x: 457, startPoint y: 100, endPoint x: 475, endPoint y: 100, distance: 18.0
click at [475, 104] on div "TU589" at bounding box center [527, 110] width 194 height 12
copy div "589"
click at [727, 256] on span "Définir le tribunal compétent" at bounding box center [751, 246] width 68 height 18
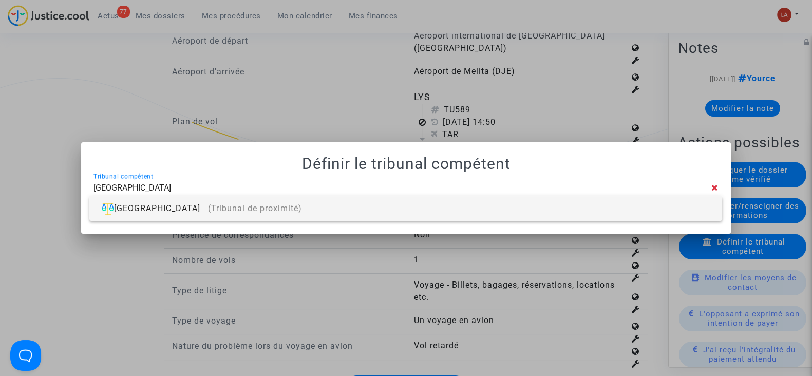
type input "VILLEURBANNE"
click at [710, 215] on div "Villeurbanne (Tribunal de proximité)" at bounding box center [406, 208] width 616 height 25
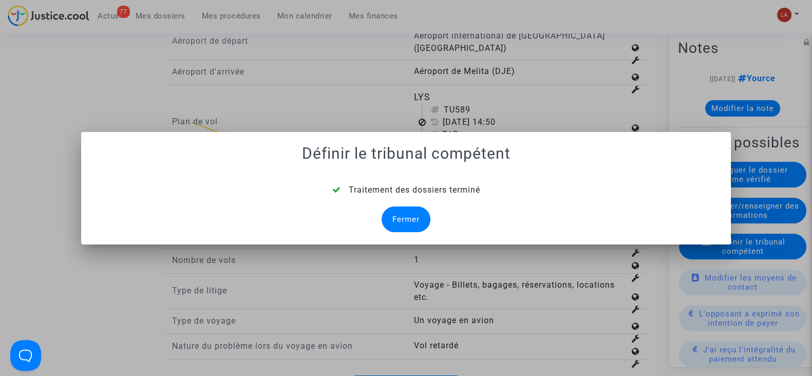
click at [422, 223] on div "Fermer" at bounding box center [406, 219] width 49 height 26
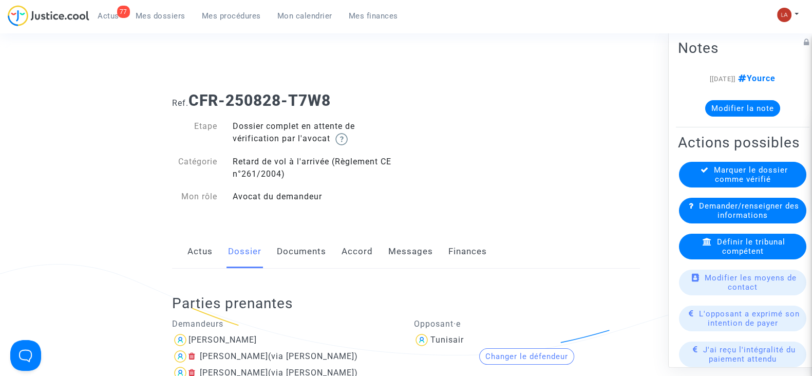
click at [304, 246] on link "Documents" at bounding box center [301, 252] width 49 height 34
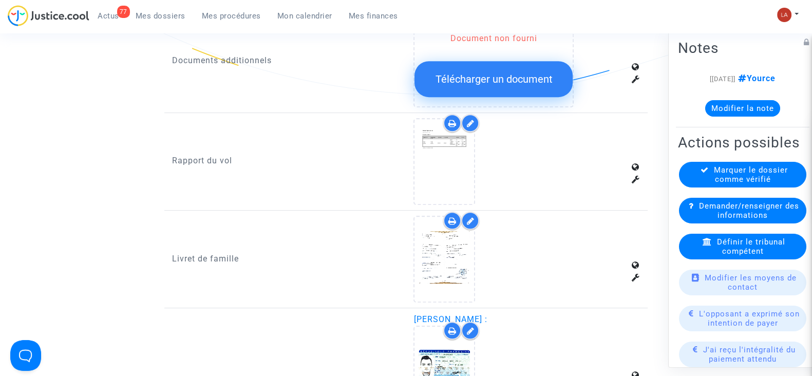
scroll to position [771, 0]
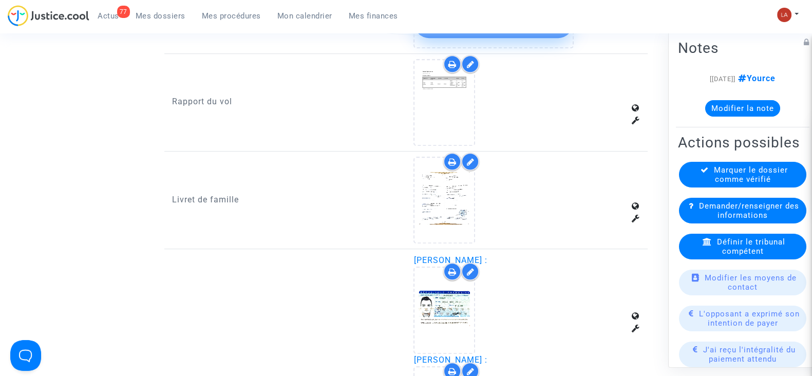
click at [474, 65] on icon at bounding box center [470, 64] width 8 height 8
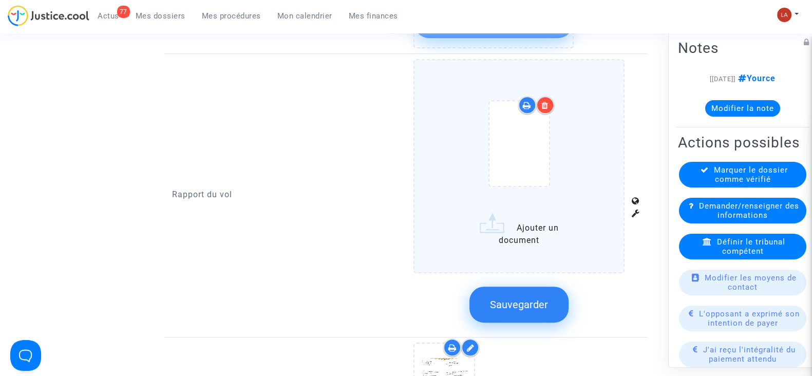
click at [570, 114] on div at bounding box center [519, 146] width 168 height 120
click at [0, 0] on input "Ajouter un document" at bounding box center [0, 0] width 0 height 0
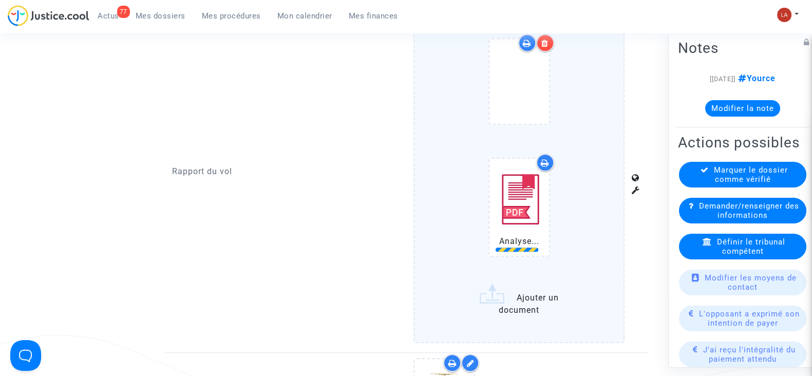
scroll to position [963, 0]
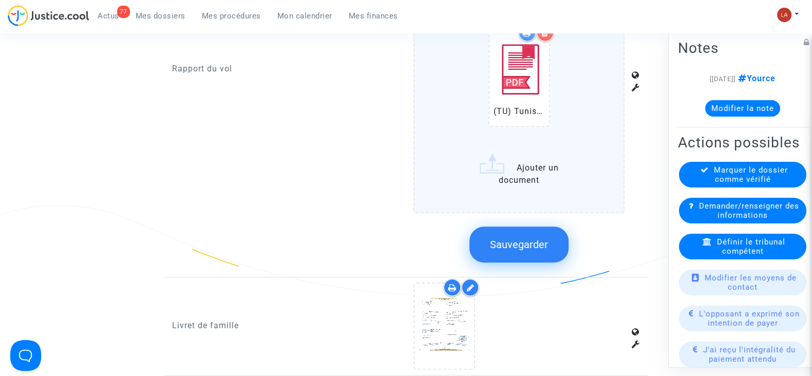
click at [514, 233] on button "Sauvegarder" at bounding box center [518, 245] width 99 height 36
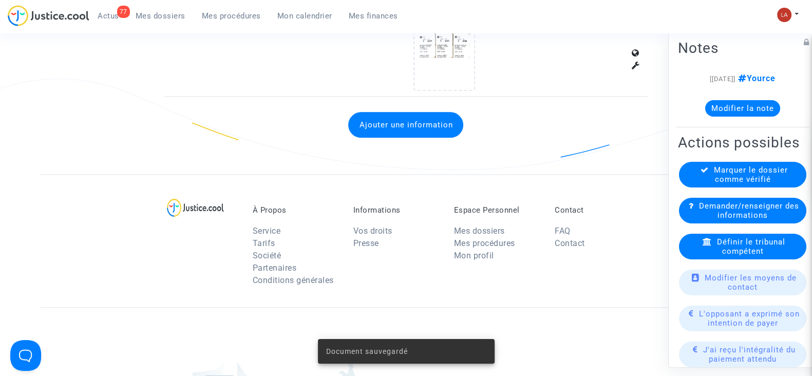
scroll to position [1413, 0]
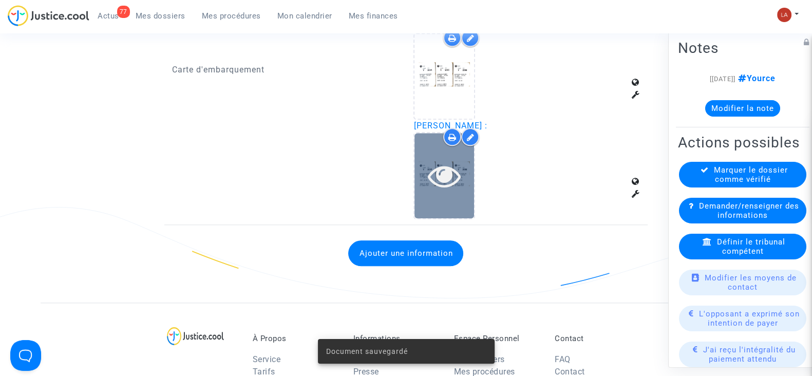
click at [449, 168] on icon at bounding box center [444, 175] width 33 height 33
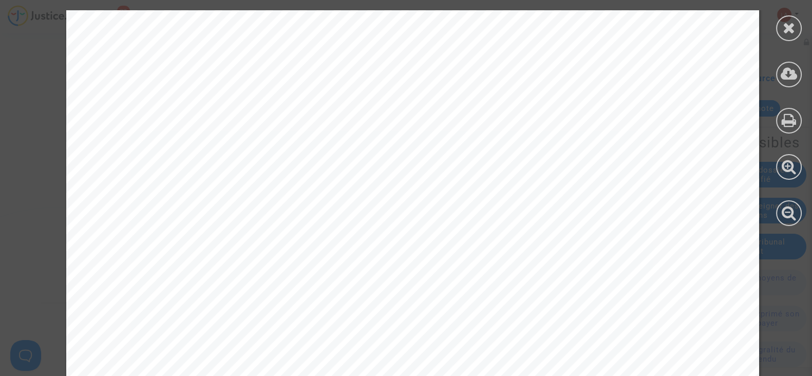
scroll to position [629, 0]
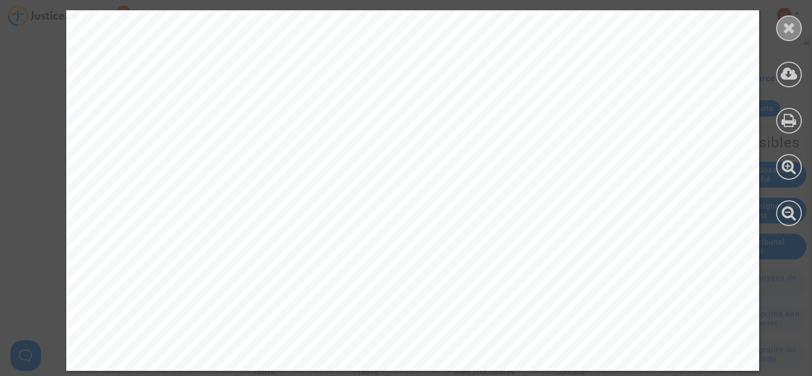
click at [796, 25] on div at bounding box center [789, 28] width 26 height 26
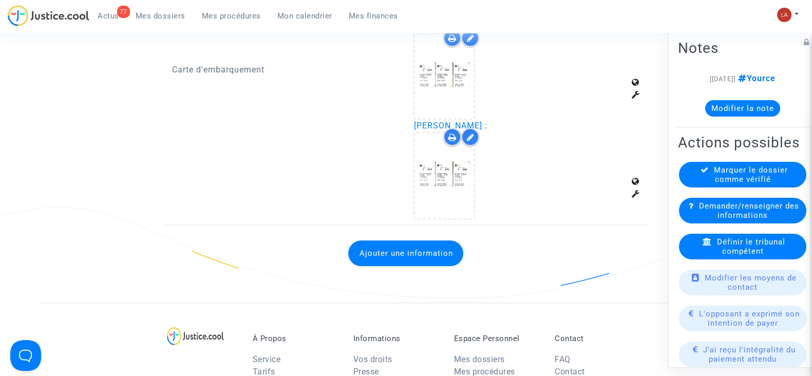
click at [741, 184] on span "Marquer le dossier comme vérifié" at bounding box center [751, 174] width 74 height 18
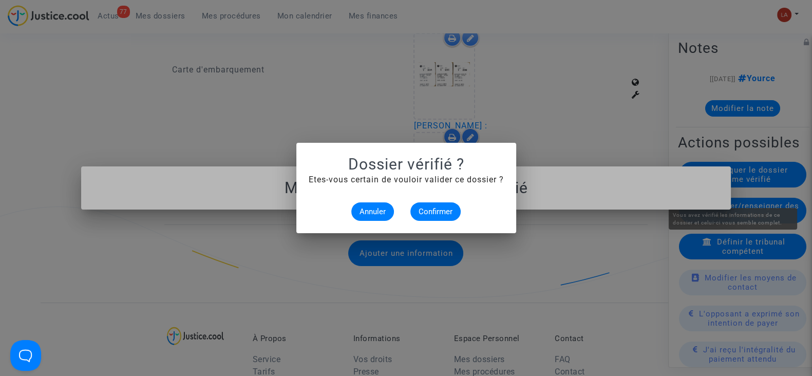
scroll to position [0, 0]
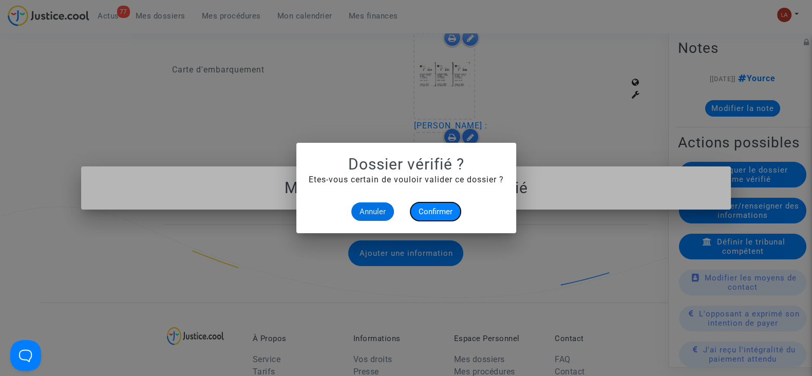
click at [443, 207] on span "Confirmer" at bounding box center [436, 211] width 34 height 9
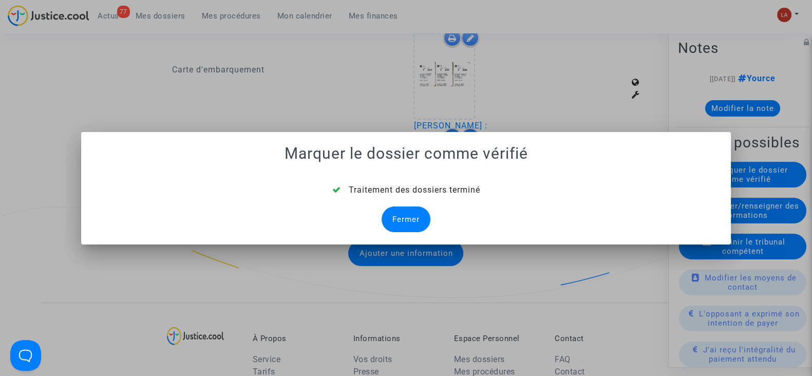
click at [411, 216] on div "Fermer" at bounding box center [406, 219] width 49 height 26
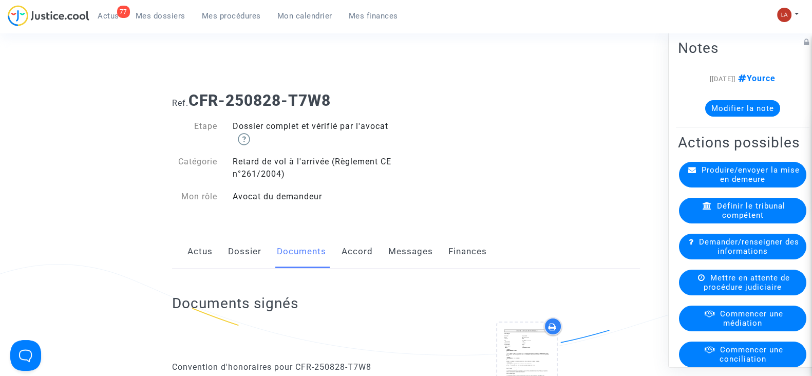
click at [396, 269] on div "Documents signés Convention d'honoraires pour CFR-250828-T7W8" at bounding box center [406, 358] width 468 height 179
click at [407, 254] on link "Messages" at bounding box center [410, 252] width 45 height 34
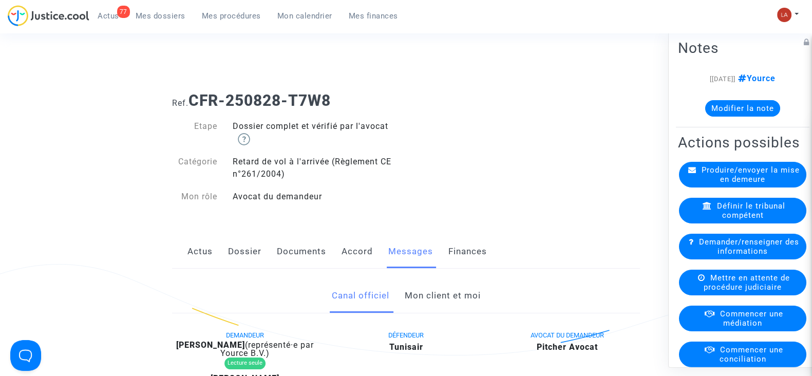
click at [428, 298] on link "Mon client et moi" at bounding box center [442, 296] width 76 height 34
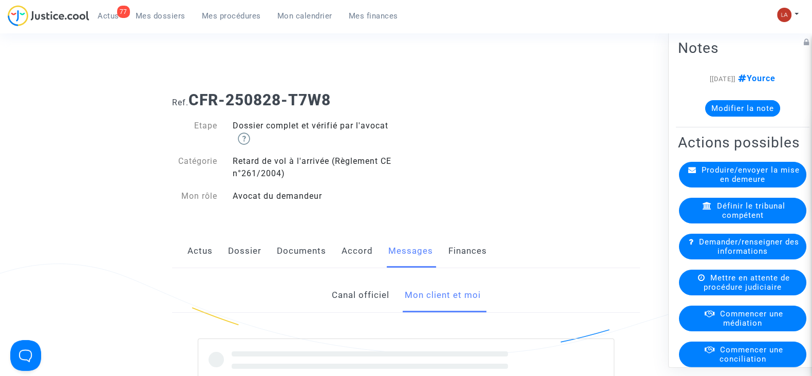
scroll to position [193, 0]
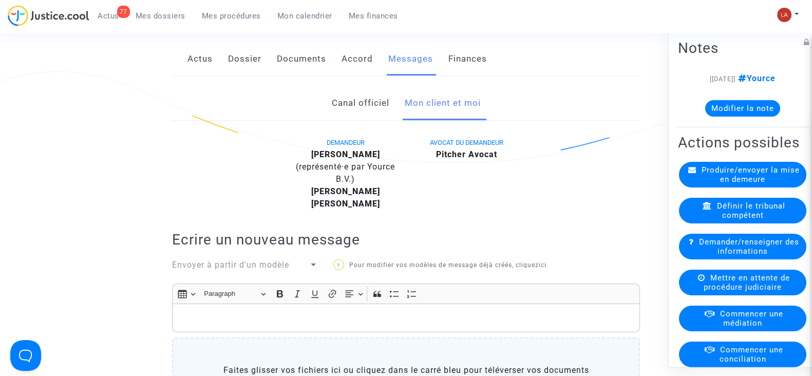
click at [454, 307] on div "Rich Text Editor, main" at bounding box center [406, 318] width 468 height 29
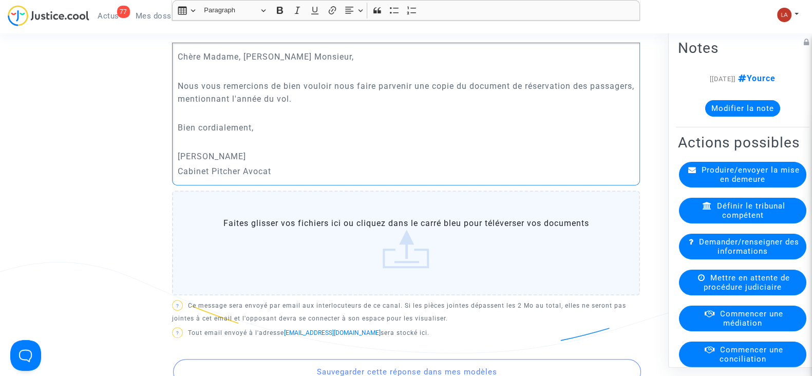
scroll to position [586, 0]
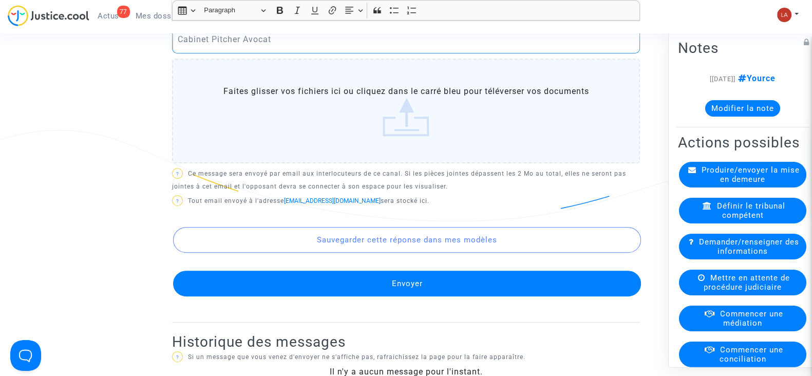
click at [447, 282] on button "Envoyer" at bounding box center [407, 284] width 468 height 26
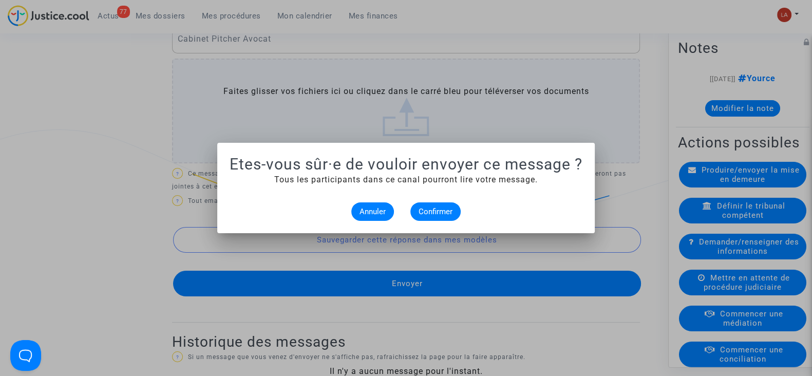
scroll to position [0, 0]
click at [441, 209] on span "Confirmer" at bounding box center [436, 211] width 34 height 9
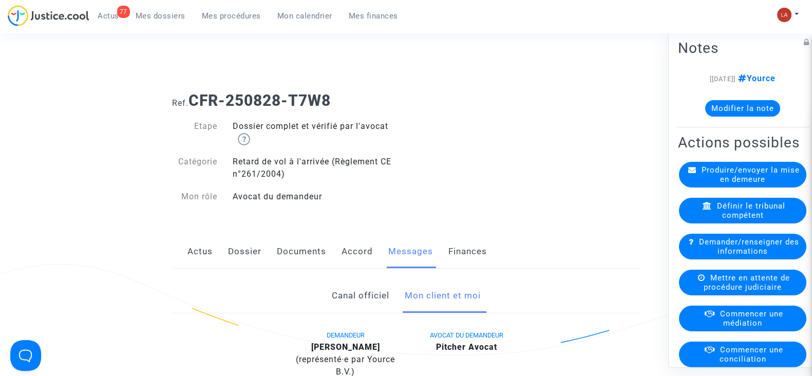
scroll to position [586, 0]
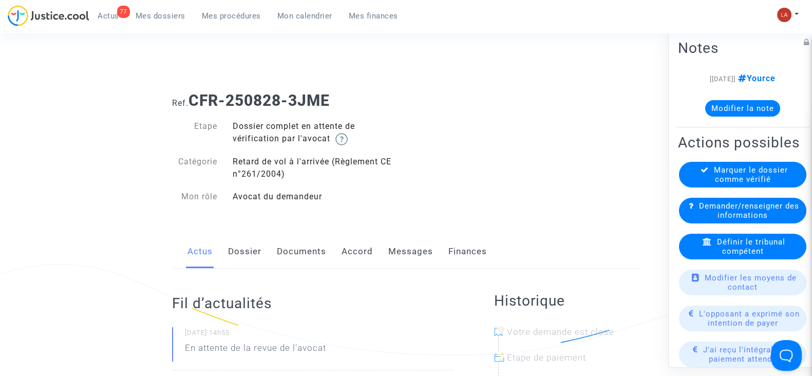
click at [249, 261] on link "Dossier" at bounding box center [244, 252] width 33 height 34
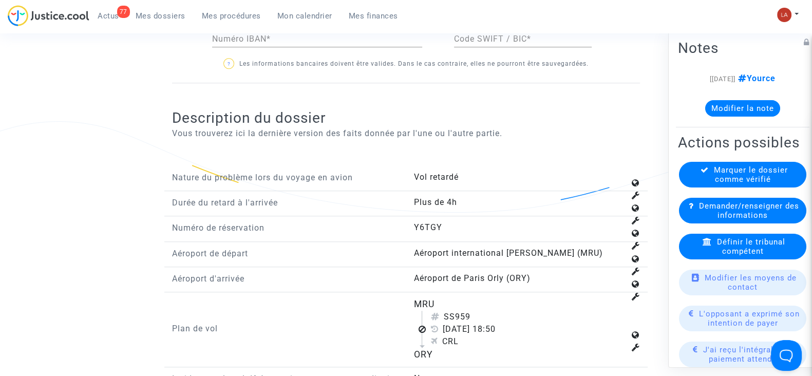
scroll to position [1092, 0]
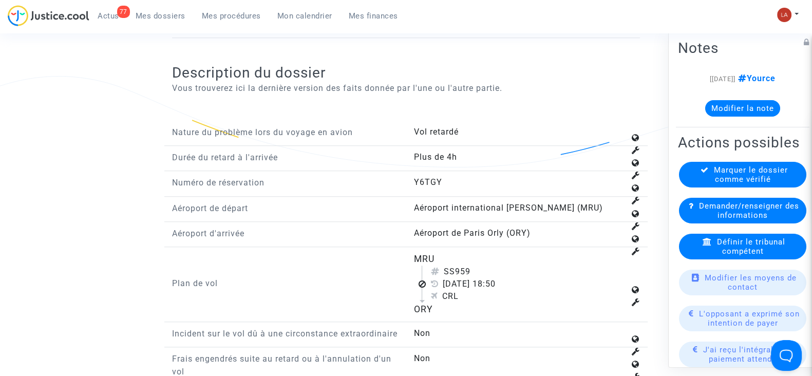
drag, startPoint x: 455, startPoint y: 277, endPoint x: 486, endPoint y: 278, distance: 31.4
click at [486, 278] on div "SS959" at bounding box center [527, 272] width 194 height 12
copy div "959"
click at [742, 254] on span "Définir le tribunal compétent" at bounding box center [751, 246] width 68 height 18
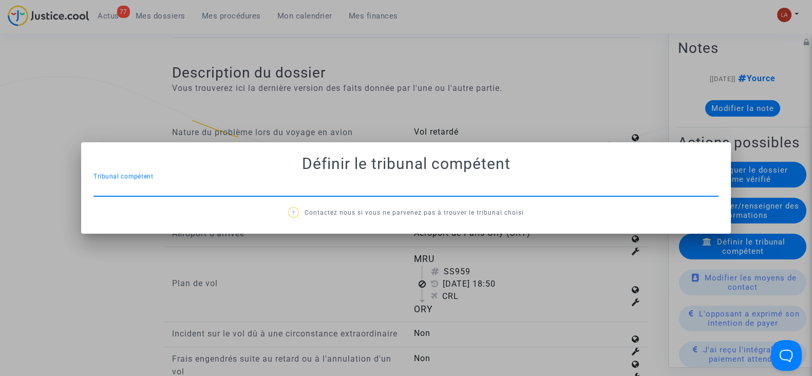
scroll to position [0, 0]
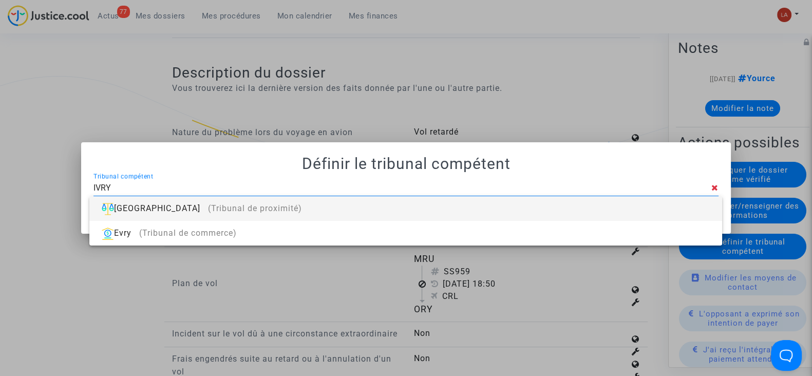
type input "IVRY"
click at [629, 209] on div "[GEOGRAPHIC_DATA] (Tribunal de proximité)" at bounding box center [406, 208] width 616 height 25
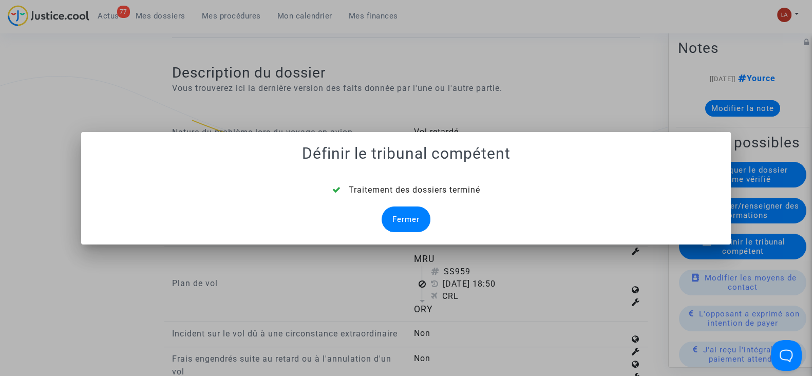
click at [406, 223] on div "Fermer" at bounding box center [406, 219] width 49 height 26
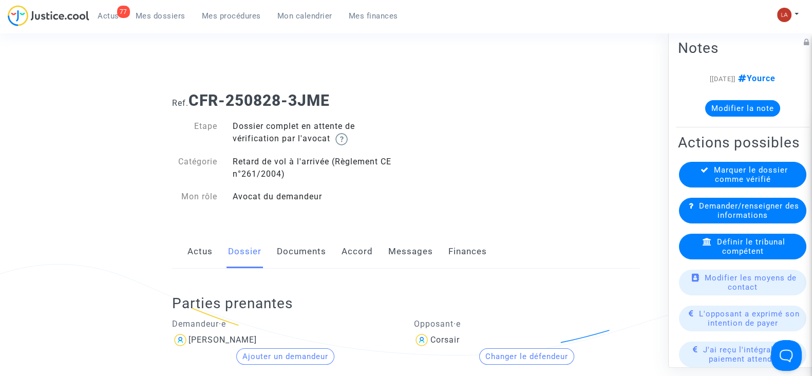
click at [302, 248] on link "Documents" at bounding box center [301, 252] width 49 height 34
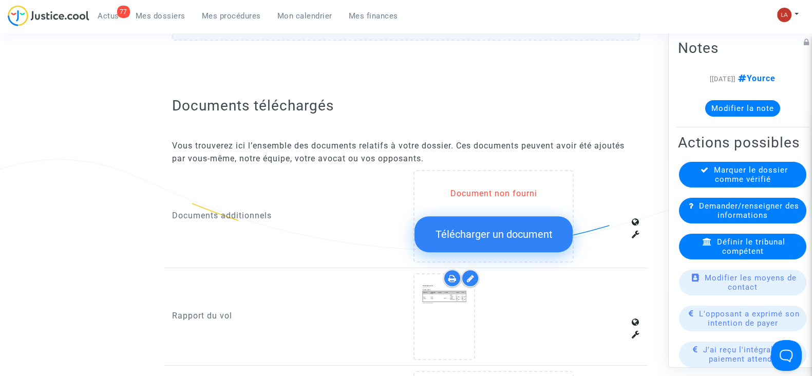
scroll to position [706, 0]
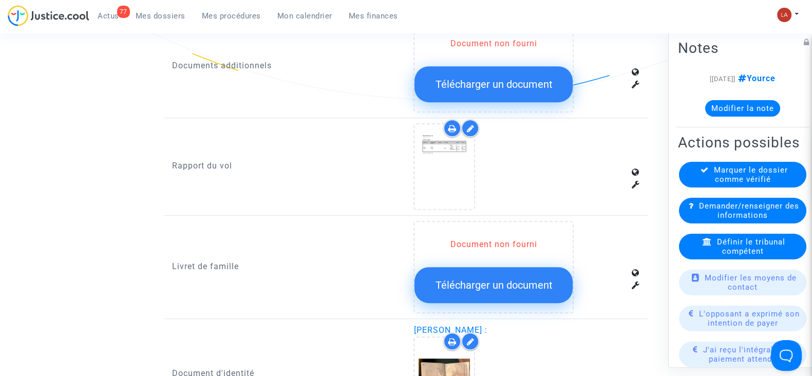
click at [478, 127] on div at bounding box center [470, 128] width 18 height 18
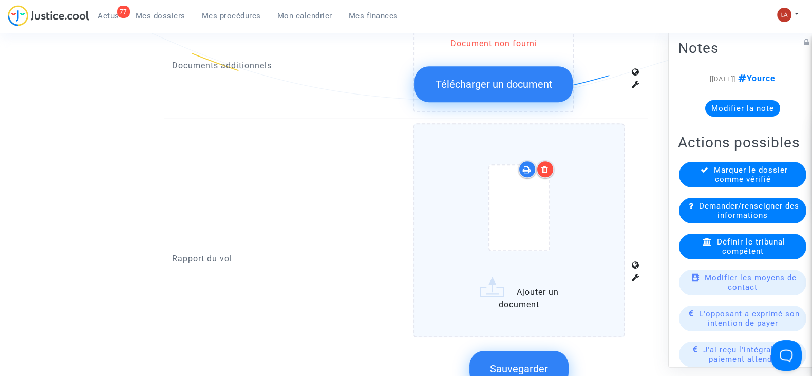
click at [593, 171] on div at bounding box center [519, 210] width 168 height 120
click at [0, 0] on input "Ajouter un document" at bounding box center [0, 0] width 0 height 0
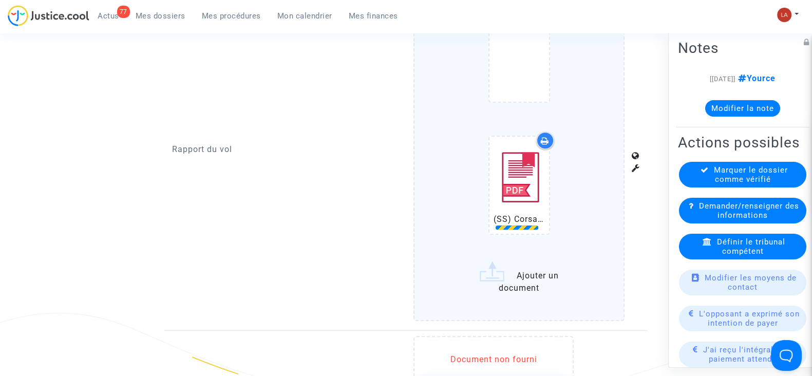
scroll to position [963, 0]
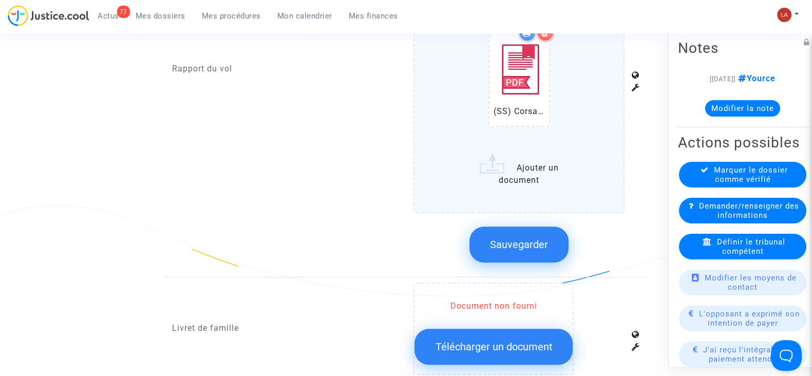
click at [521, 242] on span "Sauvegarder" at bounding box center [519, 244] width 58 height 12
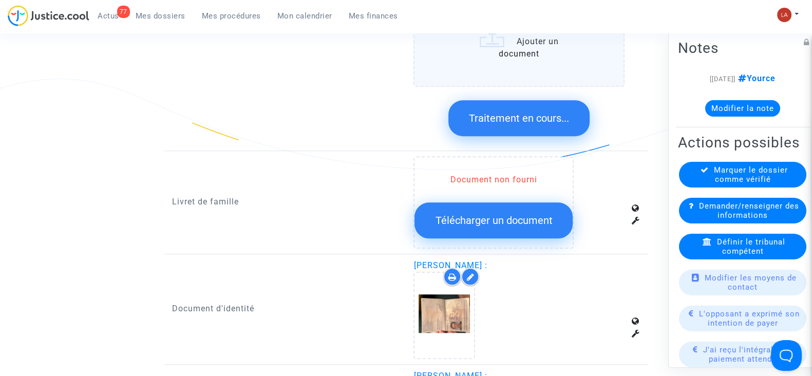
scroll to position [1284, 0]
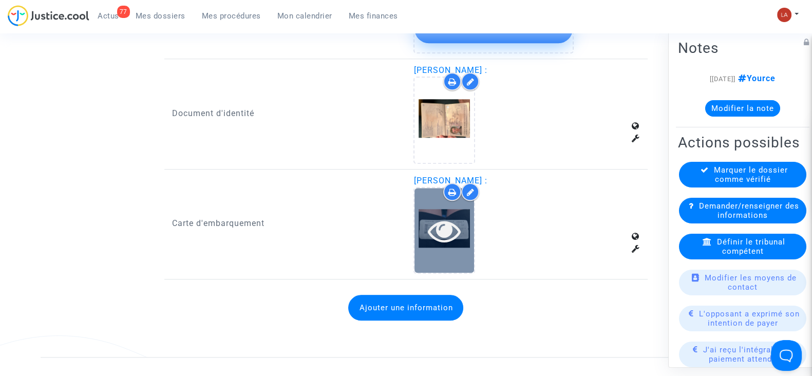
click at [450, 246] on div at bounding box center [445, 230] width 60 height 85
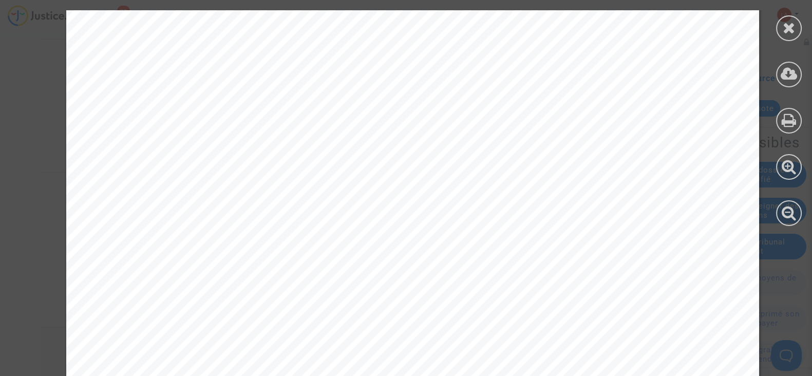
scroll to position [128, 0]
click at [779, 30] on div at bounding box center [789, 28] width 26 height 26
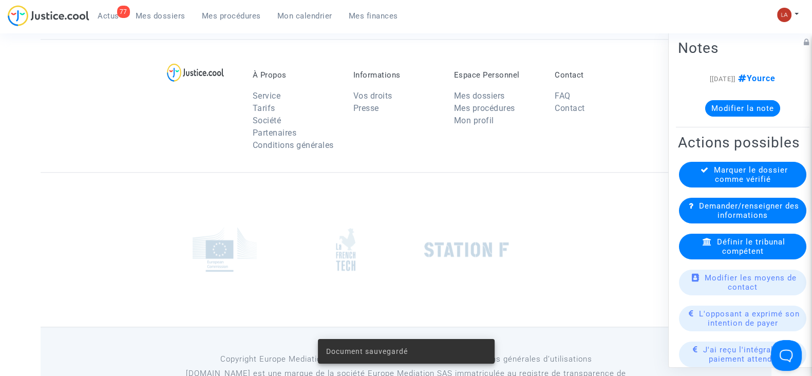
click at [744, 184] on span "Marquer le dossier comme vérifié" at bounding box center [751, 174] width 74 height 18
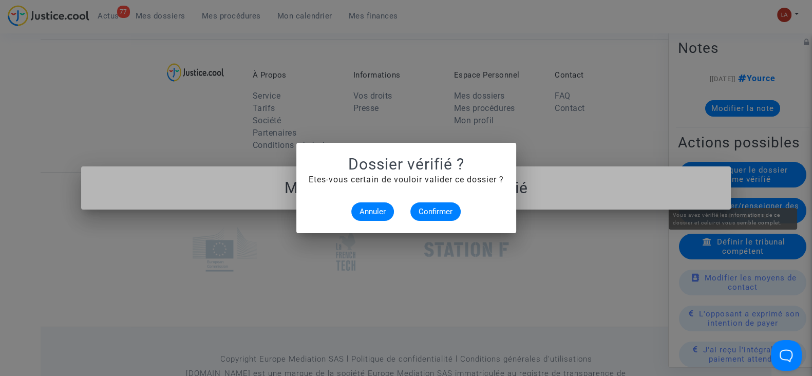
scroll to position [0, 0]
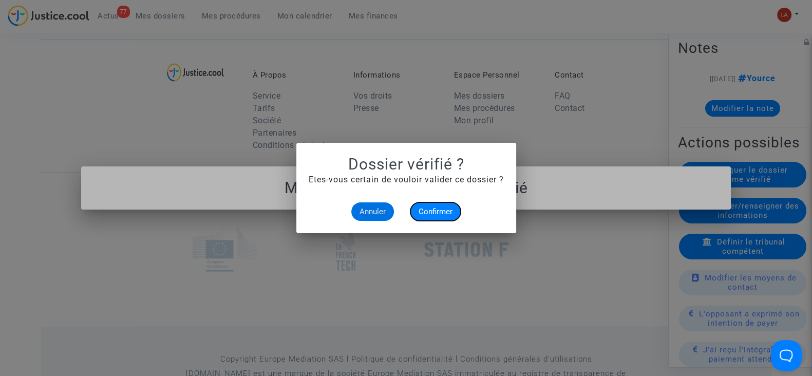
click at [426, 211] on span "Confirmer" at bounding box center [436, 211] width 34 height 9
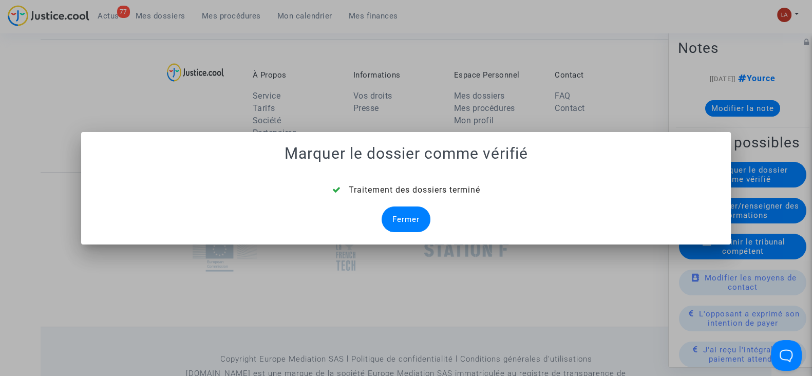
click at [407, 218] on div "Fermer" at bounding box center [406, 219] width 49 height 26
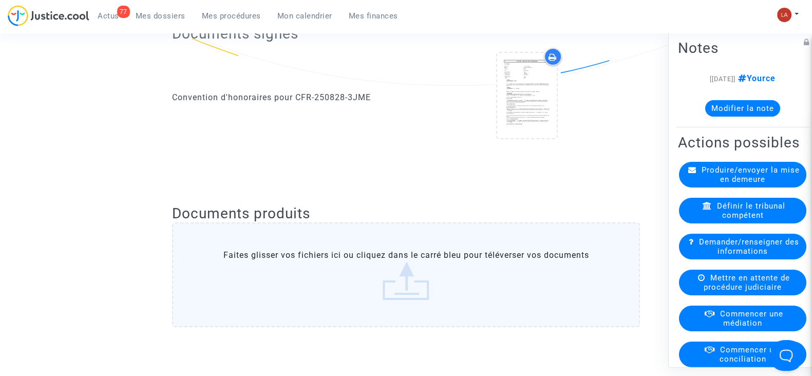
scroll to position [62, 0]
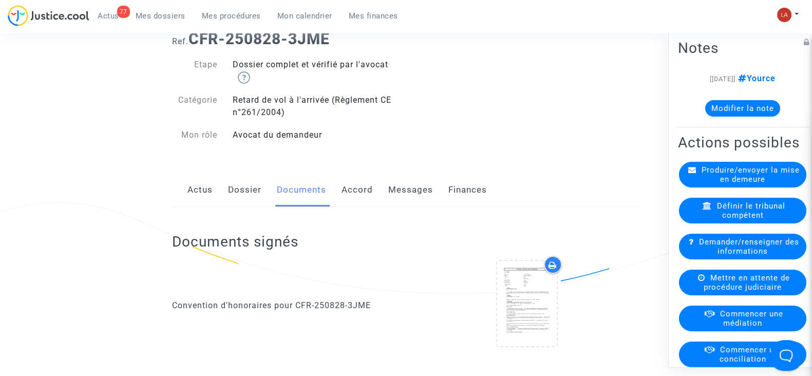
drag, startPoint x: 423, startPoint y: 199, endPoint x: 423, endPoint y: 205, distance: 6.2
click at [423, 199] on link "Messages" at bounding box center [410, 190] width 45 height 34
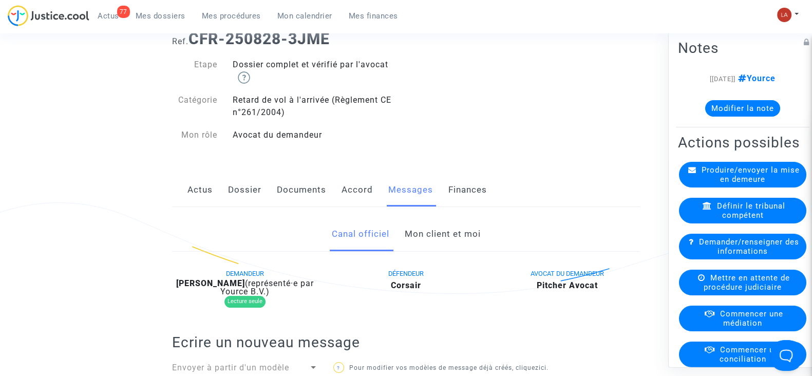
click at [429, 230] on link "Mon client et moi" at bounding box center [442, 234] width 76 height 34
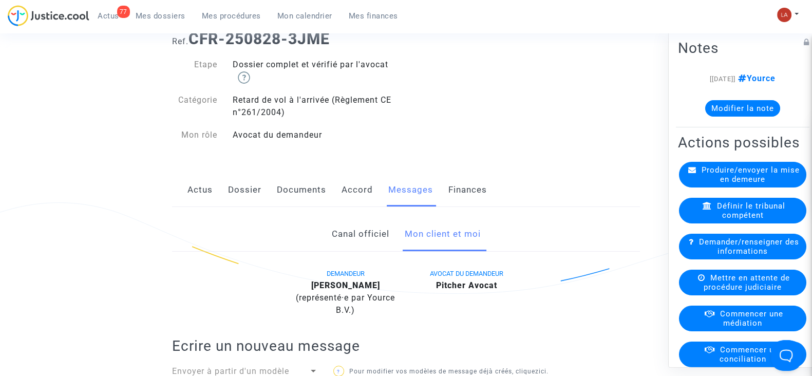
scroll to position [254, 0]
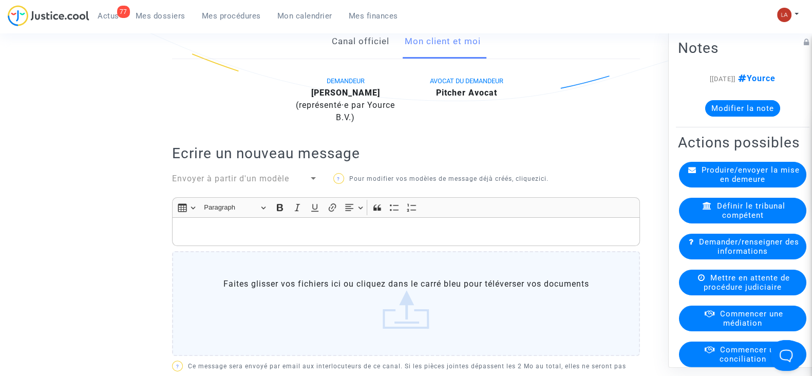
click at [466, 226] on p "Rich Text Editor, main" at bounding box center [406, 232] width 457 height 13
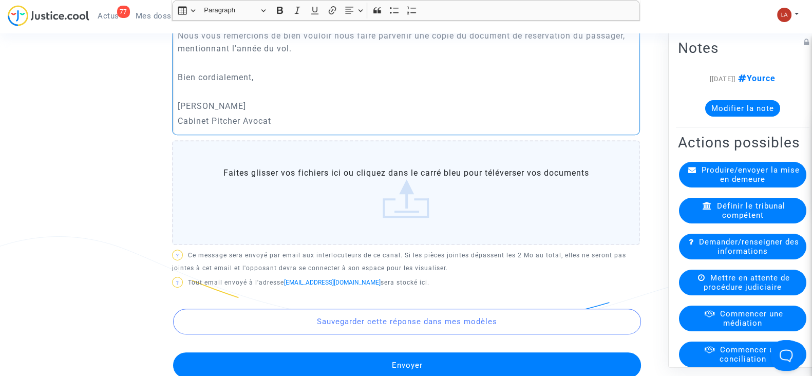
scroll to position [511, 0]
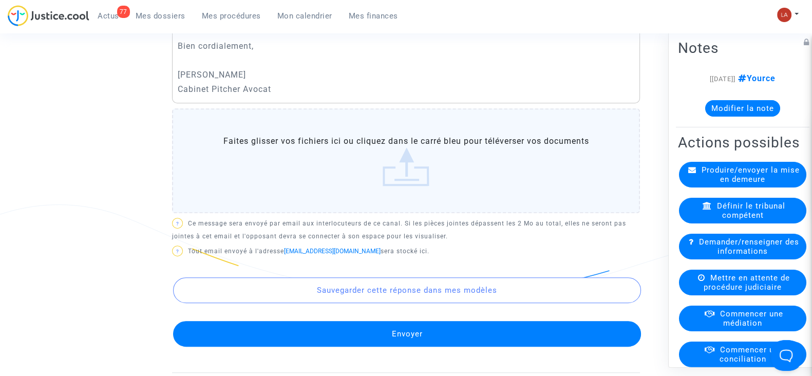
click at [388, 326] on button "Envoyer" at bounding box center [407, 334] width 468 height 26
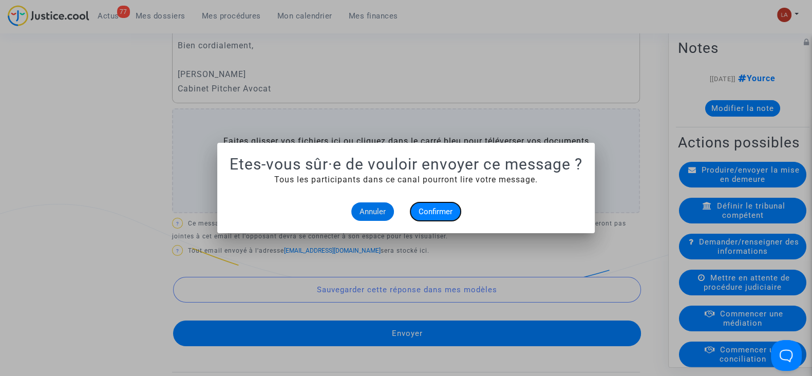
click at [442, 209] on span "Confirmer" at bounding box center [436, 211] width 34 height 9
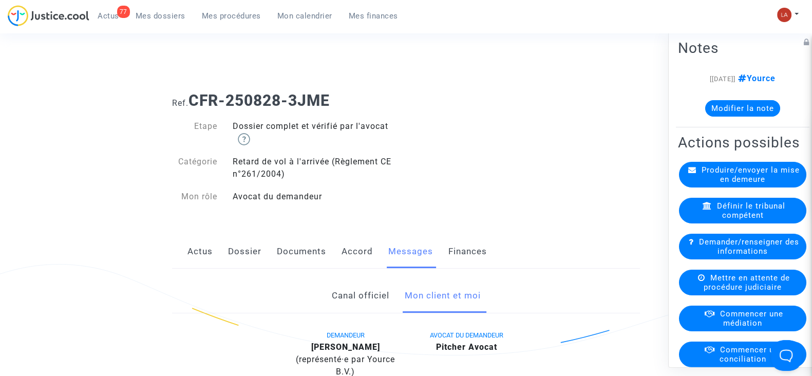
scroll to position [511, 0]
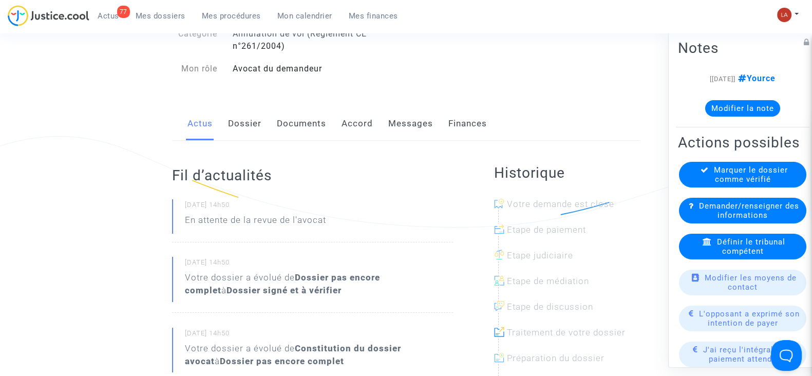
drag, startPoint x: 243, startPoint y: 122, endPoint x: 264, endPoint y: 122, distance: 20.5
click at [243, 122] on link "Dossier" at bounding box center [244, 124] width 33 height 34
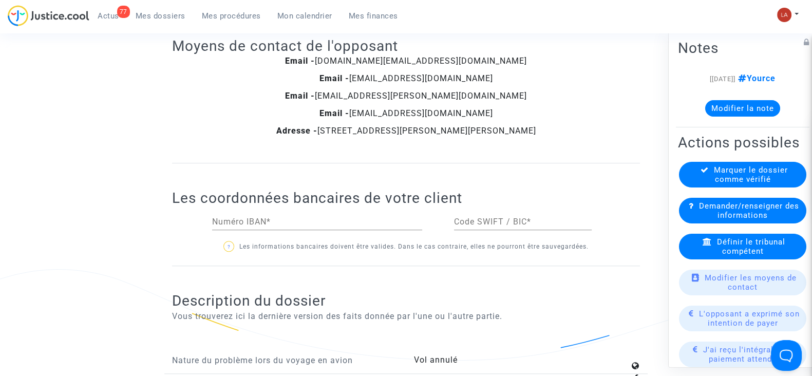
scroll to position [1220, 0]
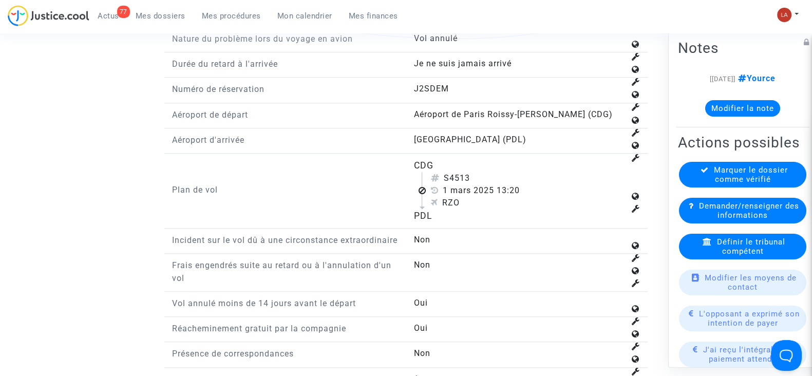
drag, startPoint x: 456, startPoint y: 175, endPoint x: 506, endPoint y: 174, distance: 50.4
click at [505, 175] on div "S4513" at bounding box center [527, 178] width 194 height 12
copy div "513"
click at [761, 259] on div "Définir le tribunal compétent" at bounding box center [742, 247] width 127 height 26
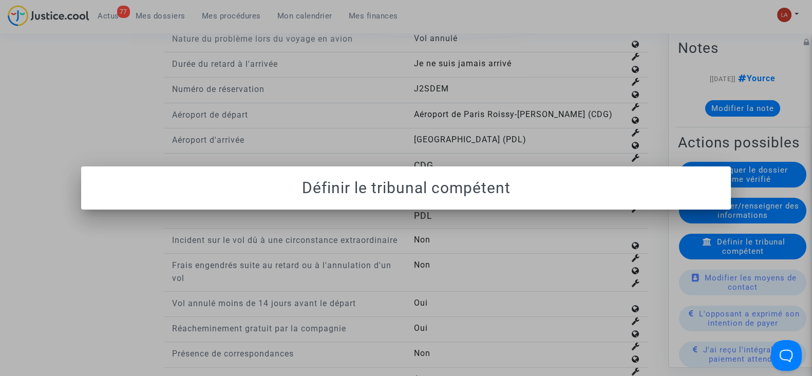
scroll to position [0, 0]
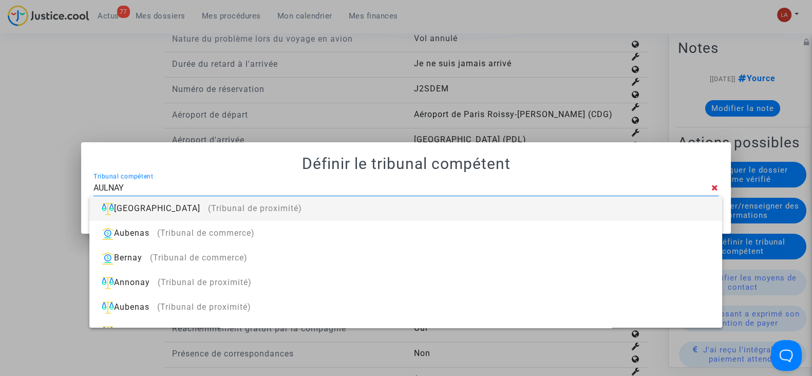
type input "AULNAY"
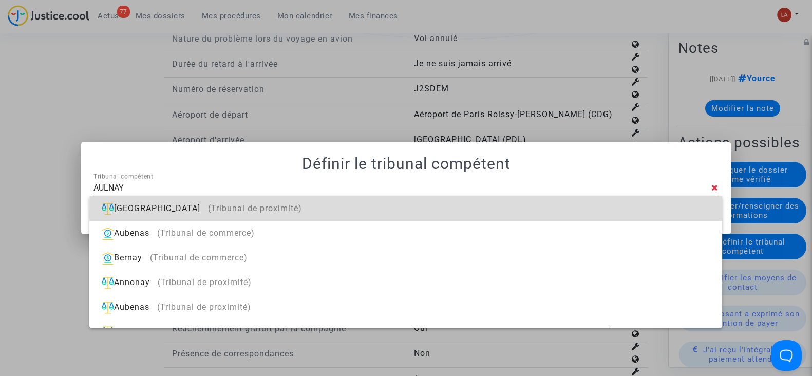
drag, startPoint x: 682, startPoint y: 213, endPoint x: 632, endPoint y: 210, distance: 49.9
click at [682, 213] on div "Aulnay-sous-Bois (Tribunal de proximité)" at bounding box center [406, 208] width 616 height 25
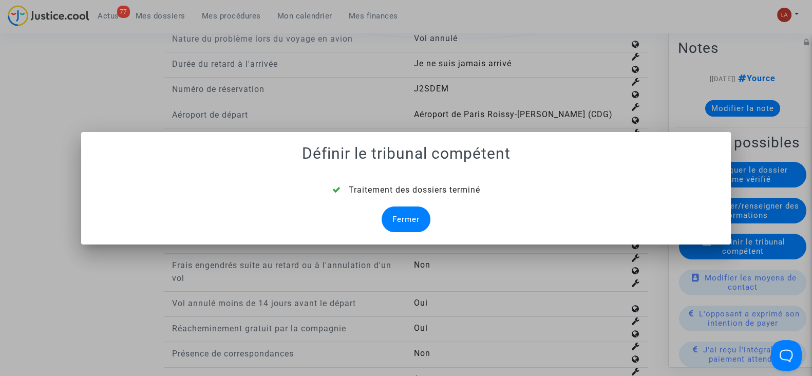
click at [383, 206] on div "Traitement des dossiers terminé Fermer" at bounding box center [405, 208] width 625 height 48
click at [389, 209] on div "Fermer" at bounding box center [406, 219] width 49 height 26
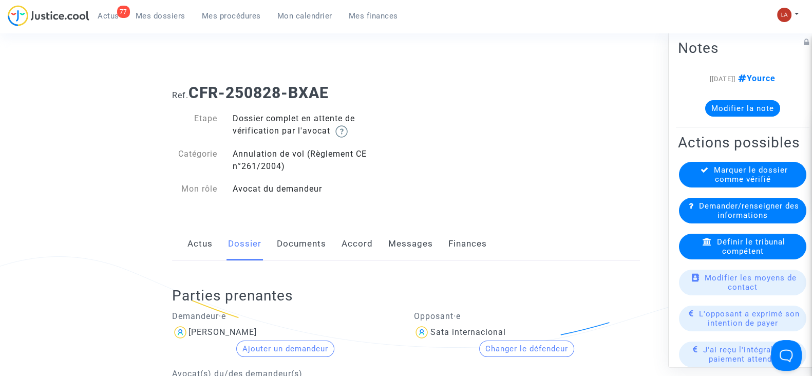
click at [302, 237] on link "Documents" at bounding box center [301, 244] width 49 height 34
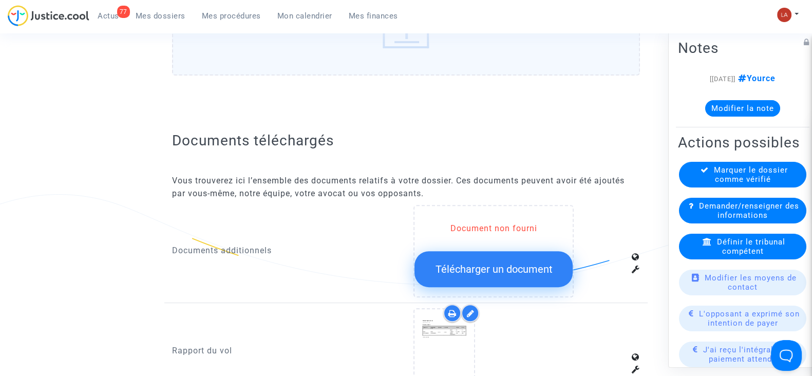
scroll to position [714, 0]
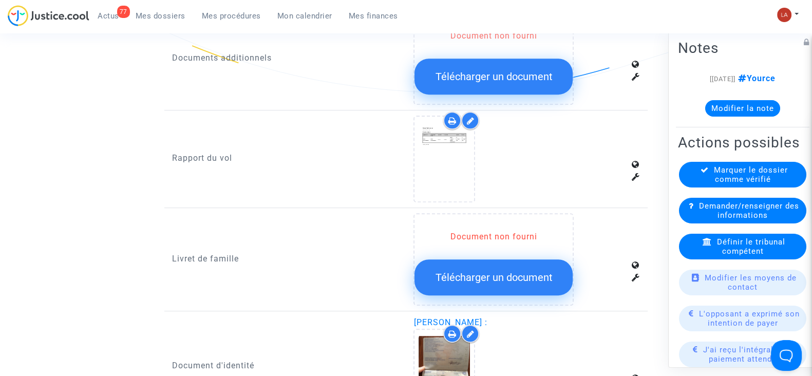
click at [464, 123] on div at bounding box center [470, 120] width 18 height 18
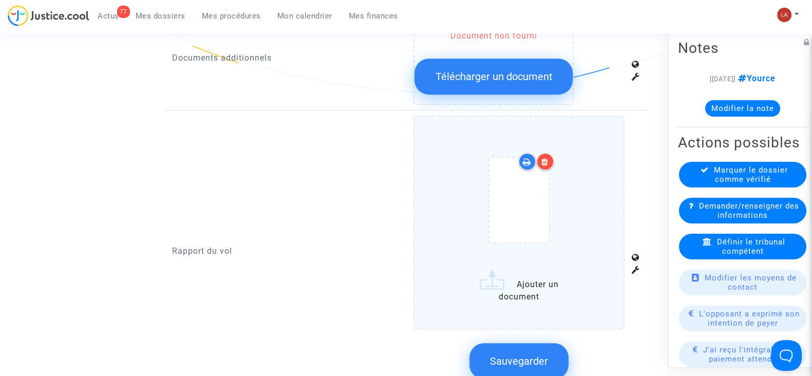
click at [593, 178] on div at bounding box center [519, 202] width 168 height 120
click at [0, 0] on input "Ajouter un document" at bounding box center [0, 0] width 0 height 0
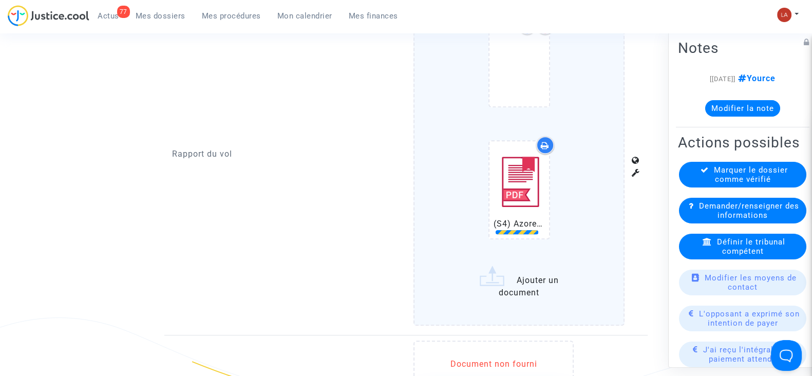
scroll to position [907, 0]
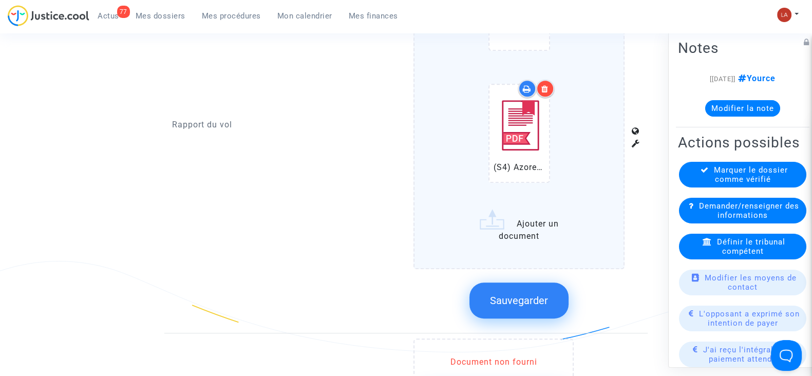
click at [522, 289] on button "Sauvegarder" at bounding box center [518, 301] width 99 height 36
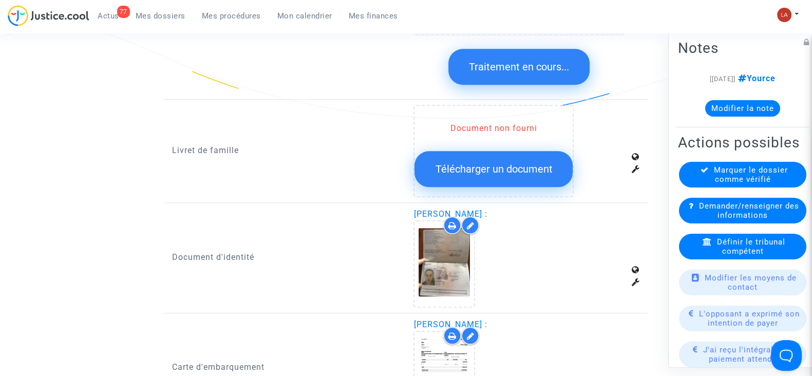
scroll to position [1228, 0]
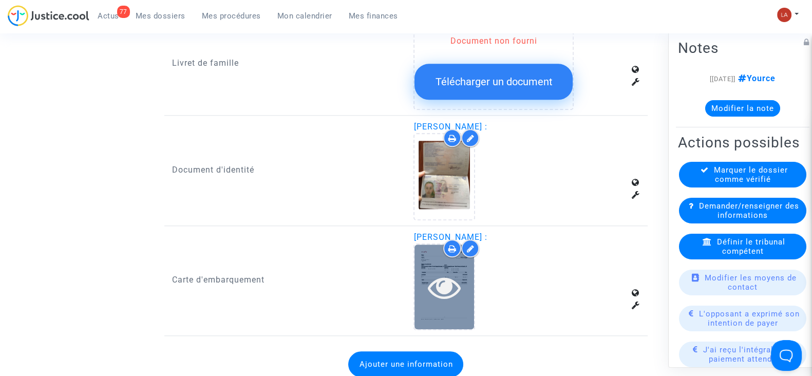
click at [438, 278] on icon at bounding box center [444, 287] width 33 height 33
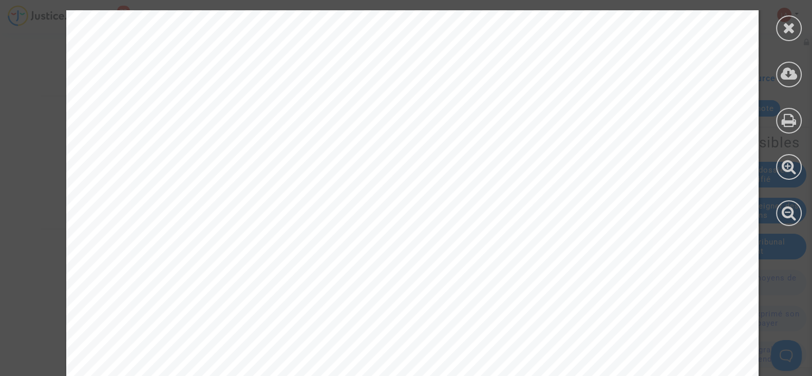
scroll to position [128, 0]
click at [798, 26] on div at bounding box center [789, 28] width 26 height 26
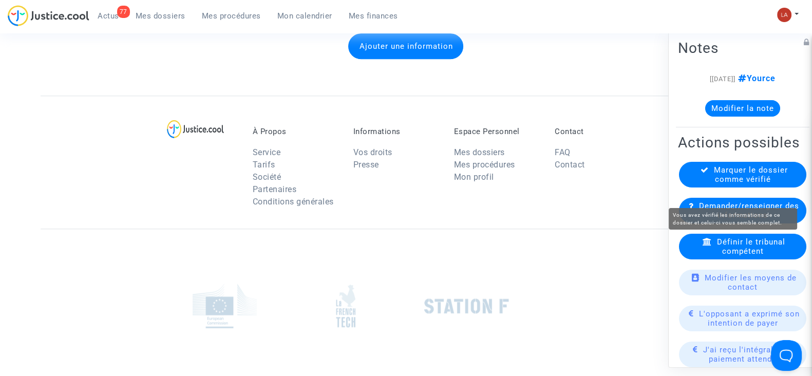
click at [738, 184] on span "Marquer le dossier comme vérifié" at bounding box center [751, 174] width 74 height 18
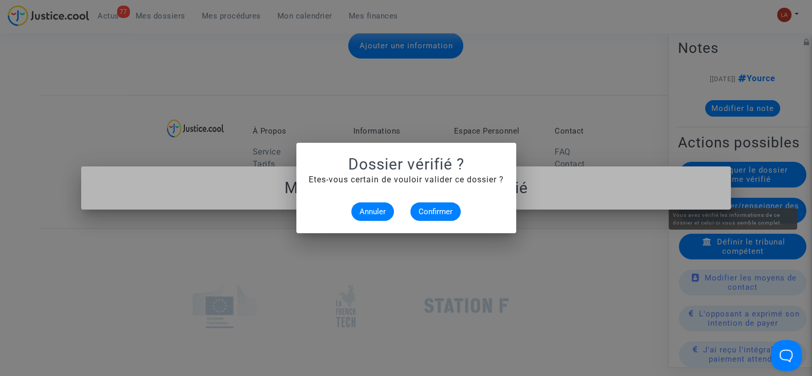
scroll to position [0, 0]
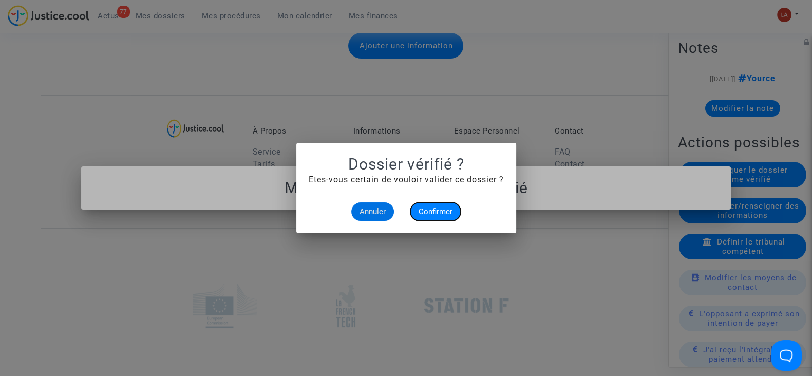
click at [450, 214] on span "Confirmer" at bounding box center [436, 211] width 34 height 9
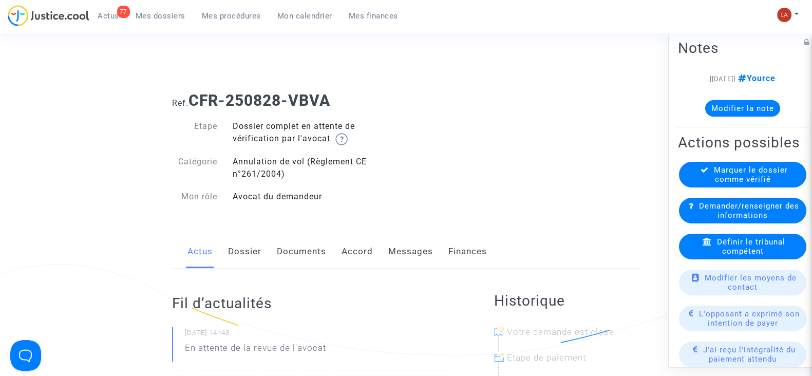
click at [267, 248] on div "Actus Dossier Documents Accord Messages Finances" at bounding box center [406, 252] width 468 height 34
click at [247, 250] on link "Dossier" at bounding box center [244, 252] width 33 height 34
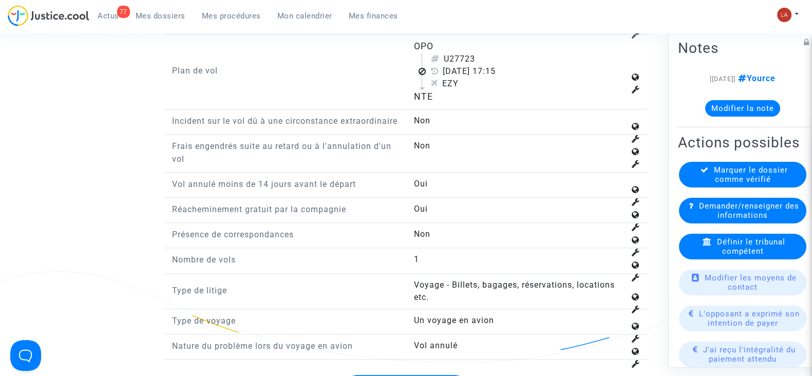
scroll to position [1220, 0]
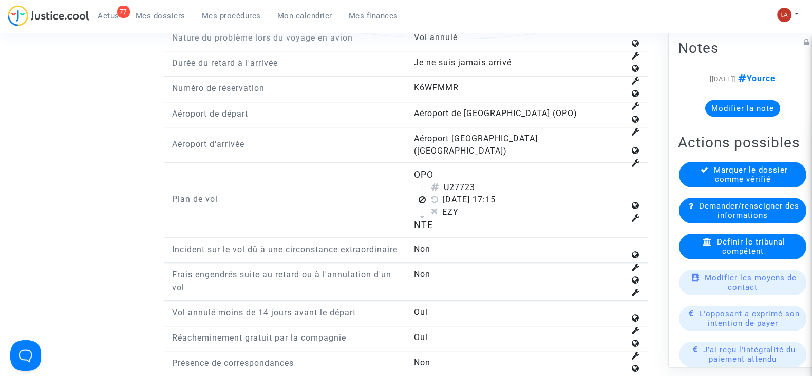
drag, startPoint x: 458, startPoint y: 171, endPoint x: 484, endPoint y: 171, distance: 26.2
click at [484, 181] on div "U27723" at bounding box center [527, 187] width 194 height 12
copy div "7723"
click at [679, 255] on div "Définir le tribunal compétent" at bounding box center [742, 247] width 129 height 26
click at [682, 256] on div "Définir le tribunal compétent" at bounding box center [742, 247] width 127 height 26
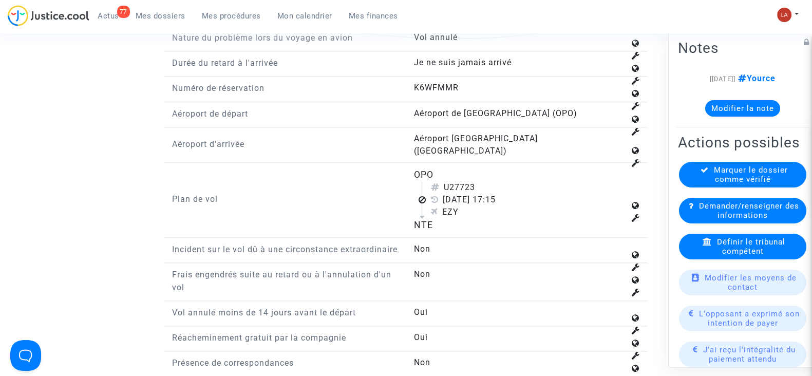
scroll to position [0, 0]
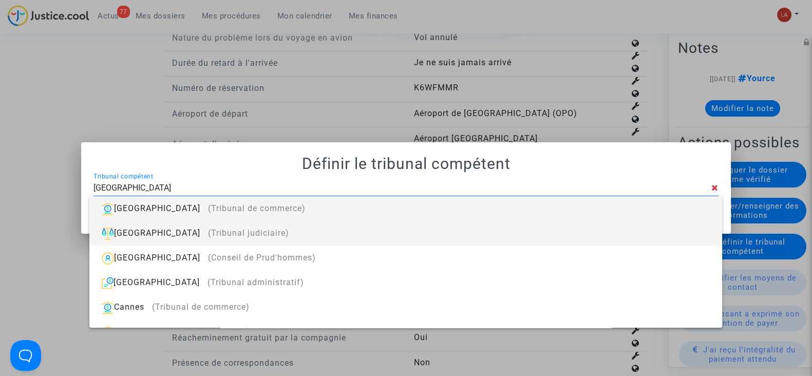
type input "[GEOGRAPHIC_DATA]"
click at [599, 231] on div "Nantes (Tribunal judiciaire)" at bounding box center [406, 233] width 616 height 25
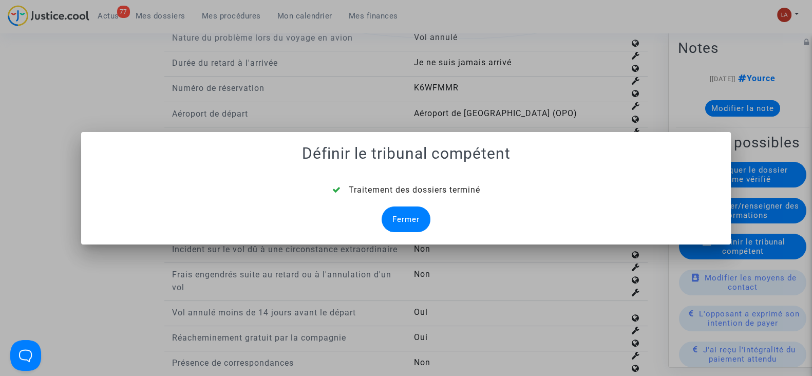
click at [388, 220] on div "Fermer" at bounding box center [406, 219] width 49 height 26
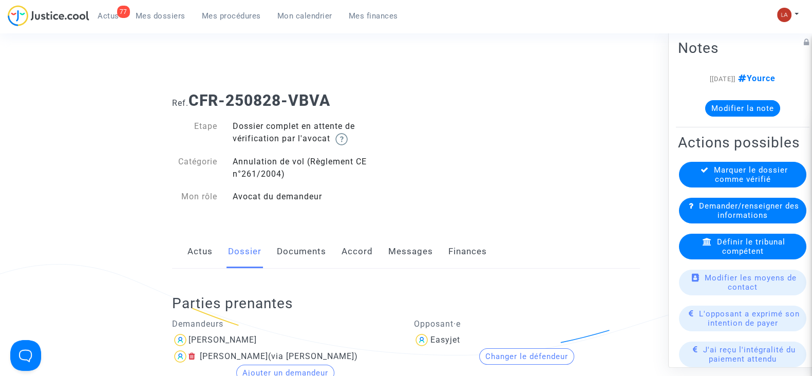
click at [300, 255] on link "Documents" at bounding box center [301, 252] width 49 height 34
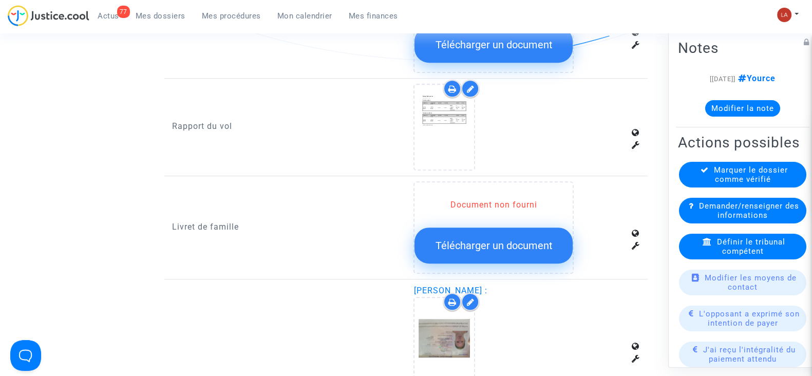
scroll to position [642, 0]
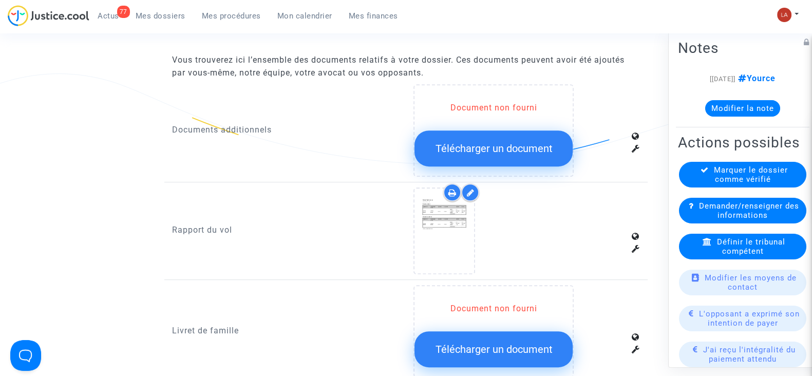
click at [472, 189] on icon at bounding box center [470, 193] width 8 height 8
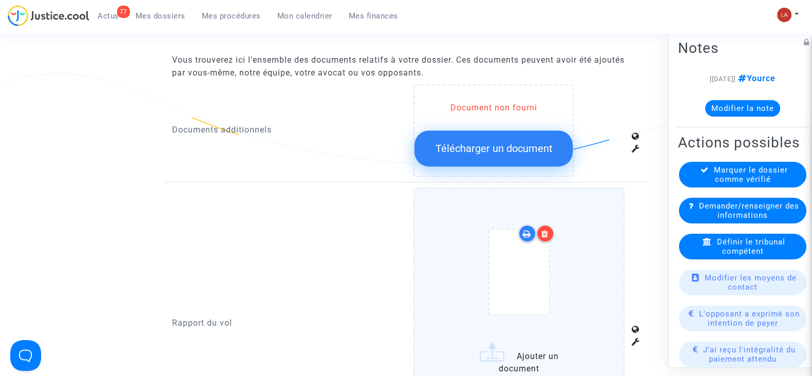
click at [608, 293] on label "Ajouter un document" at bounding box center [519, 294] width 211 height 214
click at [0, 0] on input "Ajouter un document" at bounding box center [0, 0] width 0 height 0
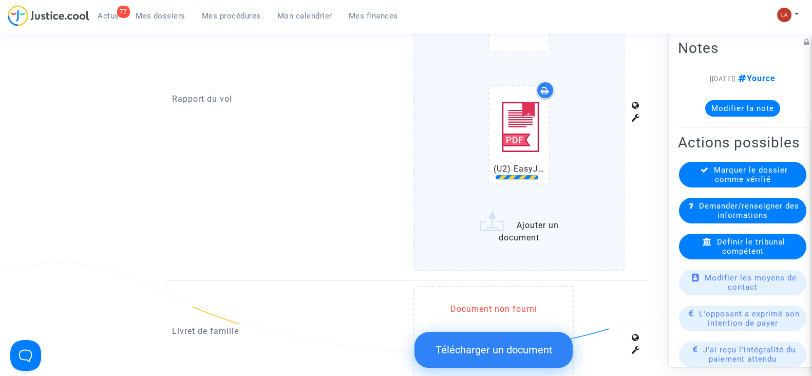
scroll to position [963, 0]
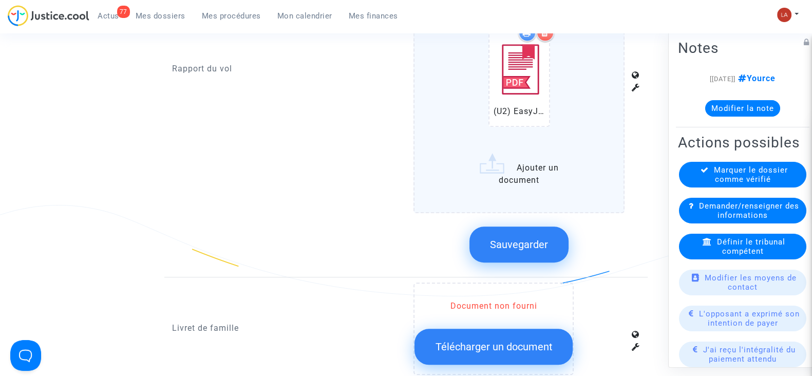
click at [511, 238] on span "Sauvegarder" at bounding box center [519, 244] width 58 height 12
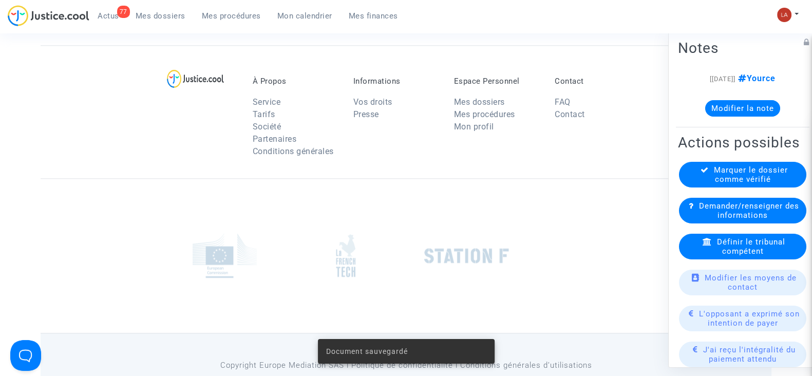
click at [438, 153] on div "Informations Vos droits Presse" at bounding box center [396, 120] width 101 height 86
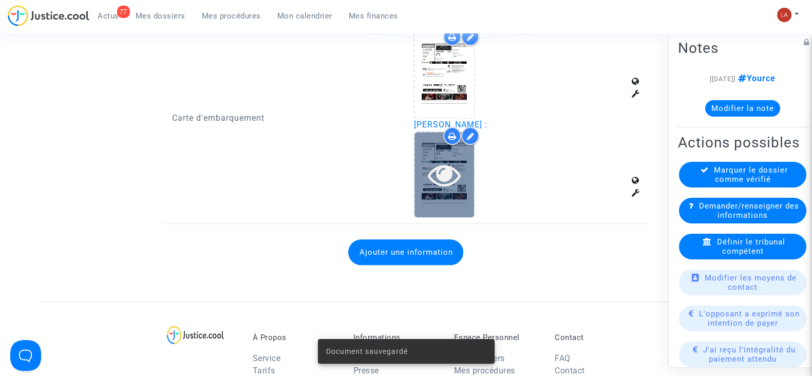
scroll to position [1220, 0]
click at [457, 166] on icon at bounding box center [444, 175] width 33 height 33
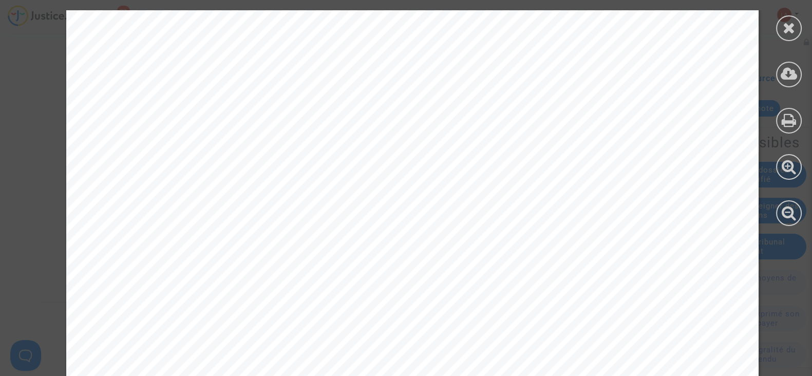
scroll to position [6164, 0]
click at [787, 32] on icon at bounding box center [789, 27] width 13 height 15
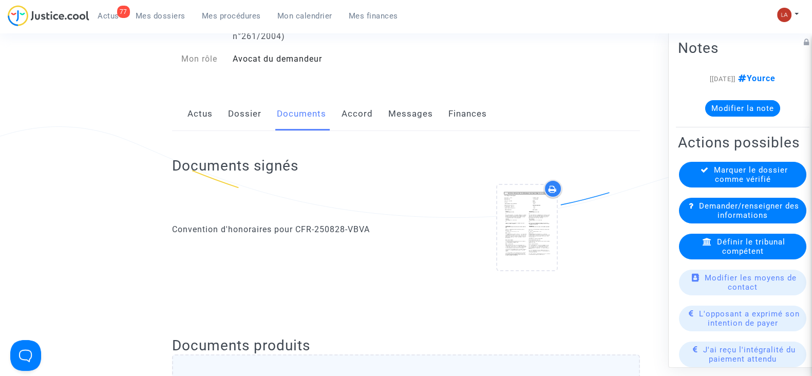
scroll to position [0, 0]
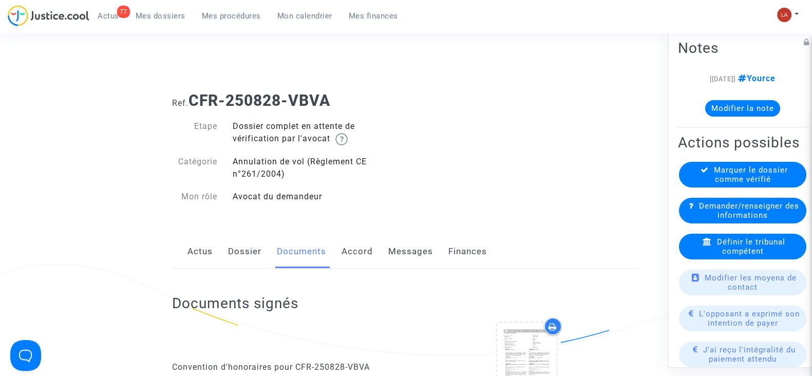
click at [233, 254] on link "Dossier" at bounding box center [244, 252] width 33 height 34
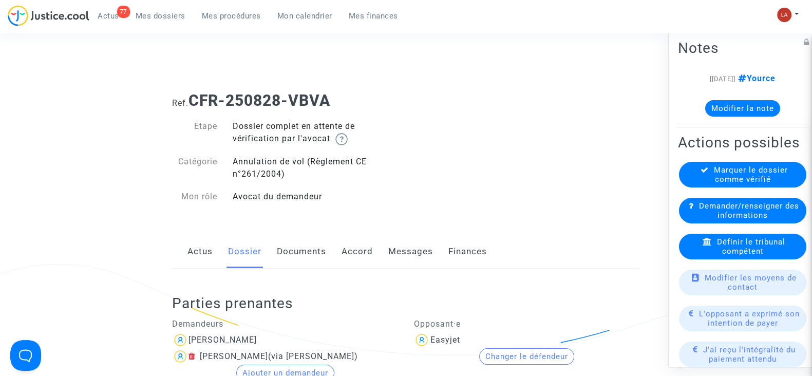
click at [507, 350] on button "Changer le défendeur" at bounding box center [526, 356] width 95 height 16
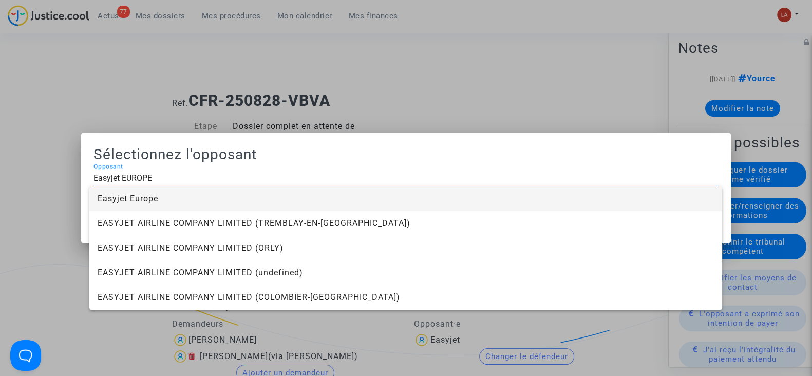
click at [469, 194] on span "Easyjet Europe" at bounding box center [406, 198] width 616 height 25
type input "Easyjet Europe"
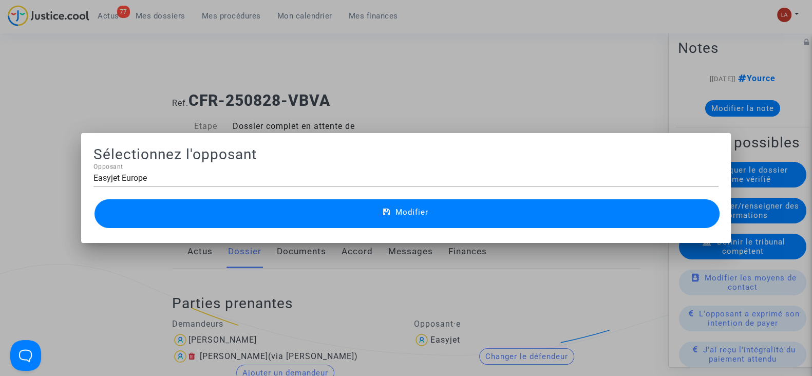
click at [466, 209] on button "Modifier" at bounding box center [407, 213] width 625 height 29
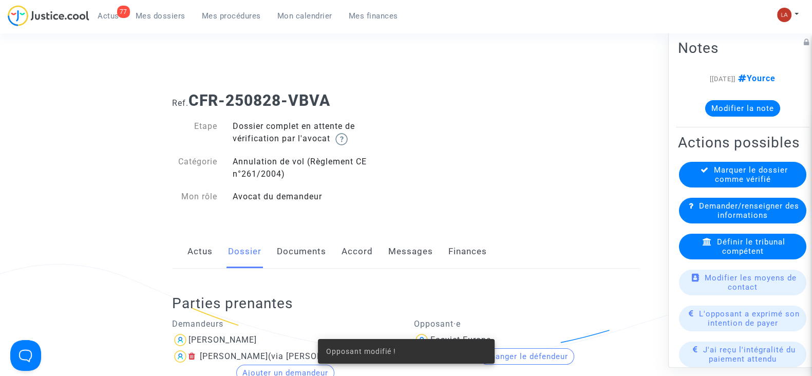
scroll to position [256, 0]
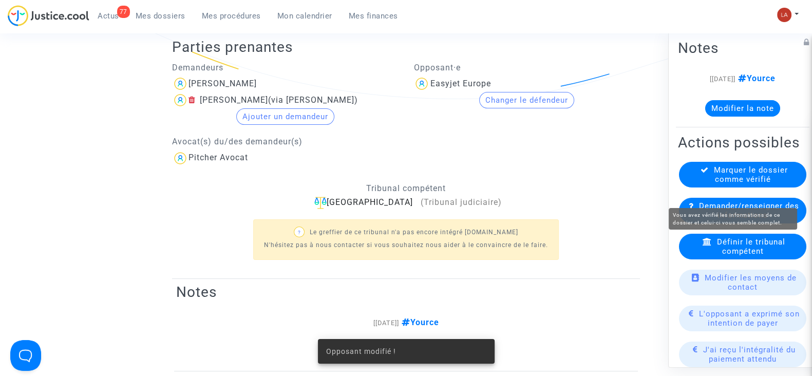
click at [775, 184] on span "Marquer le dossier comme vérifié" at bounding box center [751, 174] width 74 height 18
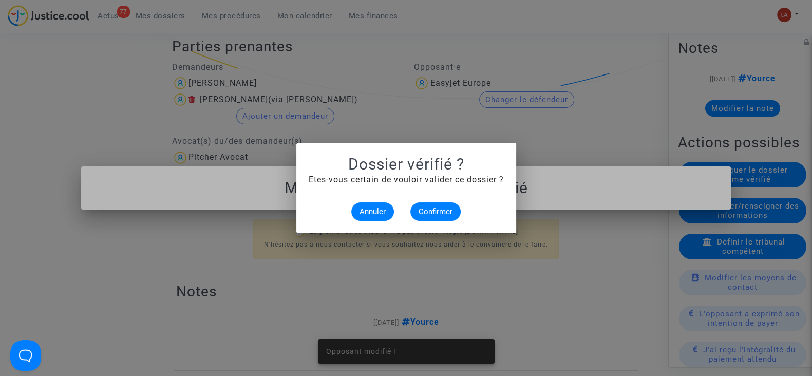
scroll to position [0, 0]
click at [443, 214] on span "Confirmer" at bounding box center [436, 211] width 34 height 9
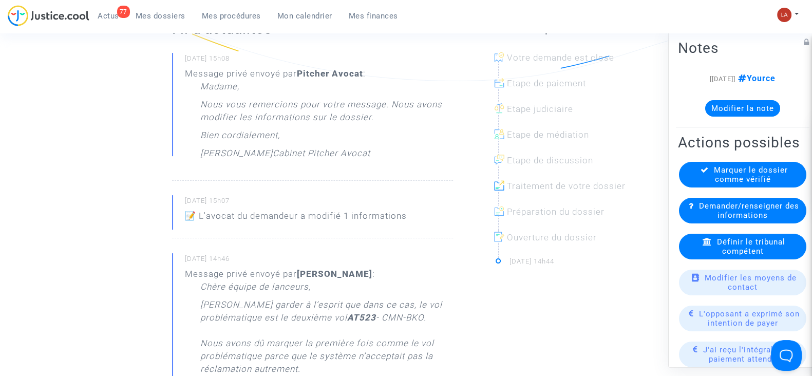
scroll to position [256, 0]
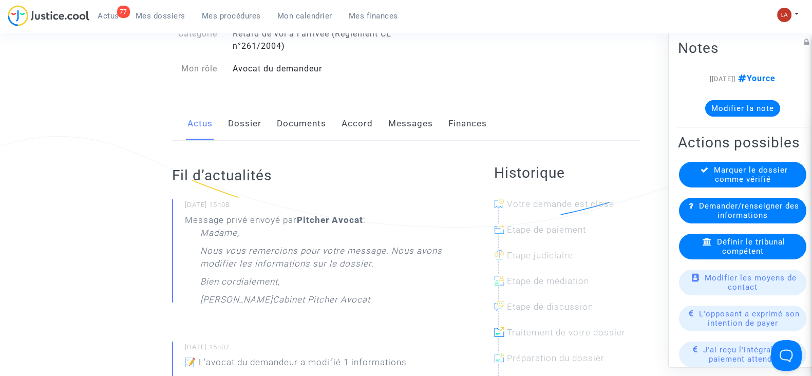
click at [243, 124] on link "Dossier" at bounding box center [244, 124] width 33 height 34
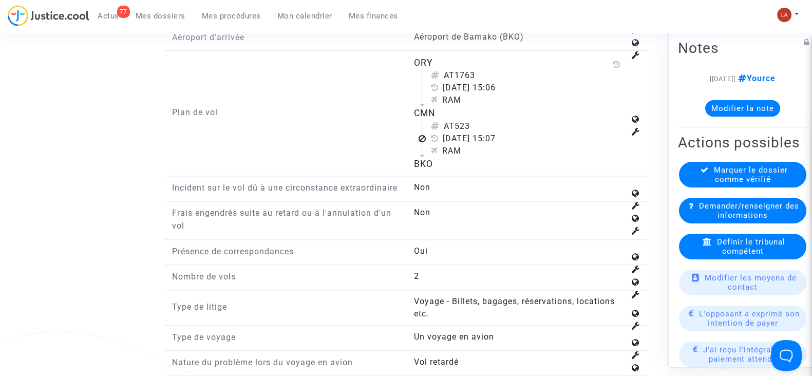
scroll to position [1284, 0]
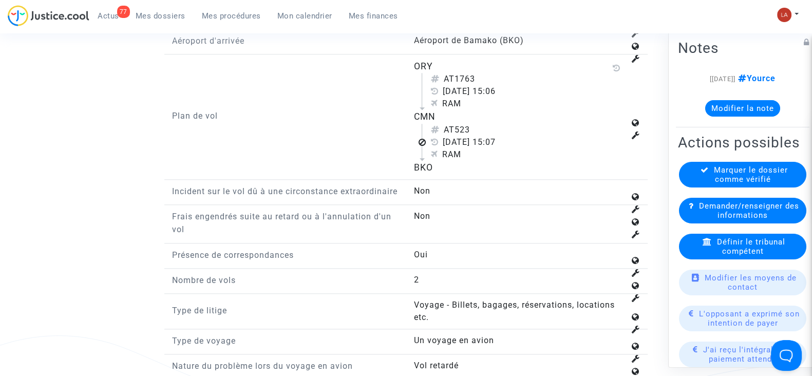
drag, startPoint x: 458, startPoint y: 124, endPoint x: 482, endPoint y: 125, distance: 23.6
click at [482, 125] on div "AT523" at bounding box center [527, 130] width 194 height 12
copy div "523"
click at [747, 256] on span "Définir le tribunal compétent" at bounding box center [751, 246] width 68 height 18
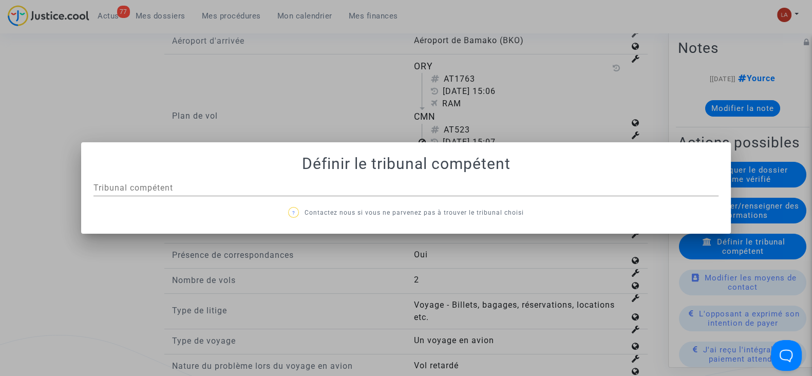
scroll to position [0, 0]
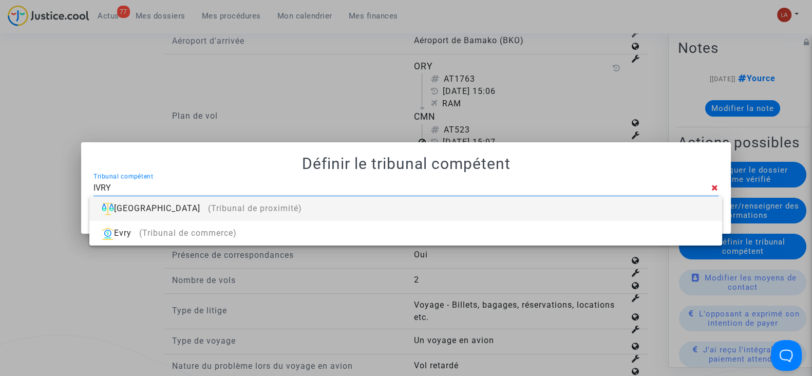
type input "IVRY"
click at [670, 206] on div "Ivry-sur-Seine (Tribunal de proximité)" at bounding box center [406, 208] width 616 height 25
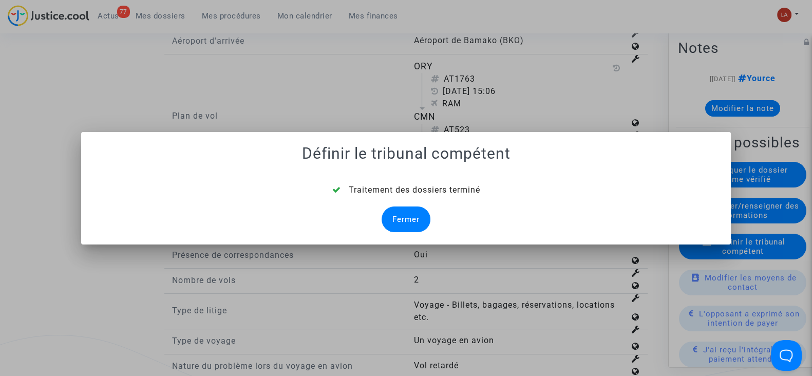
click at [404, 211] on div "Fermer" at bounding box center [406, 219] width 49 height 26
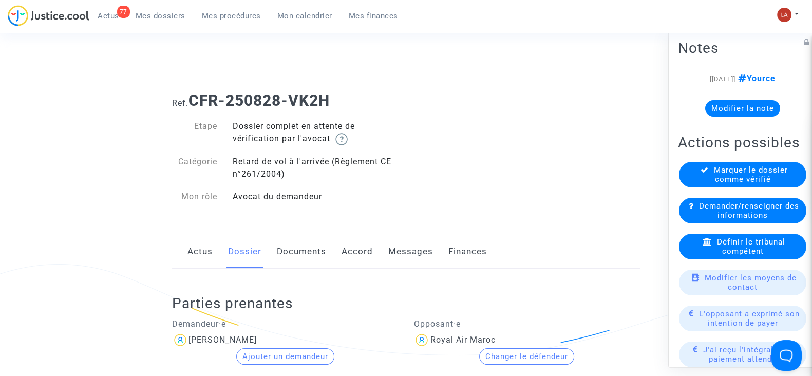
drag, startPoint x: 315, startPoint y: 258, endPoint x: 395, endPoint y: 242, distance: 81.8
click at [315, 258] on link "Documents" at bounding box center [301, 252] width 49 height 34
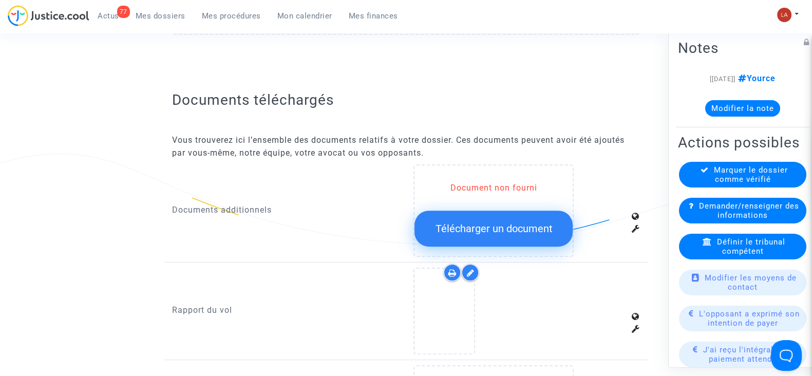
scroll to position [578, 0]
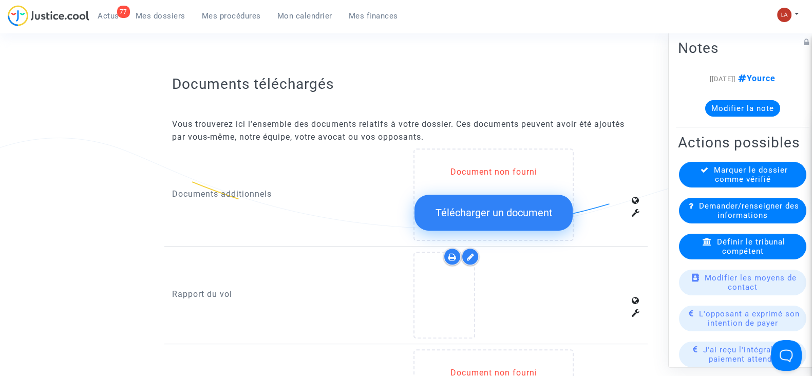
click at [473, 255] on icon at bounding box center [470, 257] width 8 height 8
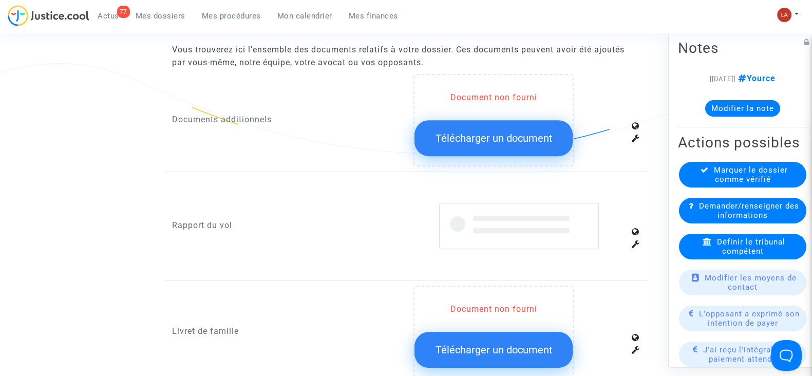
scroll to position [706, 0]
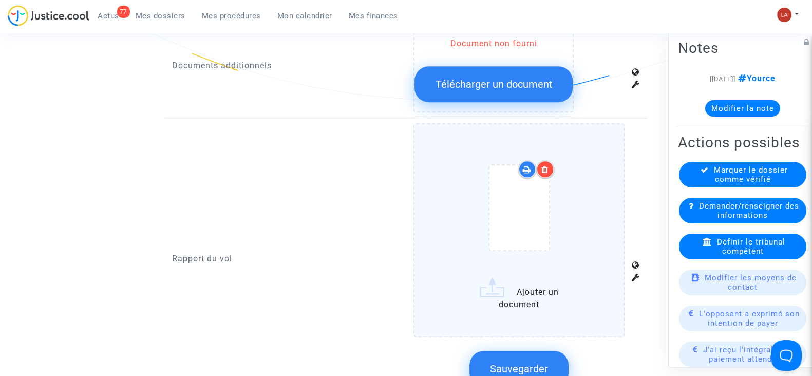
drag, startPoint x: 542, startPoint y: 164, endPoint x: 541, endPoint y: 172, distance: 7.9
click at [542, 165] on icon at bounding box center [544, 169] width 7 height 8
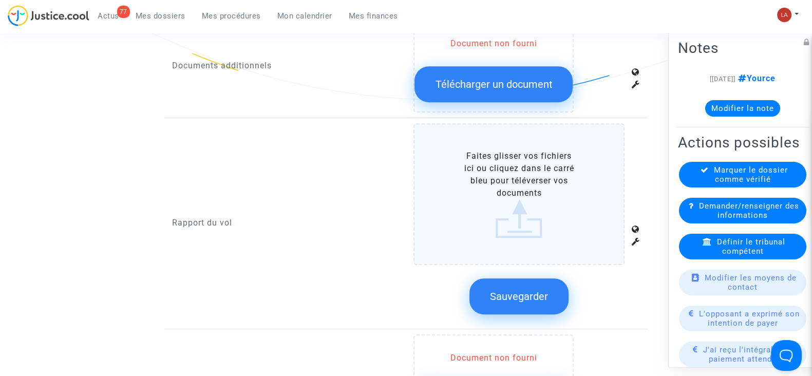
click at [463, 193] on label "Faites glisser vos fichiers ici ou cliquez dans le carré bleu pour téléverser v…" at bounding box center [519, 194] width 211 height 142
click at [0, 0] on input "Faites glisser vos fichiers ici ou cliquez dans le carré bleu pour téléverser v…" at bounding box center [0, 0] width 0 height 0
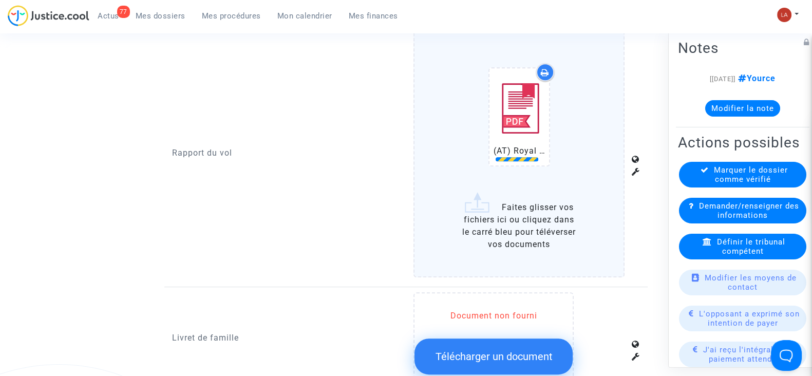
scroll to position [963, 0]
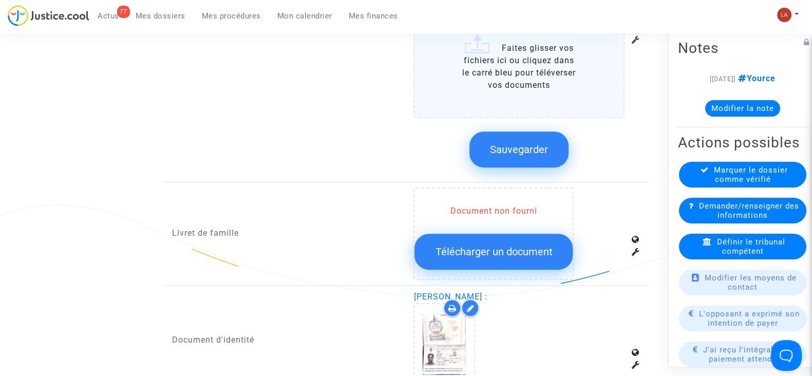
click at [505, 132] on button "Sauvegarder" at bounding box center [518, 150] width 99 height 36
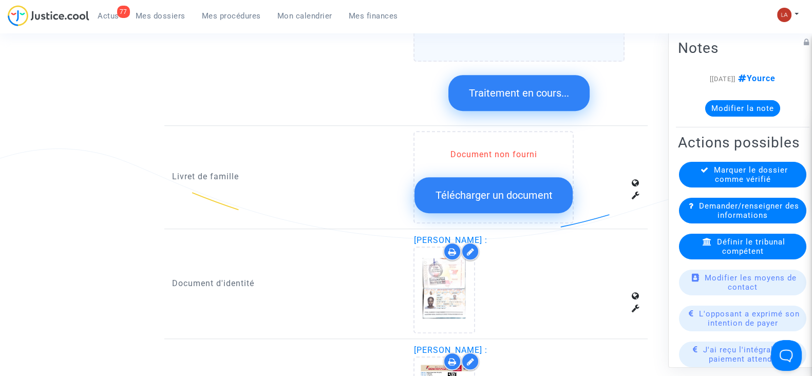
scroll to position [1156, 0]
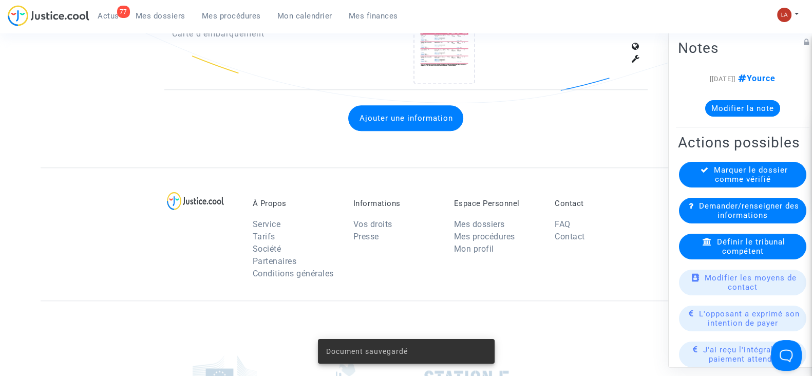
click at [442, 81] on div "Carte d'embarquement Sawa Nanah Sanogo :" at bounding box center [405, 37] width 483 height 105
click at [436, 68] on div at bounding box center [445, 40] width 60 height 85
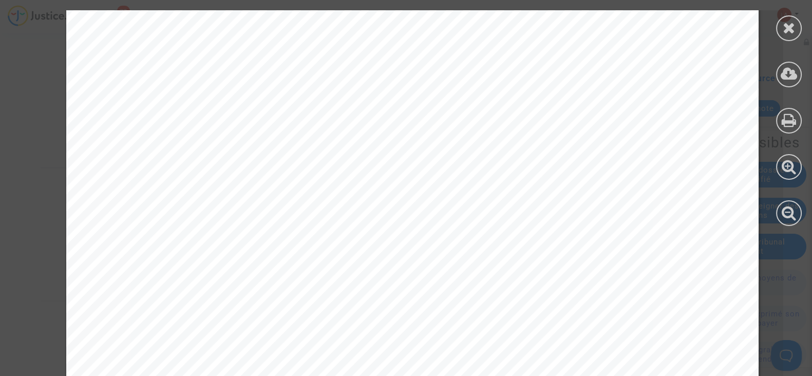
scroll to position [321, 0]
click at [778, 30] on div at bounding box center [789, 28] width 26 height 26
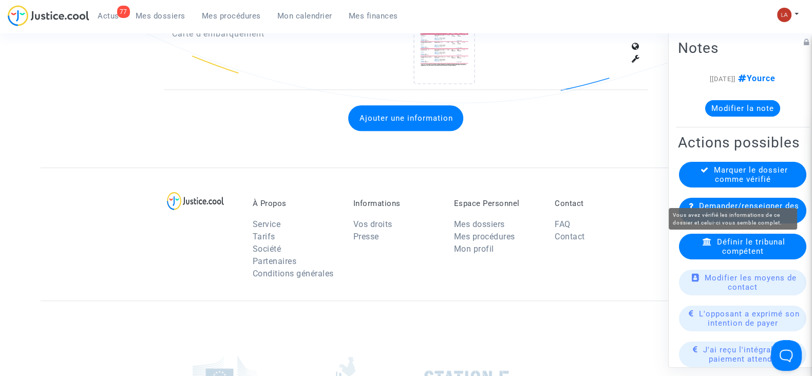
drag, startPoint x: 729, startPoint y: 189, endPoint x: 723, endPoint y: 189, distance: 6.2
click at [728, 184] on span "Marquer le dossier comme vérifié" at bounding box center [751, 174] width 74 height 18
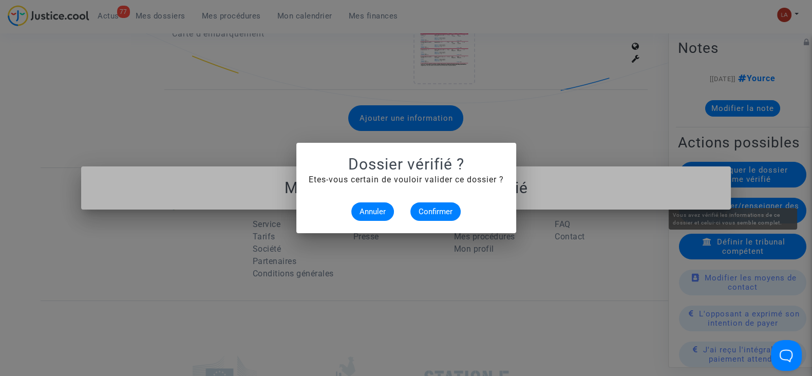
scroll to position [0, 0]
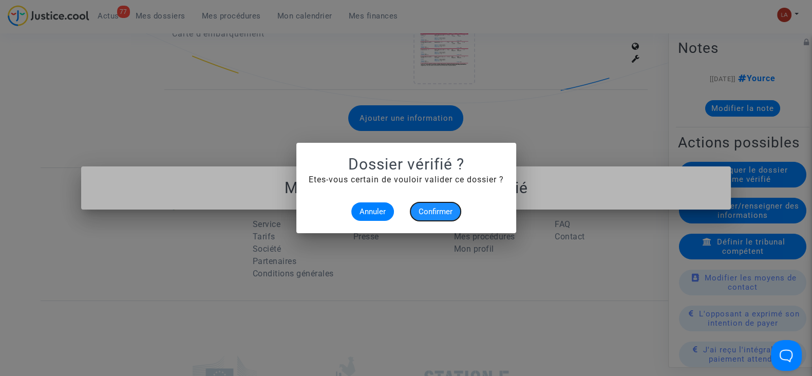
click at [440, 207] on span "Confirmer" at bounding box center [436, 211] width 34 height 9
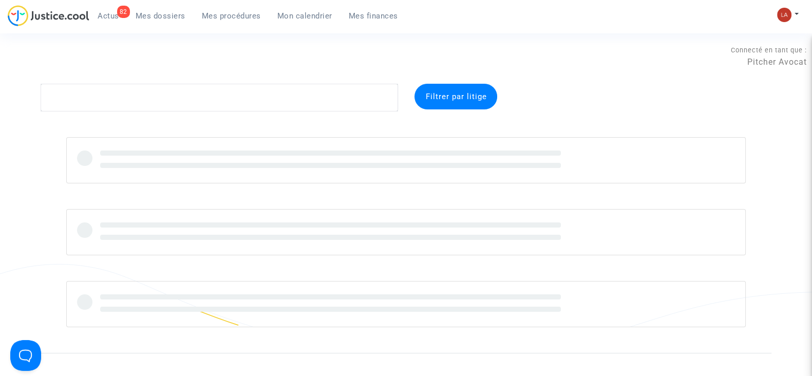
click at [239, 21] on link "Mes procédures" at bounding box center [232, 15] width 76 height 15
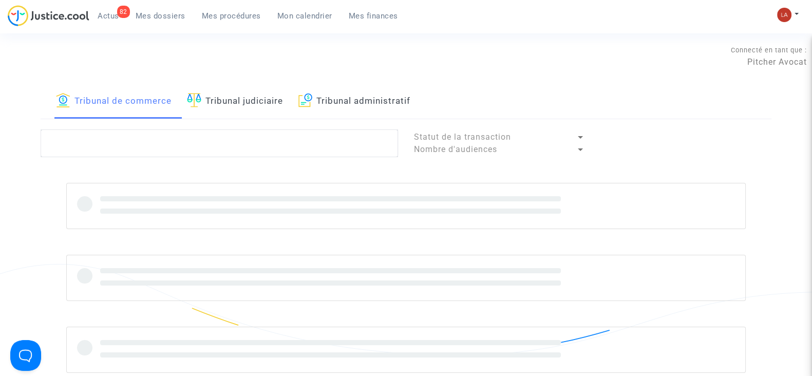
click at [231, 99] on link "Tribunal judiciaire" at bounding box center [235, 101] width 96 height 35
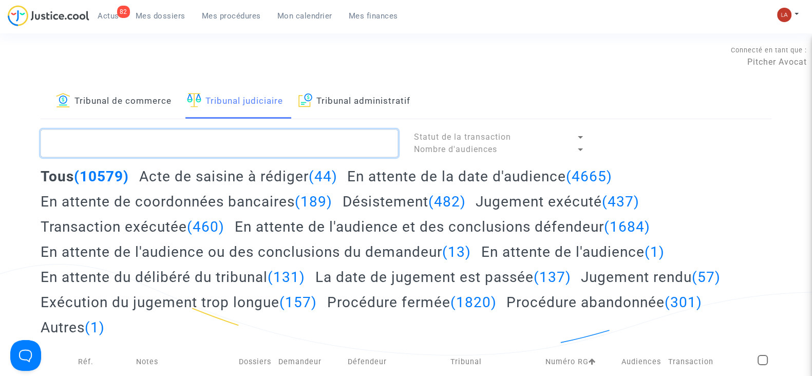
click at [135, 155] on textarea at bounding box center [220, 143] width 358 height 28
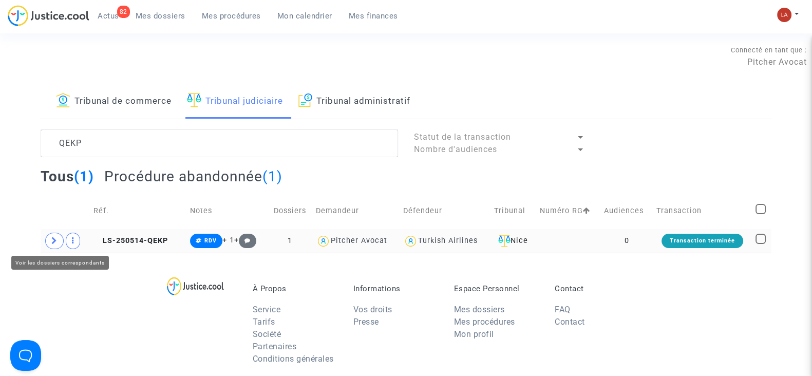
click at [51, 243] on icon at bounding box center [54, 241] width 6 height 8
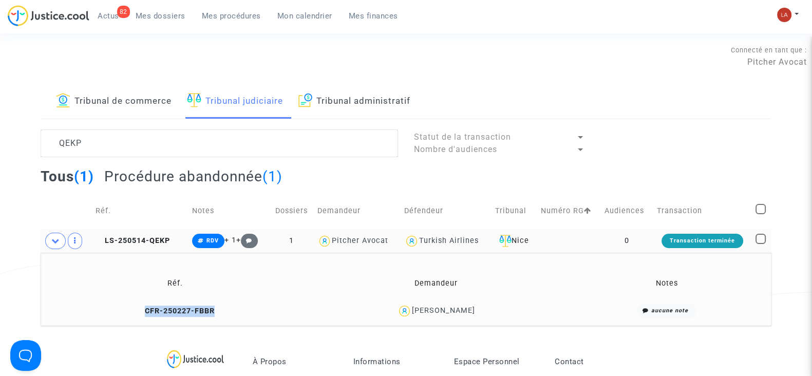
drag, startPoint x: 216, startPoint y: 316, endPoint x: 143, endPoint y: 314, distance: 73.0
click at [143, 314] on td "CFR-250227-FBBR" at bounding box center [175, 311] width 262 height 22
copy span "CFR-250227-FBBR"
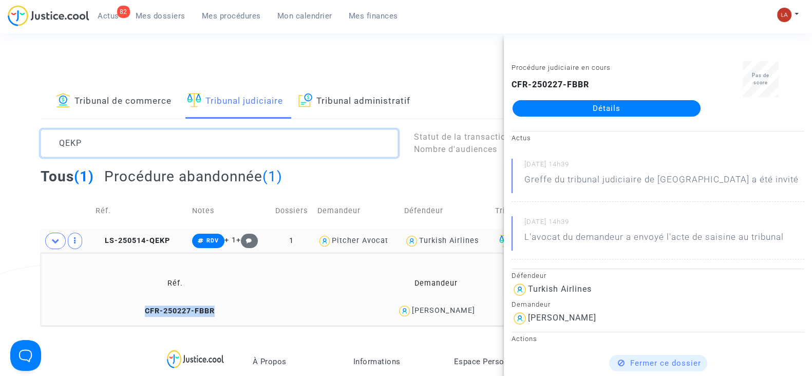
click at [138, 129] on textarea at bounding box center [220, 143] width 358 height 28
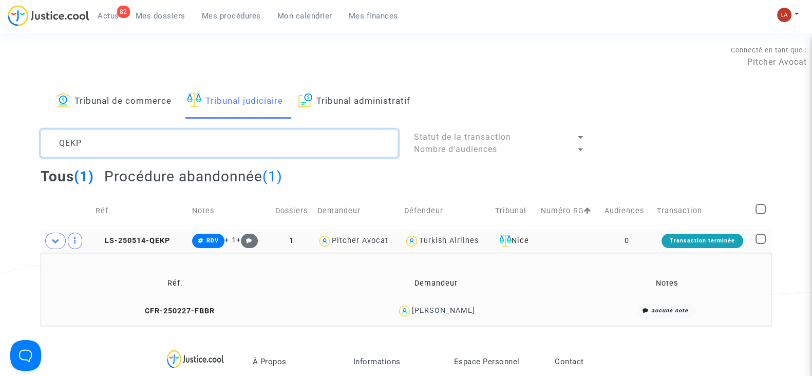
click at [138, 129] on textarea at bounding box center [220, 143] width 358 height 28
click at [233, 140] on textarea at bounding box center [220, 143] width 358 height 28
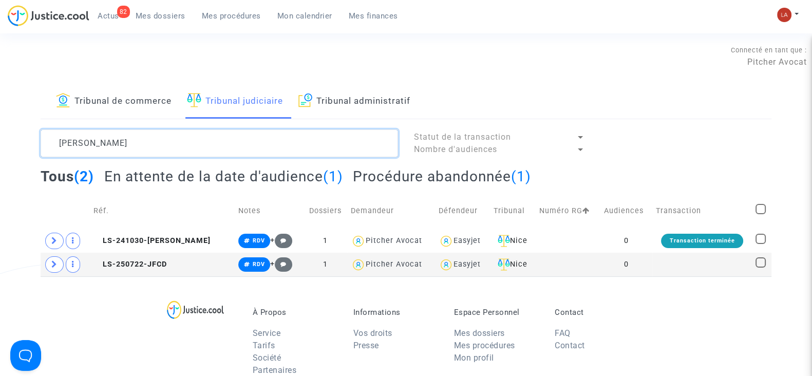
type textarea "LOMELIN"
click at [243, 178] on h2 "En attente de la date d'audience (1)" at bounding box center [223, 176] width 239 height 18
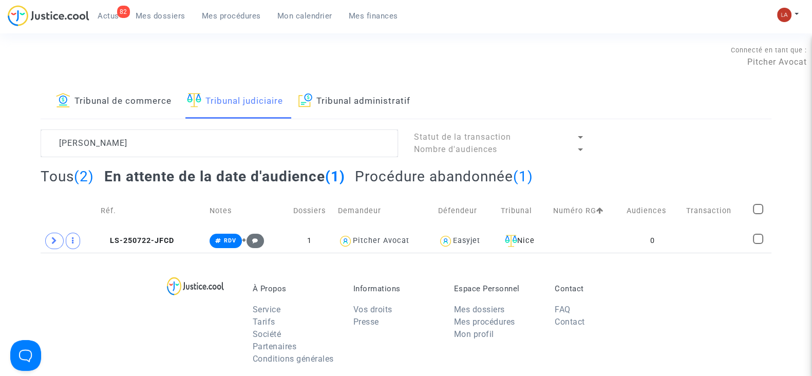
click at [142, 15] on span "Mes dossiers" at bounding box center [161, 15] width 50 height 9
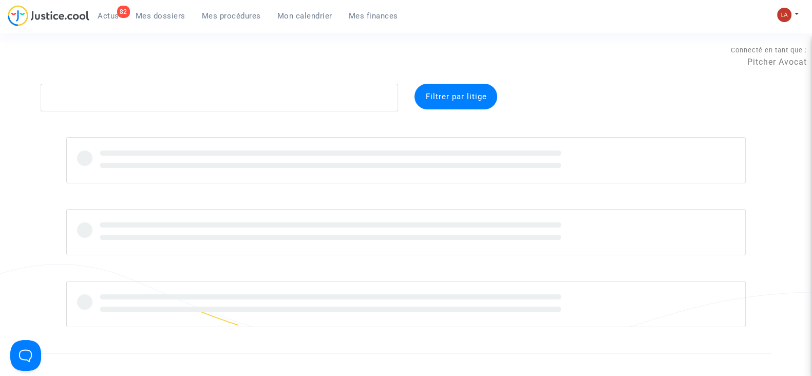
click at [227, 16] on span "Mes procédures" at bounding box center [231, 15] width 59 height 9
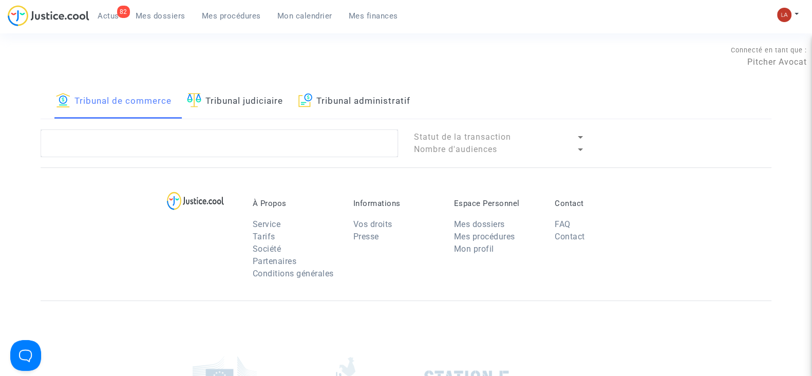
drag, startPoint x: 247, startPoint y: 100, endPoint x: 219, endPoint y: 158, distance: 63.6
click at [245, 100] on link "Tribunal judiciaire" at bounding box center [235, 101] width 96 height 35
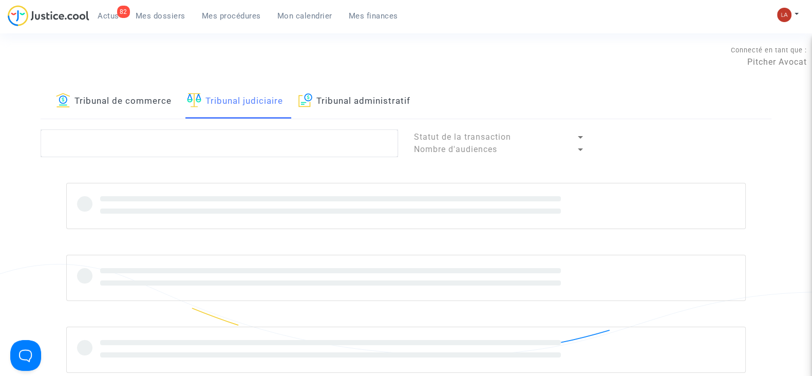
click at [219, 158] on lawsuits-list "Statut de la transaction Nombre d'audiences" at bounding box center [406, 250] width 731 height 243
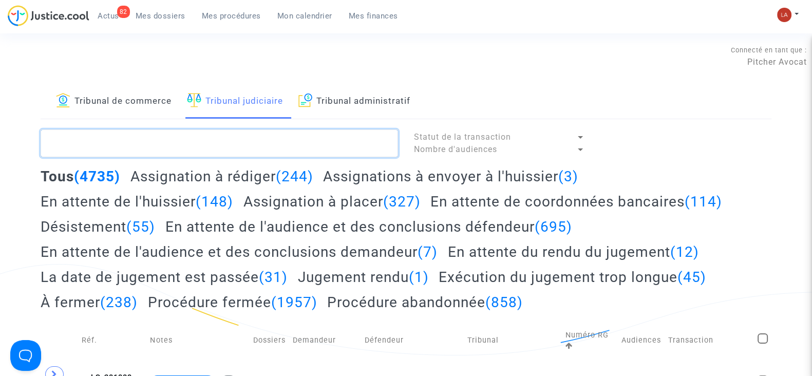
click at [217, 146] on textarea at bounding box center [220, 143] width 358 height 28
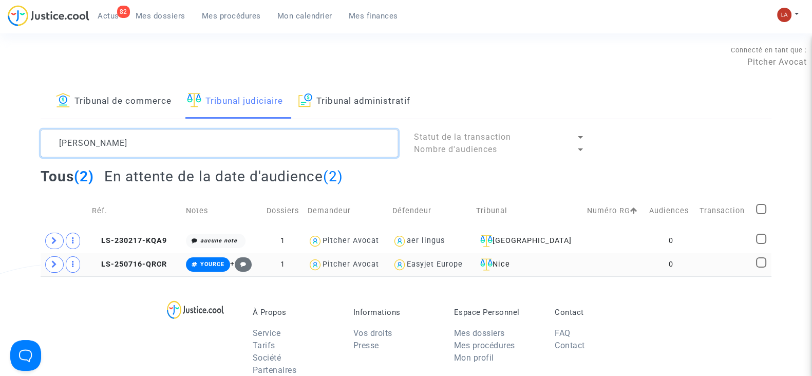
type textarea "MARTINO"
click at [152, 257] on td "LS-250716-QRCR" at bounding box center [135, 265] width 94 height 24
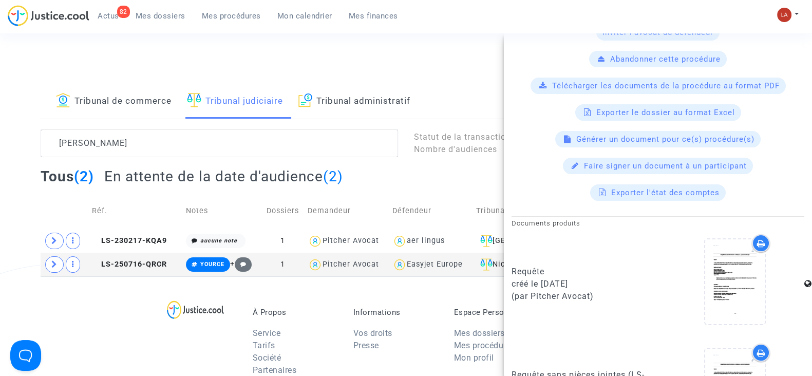
scroll to position [385, 0]
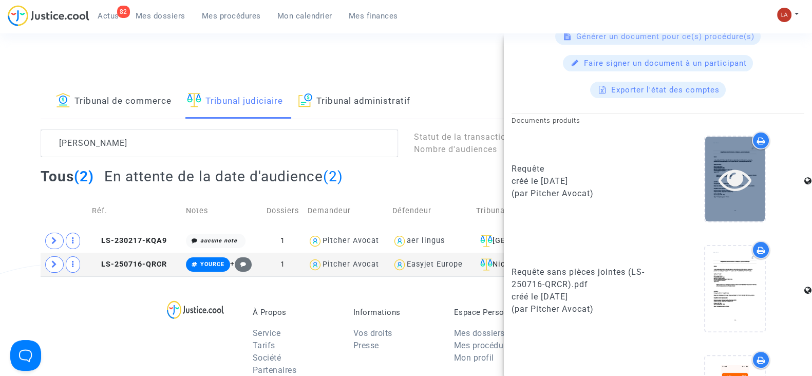
click at [728, 198] on div at bounding box center [735, 179] width 60 height 85
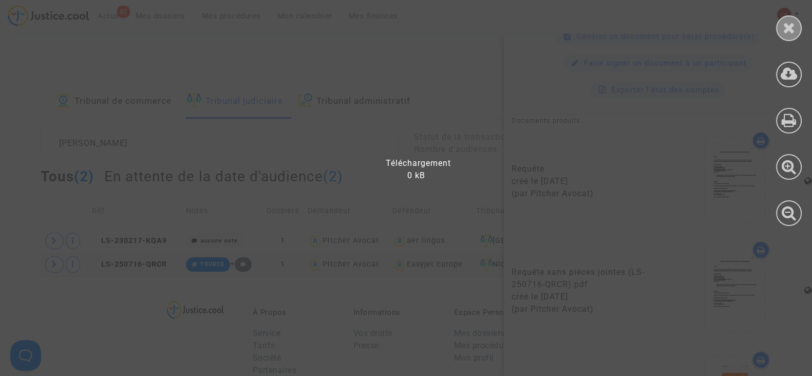
click at [788, 36] on div at bounding box center [789, 28] width 26 height 26
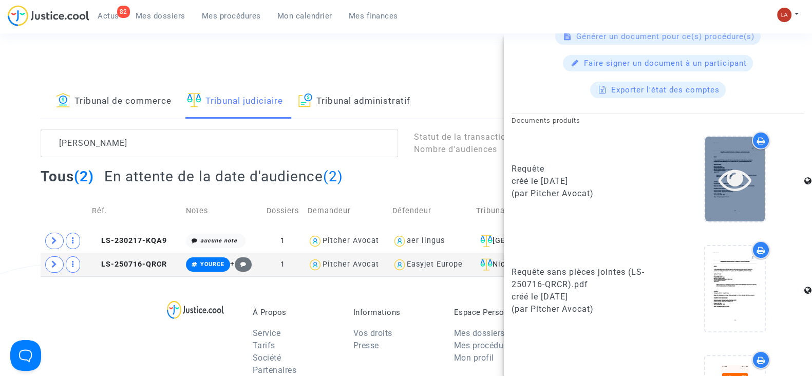
click at [720, 188] on icon at bounding box center [735, 179] width 33 height 33
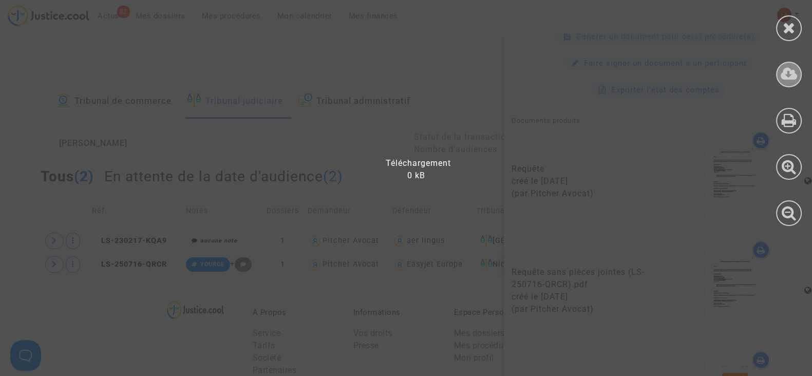
click at [788, 85] on div at bounding box center [789, 75] width 26 height 26
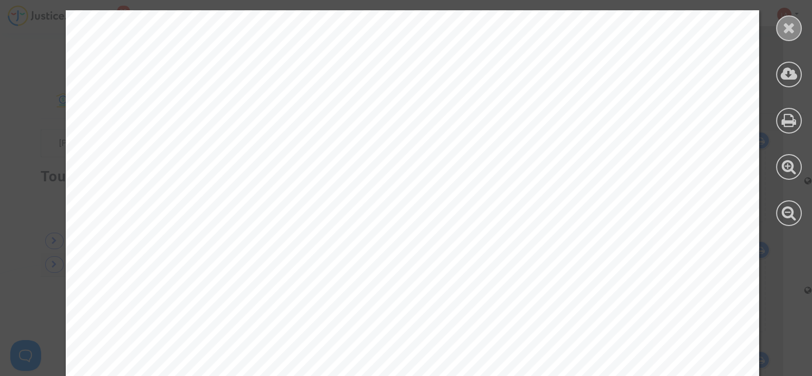
click at [780, 31] on div at bounding box center [789, 28] width 26 height 26
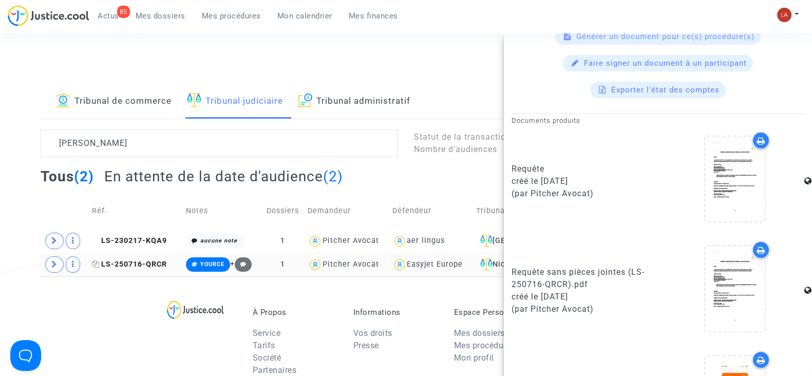
click at [99, 264] on span "LS-250716-QRCR" at bounding box center [129, 264] width 75 height 9
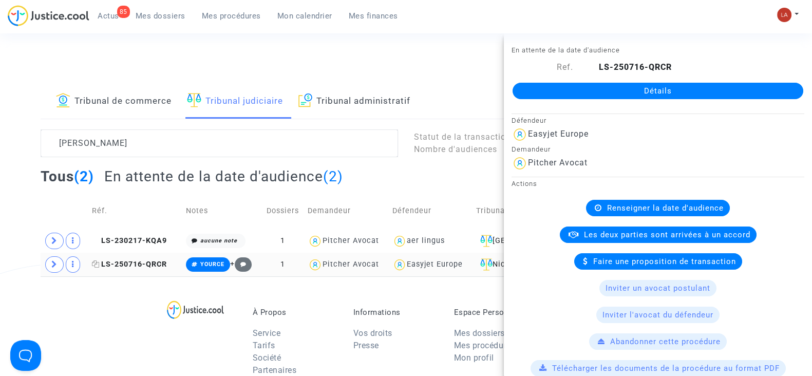
click at [98, 267] on icon at bounding box center [96, 263] width 8 height 7
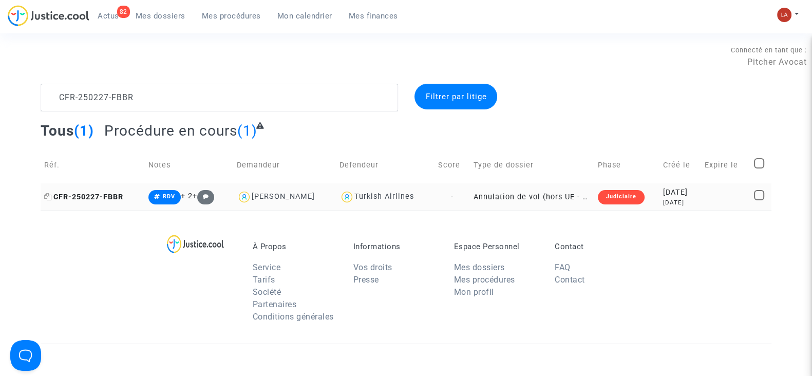
click at [101, 200] on span "CFR-250227-FBBR" at bounding box center [83, 197] width 79 height 9
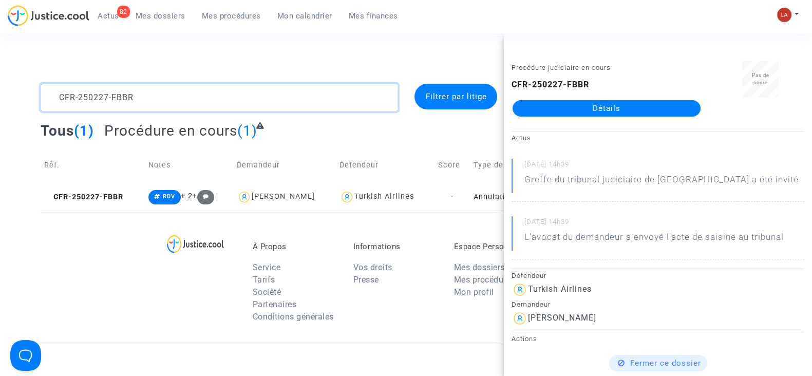
click at [146, 103] on textarea at bounding box center [220, 98] width 358 height 28
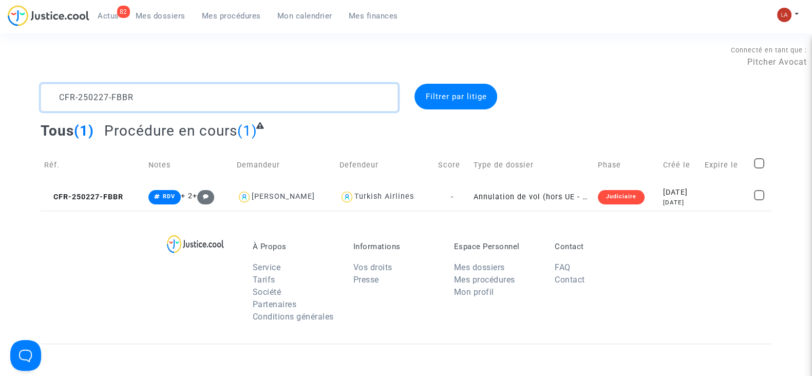
click at [146, 103] on textarea at bounding box center [220, 98] width 358 height 28
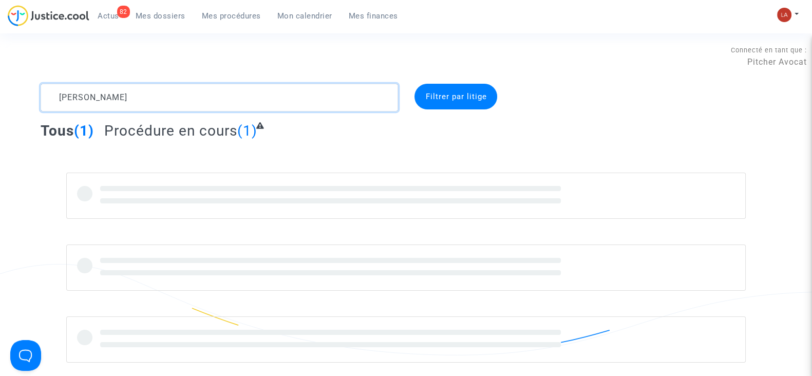
type textarea "[PERSON_NAME]"
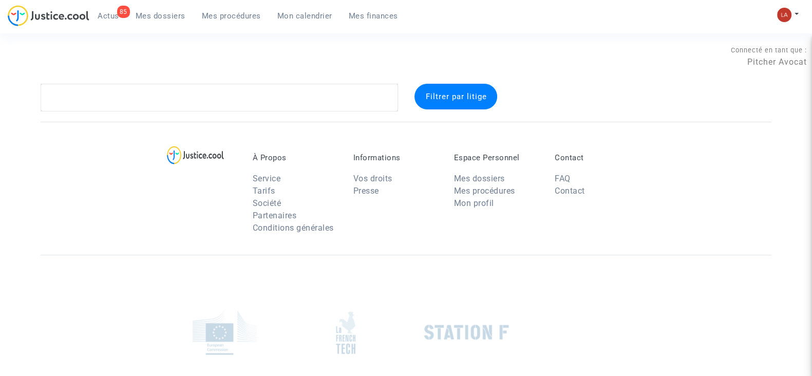
click at [252, 18] on span "Mes procédures" at bounding box center [231, 15] width 59 height 9
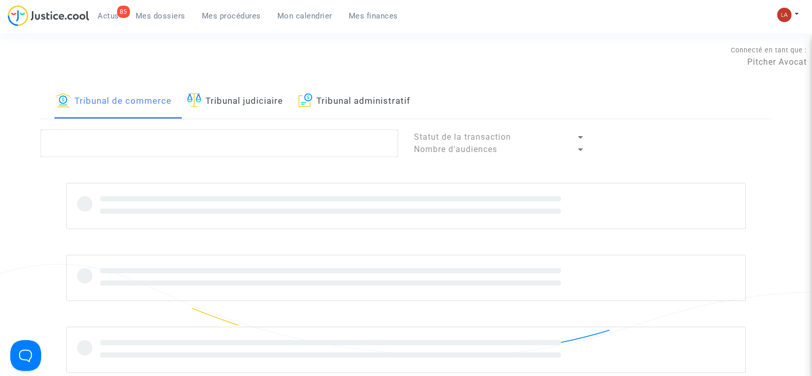
click at [257, 102] on link "Tribunal judiciaire" at bounding box center [235, 101] width 96 height 35
click at [252, 147] on textarea at bounding box center [220, 143] width 358 height 28
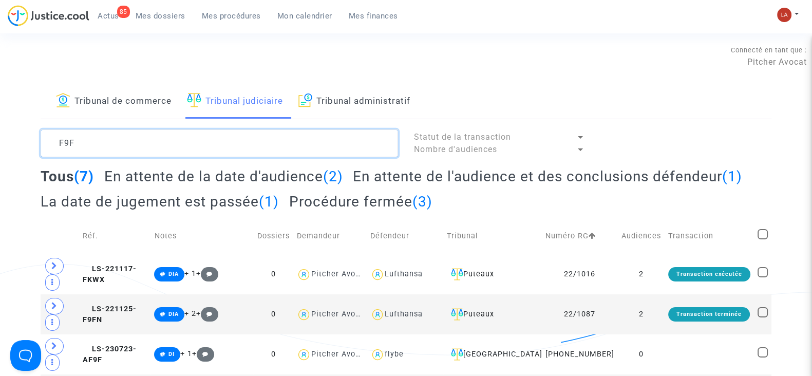
type textarea "F9F"
click at [291, 183] on h2 "En attente de la date d'audience (2)" at bounding box center [223, 176] width 239 height 18
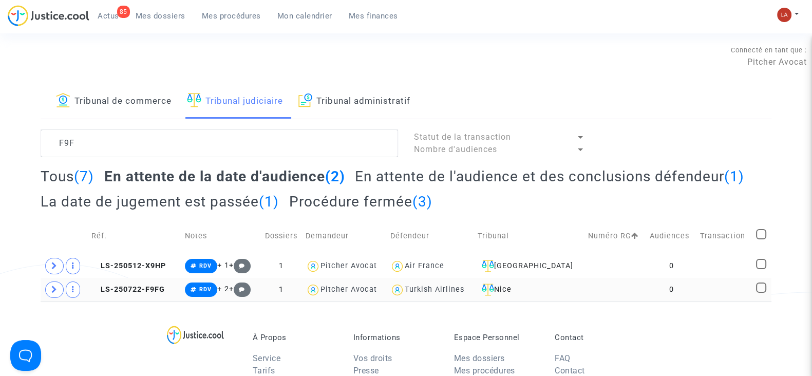
click at [136, 281] on td "LS-250722-F9FG" at bounding box center [134, 290] width 93 height 24
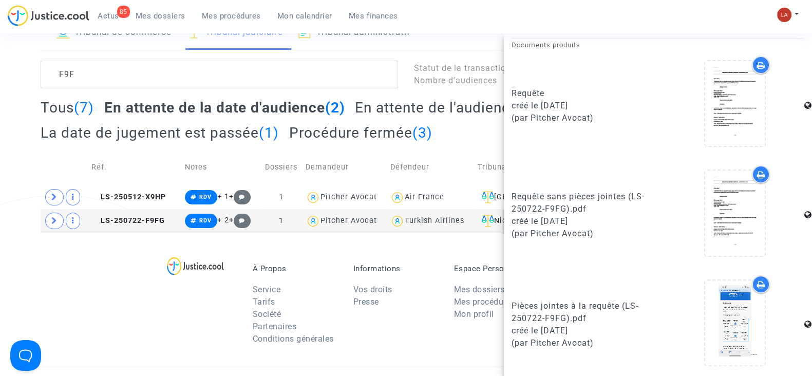
scroll to position [69, 0]
click at [169, 264] on img at bounding box center [195, 265] width 57 height 18
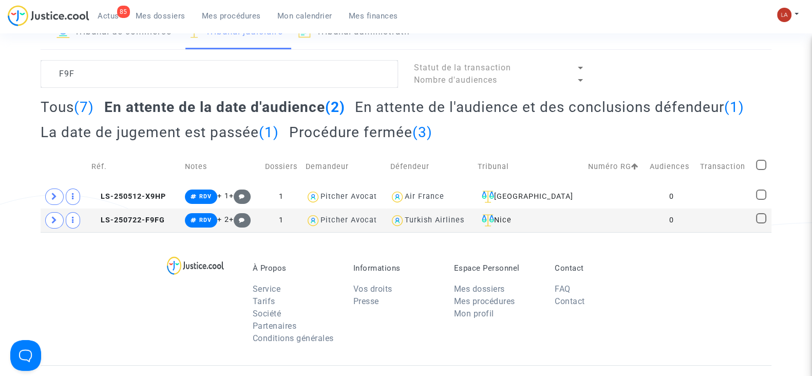
scroll to position [0, 0]
click at [121, 219] on span "LS-250722-F9FG" at bounding box center [127, 220] width 73 height 9
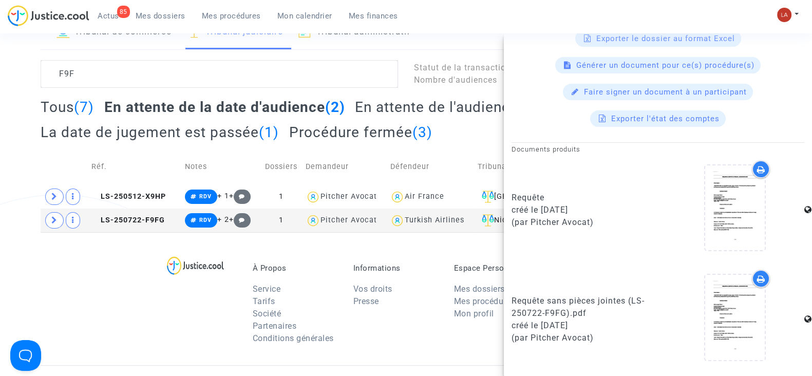
scroll to position [367, 0]
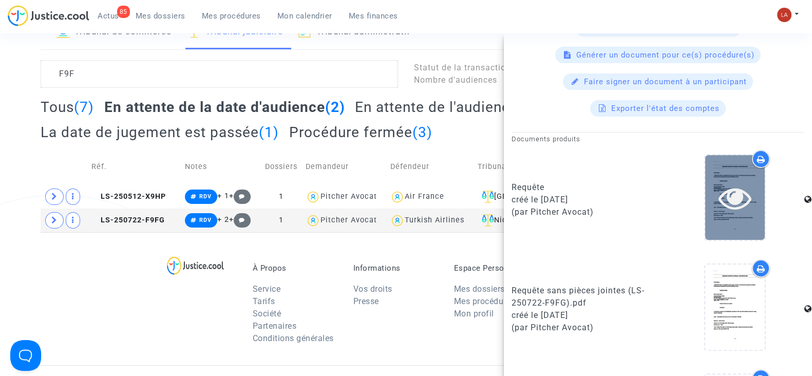
click at [723, 228] on div at bounding box center [735, 197] width 60 height 85
